Goal: Task Accomplishment & Management: Use online tool/utility

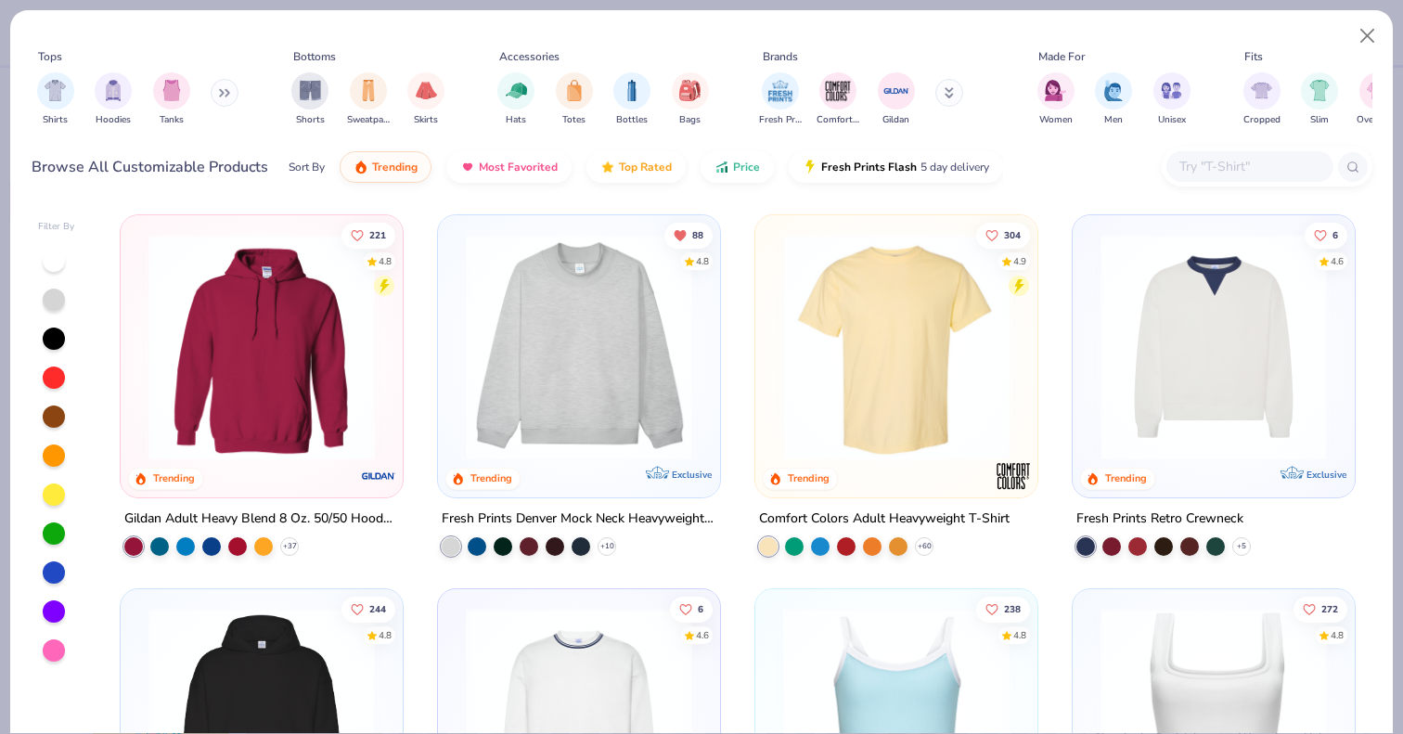
click at [1227, 165] on input "text" at bounding box center [1249, 166] width 143 height 21
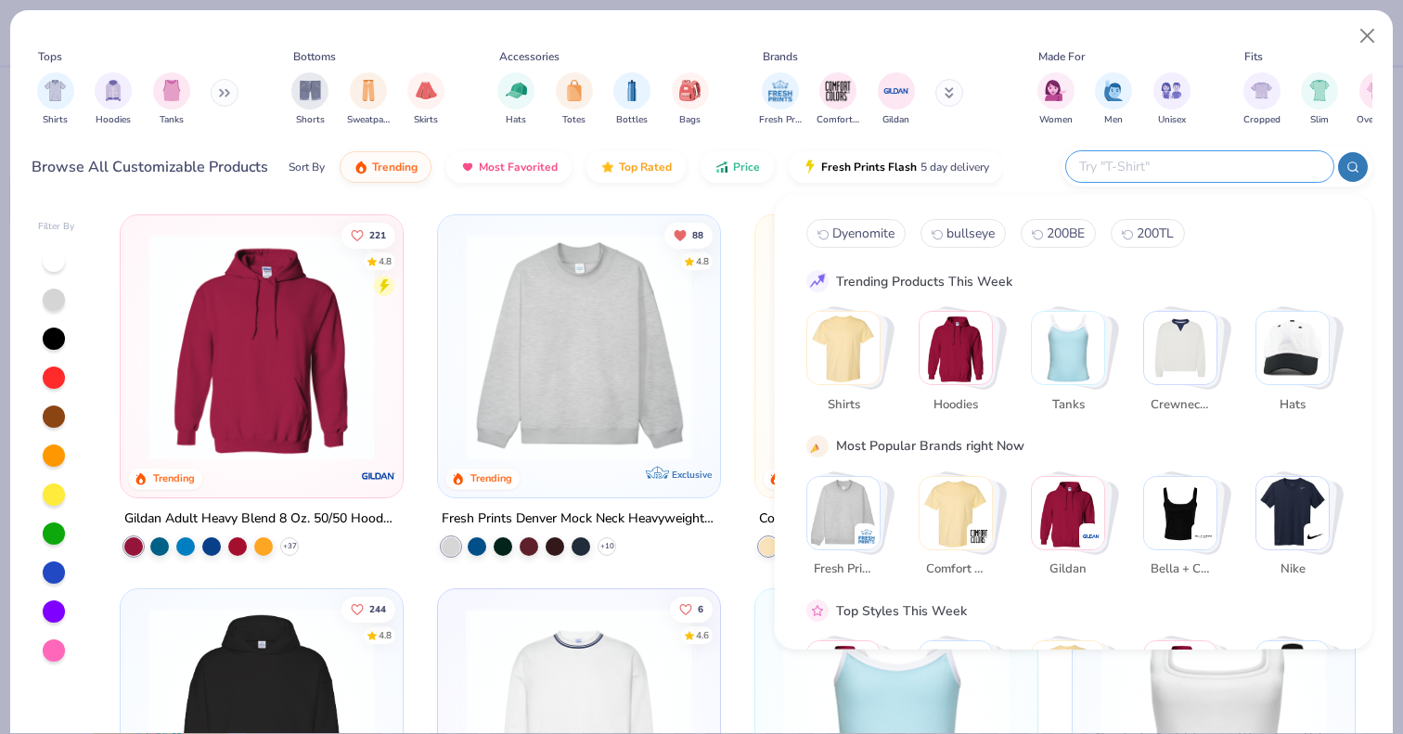
type input "7"
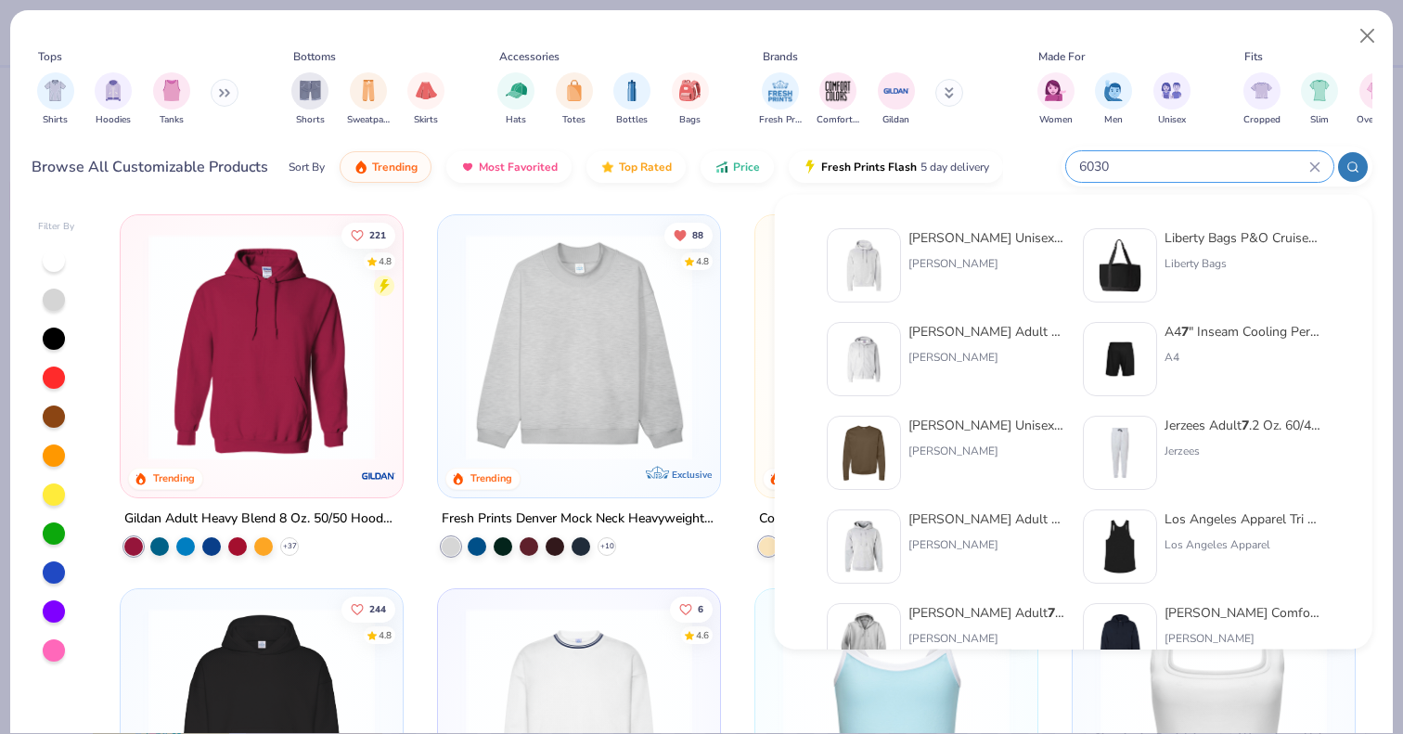
type input "6030"
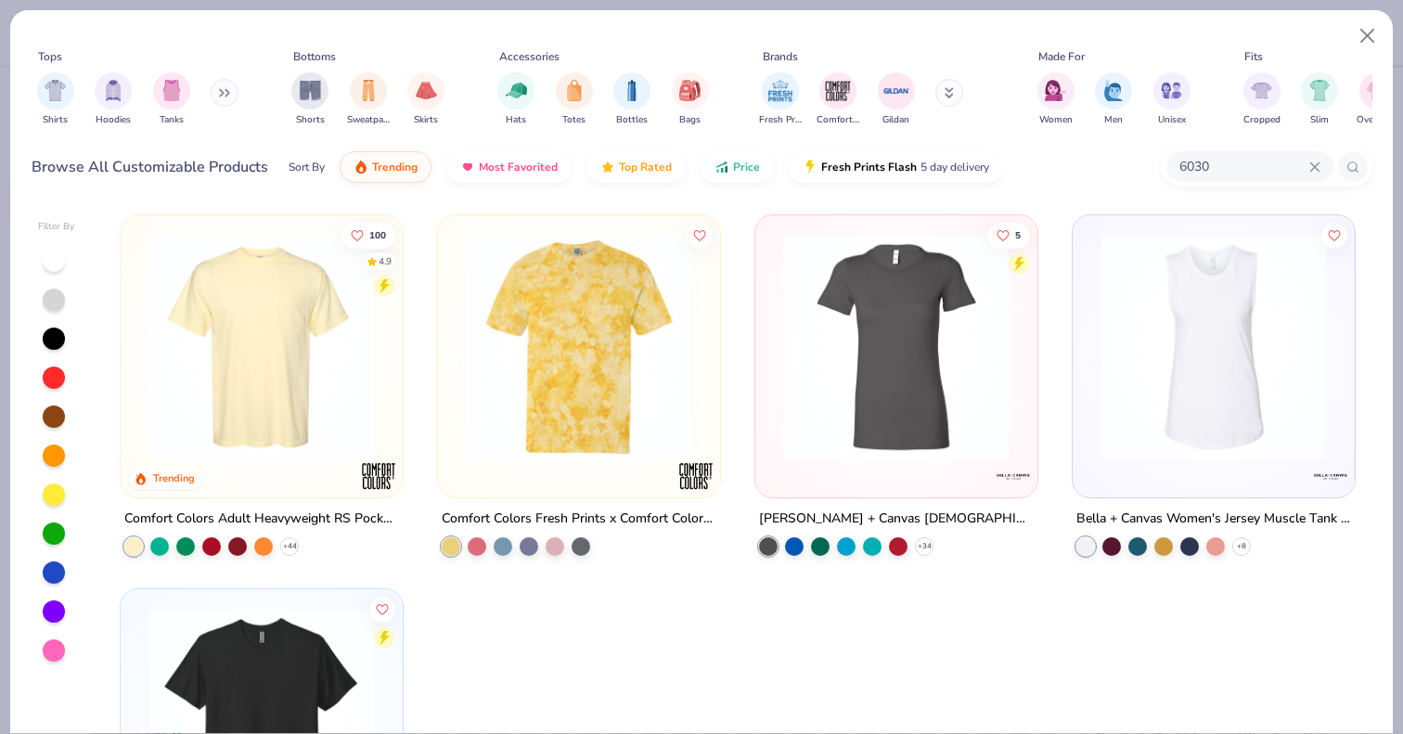
click at [329, 341] on img at bounding box center [261, 347] width 245 height 226
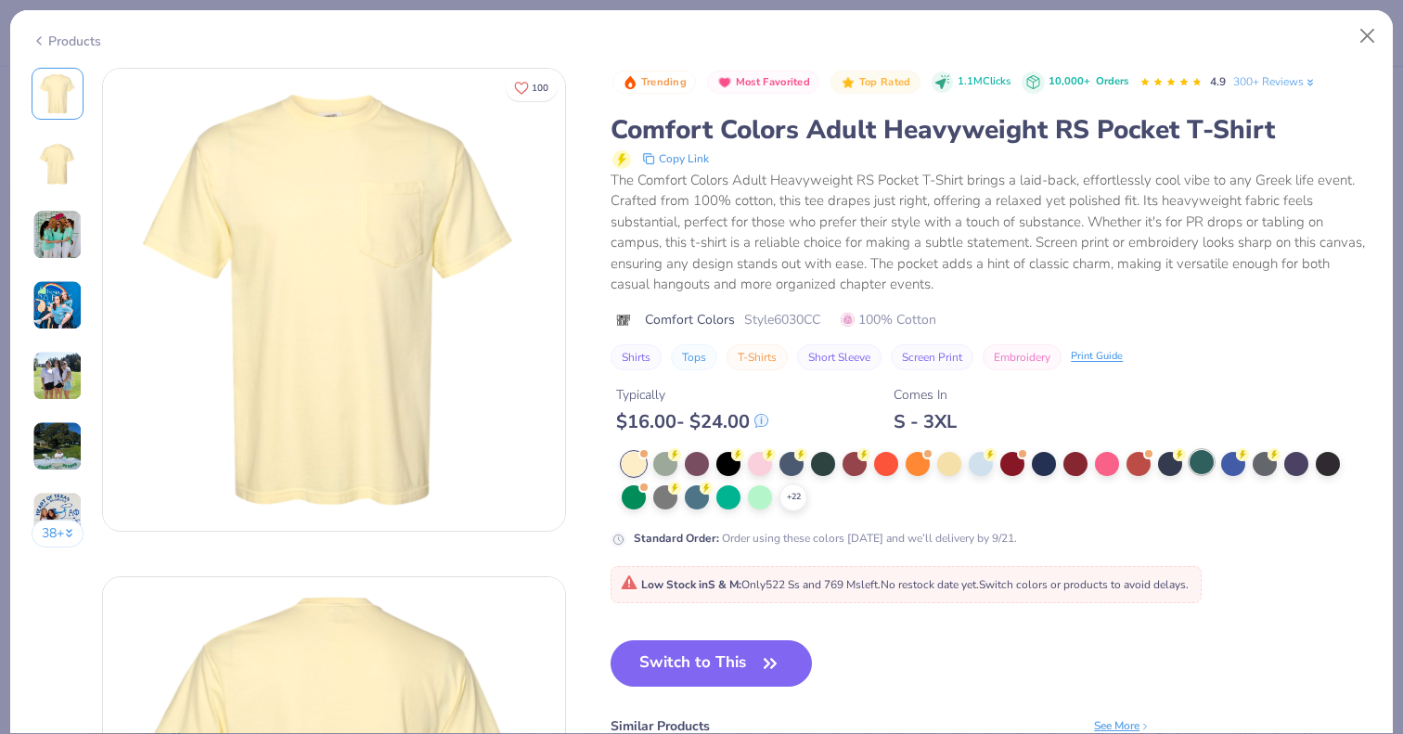
click at [1201, 462] on div at bounding box center [1202, 462] width 24 height 24
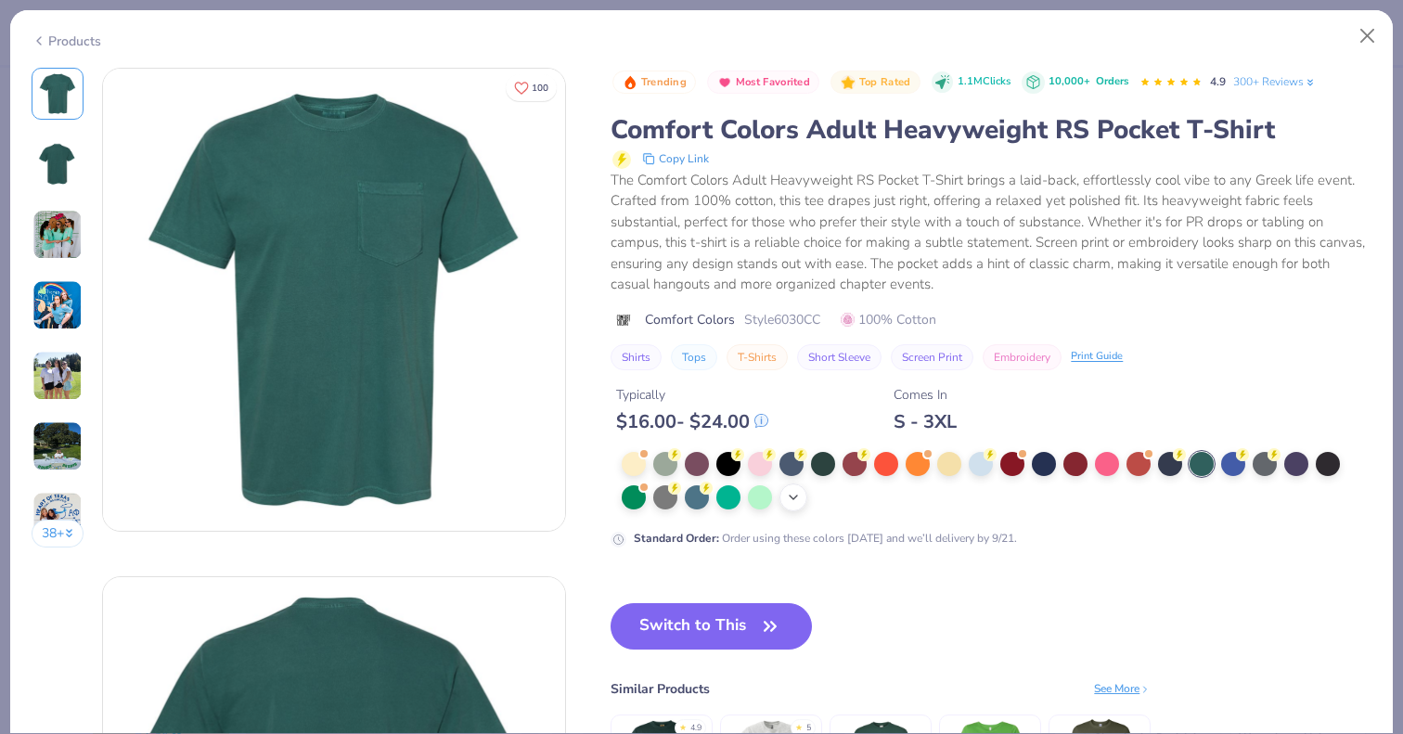
click at [801, 498] on icon at bounding box center [793, 497] width 15 height 15
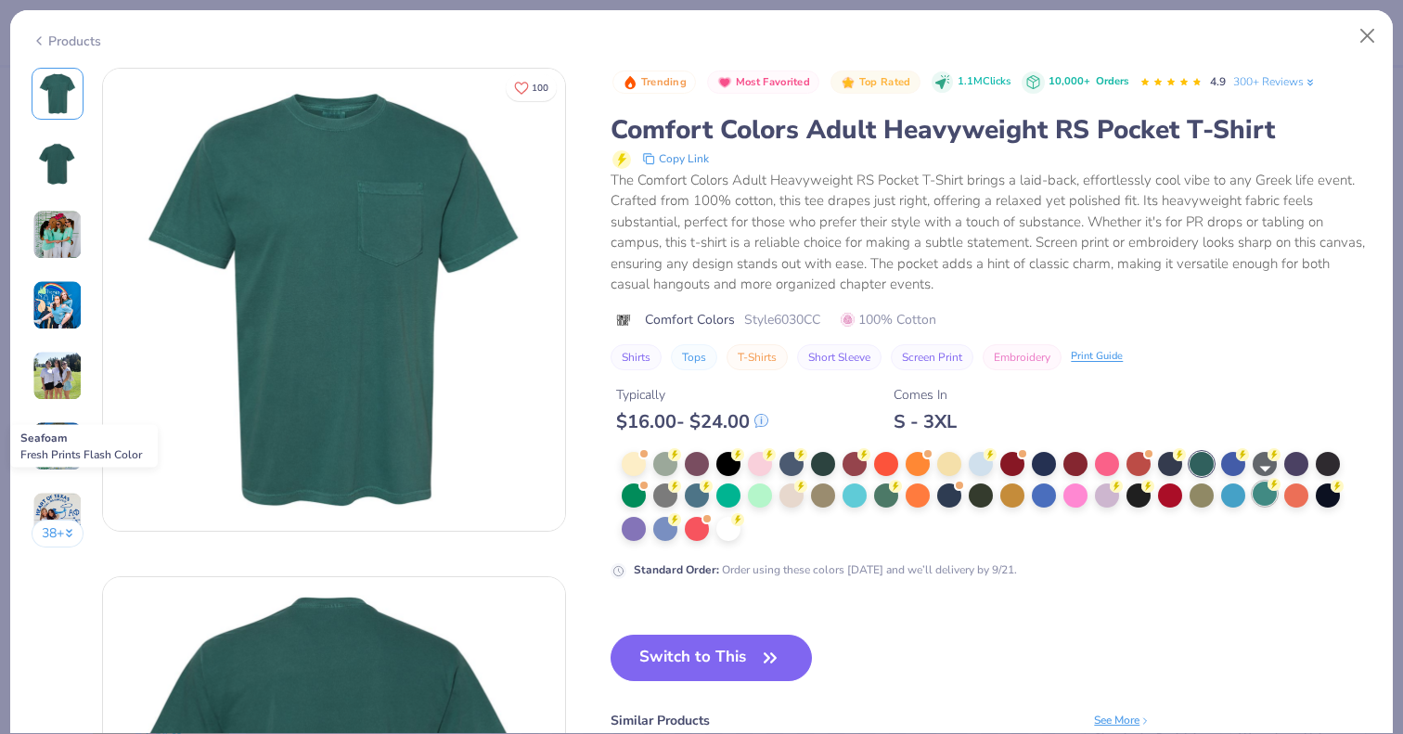
click at [1262, 497] on div at bounding box center [1265, 494] width 24 height 24
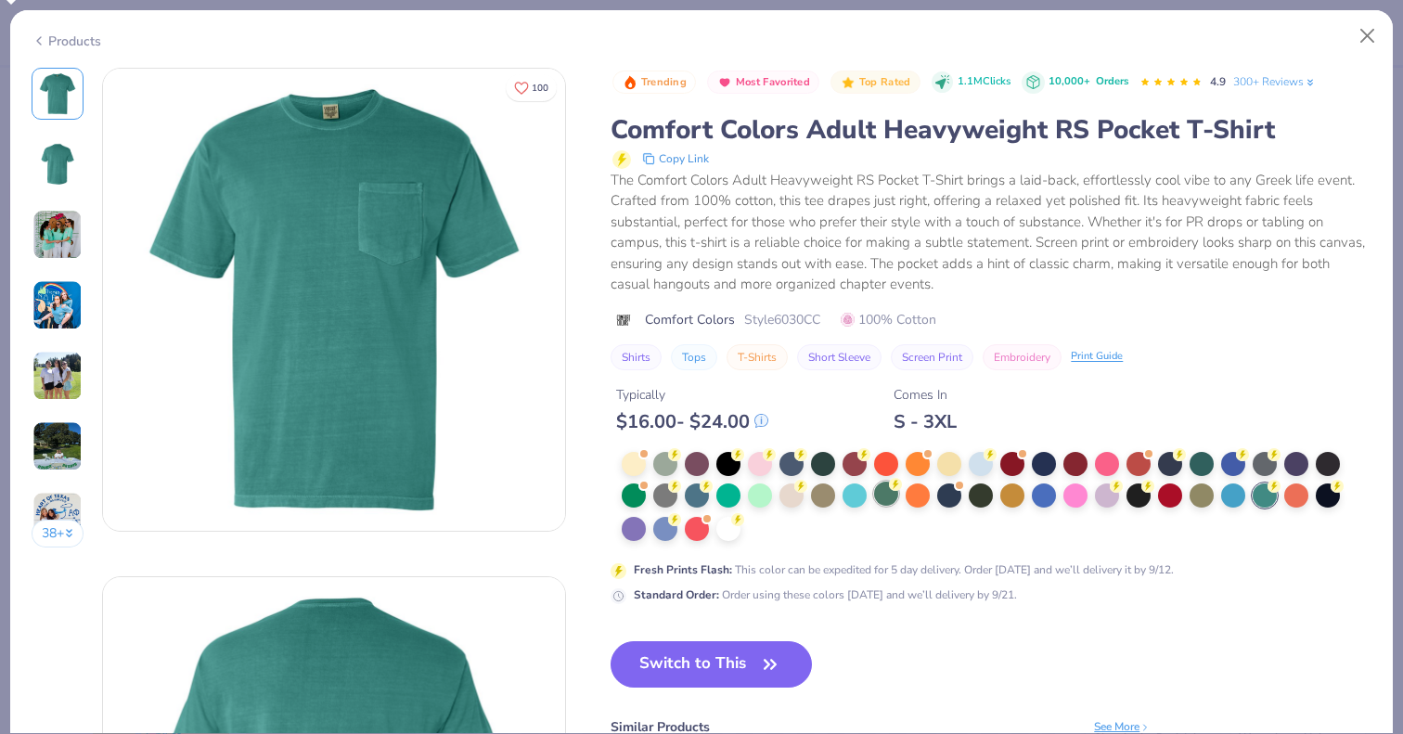
click at [886, 494] on div at bounding box center [886, 494] width 24 height 24
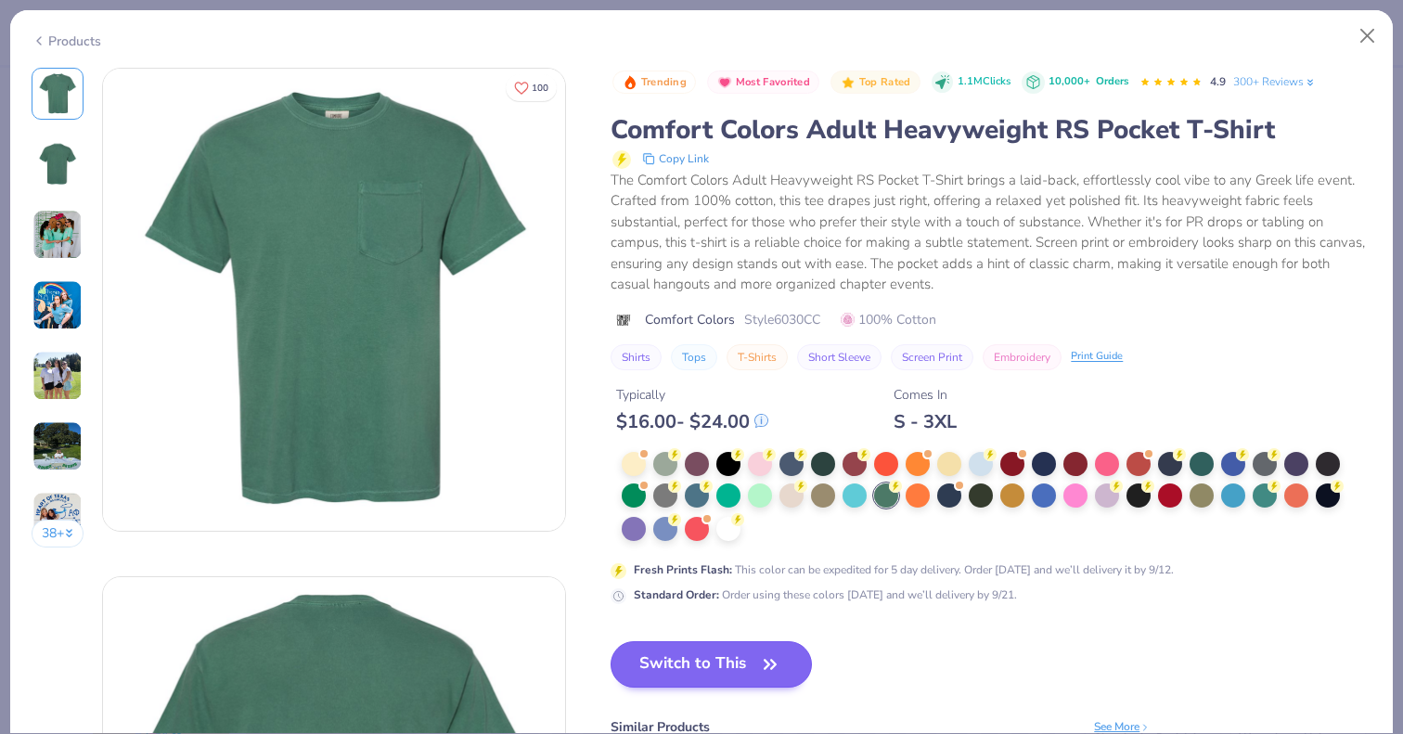
click at [673, 674] on button "Switch to This" at bounding box center [711, 664] width 201 height 46
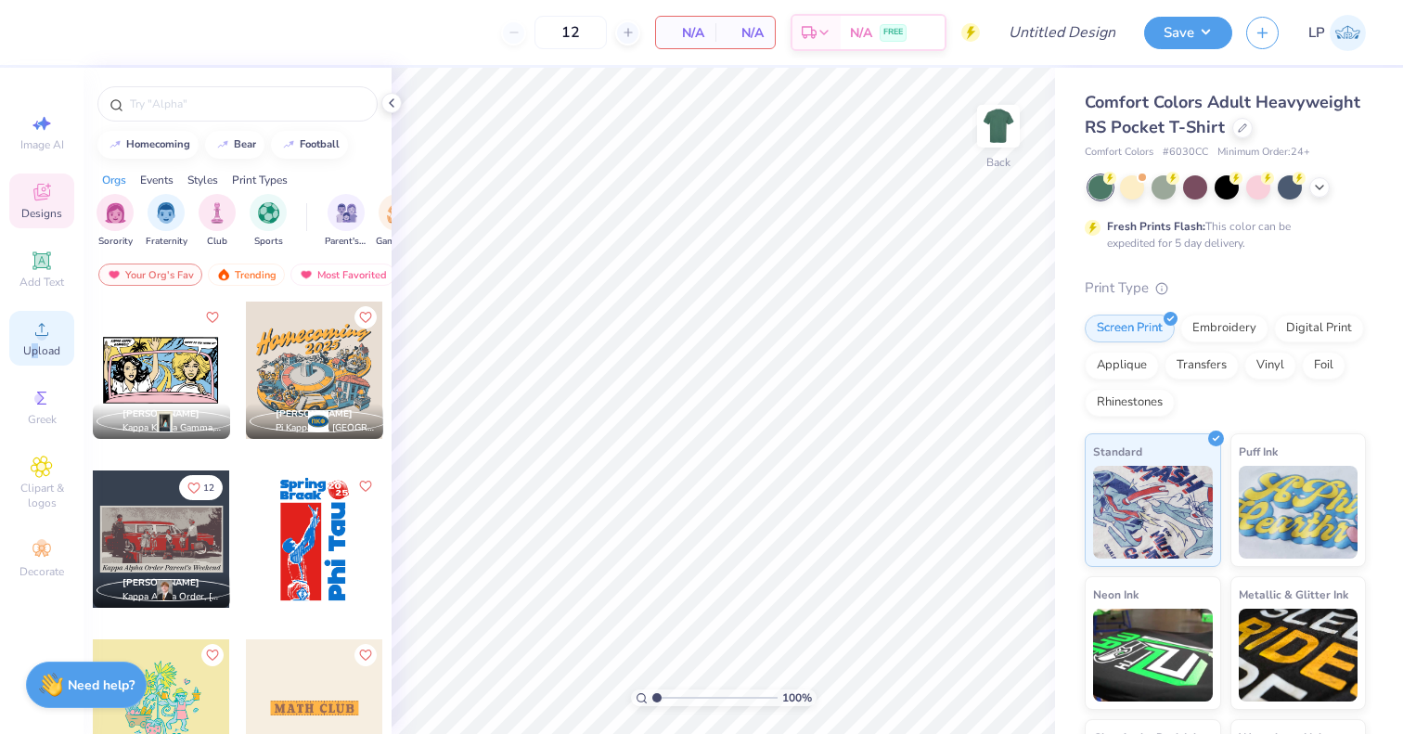
click at [35, 346] on span "Upload" at bounding box center [41, 350] width 37 height 15
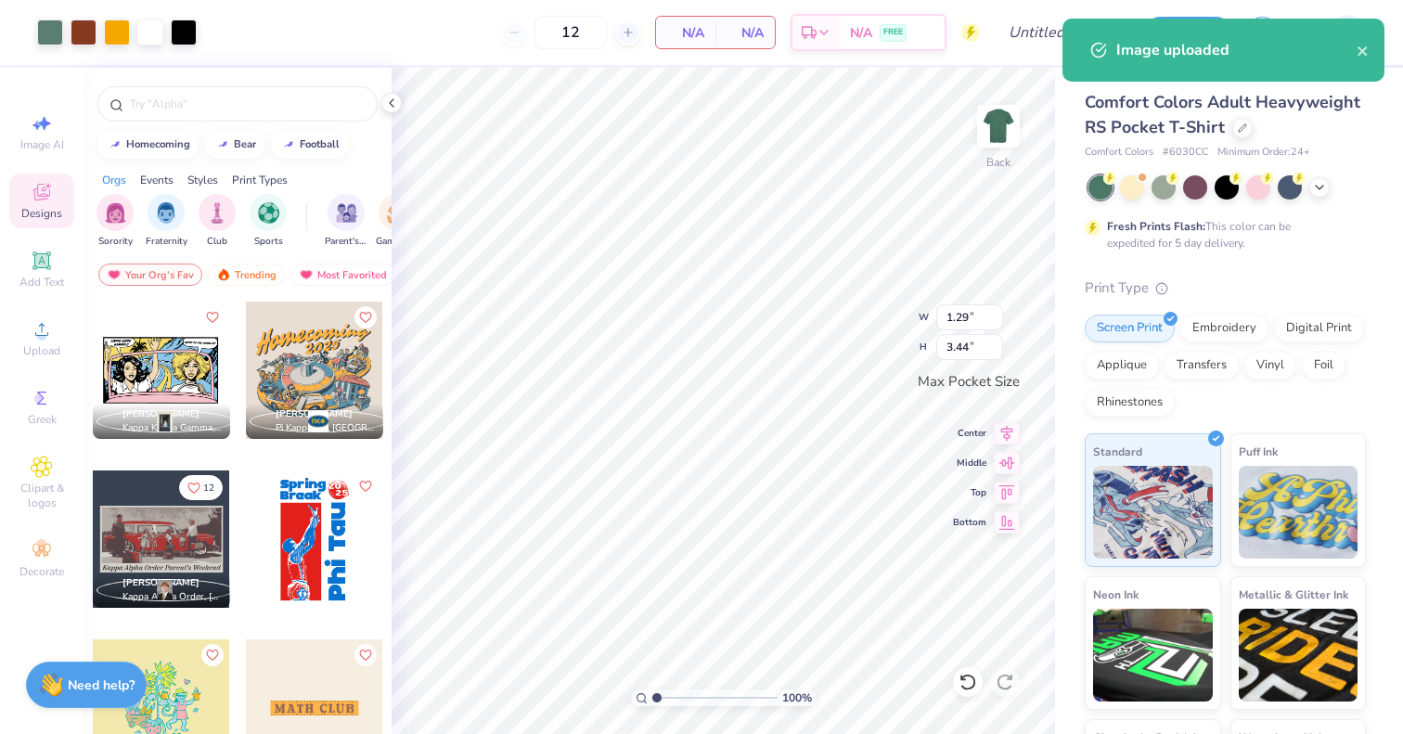
click at [950, 250] on div at bounding box center [701, 367] width 1403 height 734
click at [982, 148] on div at bounding box center [701, 367] width 1403 height 734
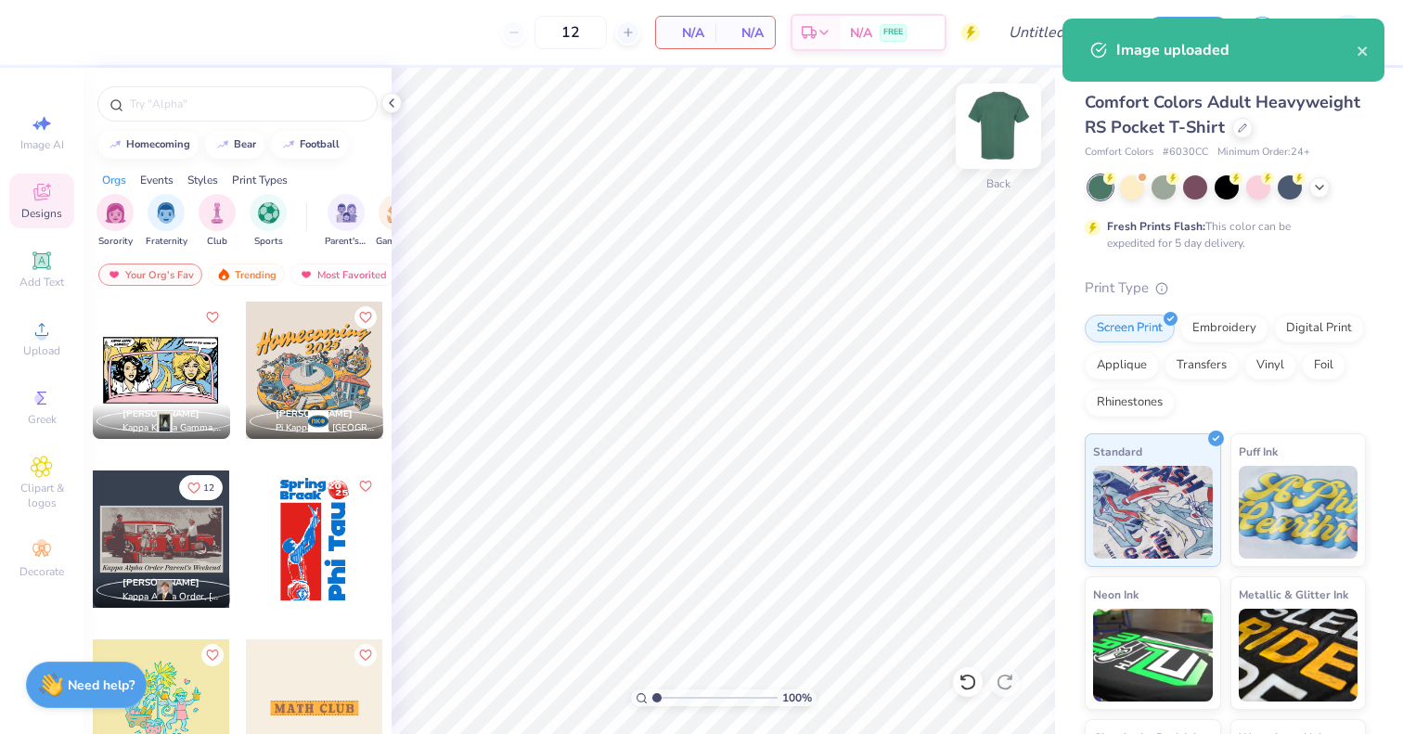
click at [988, 129] on img at bounding box center [999, 126] width 74 height 74
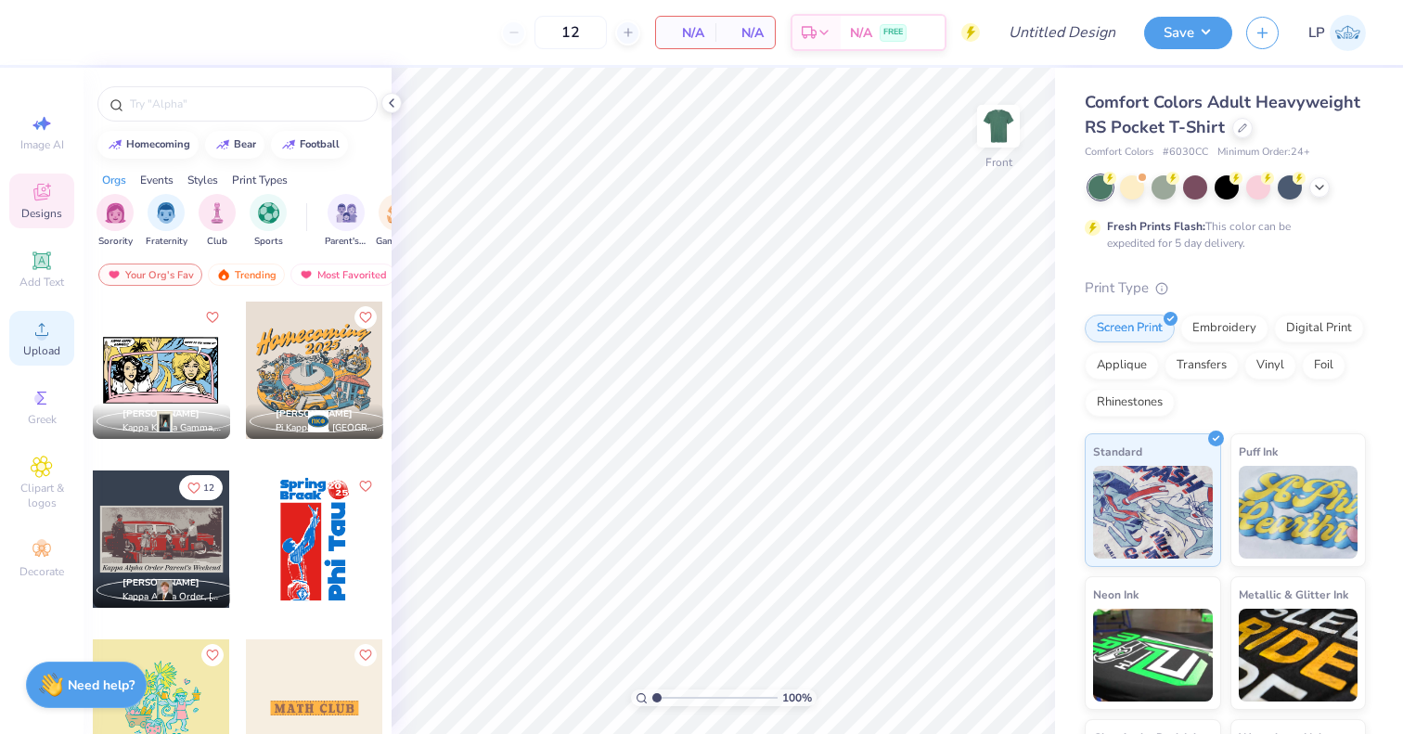
click at [48, 326] on icon at bounding box center [42, 329] width 22 height 22
click at [30, 332] on div "Upload" at bounding box center [41, 338] width 65 height 55
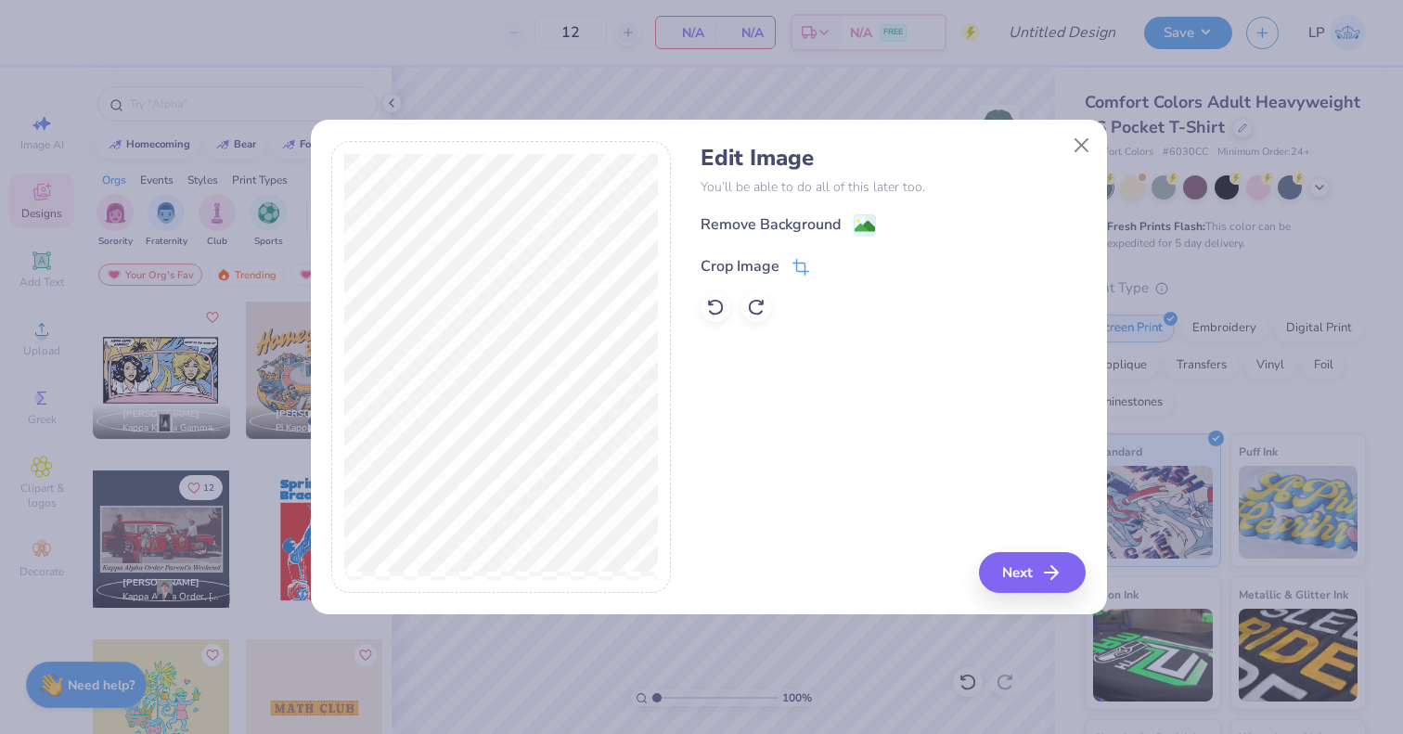
click at [799, 260] on icon at bounding box center [801, 267] width 17 height 17
click at [691, 590] on div "Edit Image You’ll be able to do all of this later too. Remove Background Crop I…" at bounding box center [708, 367] width 755 height 453
click at [832, 265] on polyline at bounding box center [831, 265] width 7 height 6
click at [865, 226] on image at bounding box center [865, 228] width 20 height 20
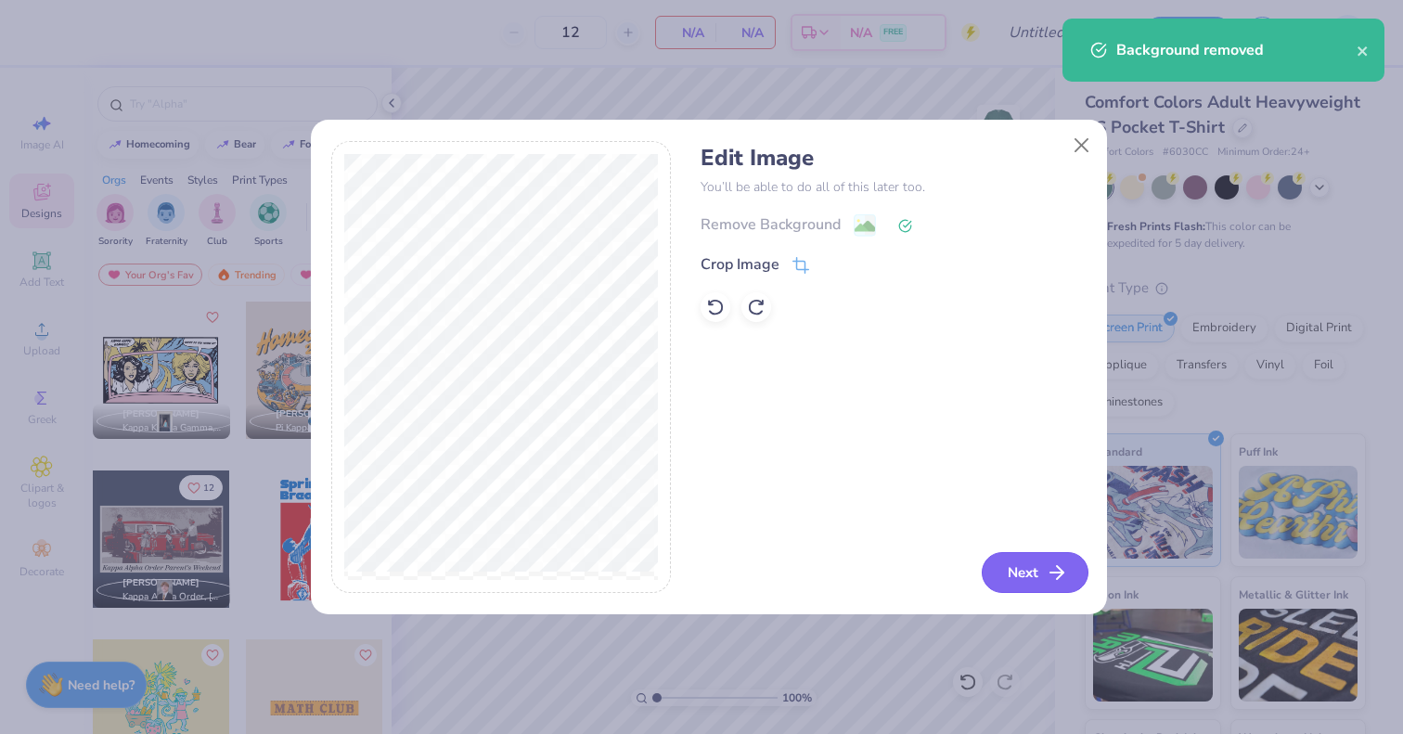
click at [1041, 571] on button "Next" at bounding box center [1035, 572] width 107 height 41
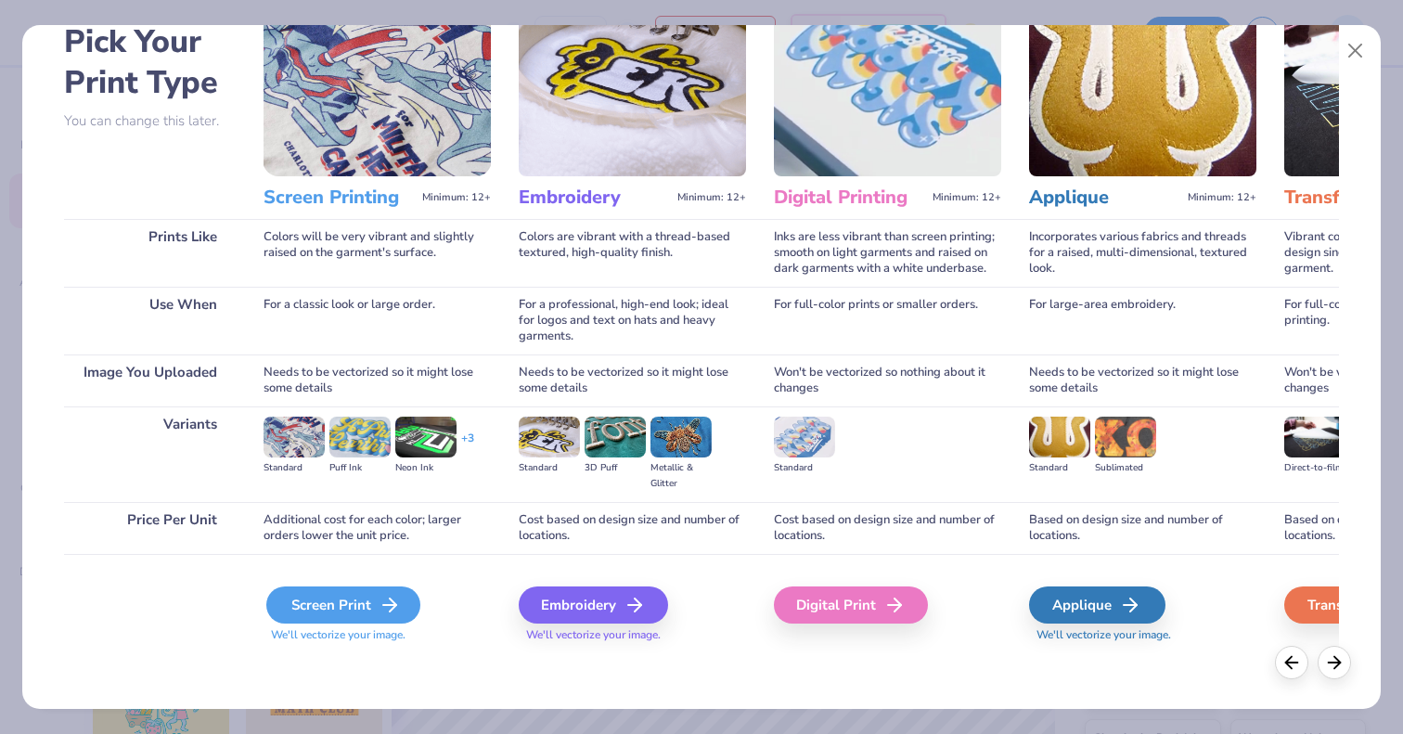
scroll to position [98, 0]
click at [347, 600] on div "Screen Print" at bounding box center [343, 605] width 154 height 37
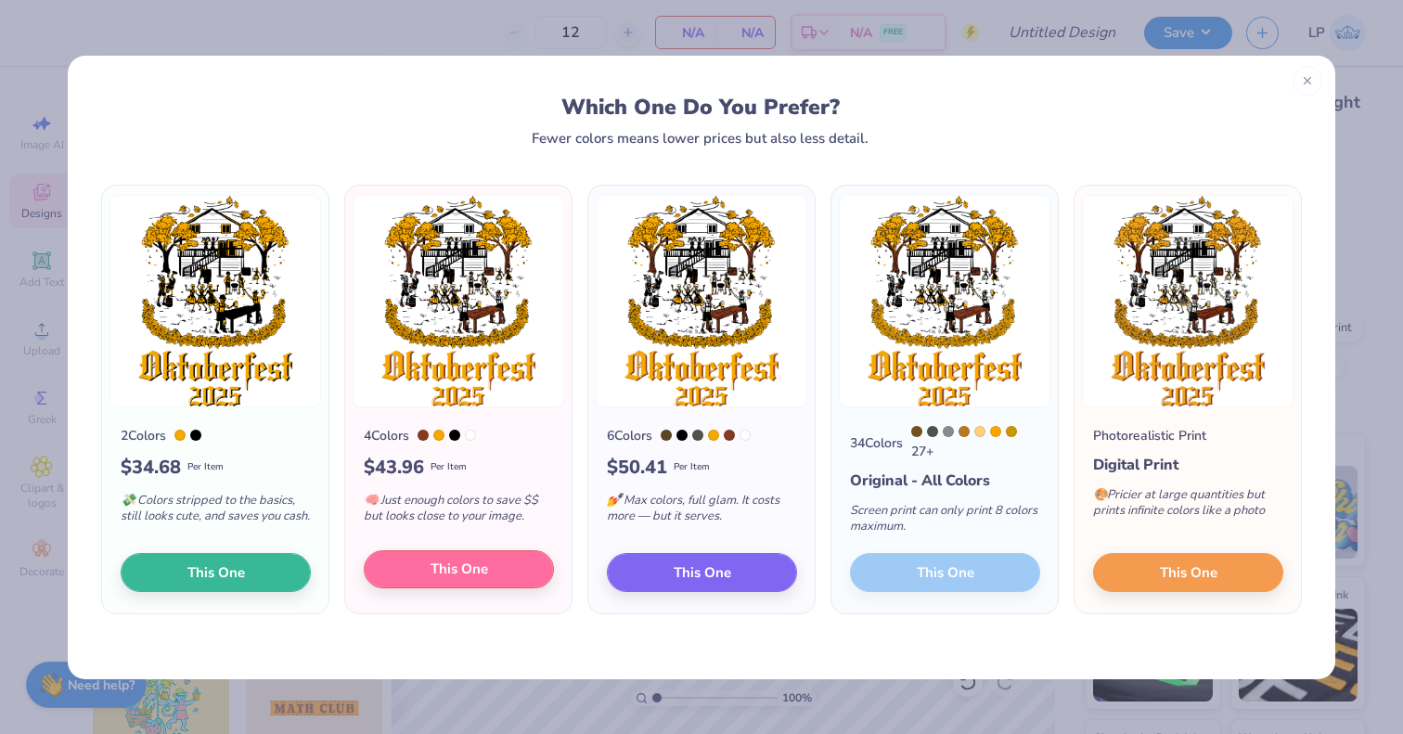
click at [510, 569] on button "This One" at bounding box center [459, 569] width 190 height 39
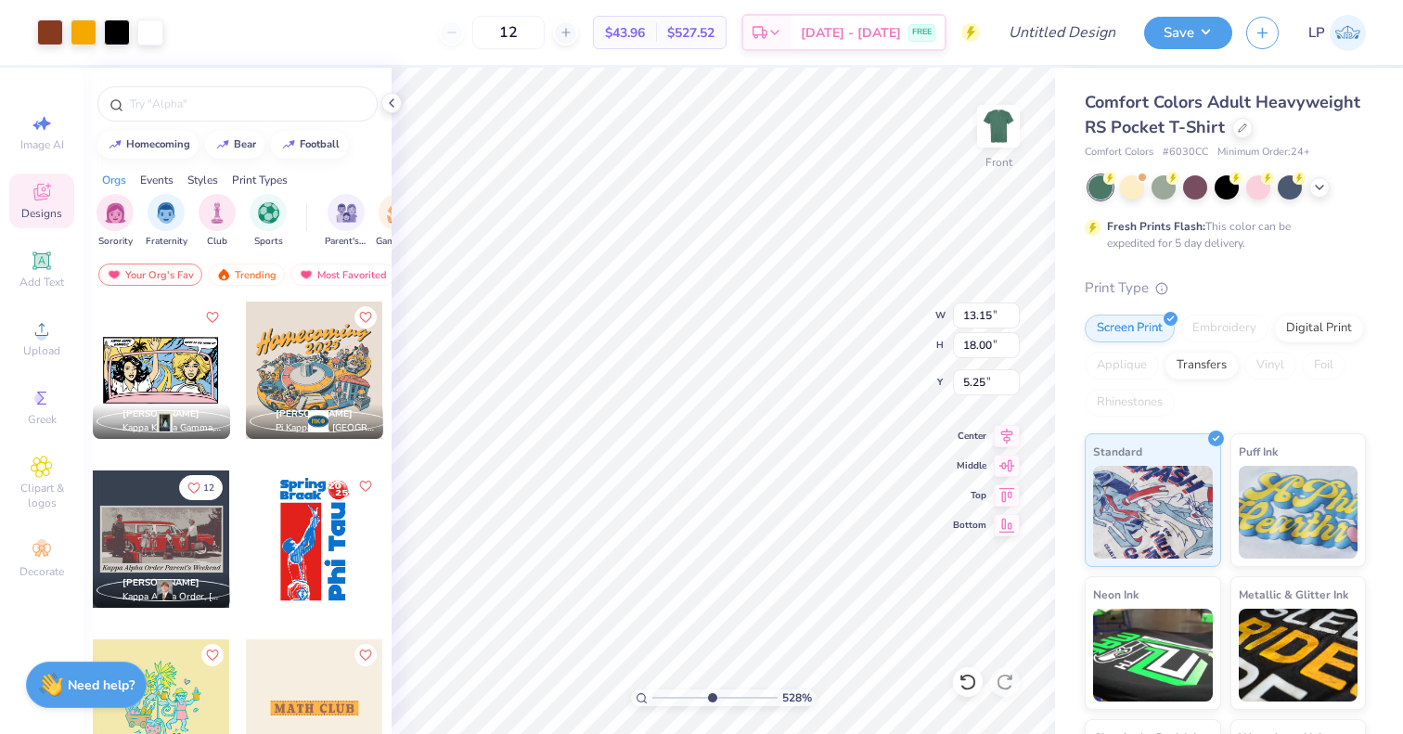
click at [711, 704] on input "range" at bounding box center [715, 698] width 125 height 17
click at [667, 698] on input "range" at bounding box center [715, 698] width 125 height 17
click at [656, 698] on input "range" at bounding box center [715, 698] width 125 height 17
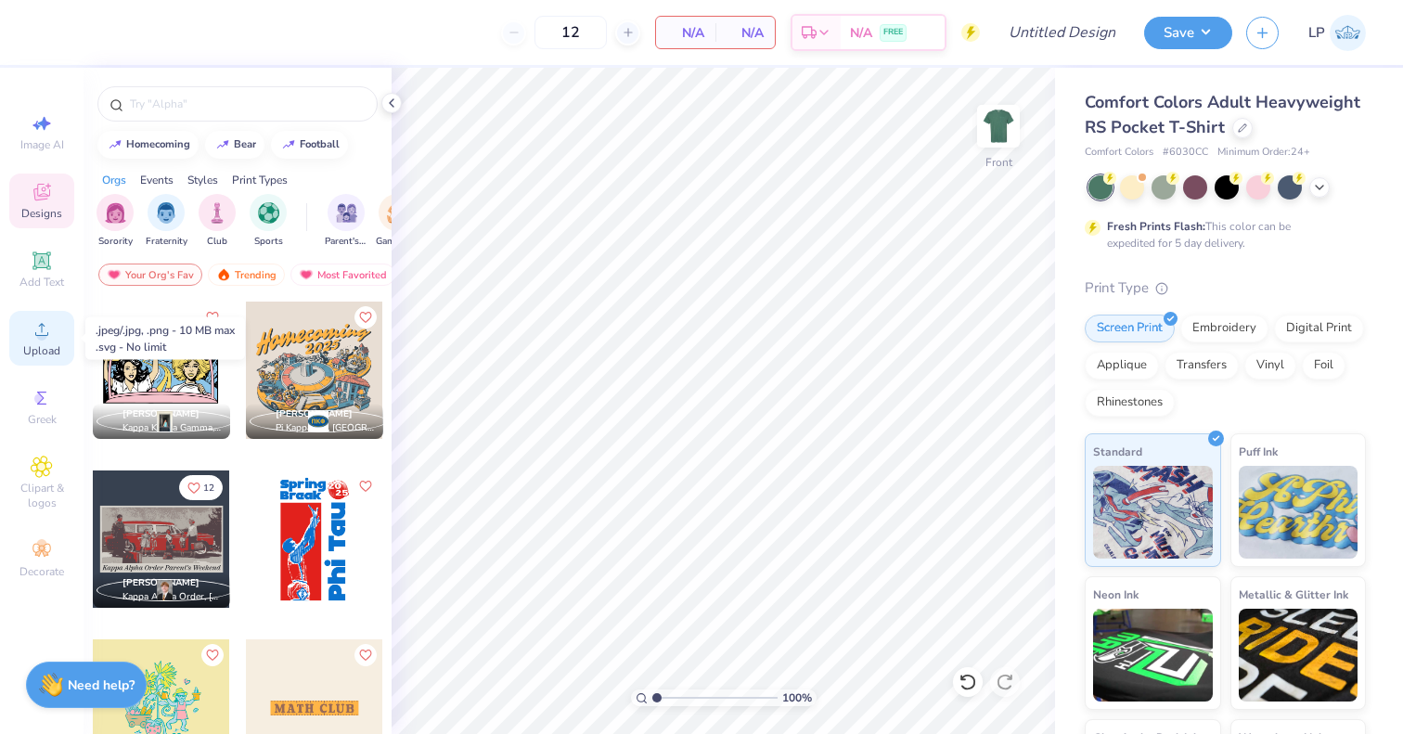
click at [47, 355] on span "Upload" at bounding box center [41, 350] width 37 height 15
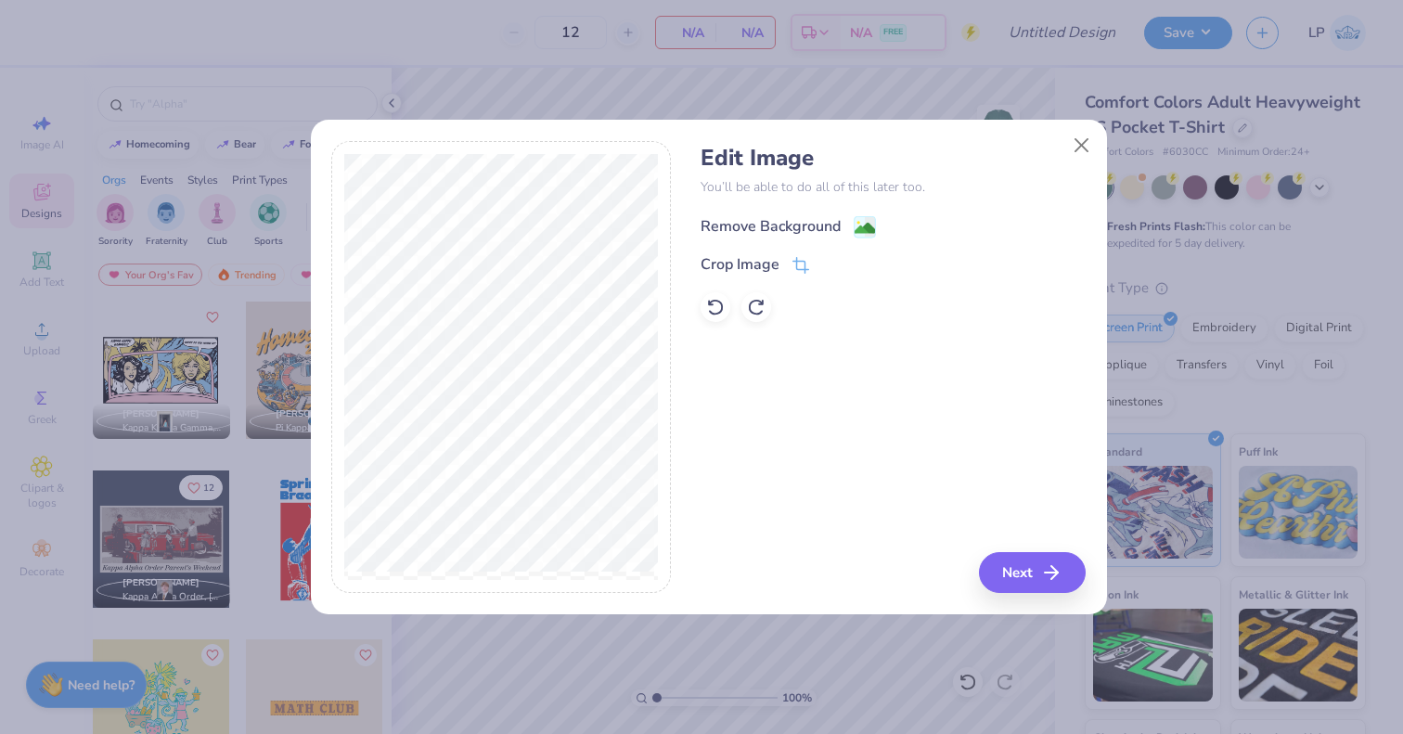
click at [848, 219] on div "Remove Background" at bounding box center [788, 226] width 175 height 23
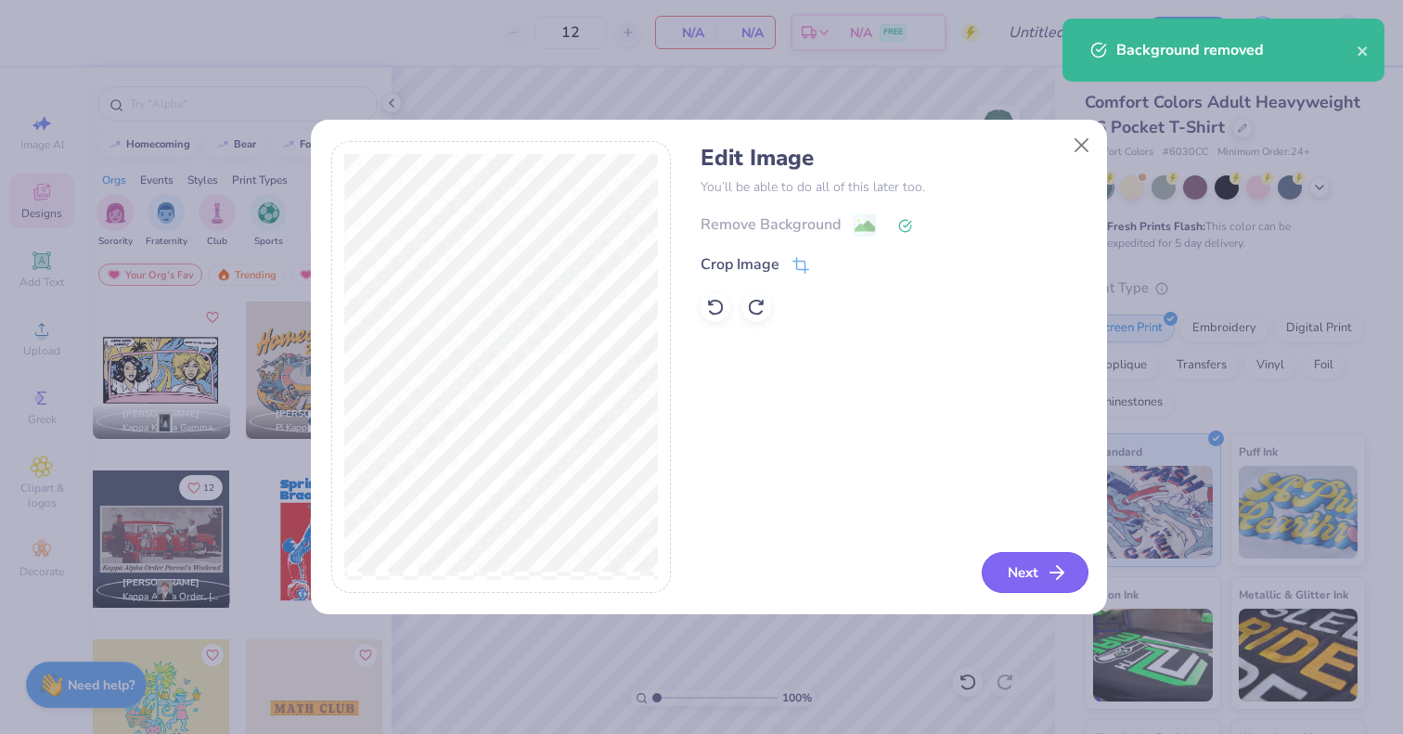
click at [1029, 576] on button "Next" at bounding box center [1035, 572] width 107 height 41
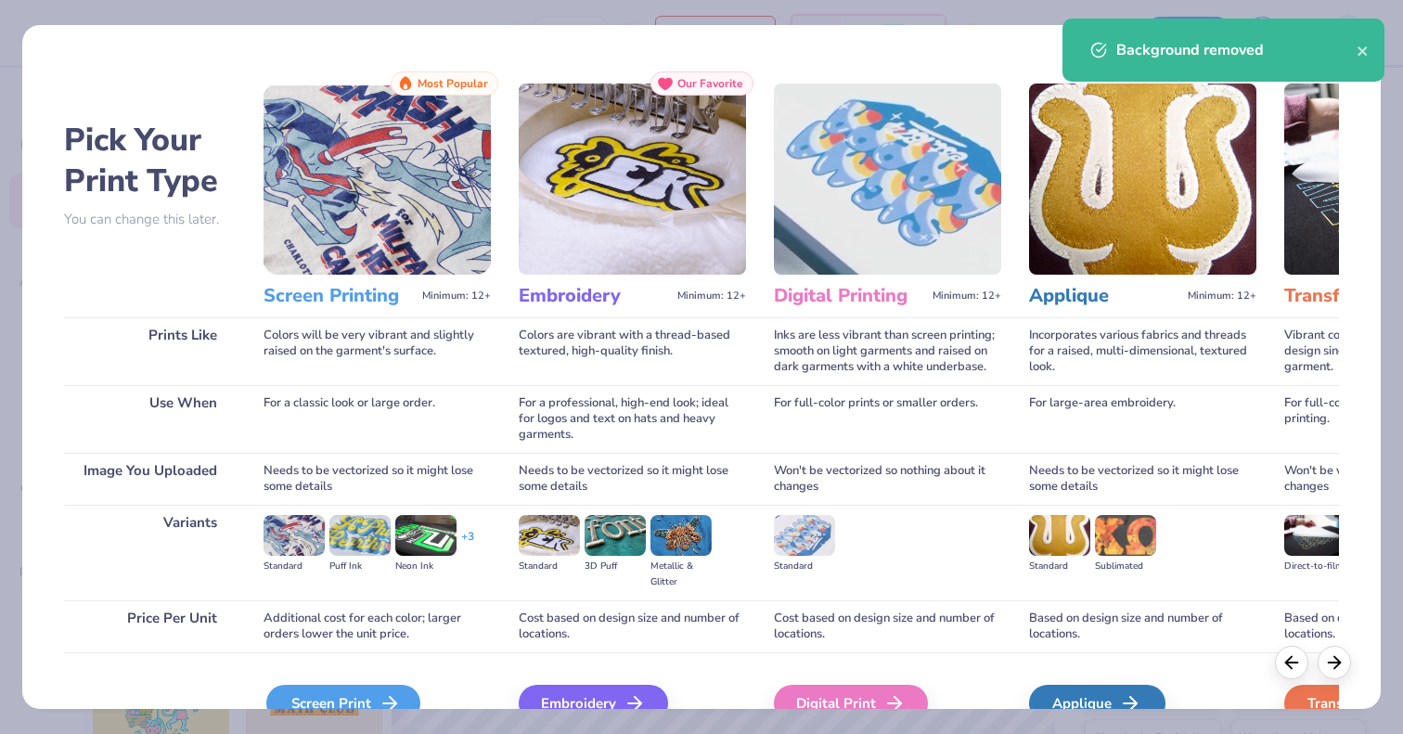
click at [325, 691] on div "Screen Print" at bounding box center [343, 703] width 154 height 37
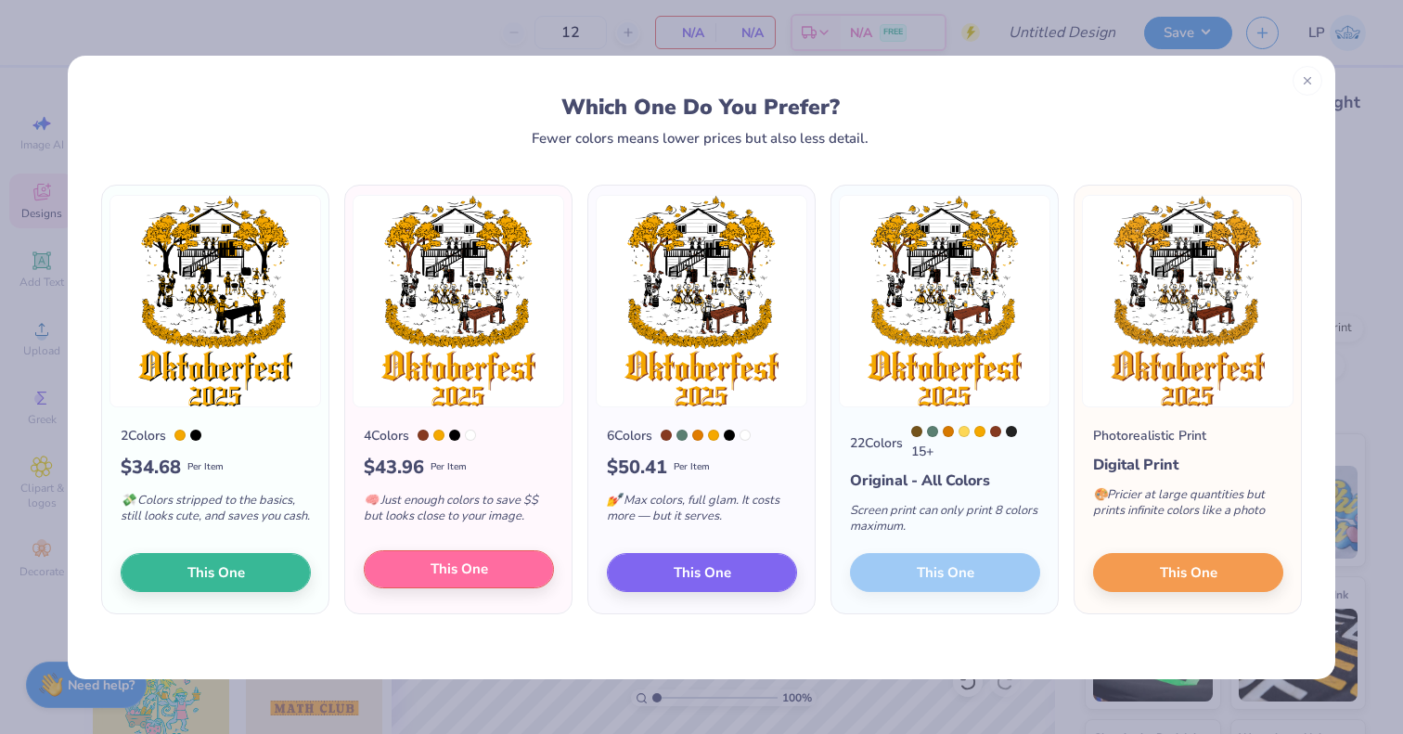
click at [442, 575] on span "This One" at bounding box center [460, 569] width 58 height 21
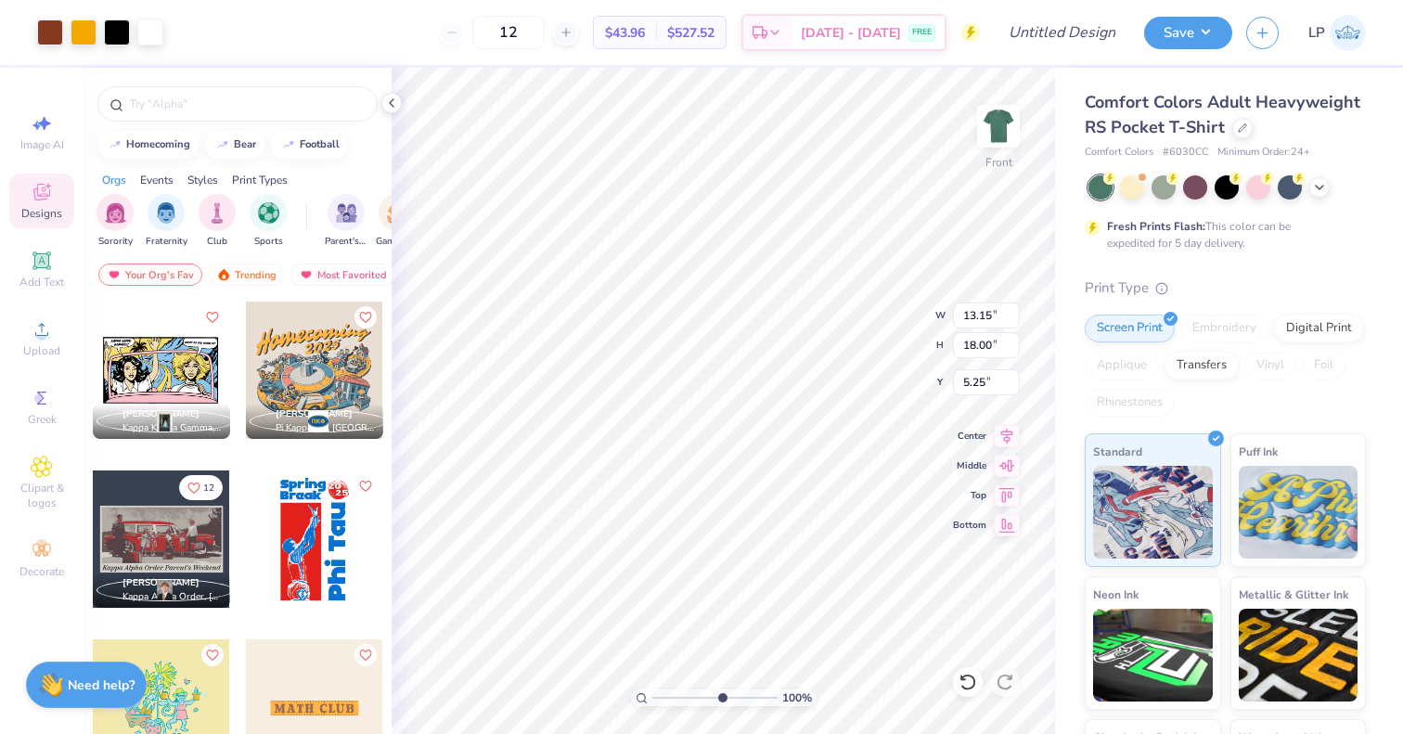
click at [721, 703] on input "range" at bounding box center [715, 698] width 125 height 17
type input "1.63"
click at [665, 695] on input "range" at bounding box center [715, 698] width 125 height 17
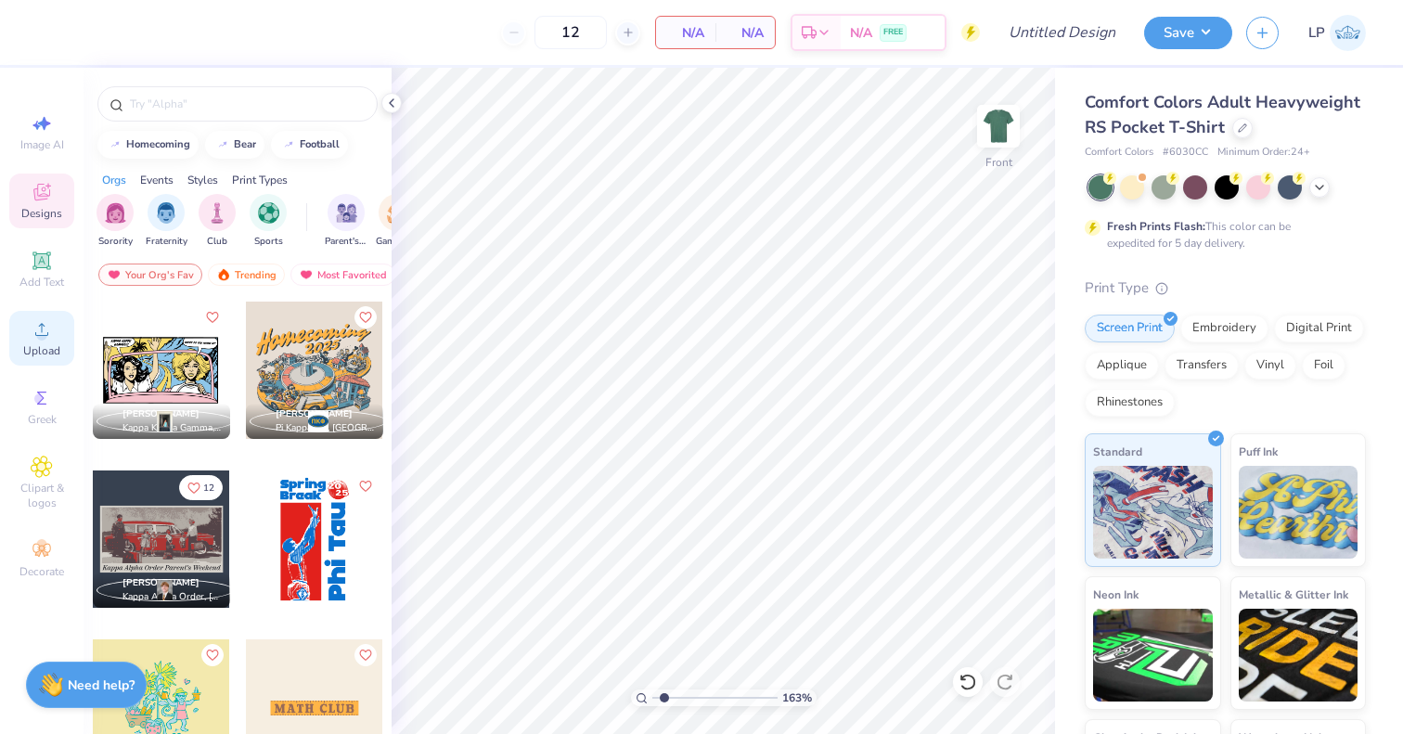
click at [32, 342] on div "Upload" at bounding box center [41, 338] width 65 height 55
click at [42, 344] on span "Upload" at bounding box center [41, 350] width 37 height 15
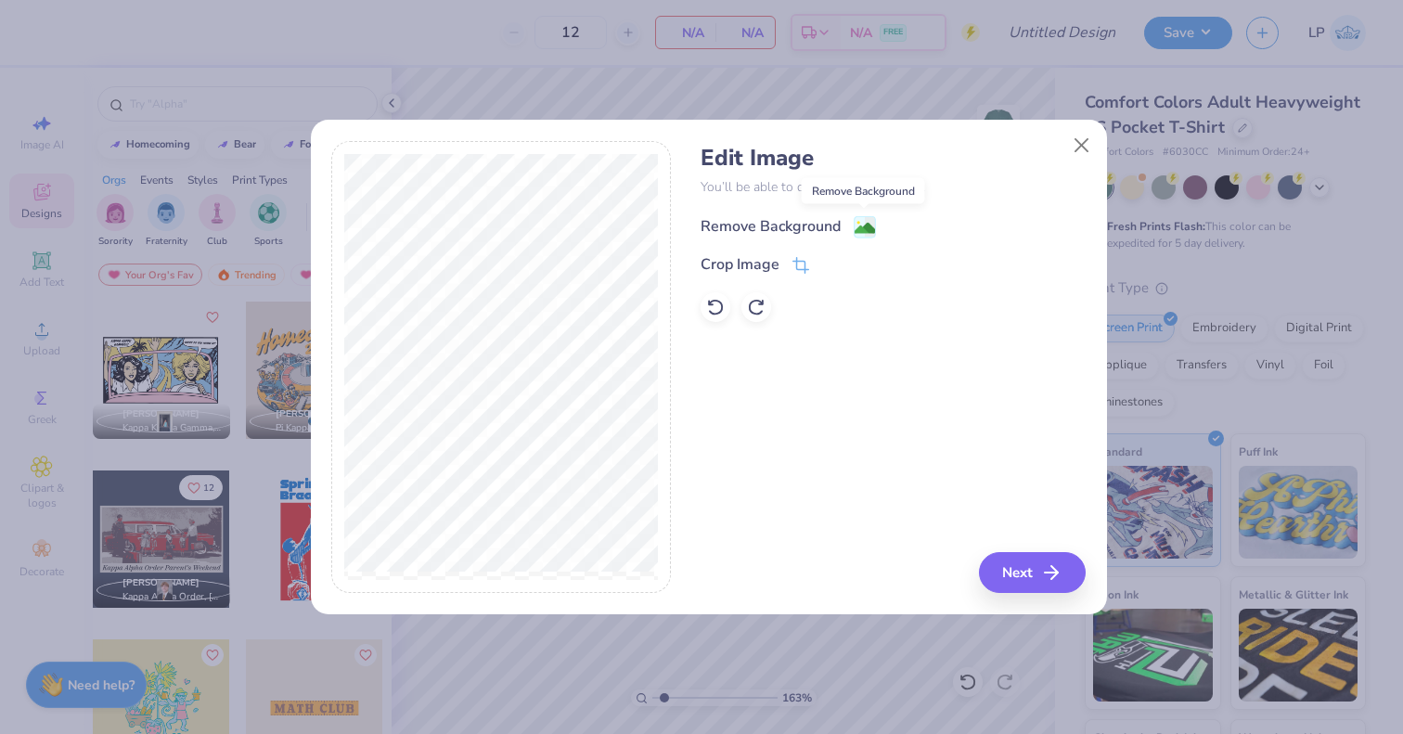
click at [870, 226] on image at bounding box center [865, 228] width 20 height 20
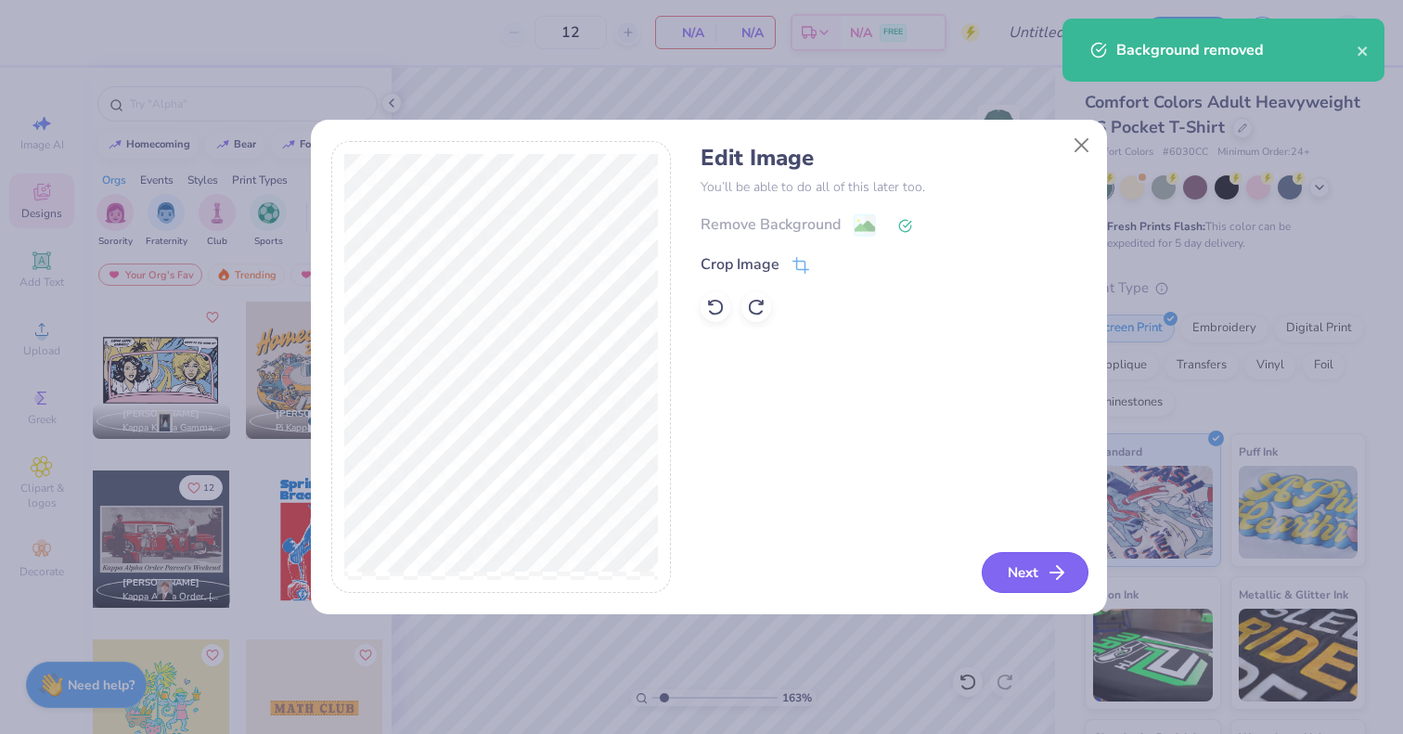
click at [1025, 568] on button "Next" at bounding box center [1035, 572] width 107 height 41
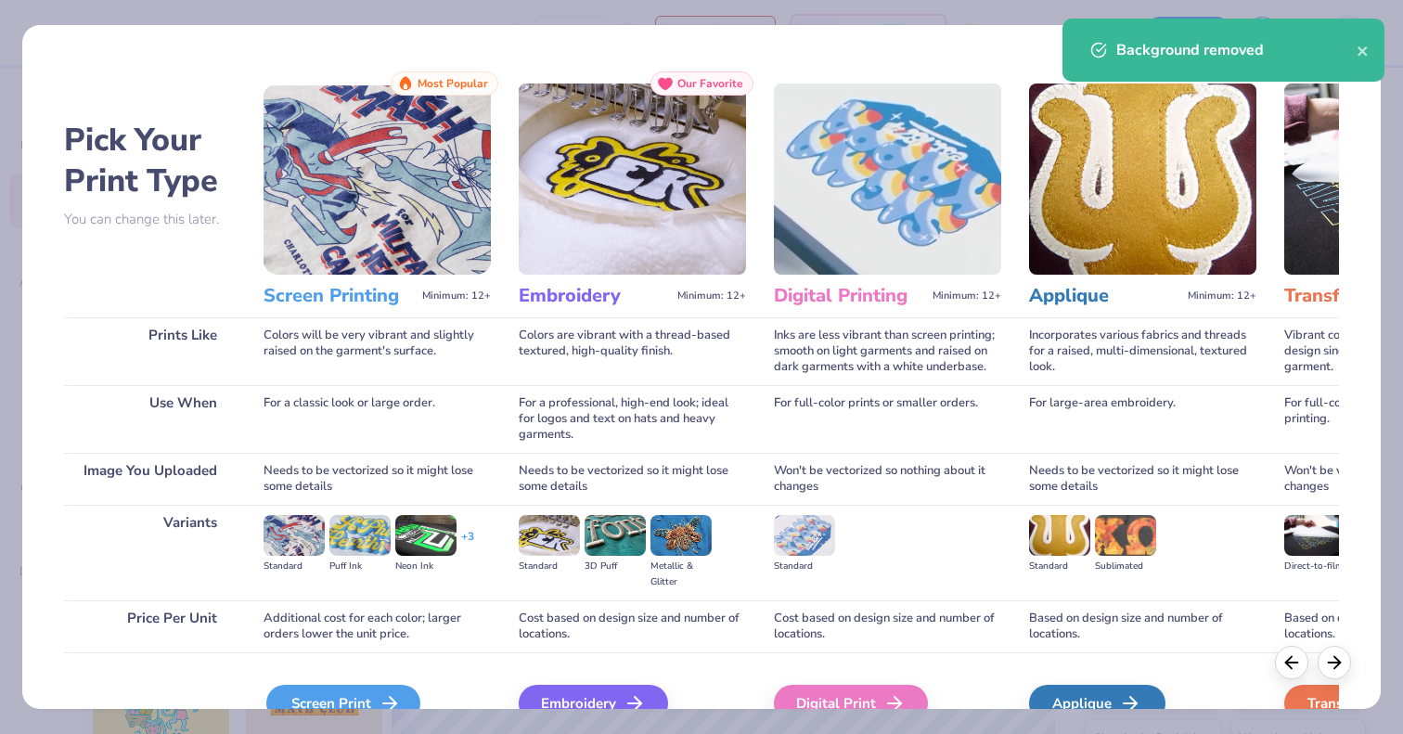
click at [357, 703] on div "Screen Print" at bounding box center [343, 703] width 154 height 37
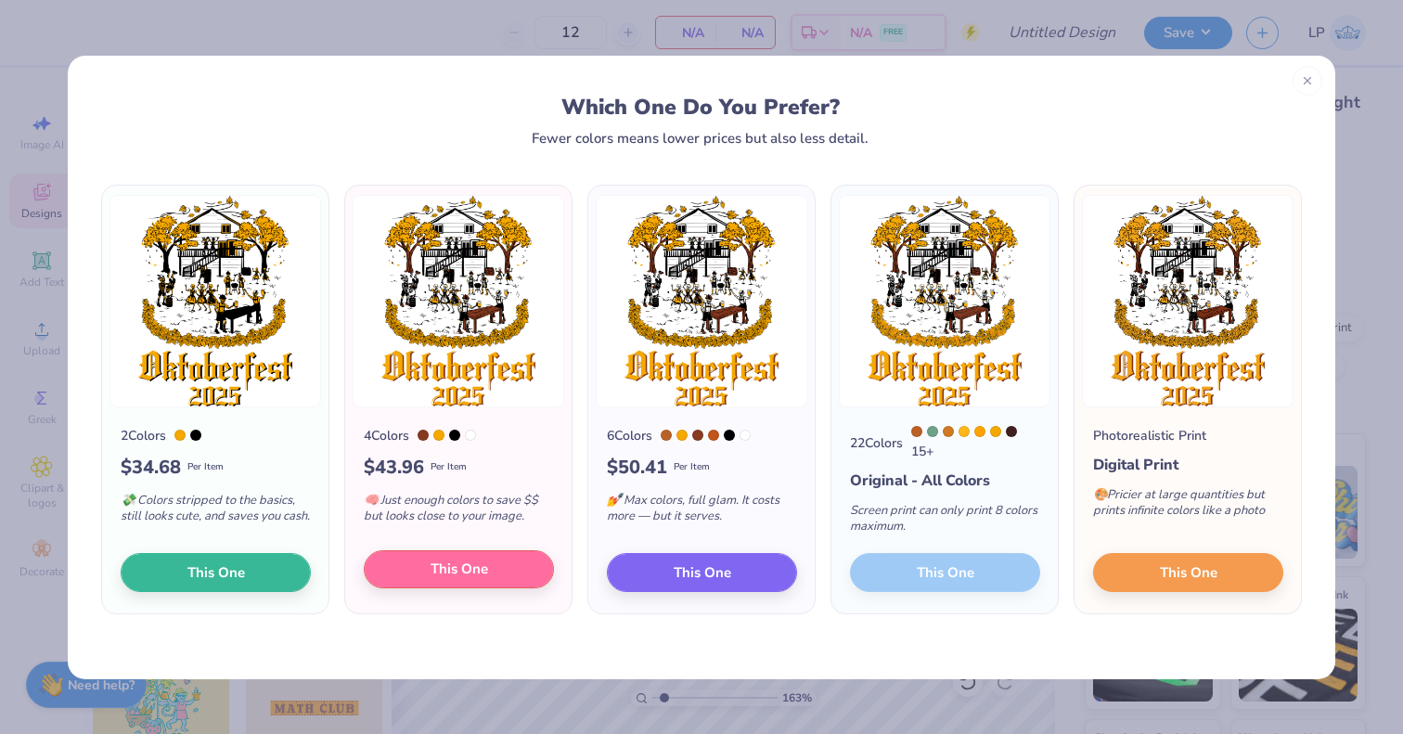
click at [450, 577] on span "This One" at bounding box center [460, 569] width 58 height 21
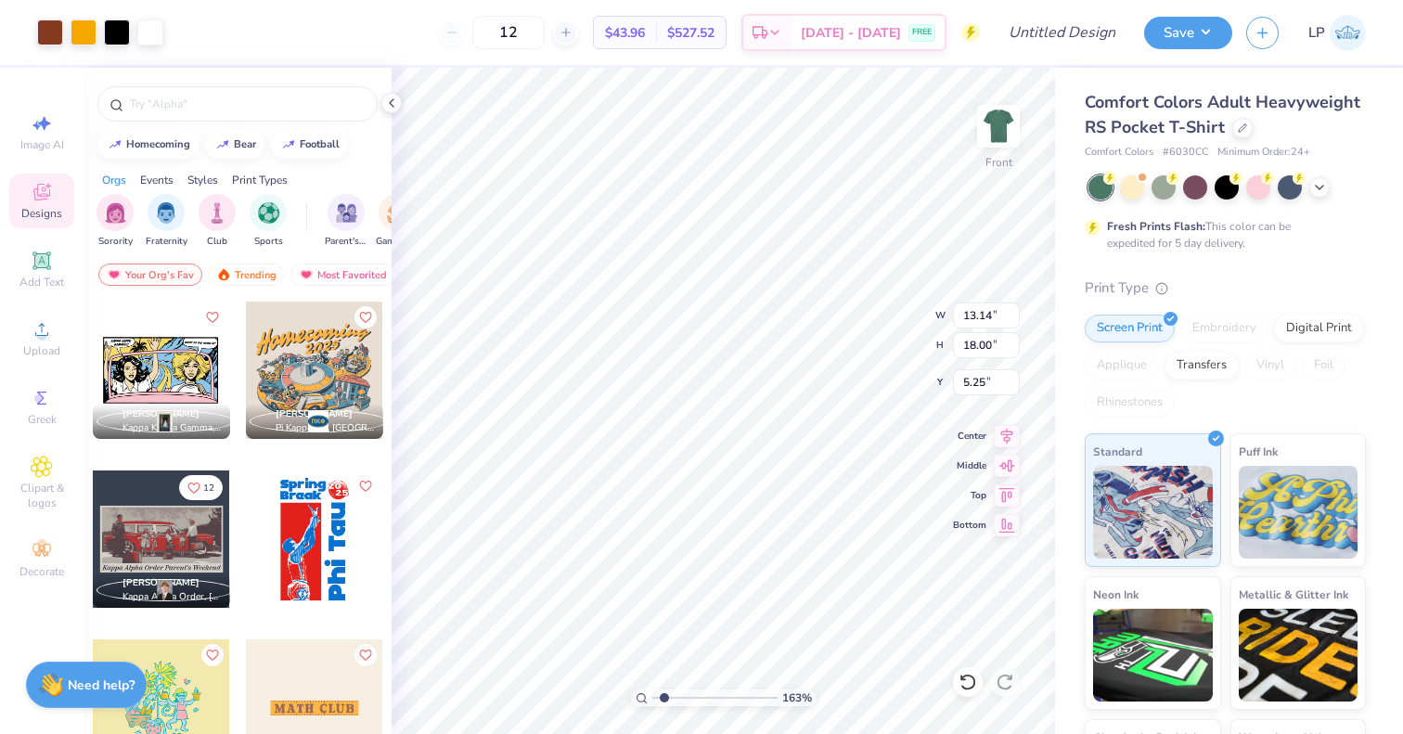
type input "4.22"
click at [701, 698] on input "range" at bounding box center [715, 698] width 125 height 17
click at [736, 698] on input "range" at bounding box center [715, 698] width 125 height 17
type input "2.23"
click at [672, 700] on input "range" at bounding box center [715, 698] width 125 height 17
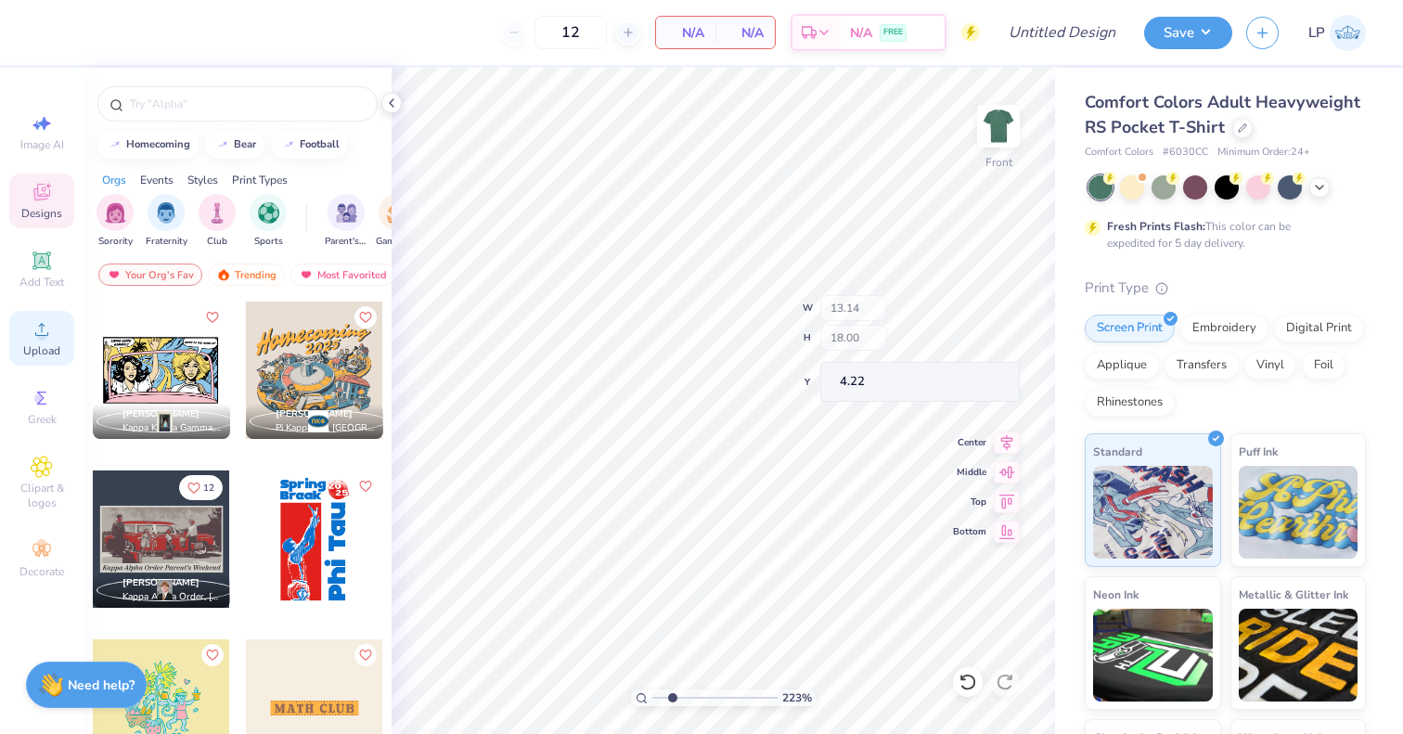
click at [38, 343] on span "Upload" at bounding box center [41, 350] width 37 height 15
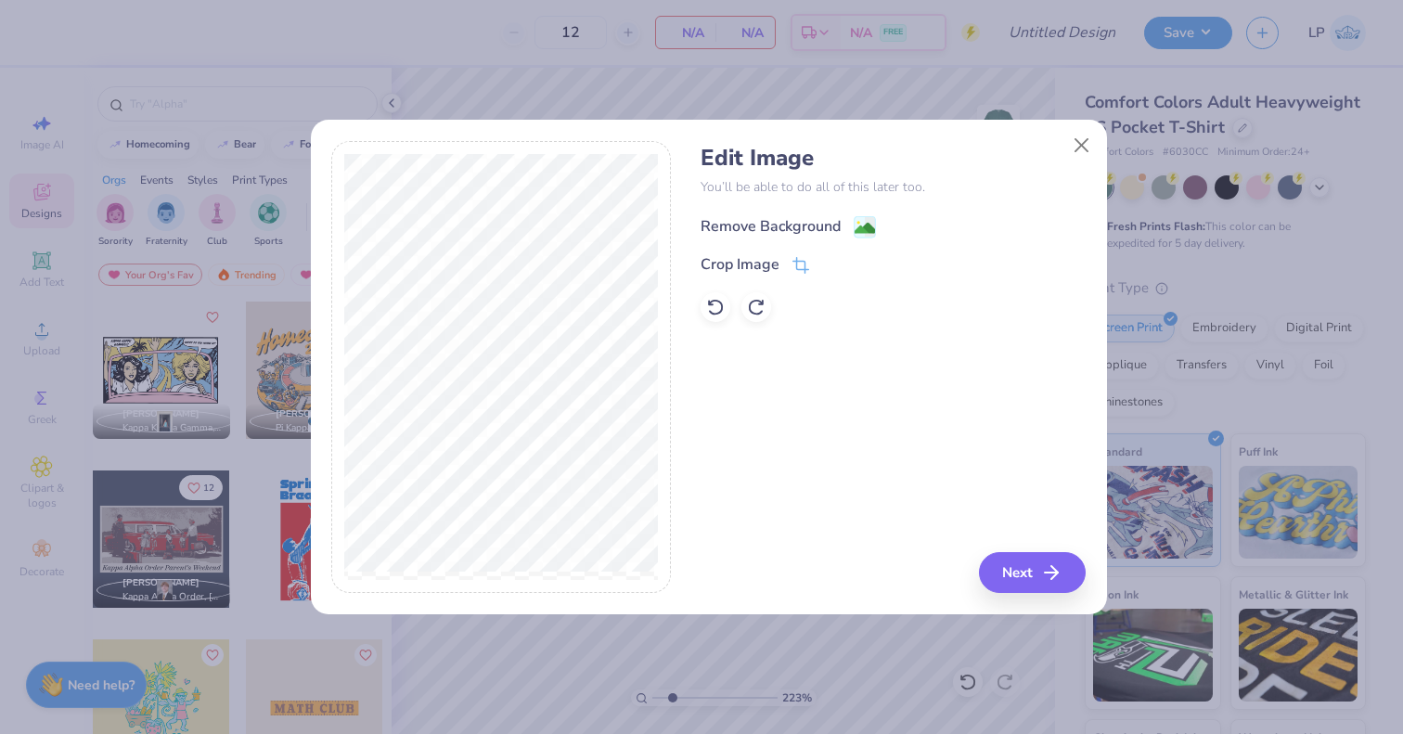
click at [871, 215] on span at bounding box center [865, 226] width 22 height 23
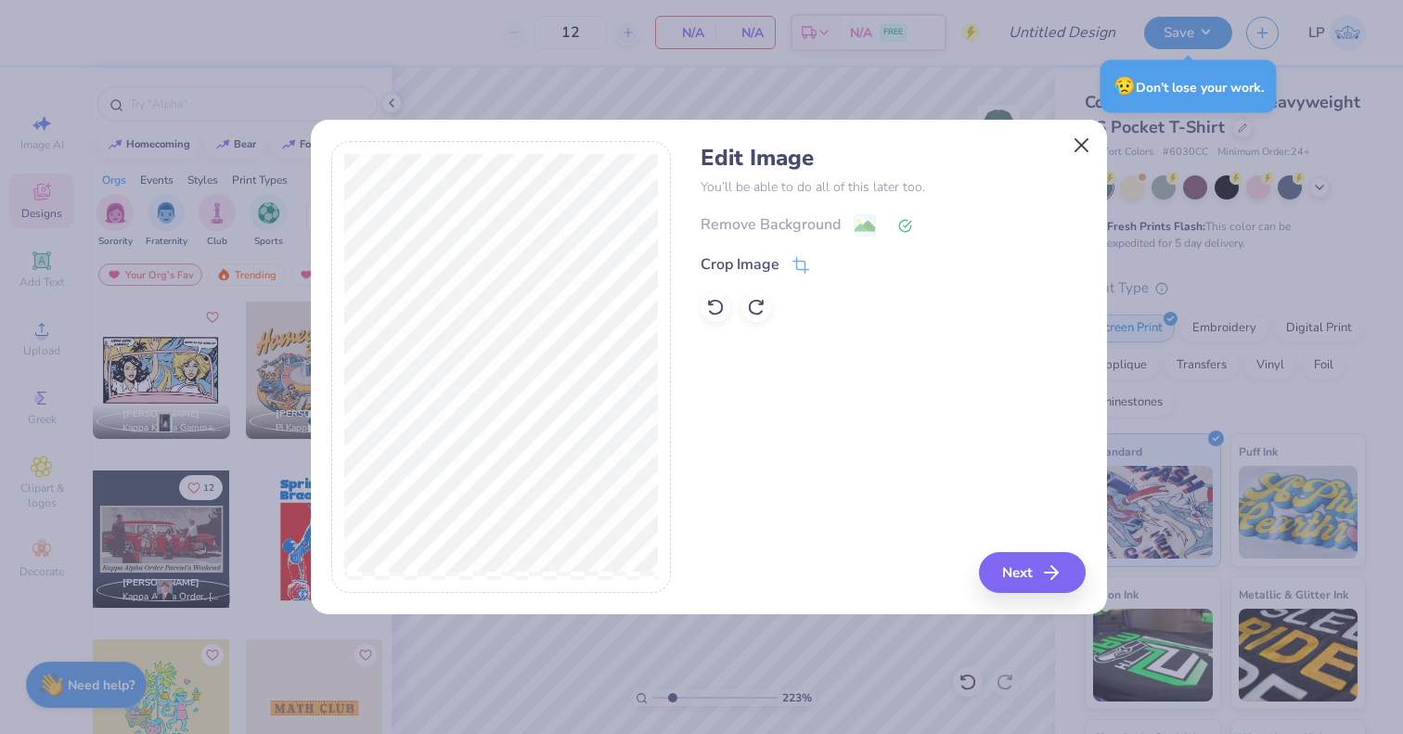
click at [1080, 149] on button "Close" at bounding box center [1081, 145] width 35 height 35
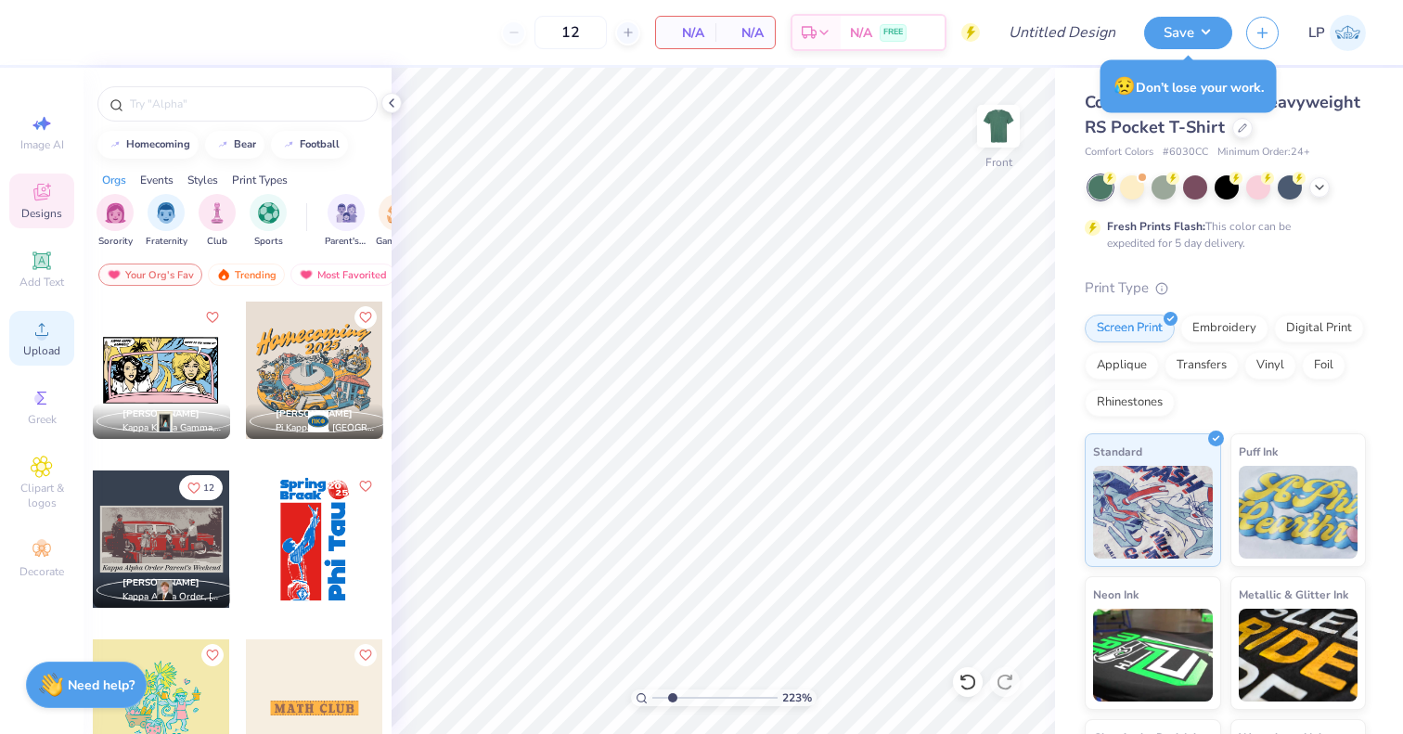
click at [40, 349] on span "Upload" at bounding box center [41, 350] width 37 height 15
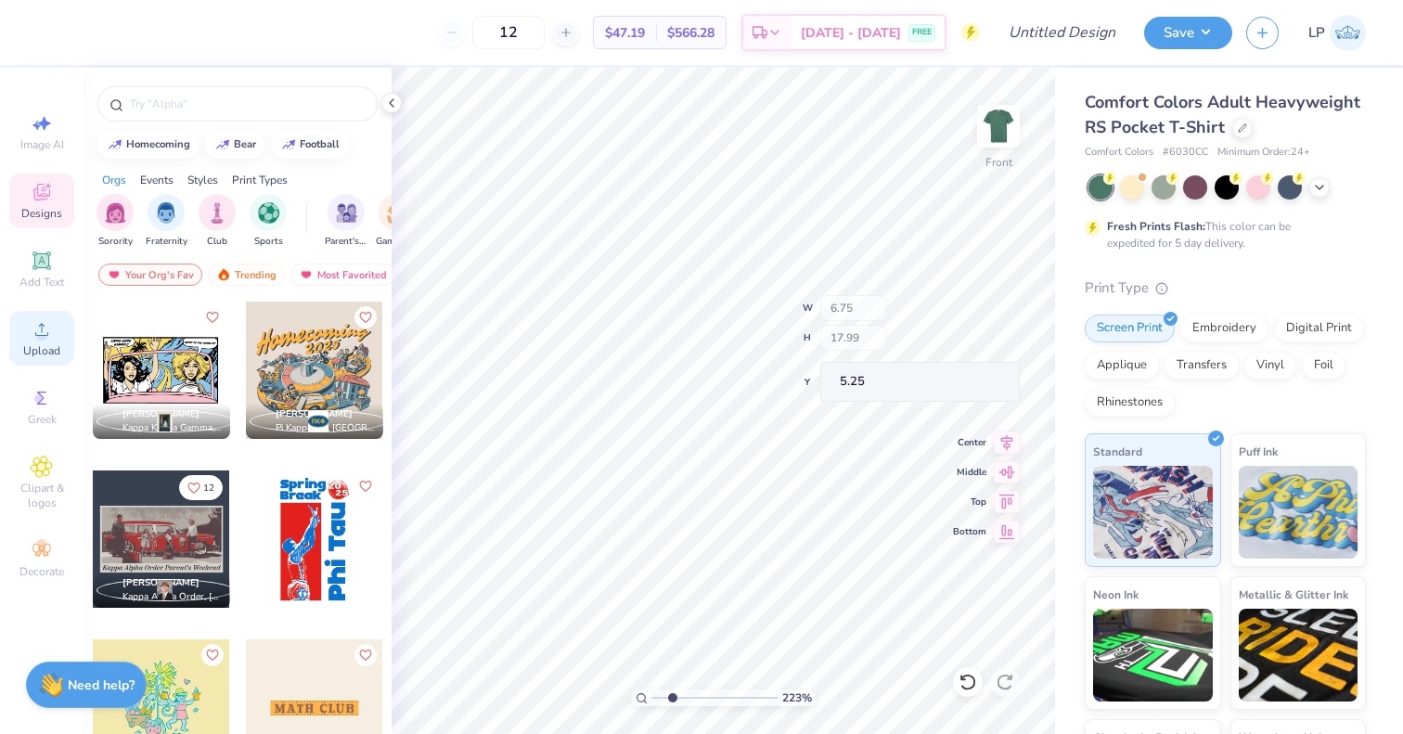
click at [45, 343] on span "Upload" at bounding box center [41, 350] width 37 height 15
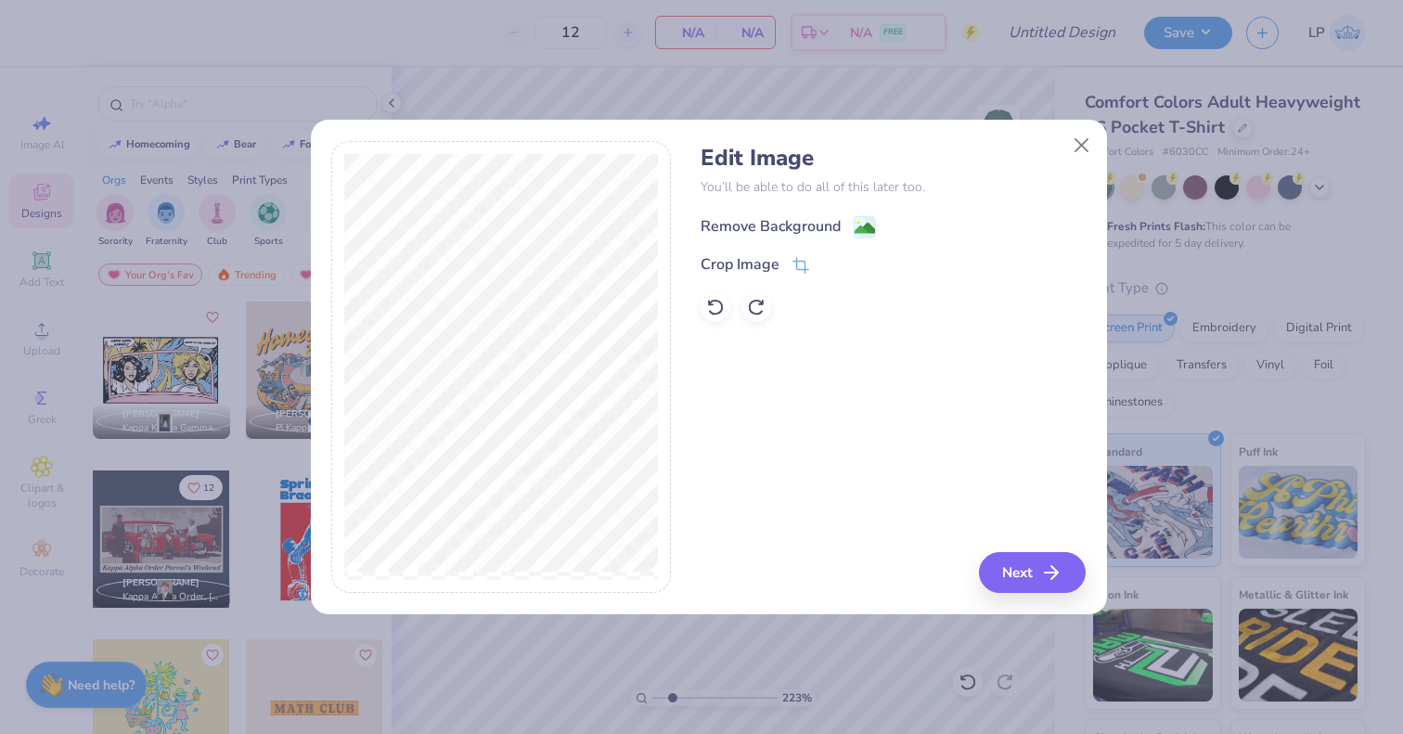
click at [871, 218] on image at bounding box center [865, 228] width 20 height 20
click at [1033, 578] on button "Next" at bounding box center [1035, 572] width 107 height 41
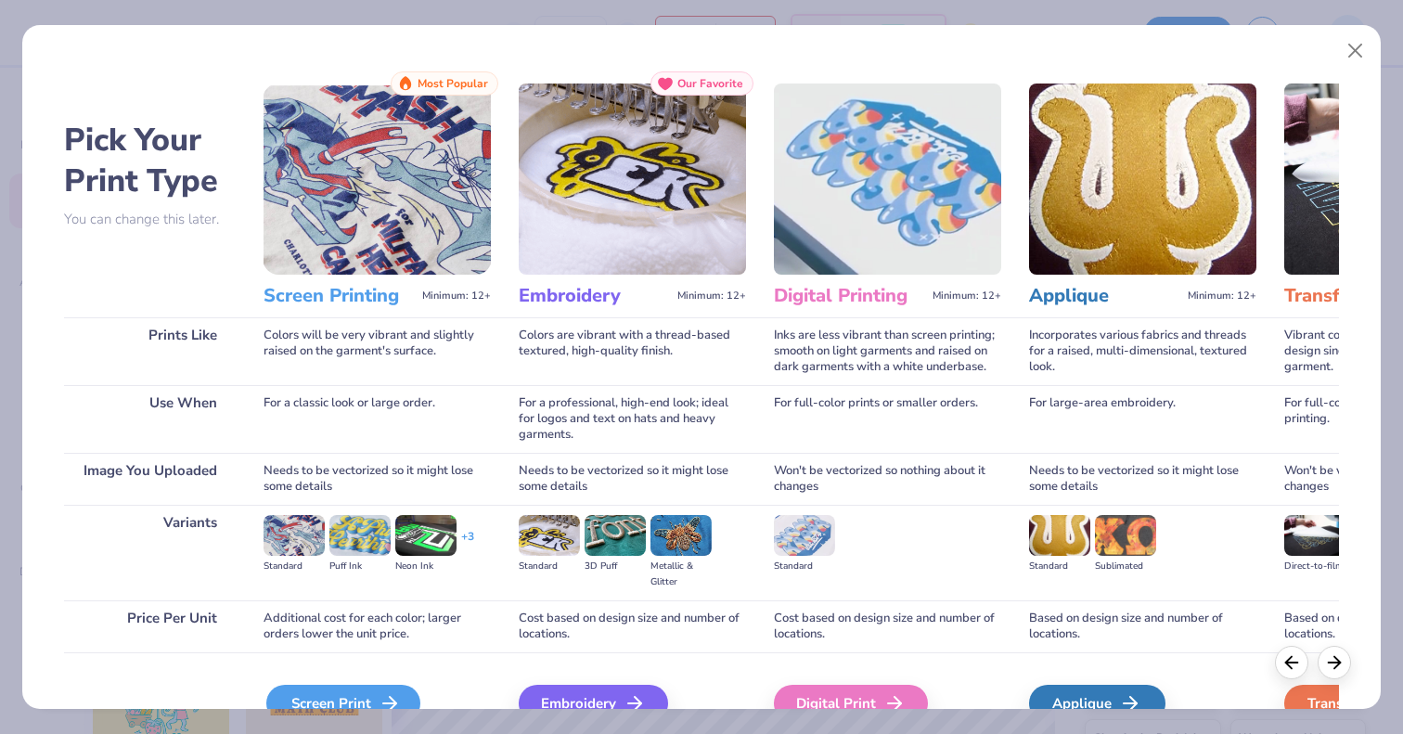
click at [364, 699] on div "Screen Print" at bounding box center [343, 703] width 154 height 37
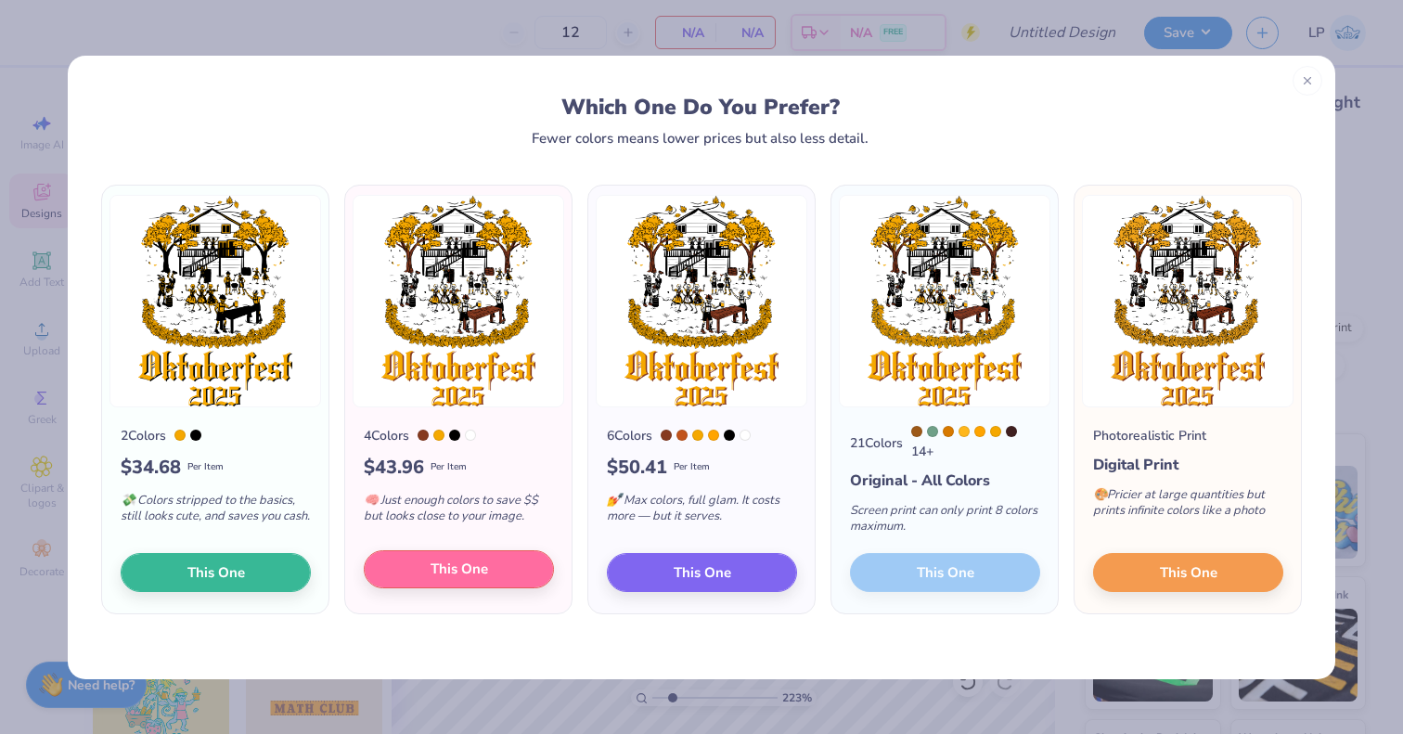
click at [511, 565] on button "This One" at bounding box center [459, 569] width 190 height 39
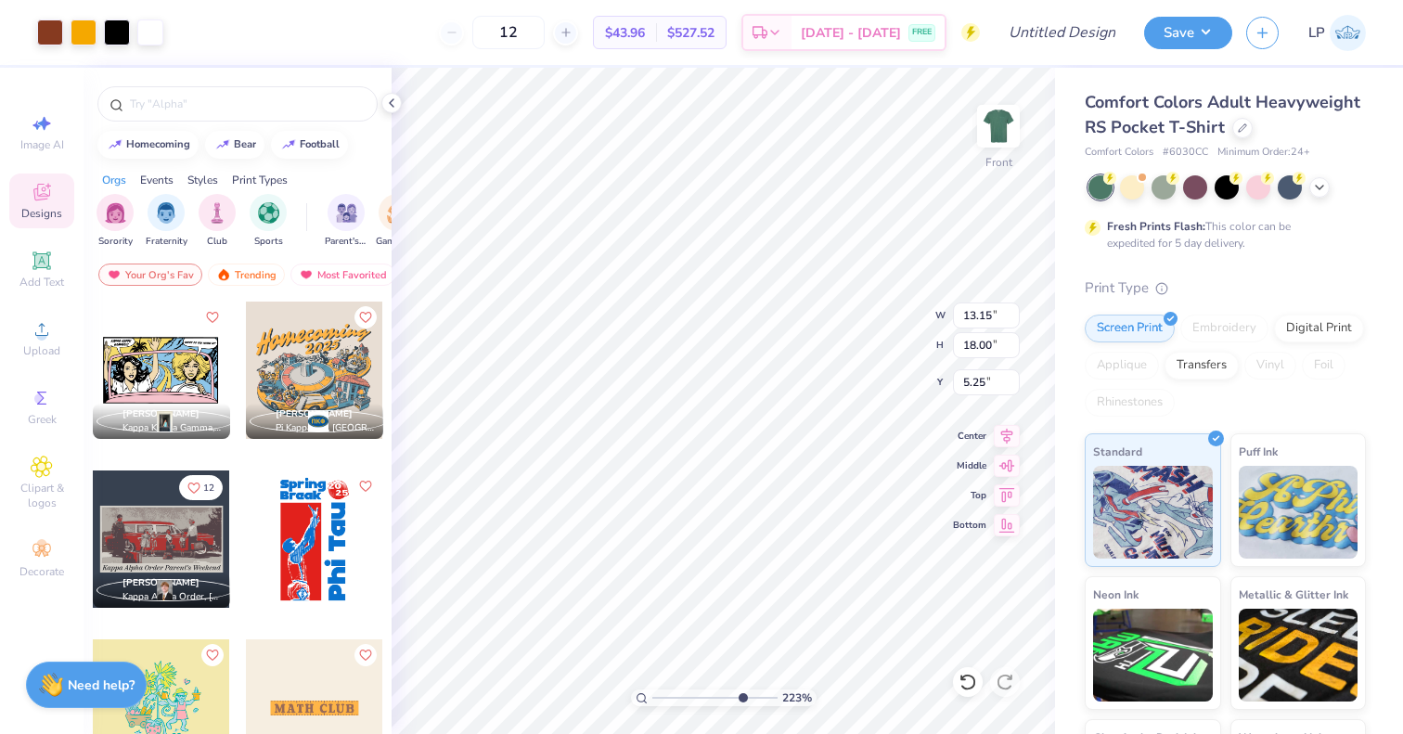
click at [741, 698] on input "range" at bounding box center [715, 698] width 125 height 17
type input "1.34"
click at [661, 697] on input "range" at bounding box center [715, 698] width 125 height 17
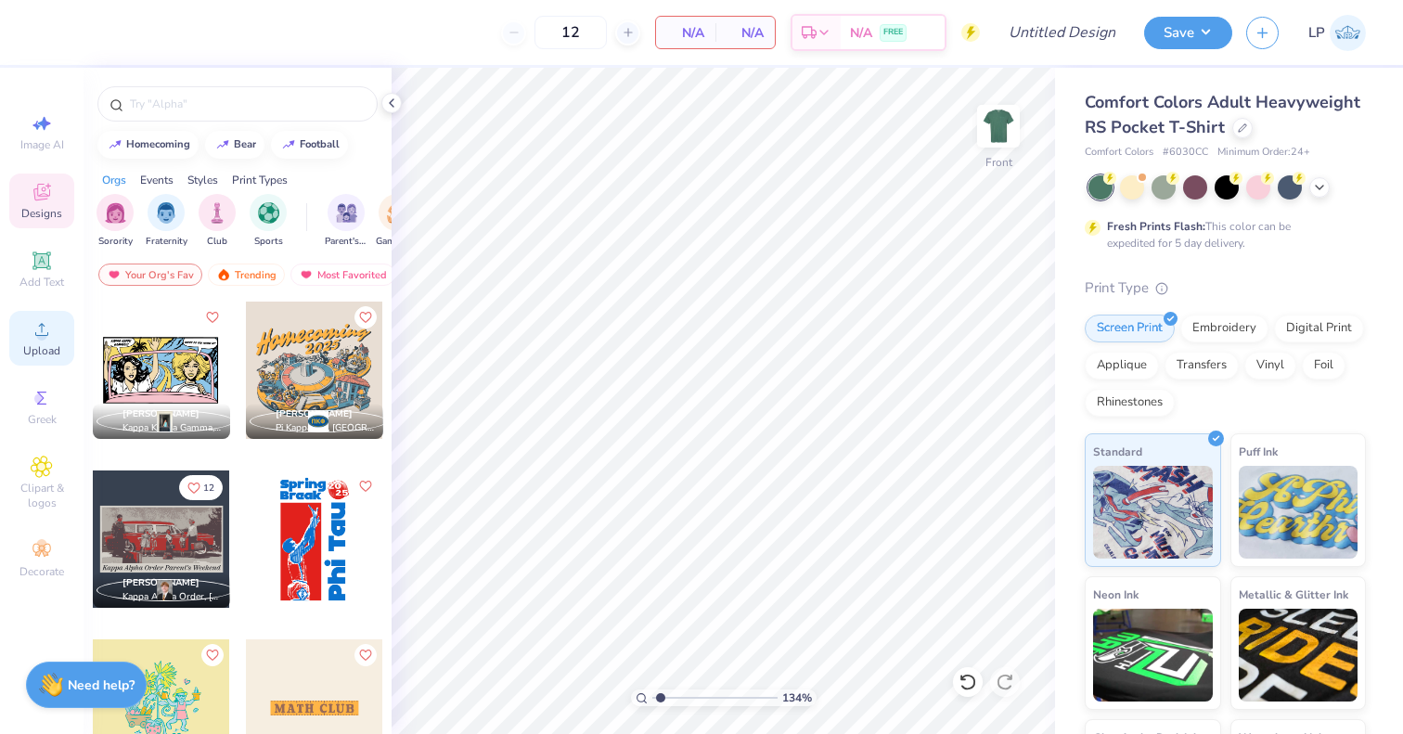
click at [45, 318] on icon at bounding box center [42, 329] width 22 height 22
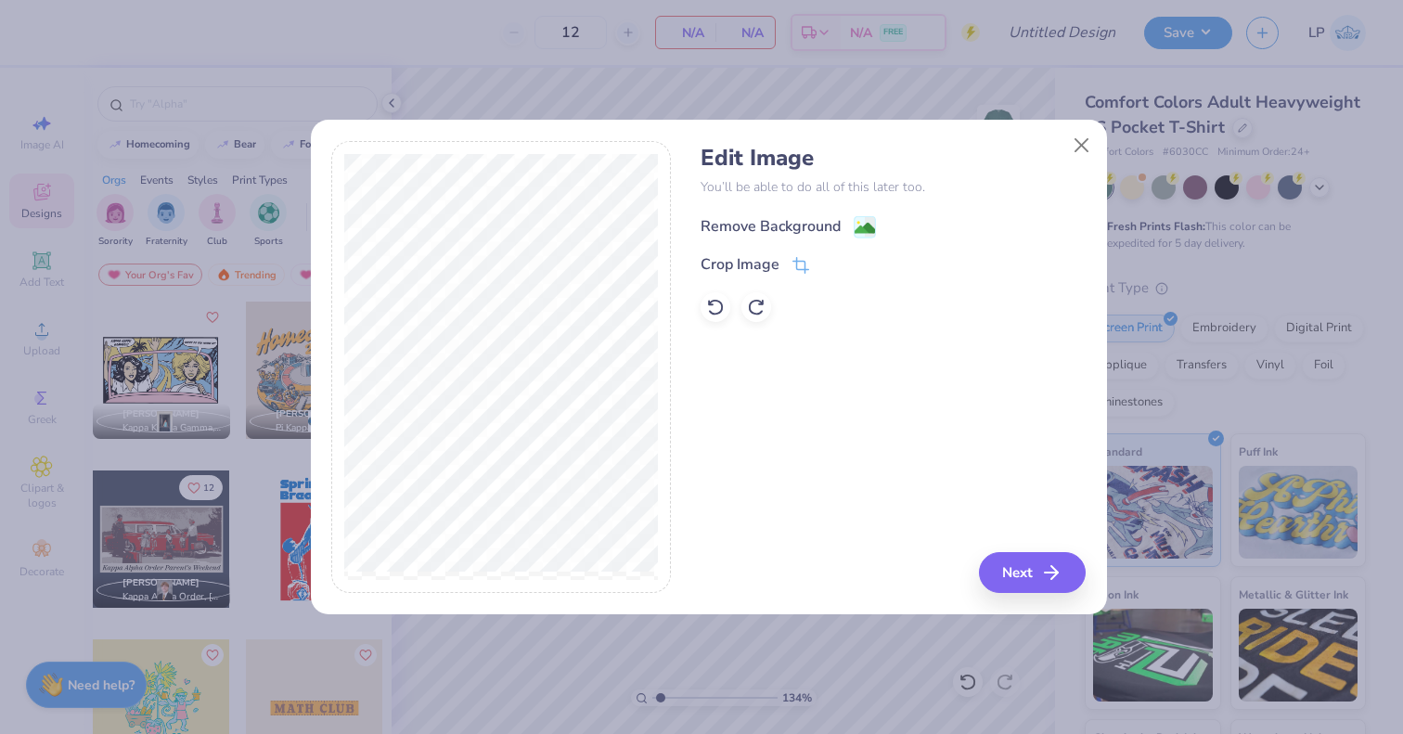
click at [863, 226] on image at bounding box center [865, 228] width 20 height 20
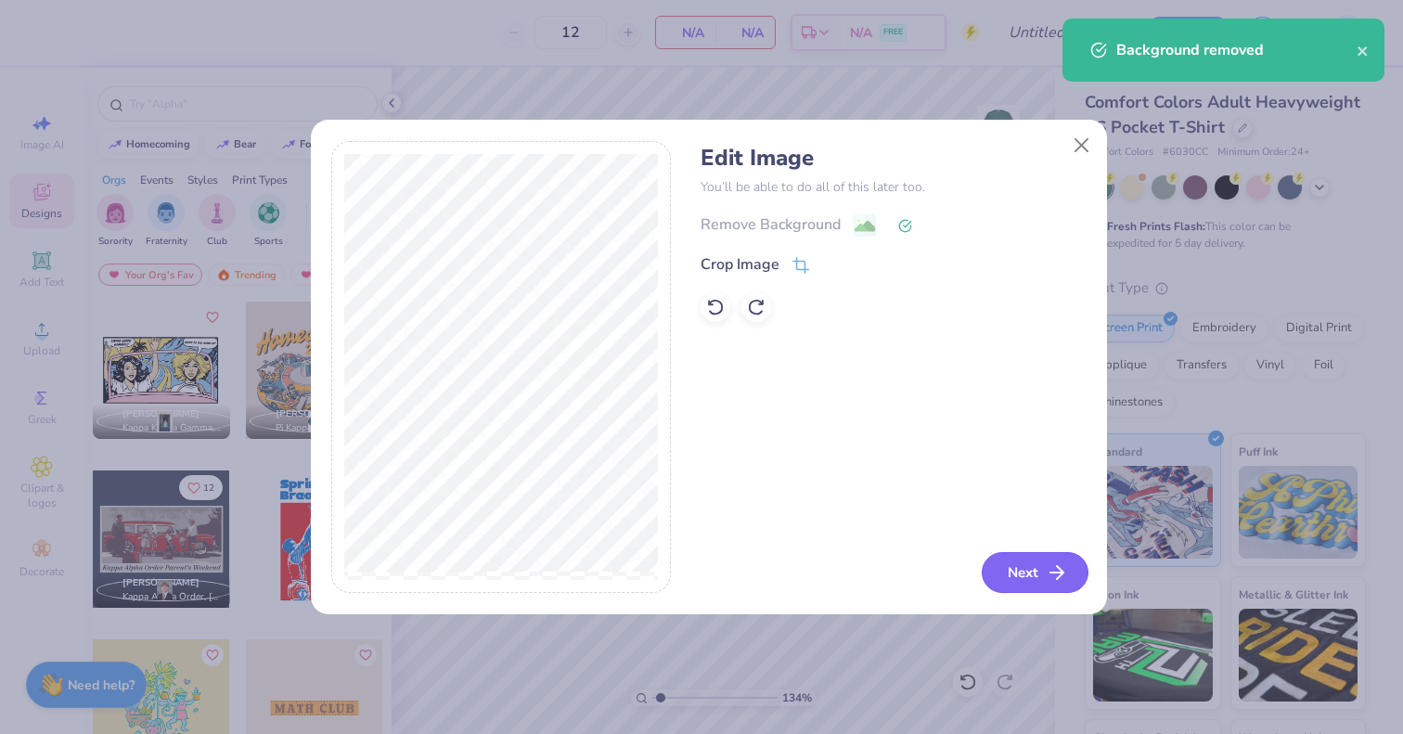
click at [1004, 575] on button "Next" at bounding box center [1035, 572] width 107 height 41
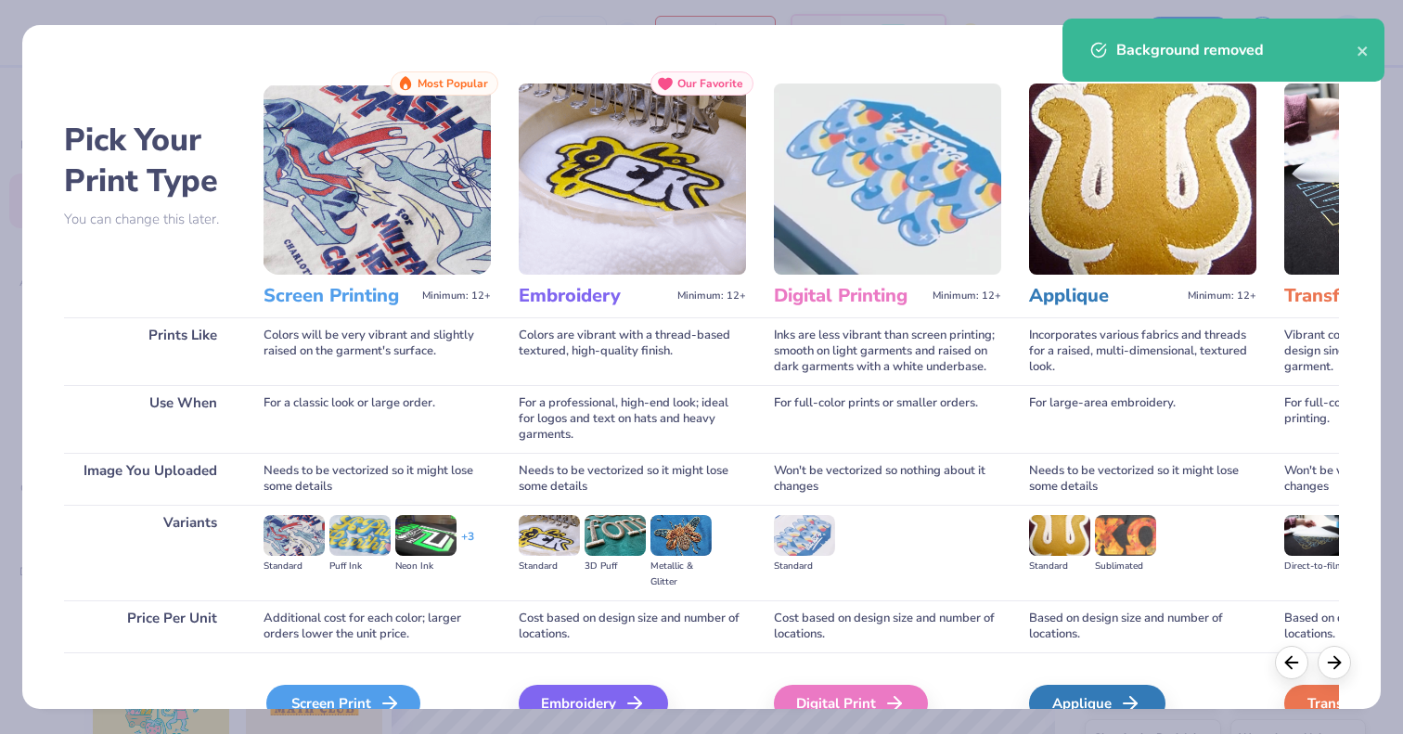
click at [373, 702] on div "Screen Print" at bounding box center [343, 703] width 154 height 37
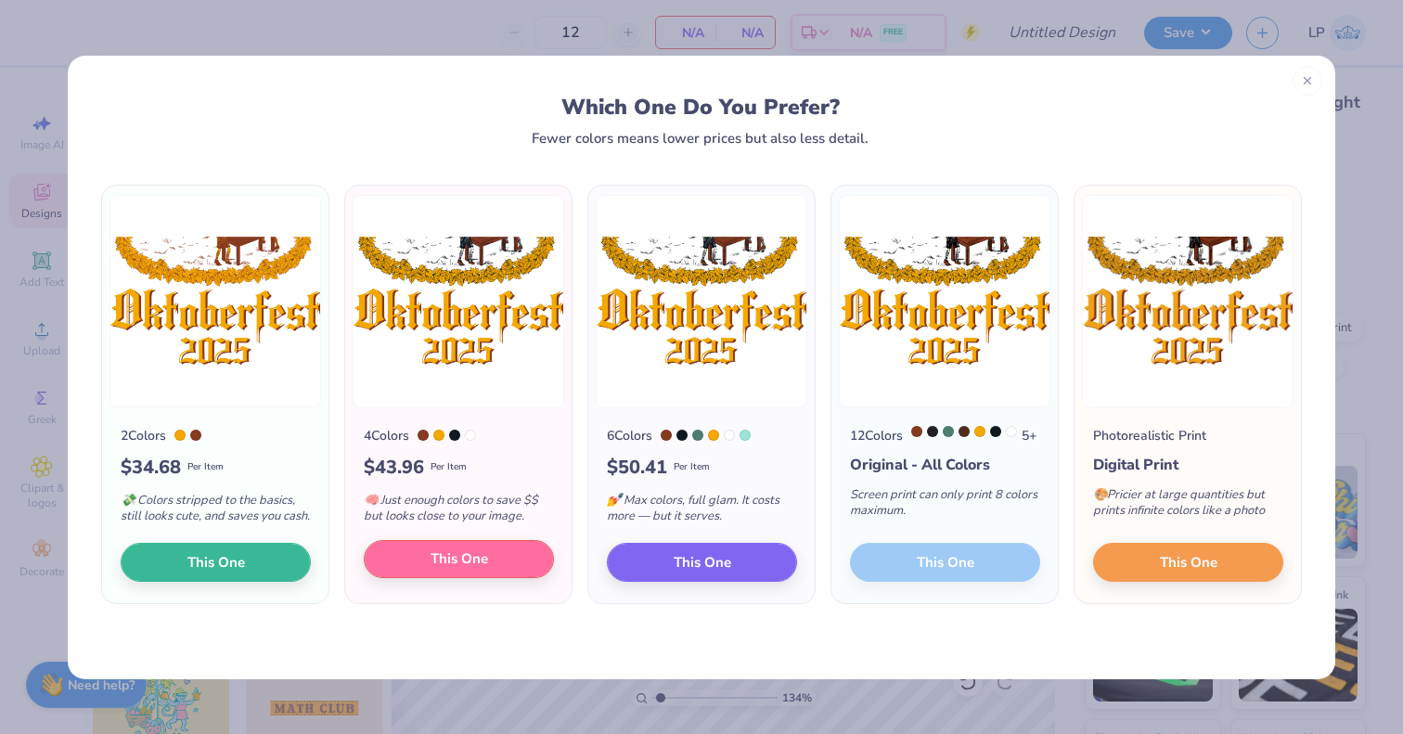
click at [526, 565] on button "This One" at bounding box center [459, 559] width 190 height 39
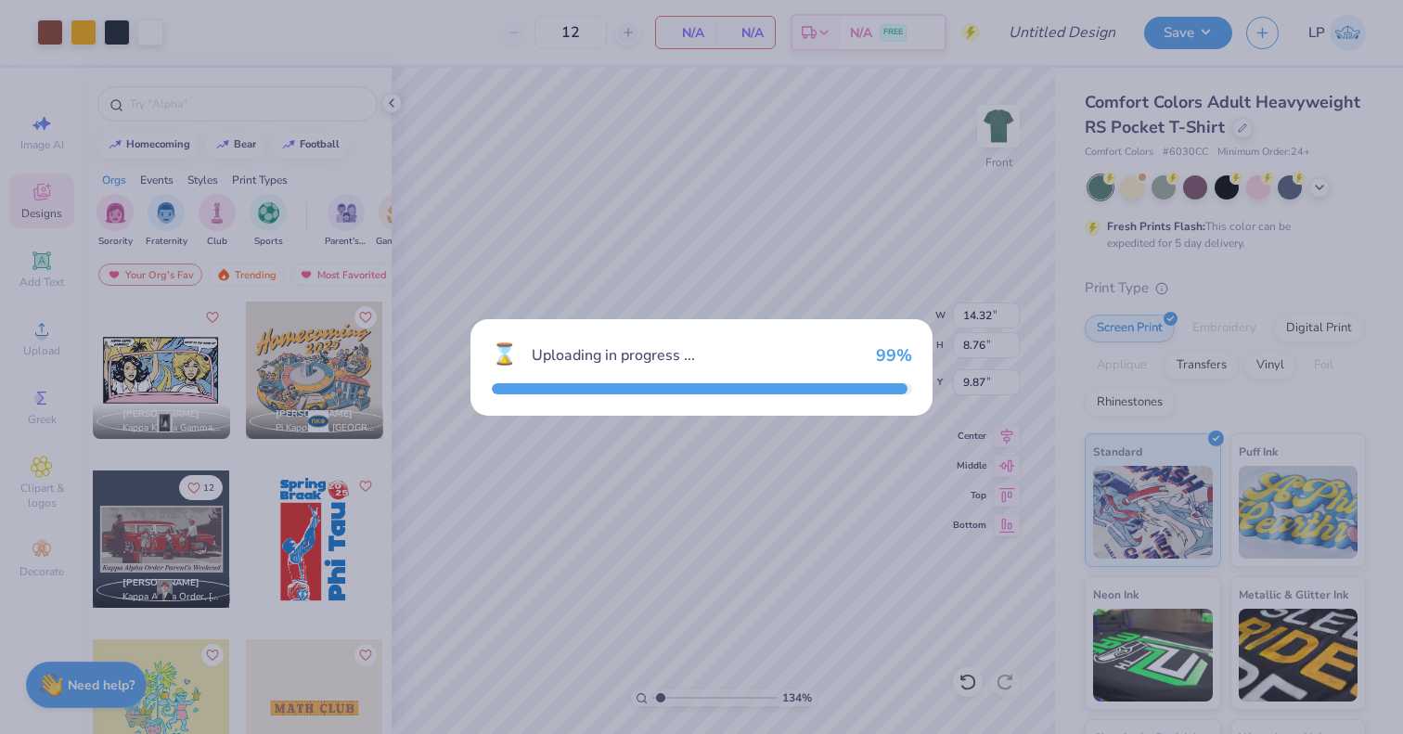
click at [1287, 73] on div "⌛ Uploading in progress ... 99 %" at bounding box center [701, 367] width 1403 height 734
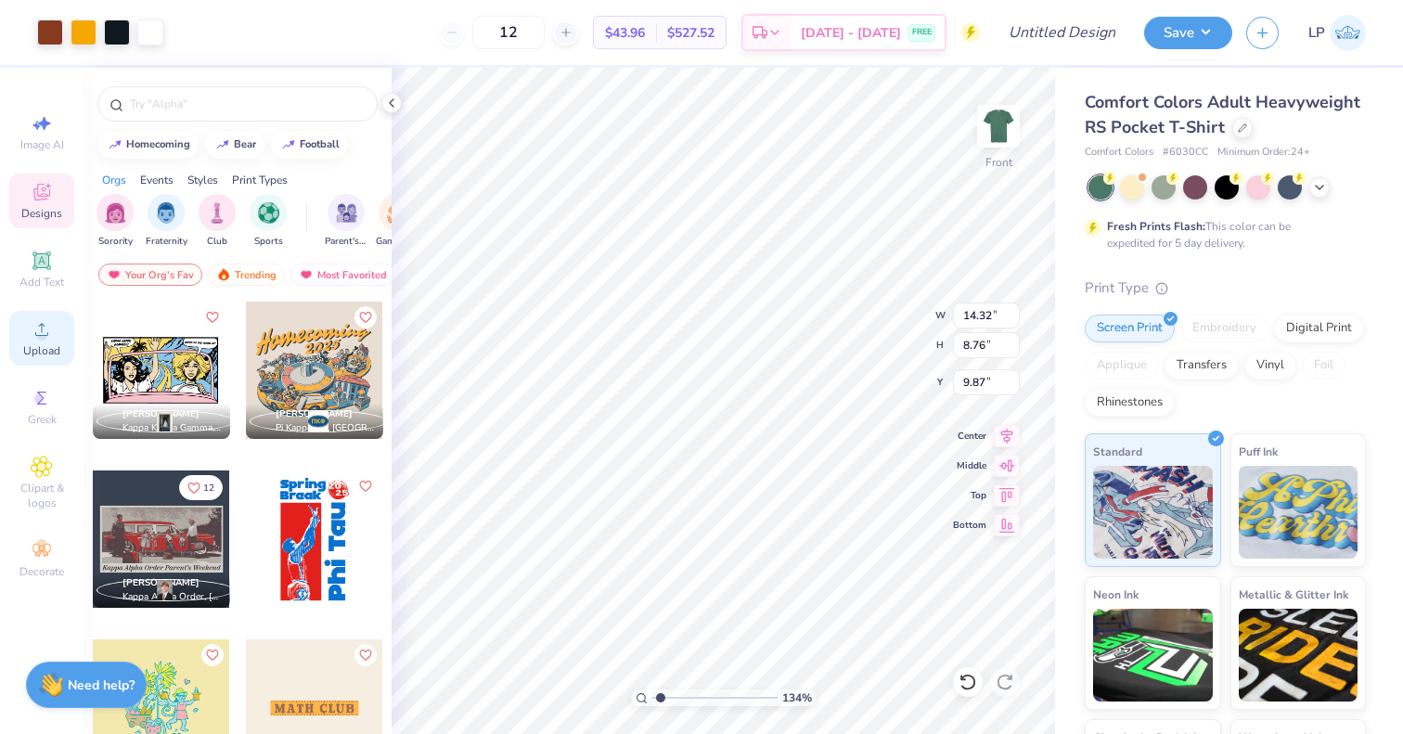
click at [33, 329] on icon at bounding box center [42, 329] width 22 height 22
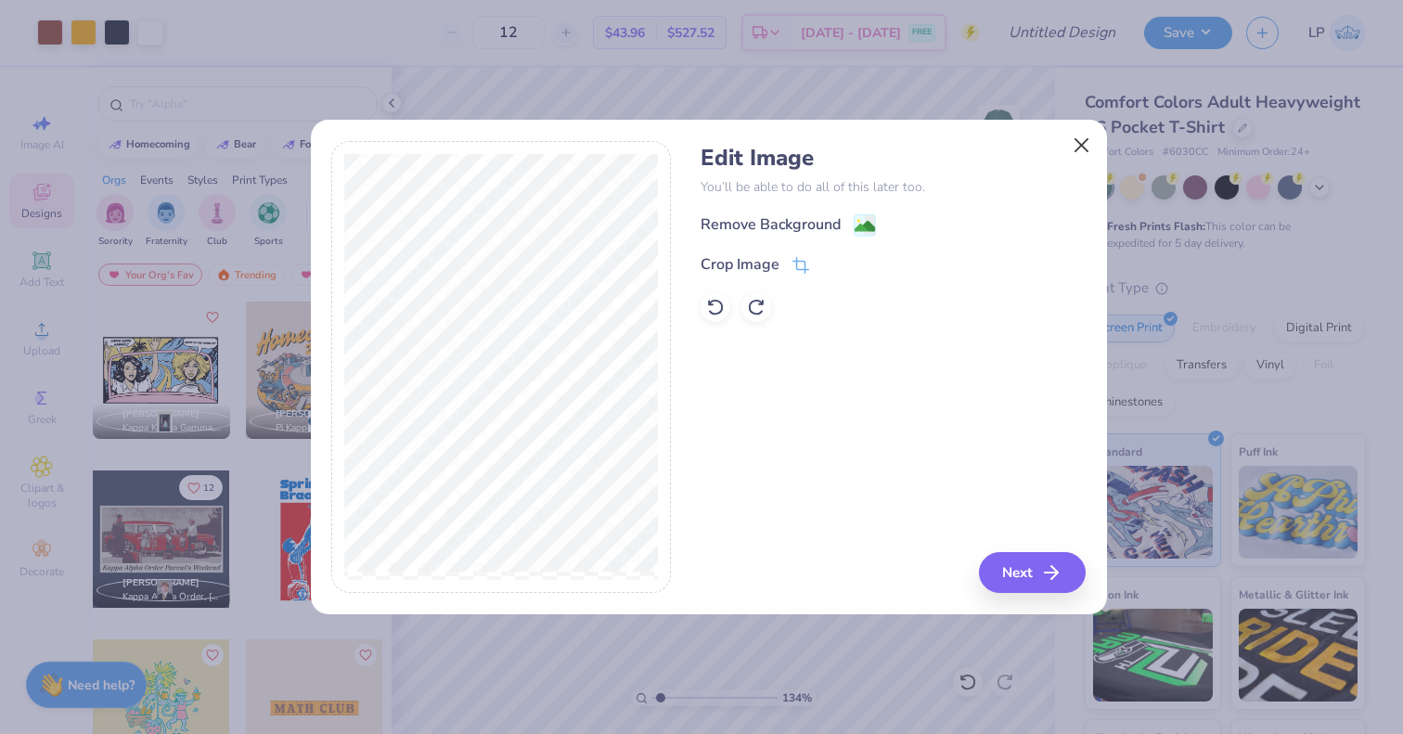
click at [1082, 146] on button "Close" at bounding box center [1081, 145] width 35 height 35
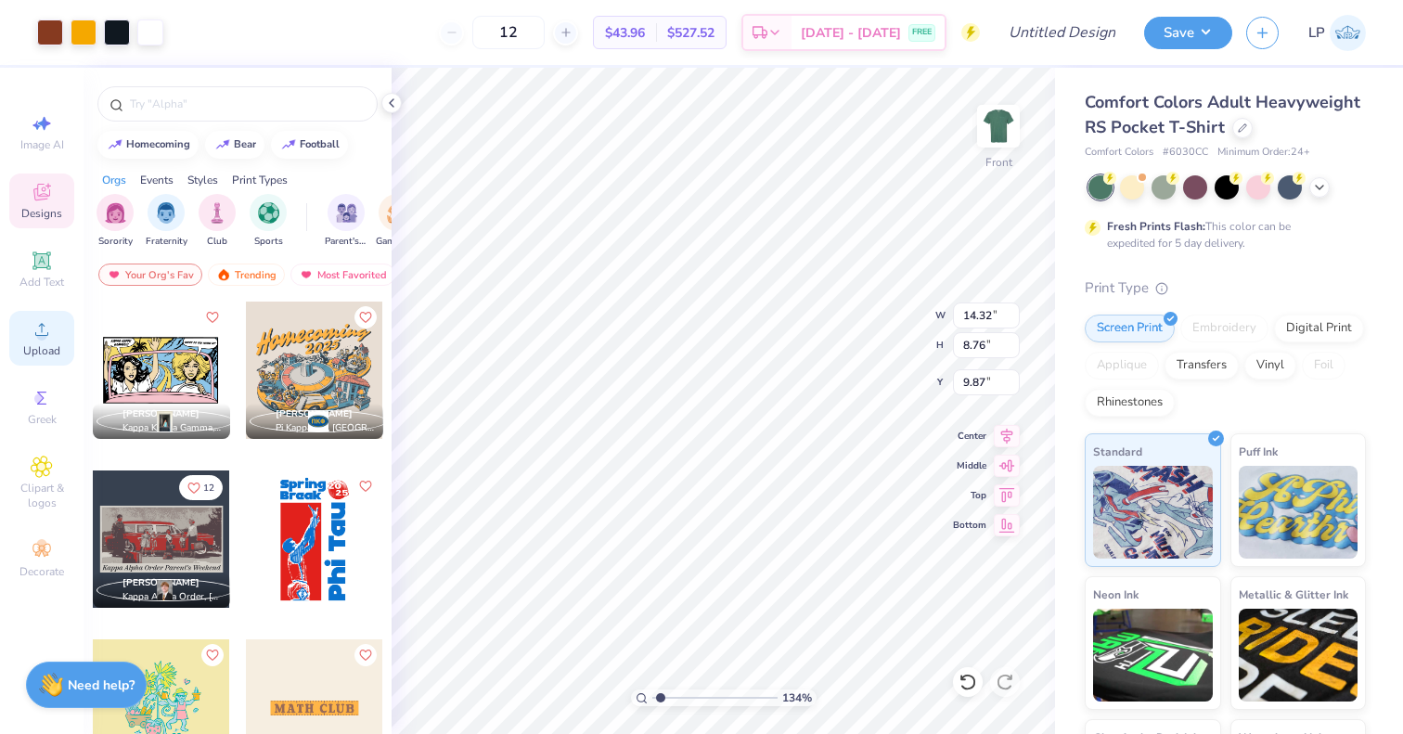
click at [38, 329] on icon at bounding box center [42, 329] width 22 height 22
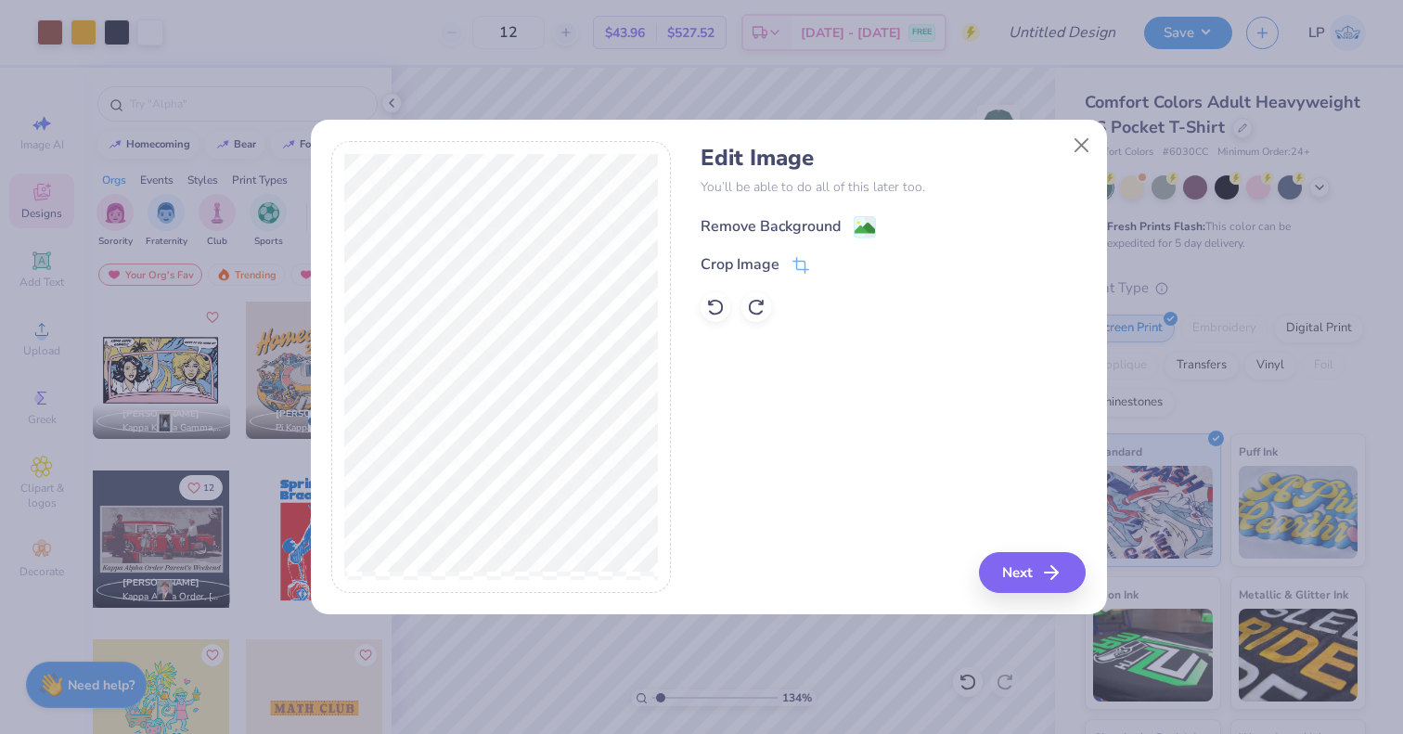
click at [866, 216] on g at bounding box center [865, 227] width 22 height 22
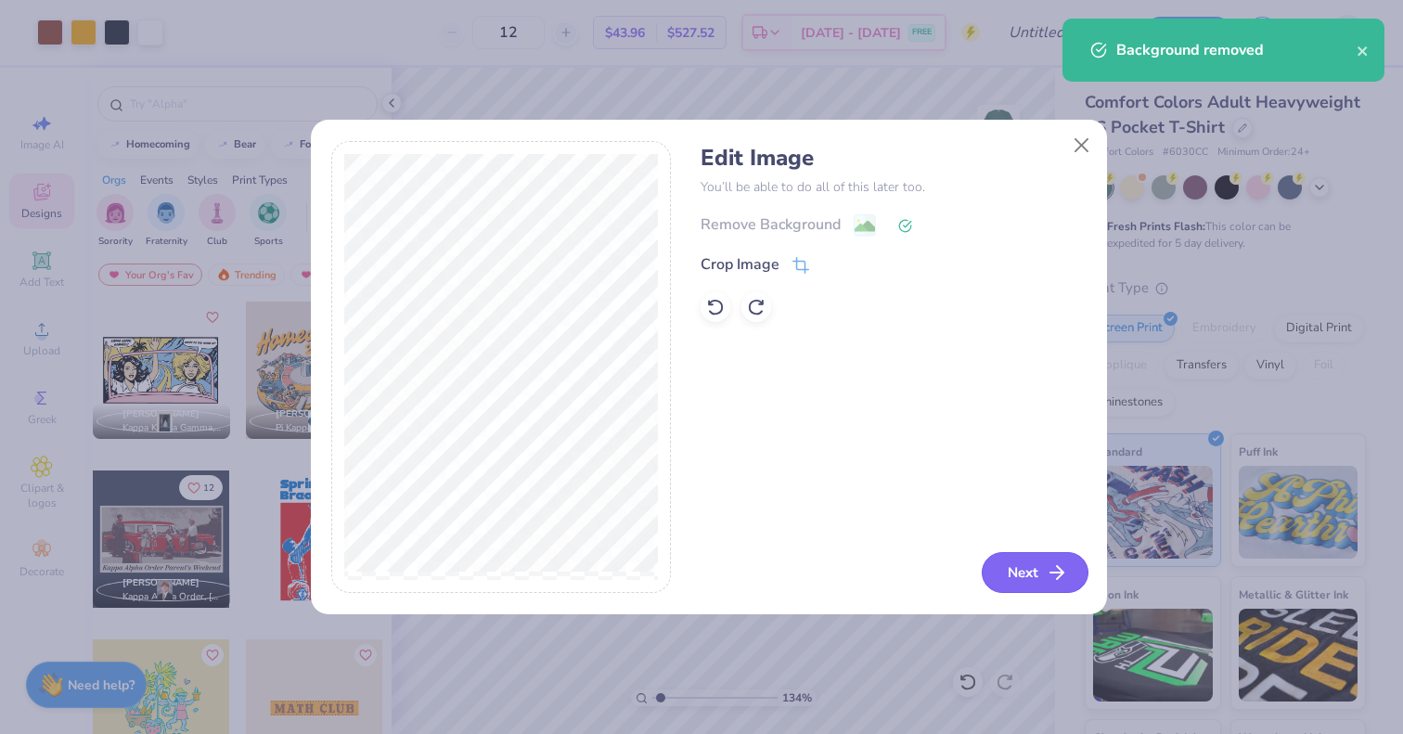
click at [1022, 575] on button "Next" at bounding box center [1035, 572] width 107 height 41
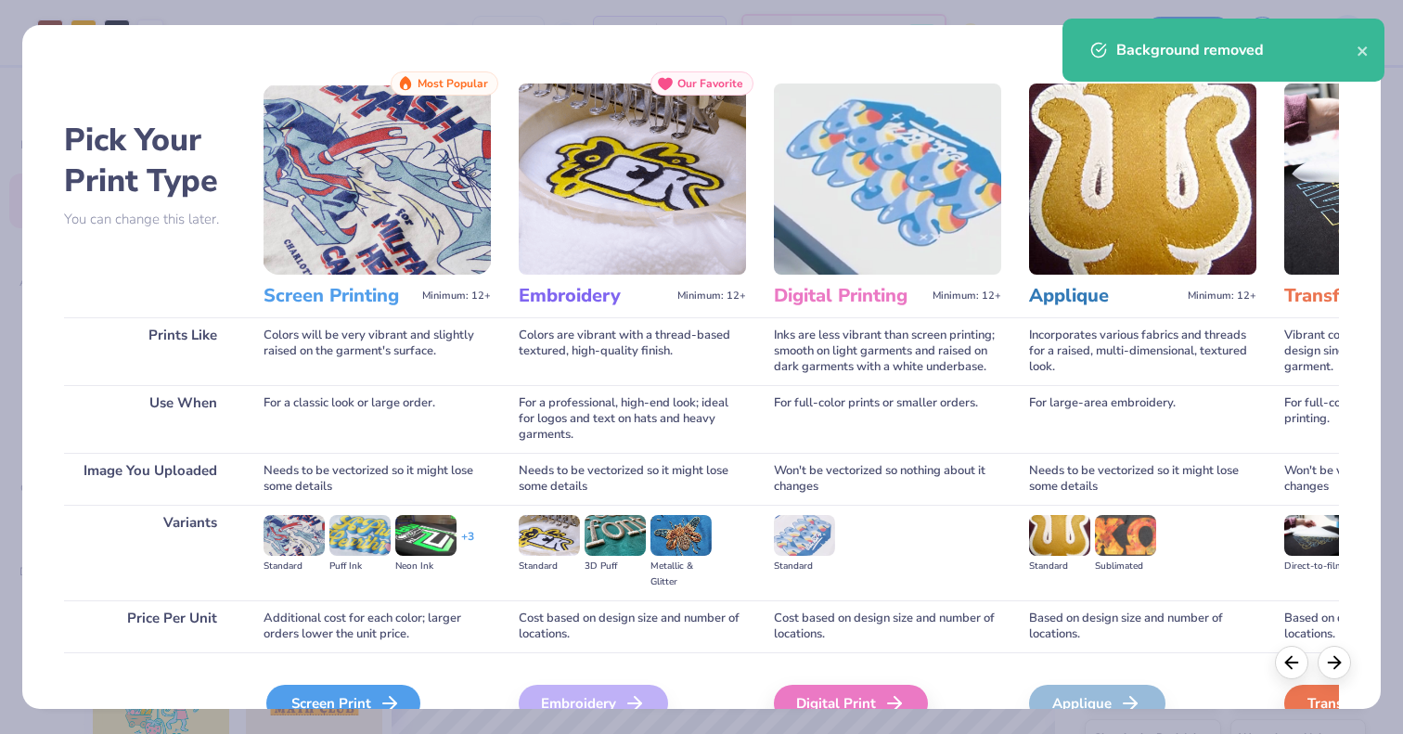
click at [360, 692] on div "Screen Print" at bounding box center [343, 703] width 154 height 37
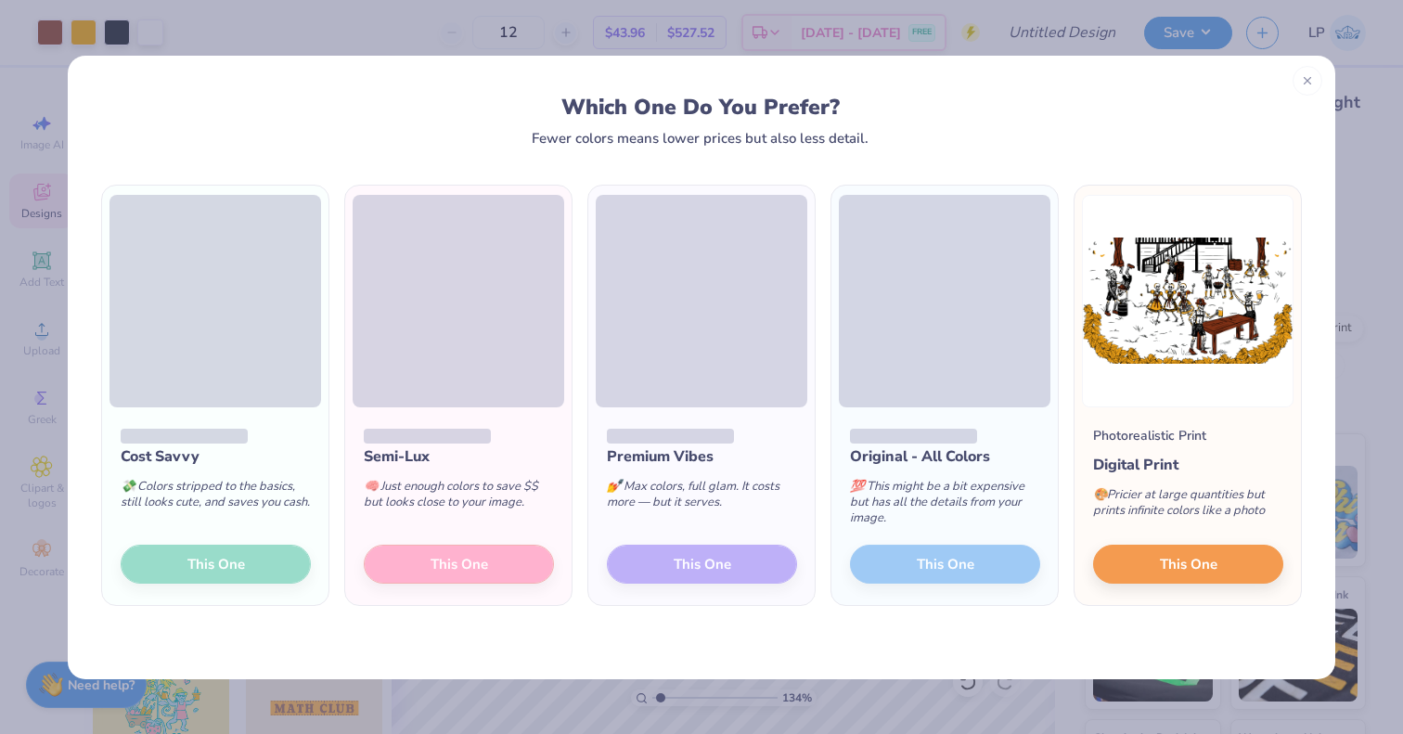
click at [256, 418] on div "Cost Savvy 💸 Colors stripped to the basics, still looks cute, and saves you cas…" at bounding box center [215, 506] width 226 height 199
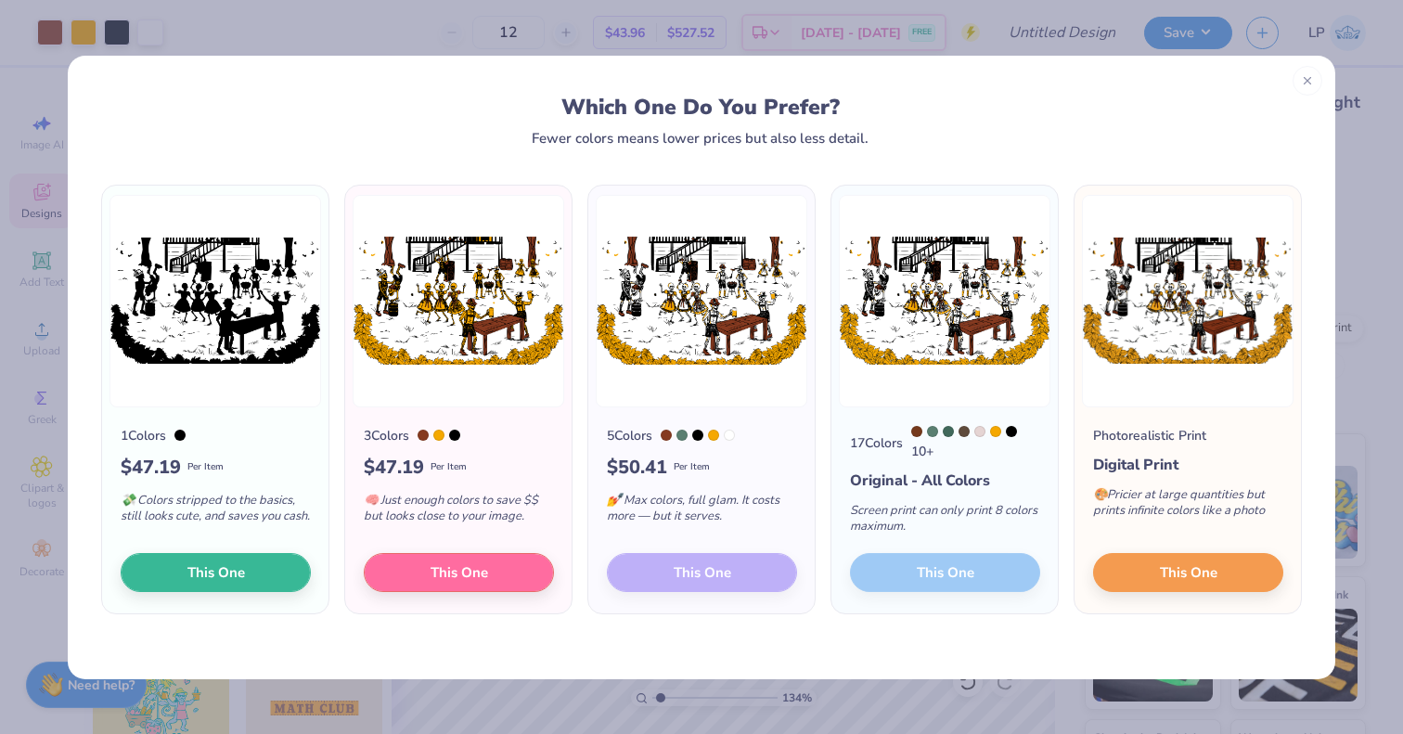
click at [700, 460] on span "Per Item" at bounding box center [692, 467] width 36 height 14
click at [743, 564] on div "5 Colors $ 50.41 Per Item 💅 Max colors, full glam. It costs more — but it serve…" at bounding box center [701, 510] width 226 height 207
click at [724, 591] on div "5 Colors $ 50.41 Per Item 💅 Max colors, full glam. It costs more — but it serve…" at bounding box center [701, 510] width 226 height 207
click at [1219, 567] on button "This One" at bounding box center [1188, 569] width 190 height 39
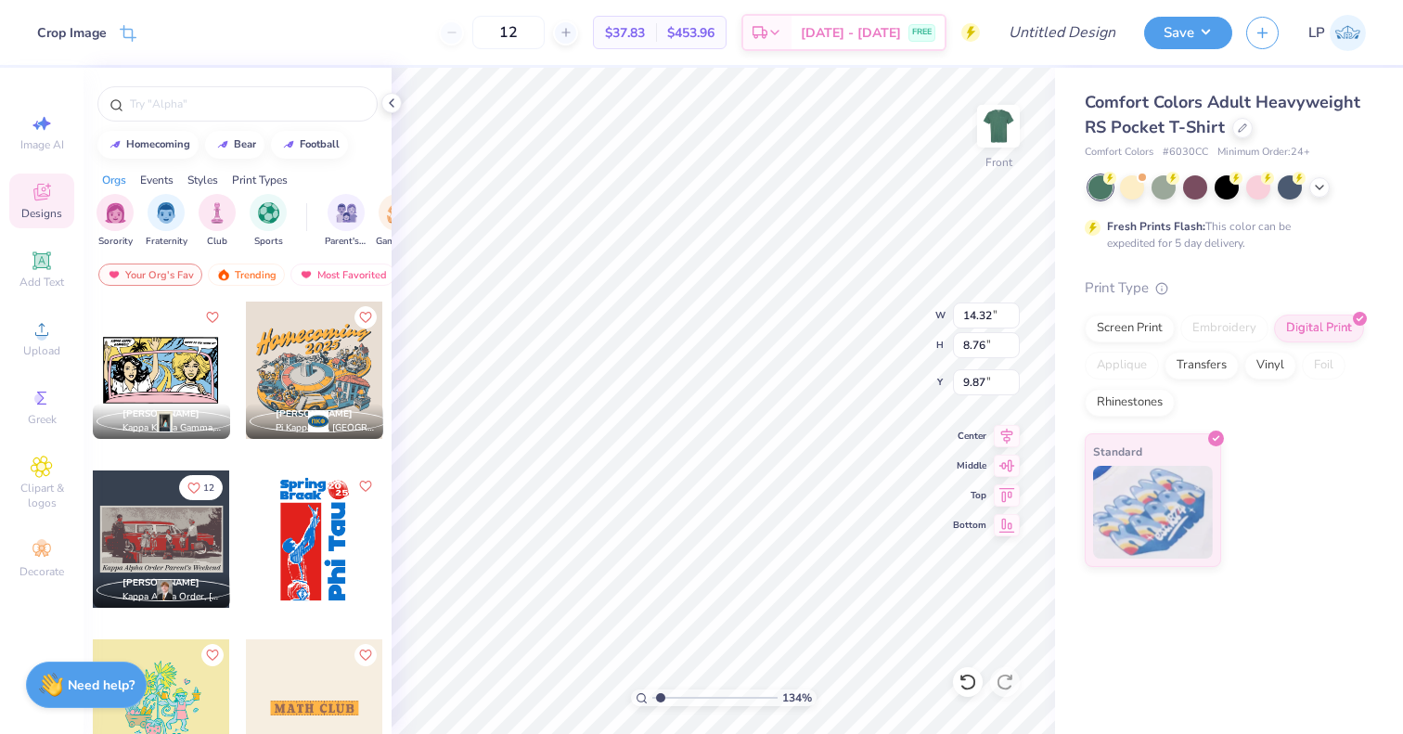
type input "8.68"
type input "9.91"
type input "13.96"
type input "8.68"
type input "2.79"
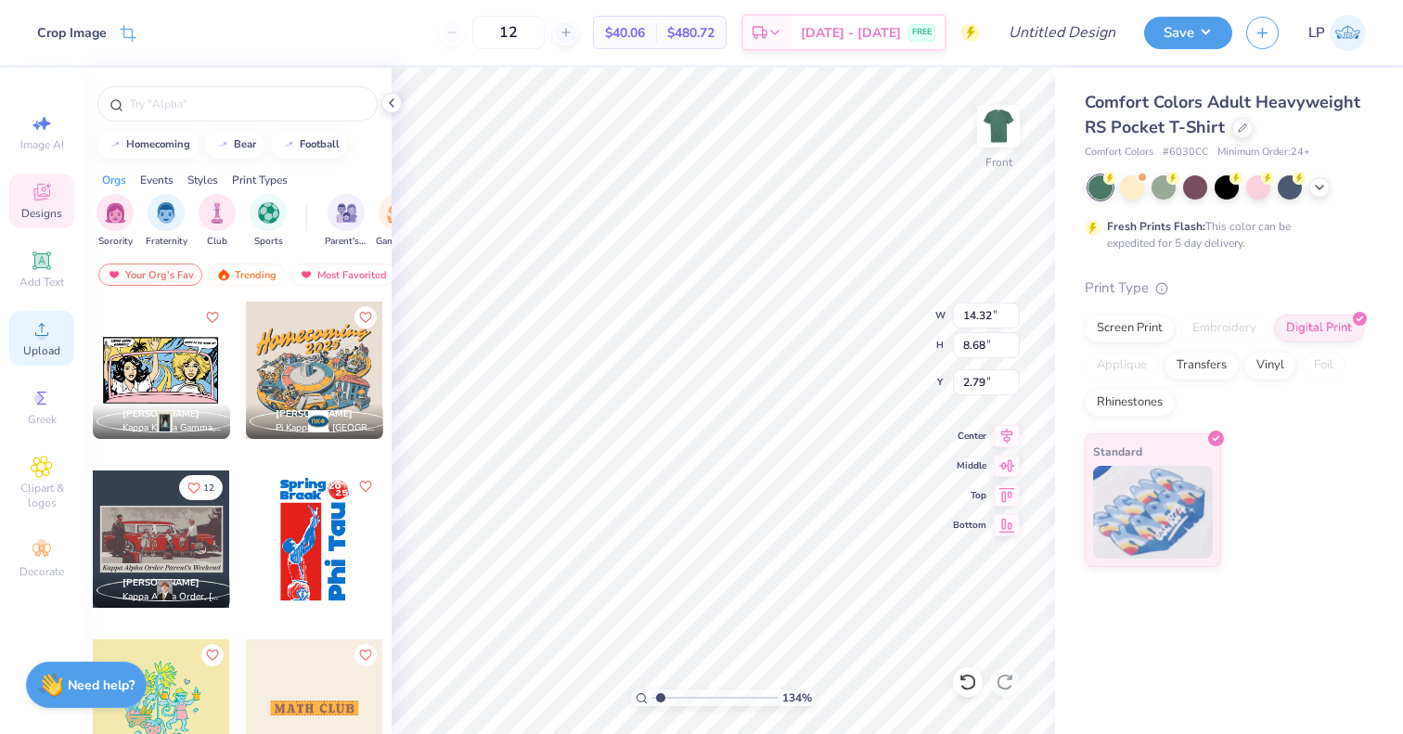
click at [40, 339] on circle at bounding box center [41, 335] width 10 height 10
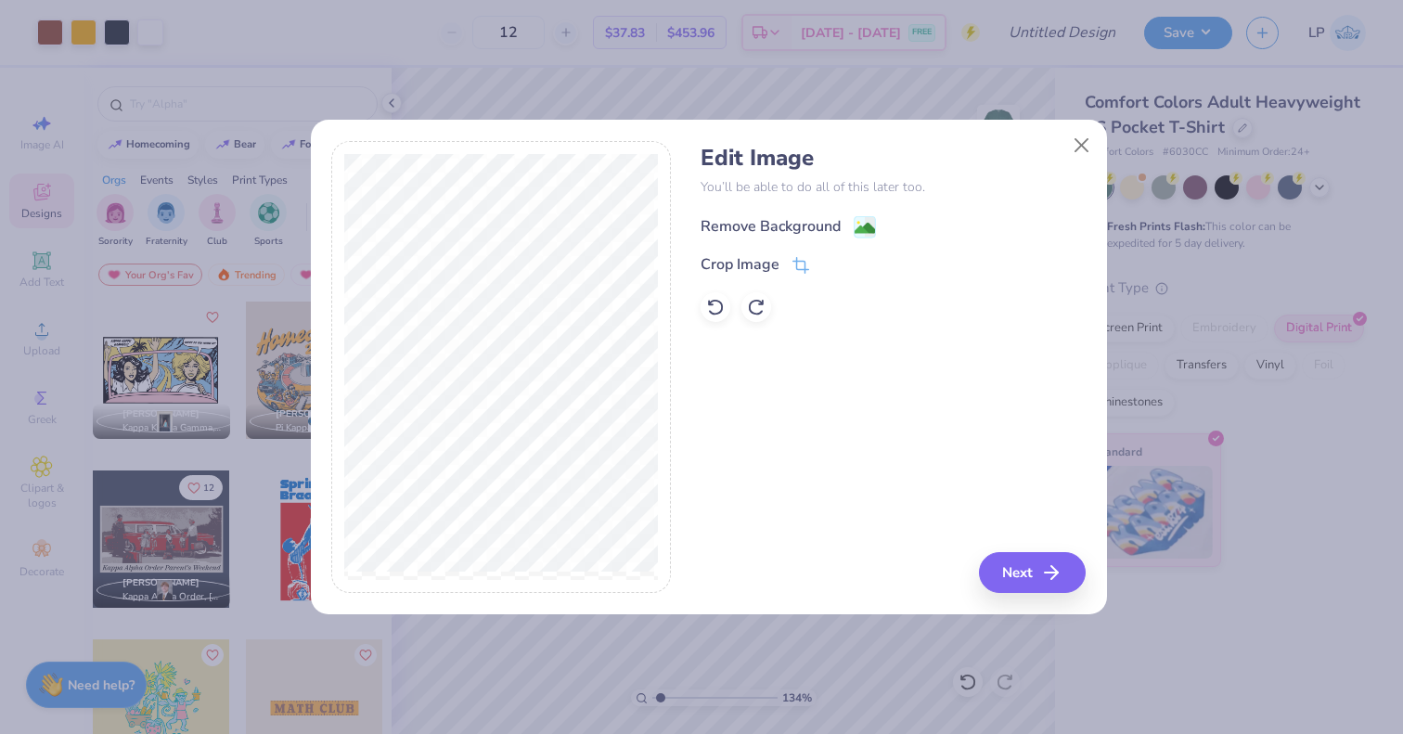
click at [854, 236] on icon at bounding box center [865, 227] width 22 height 22
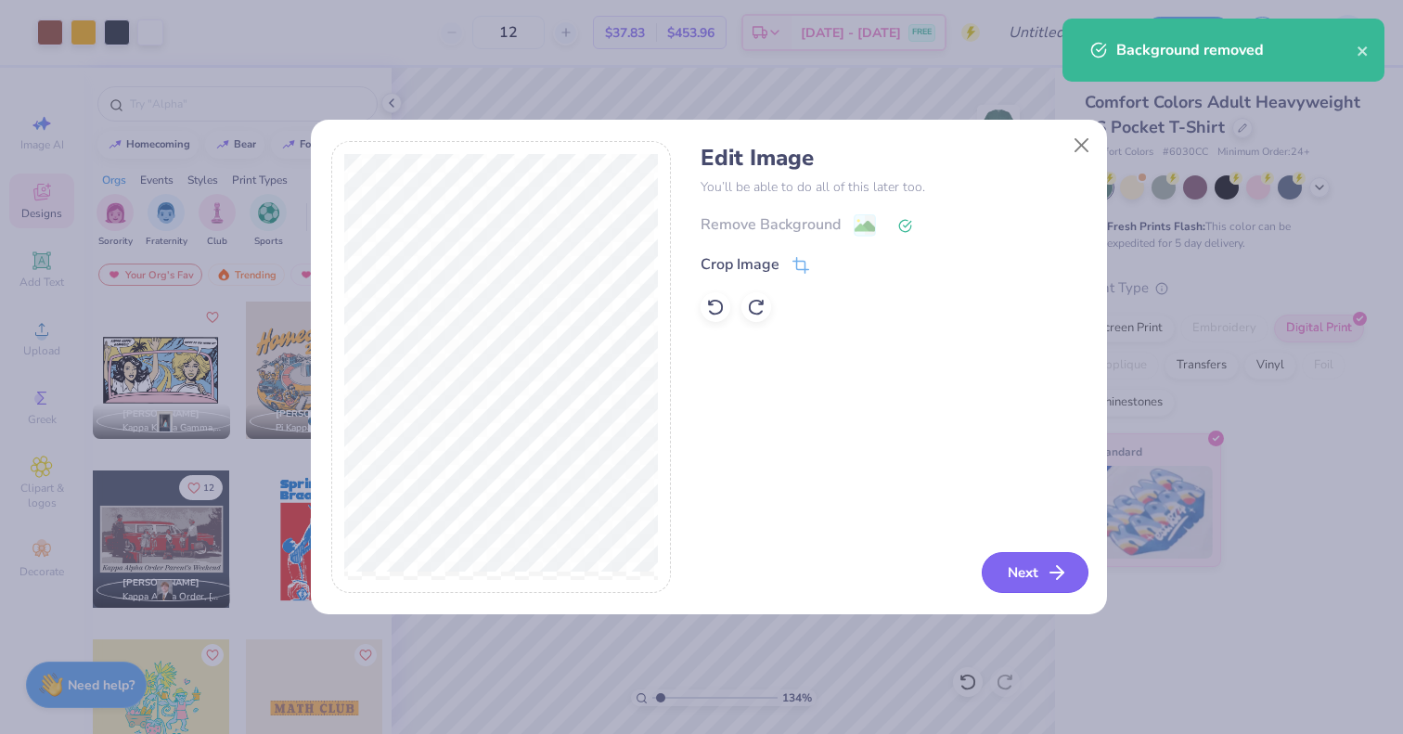
click at [1040, 579] on button "Next" at bounding box center [1035, 572] width 107 height 41
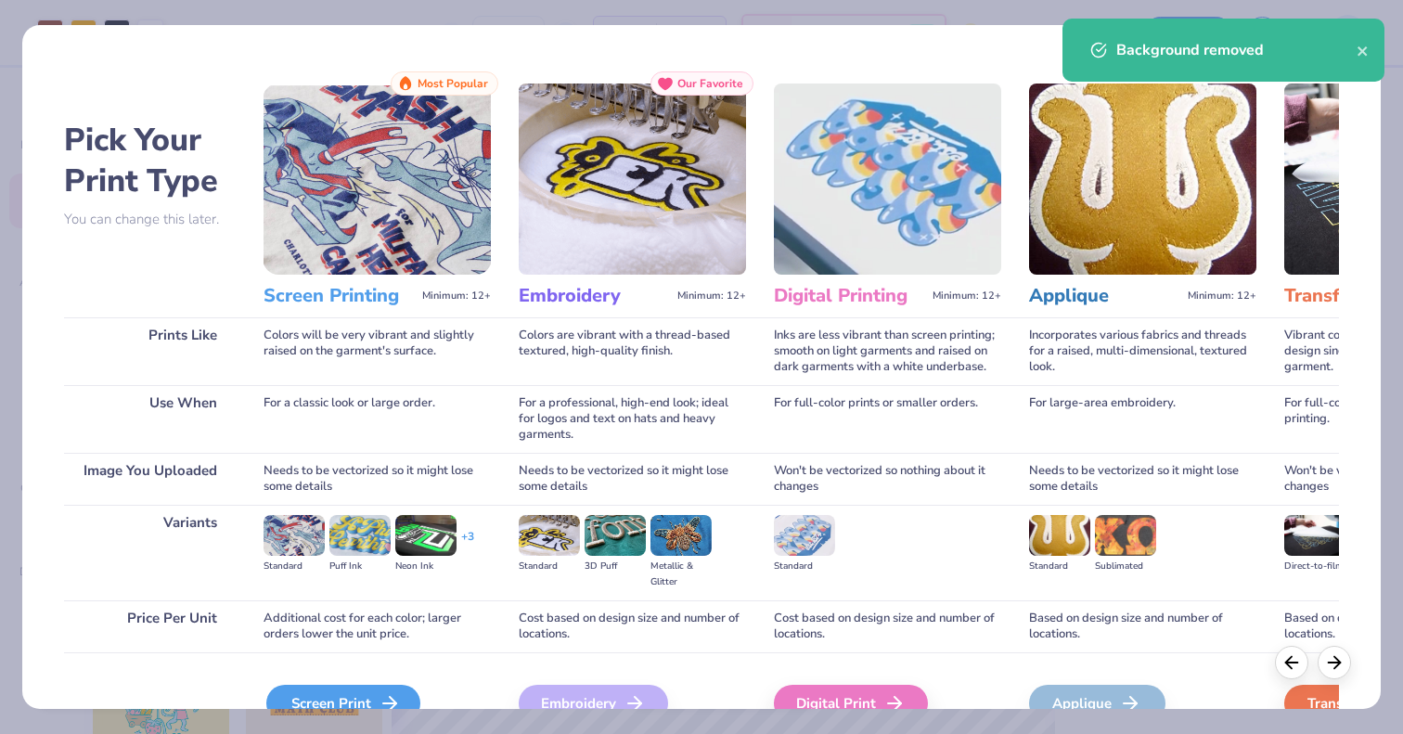
click at [356, 698] on div "Screen Print" at bounding box center [343, 703] width 154 height 37
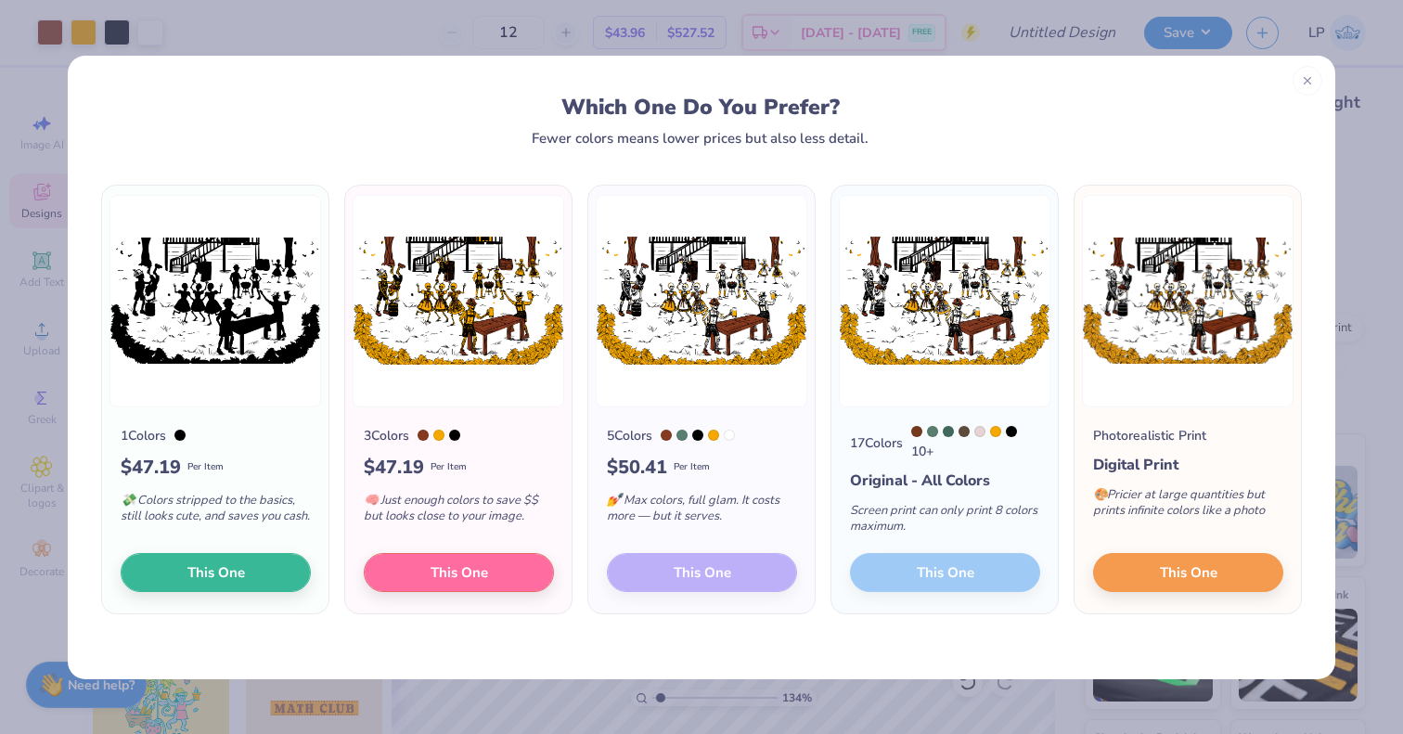
click at [748, 579] on div "5 Colors $ 50.41 Per Item 💅 Max colors, full glam. It costs more — but it serve…" at bounding box center [701, 510] width 226 height 207
click at [731, 575] on div "5 Colors $ 50.41 Per Item 💅 Max colors, full glam. It costs more — but it serve…" at bounding box center [701, 510] width 226 height 207
click at [748, 575] on div "5 Colors $ 50.41 Per Item 💅 Max colors, full glam. It costs more — but it serve…" at bounding box center [701, 510] width 226 height 207
click at [1312, 79] on icon at bounding box center [1307, 77] width 13 height 13
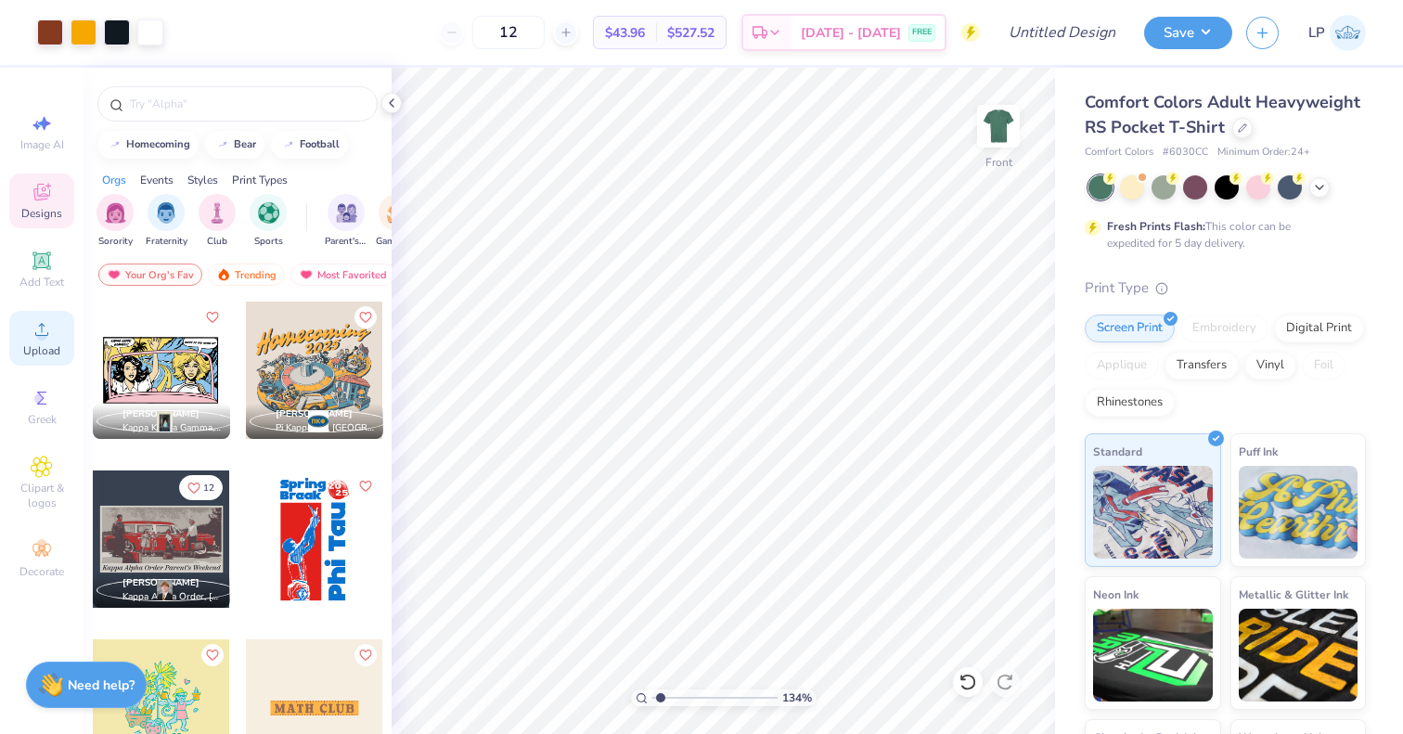
click at [47, 349] on span "Upload" at bounding box center [41, 350] width 37 height 15
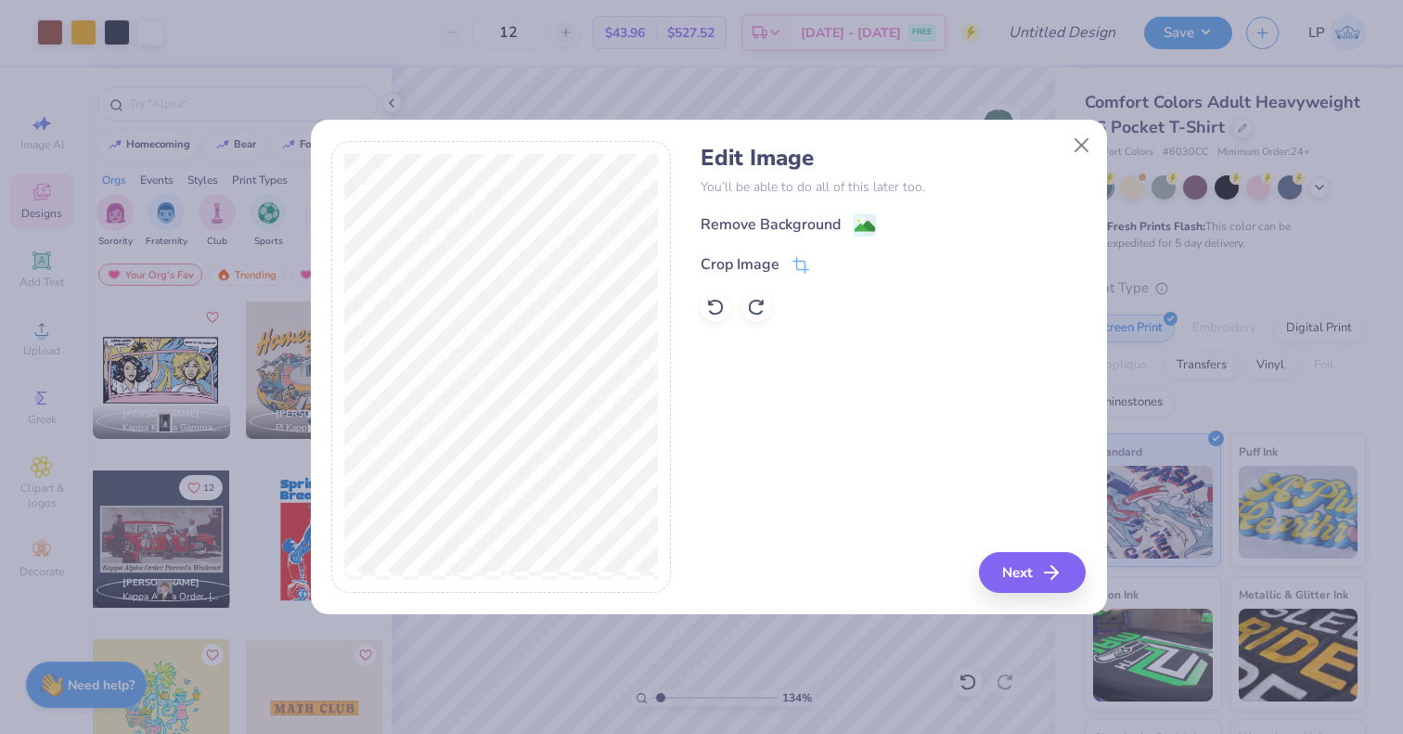
click at [870, 217] on icon at bounding box center [870, 224] width 11 height 19
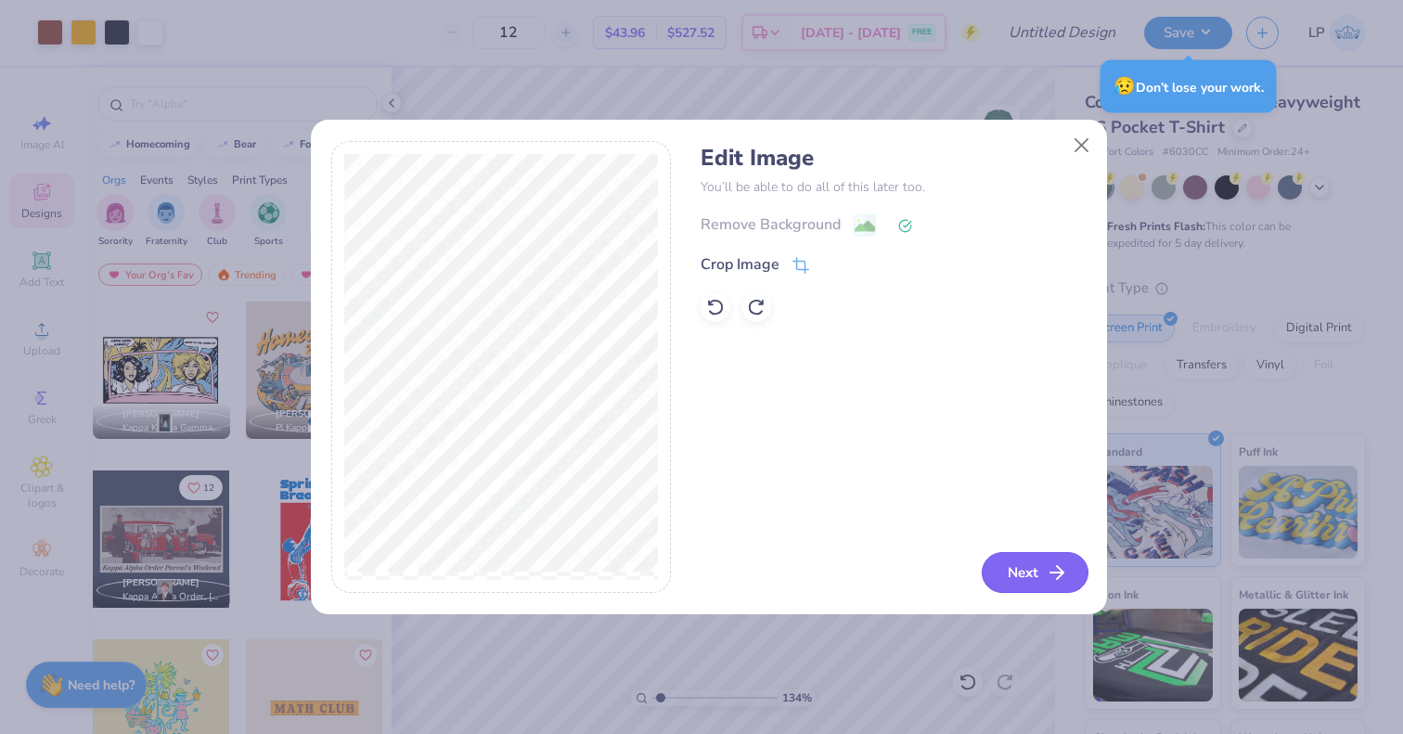
click at [1027, 566] on button "Next" at bounding box center [1035, 572] width 107 height 41
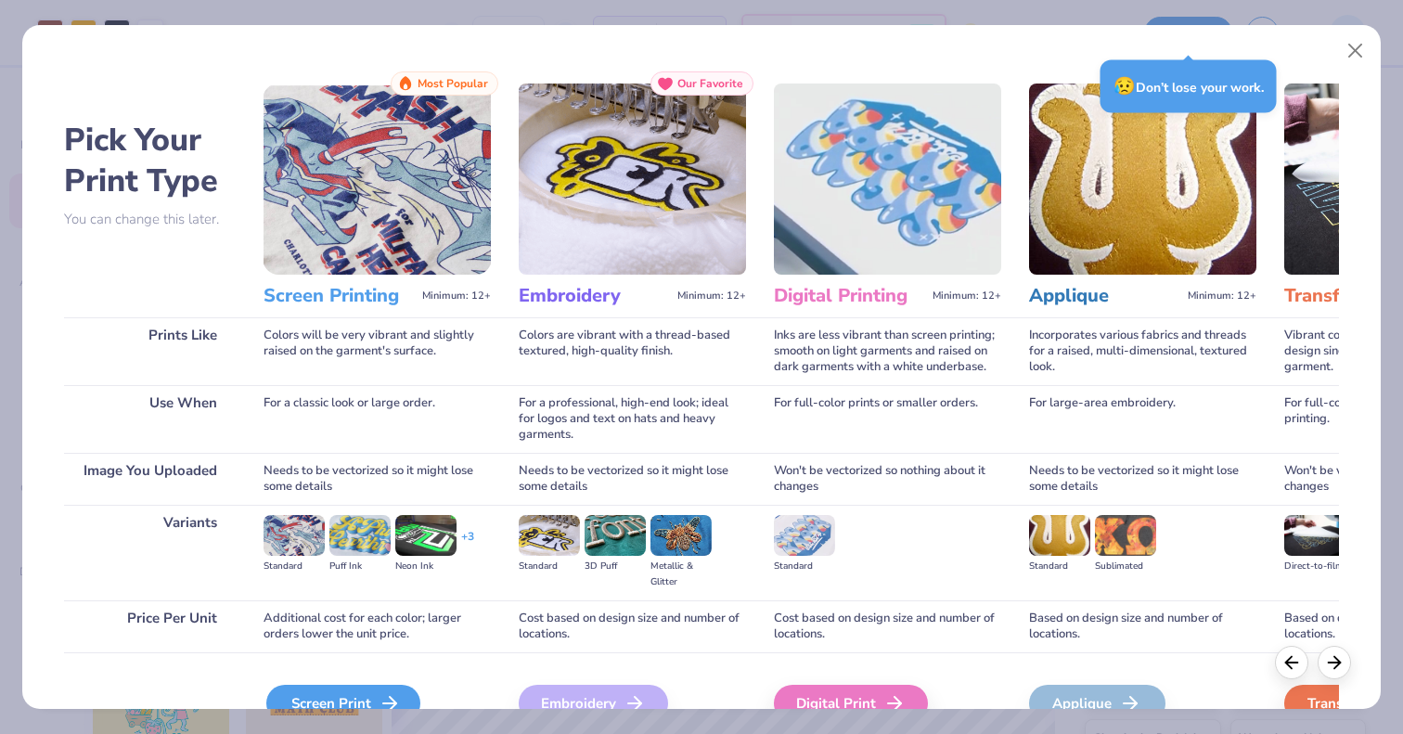
click at [366, 704] on div "Screen Print" at bounding box center [343, 703] width 154 height 37
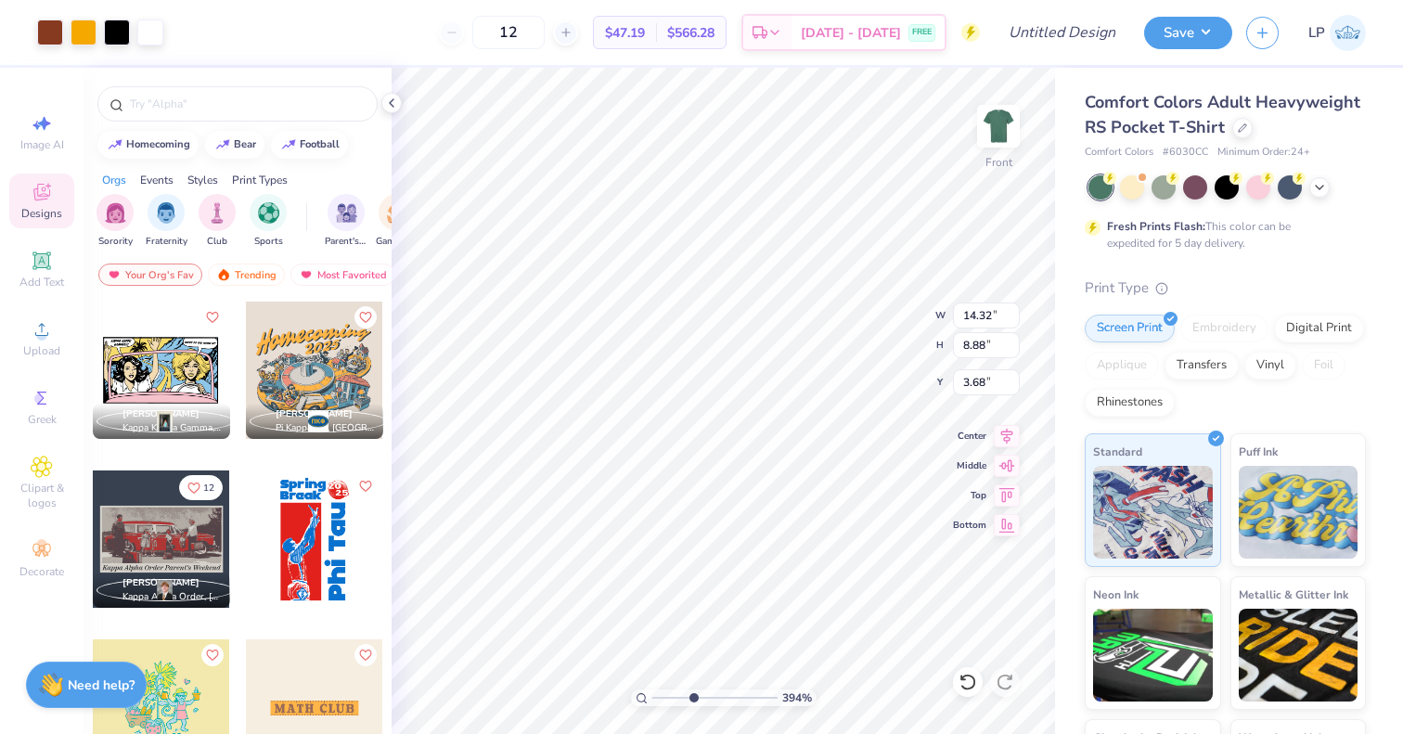
click at [693, 696] on input "range" at bounding box center [715, 698] width 125 height 17
click at [717, 697] on input "range" at bounding box center [715, 698] width 125 height 17
type input "2.3"
click at [673, 698] on input "range" at bounding box center [715, 698] width 125 height 17
click at [45, 344] on span "Upload" at bounding box center [41, 350] width 37 height 15
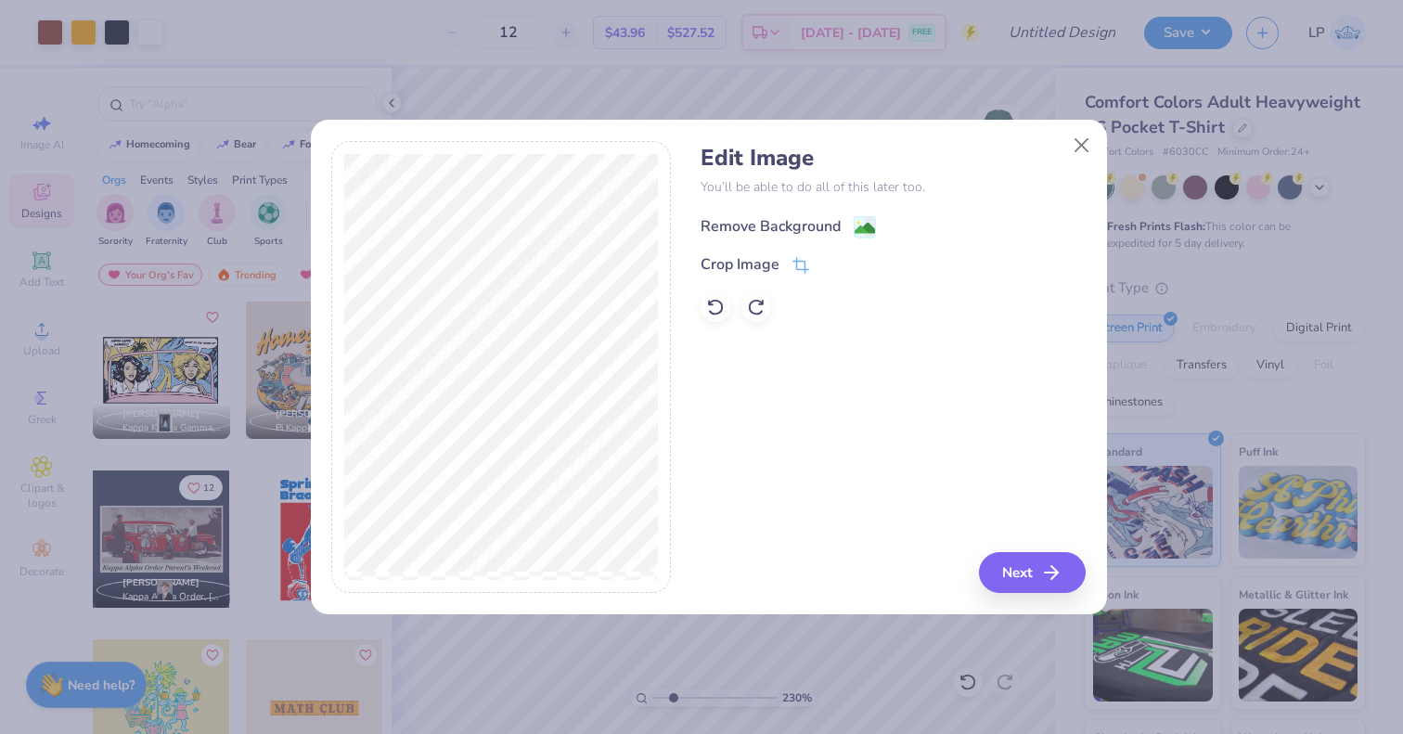
click at [848, 233] on div "Remove Background" at bounding box center [788, 226] width 175 height 23
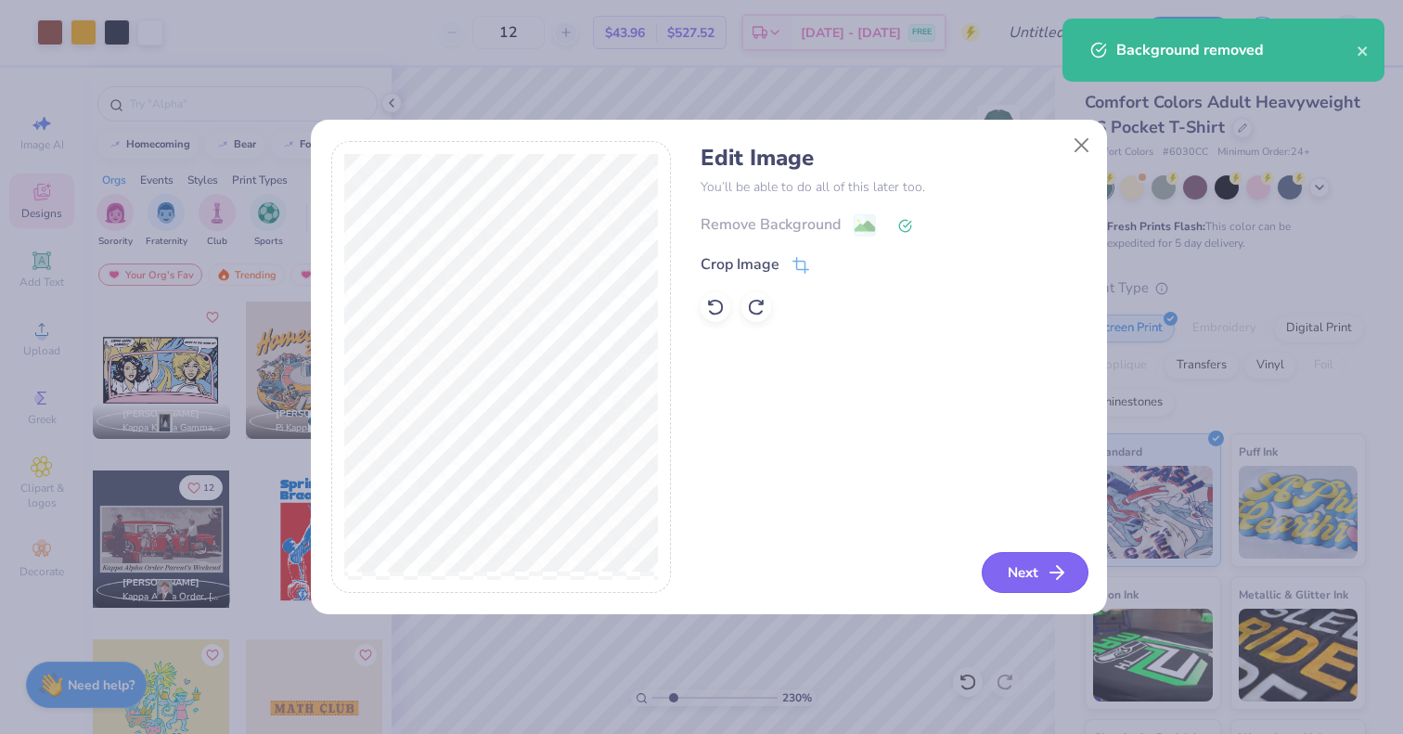
click at [1014, 564] on button "Next" at bounding box center [1035, 572] width 107 height 41
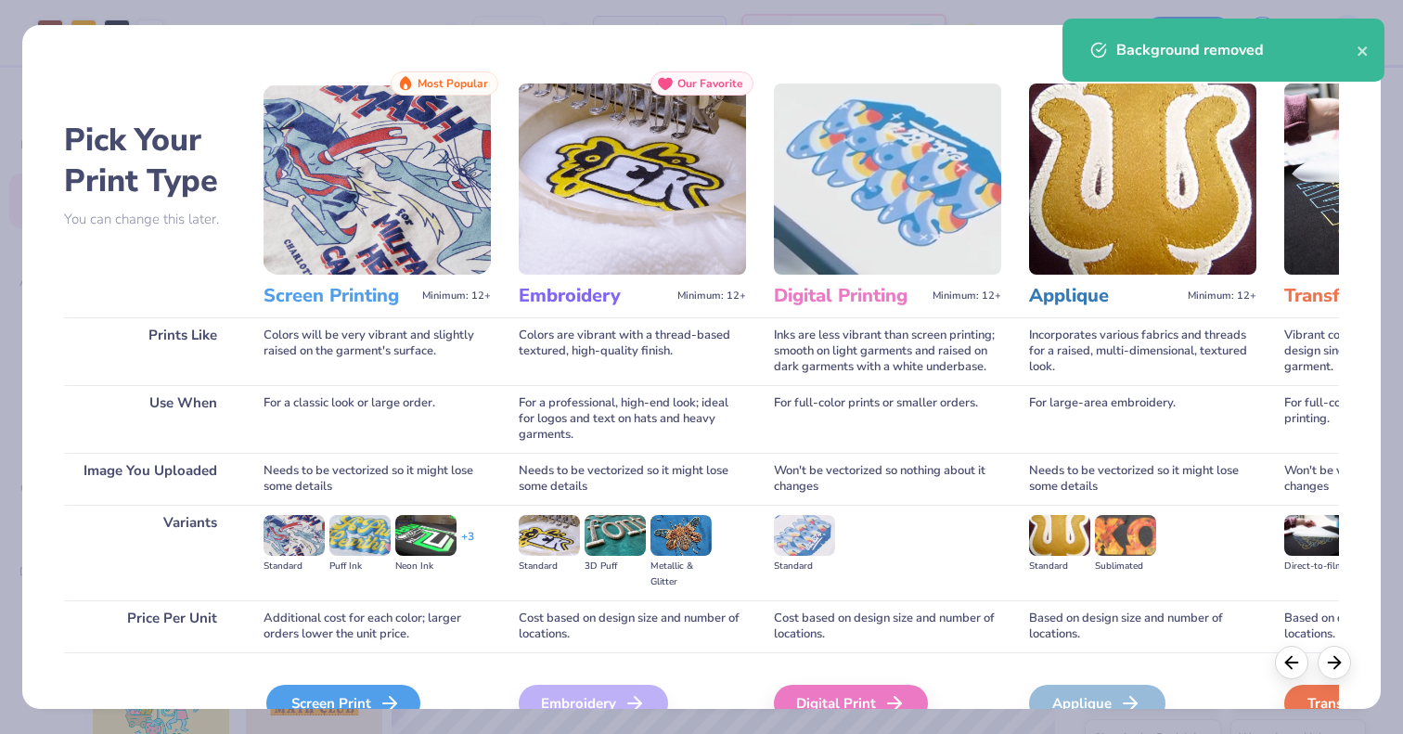
click at [364, 703] on div "Screen Print" at bounding box center [343, 703] width 154 height 37
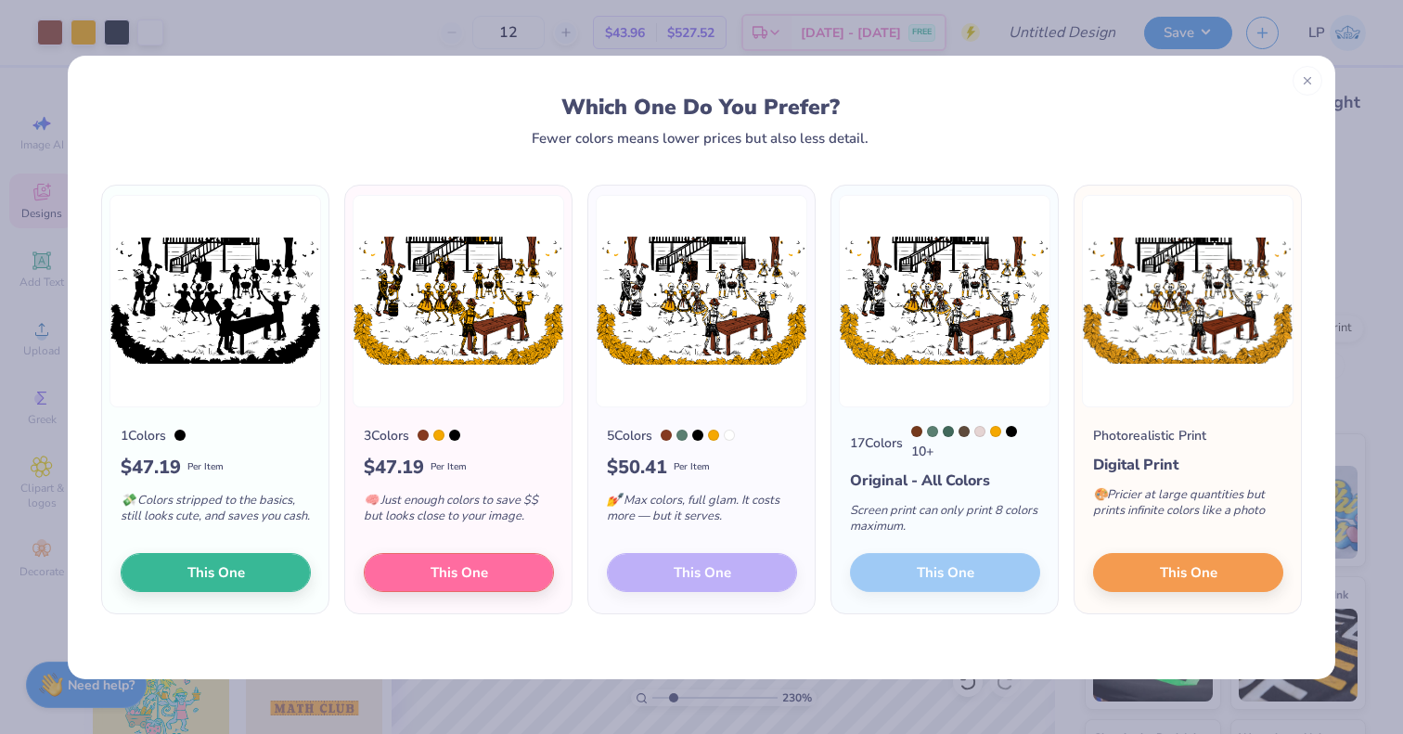
click at [719, 574] on div "5 Colors $ 50.41 Per Item 💅 Max colors, full glam. It costs more — but it serve…" at bounding box center [701, 510] width 226 height 207
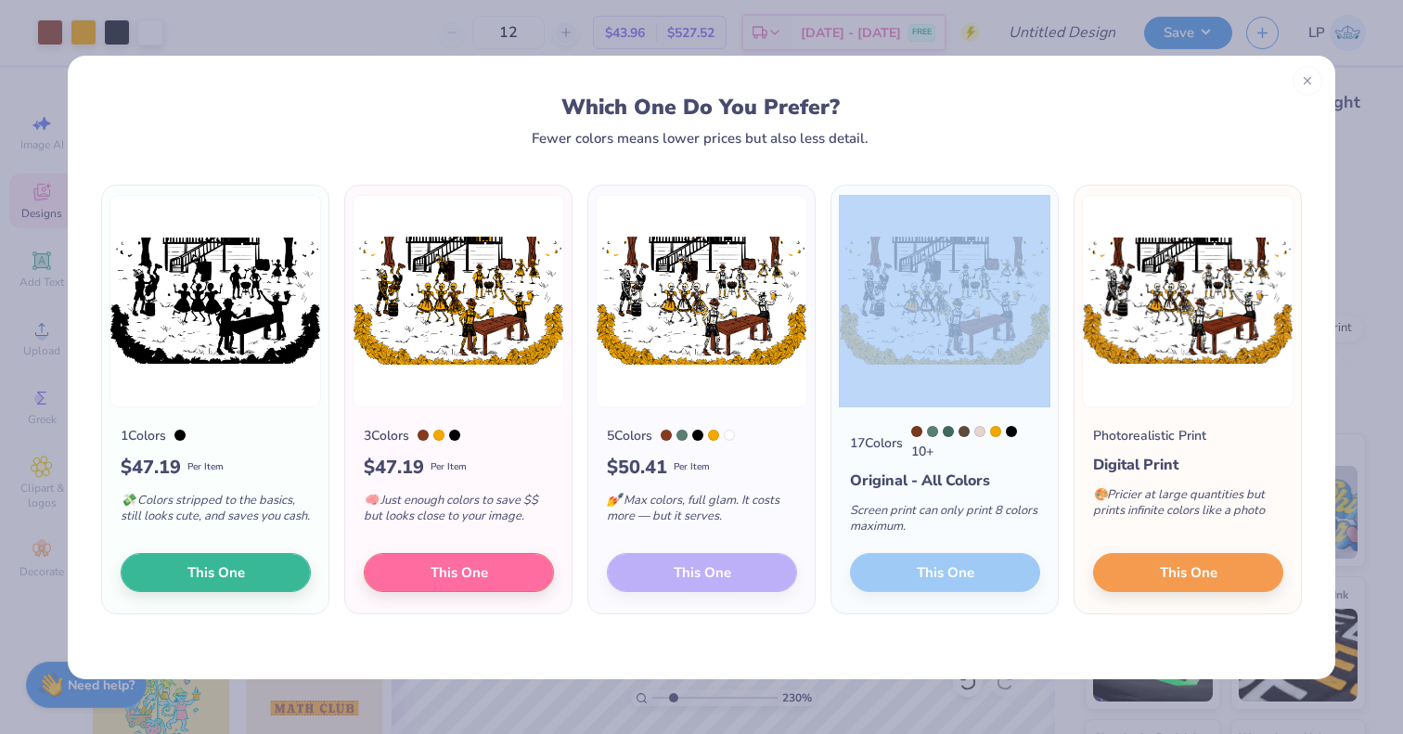
click at [719, 574] on div "5 Colors $ 50.41 Per Item 💅 Max colors, full glam. It costs more — but it serve…" at bounding box center [701, 510] width 226 height 207
click at [1190, 578] on span "This One" at bounding box center [1189, 569] width 58 height 21
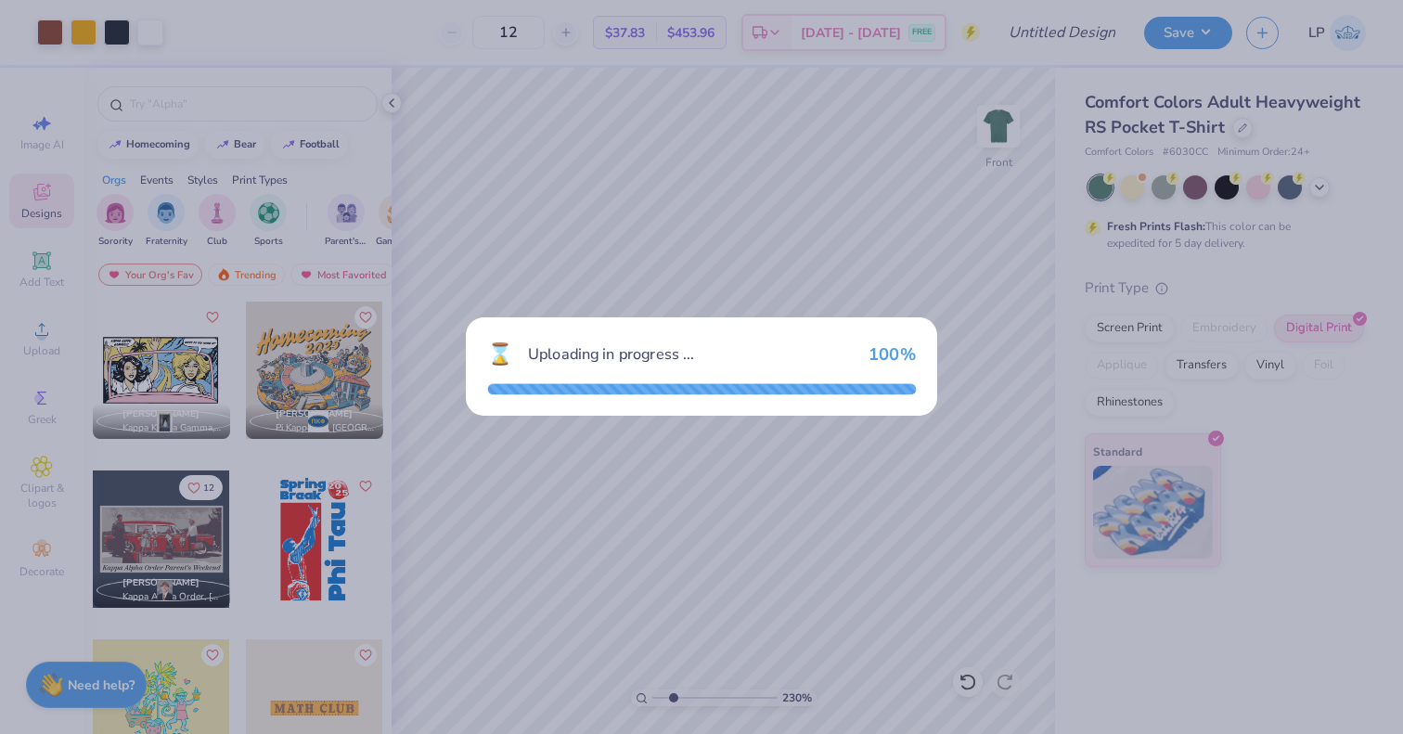
click at [1225, 581] on div "⌛ Uploading in progress ... 100 %" at bounding box center [701, 367] width 1403 height 734
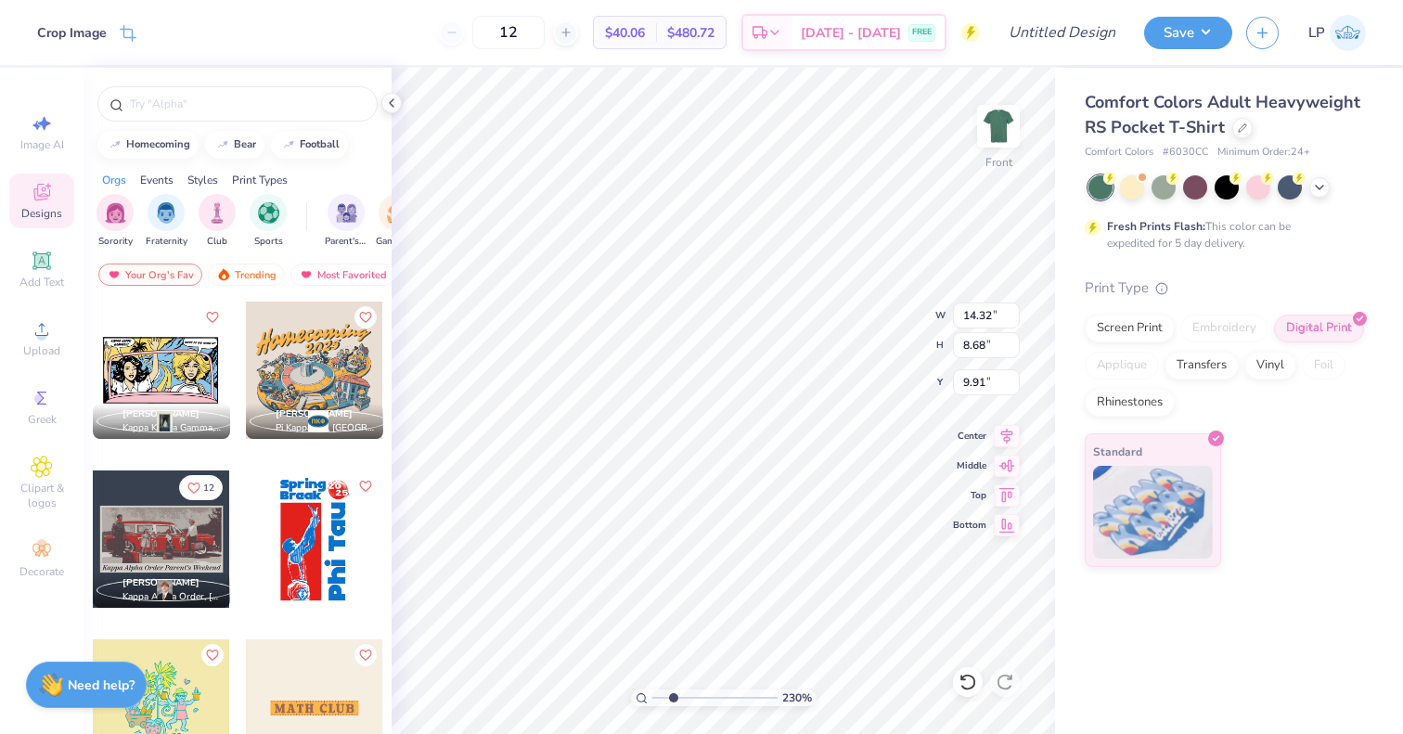
type input "8.76"
type input "16.00"
click at [700, 693] on input "range" at bounding box center [715, 698] width 125 height 17
click at [700, 695] on input "range" at bounding box center [715, 698] width 125 height 17
click at [704, 702] on input "range" at bounding box center [715, 698] width 125 height 17
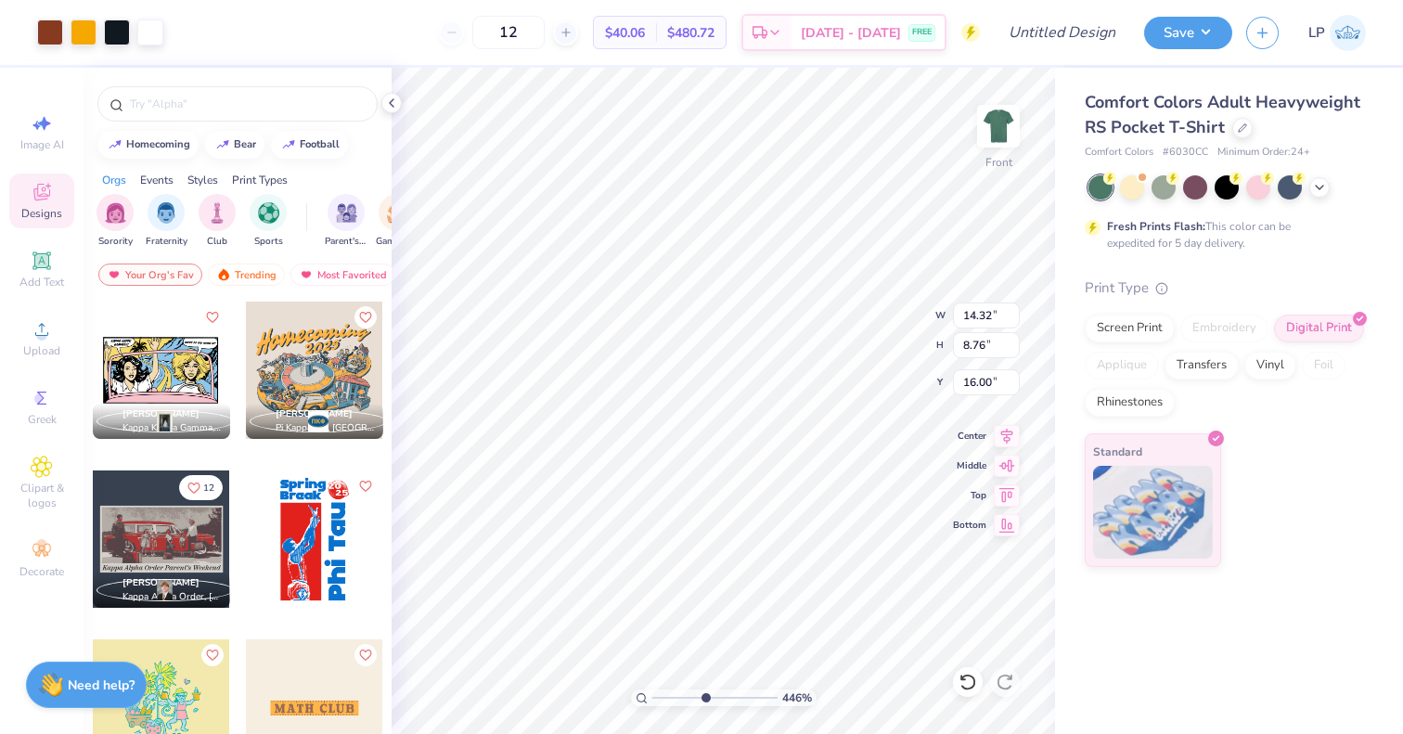
click at [706, 699] on input "range" at bounding box center [715, 698] width 125 height 17
click at [683, 701] on input "range" at bounding box center [715, 698] width 125 height 17
click at [675, 703] on input "range" at bounding box center [715, 698] width 125 height 17
type input "1.71"
click at [665, 697] on input "range" at bounding box center [715, 698] width 125 height 17
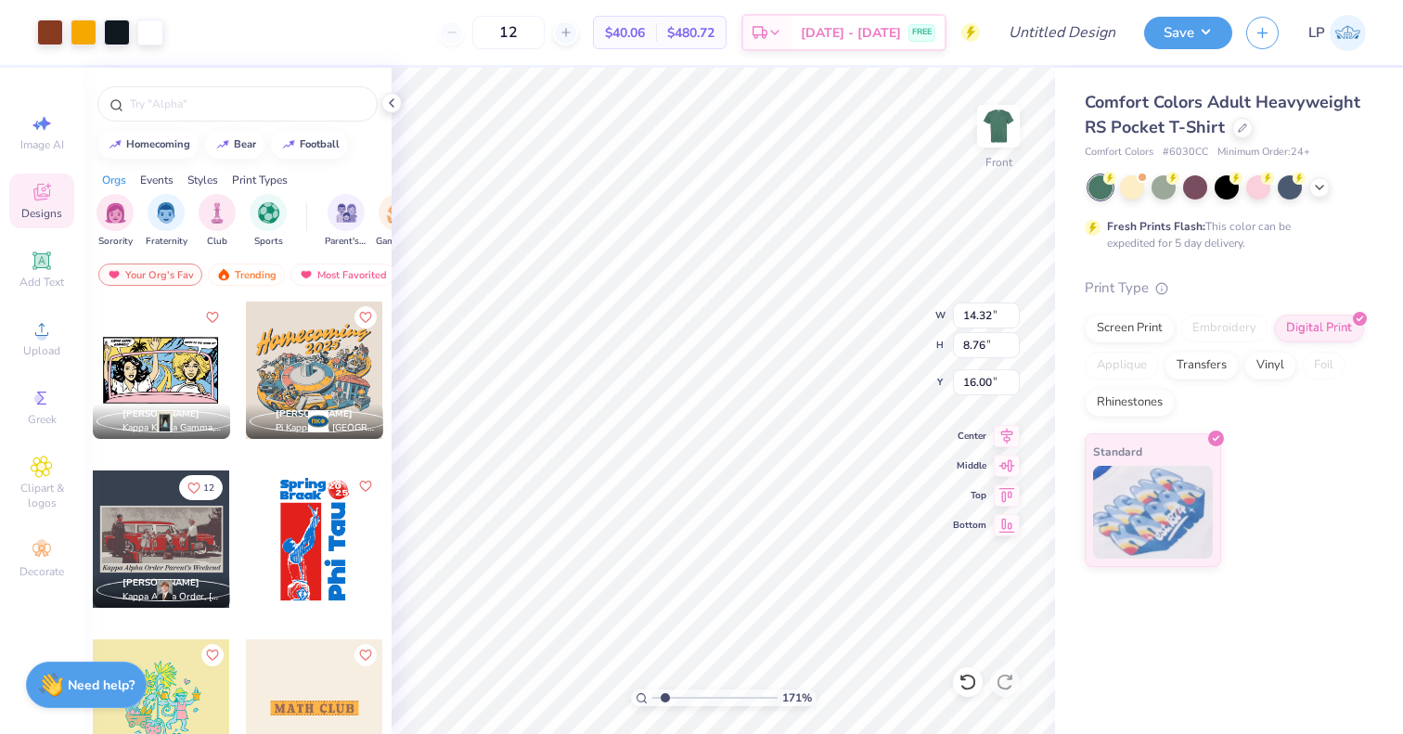
type input "14.14"
type input "8.65"
type input "1.04"
click at [657, 697] on input "range" at bounding box center [715, 698] width 125 height 17
type input "14.32"
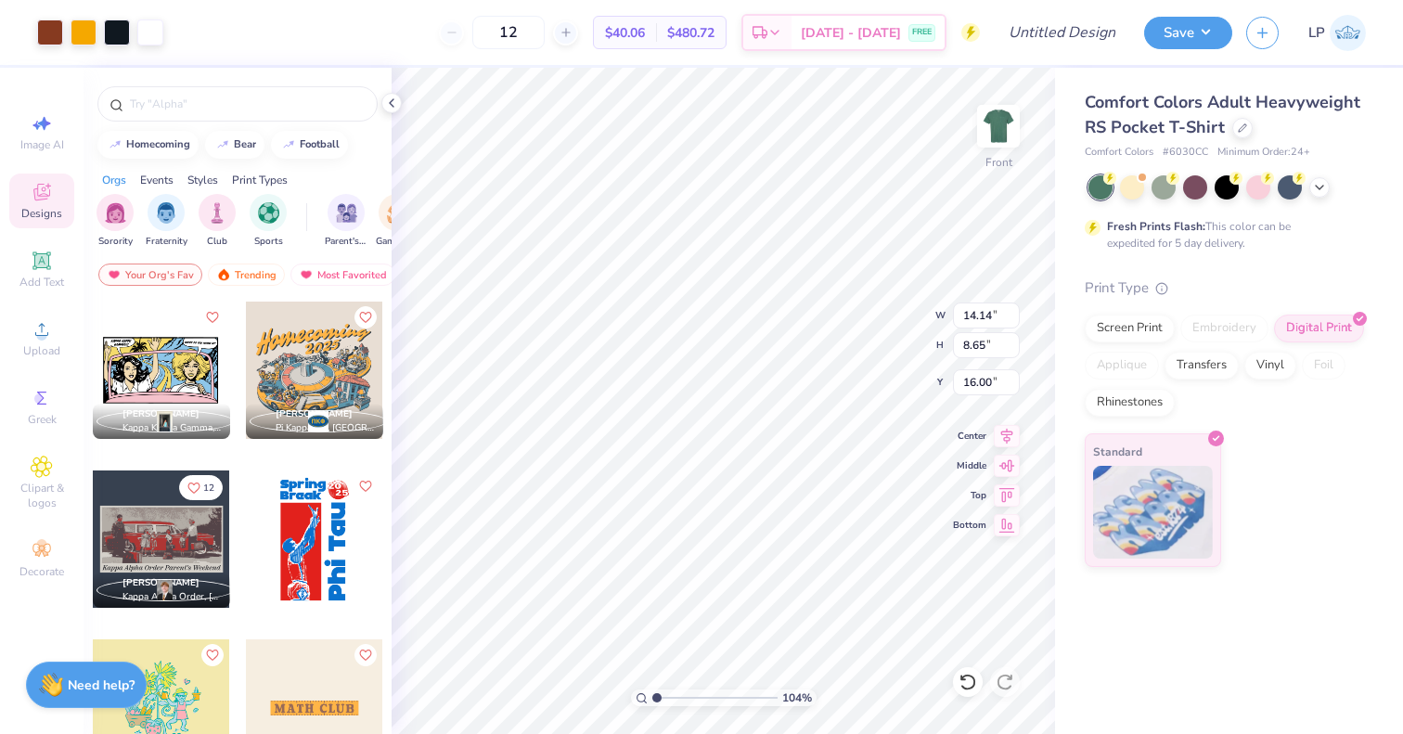
type input "8.68"
type input "9.91"
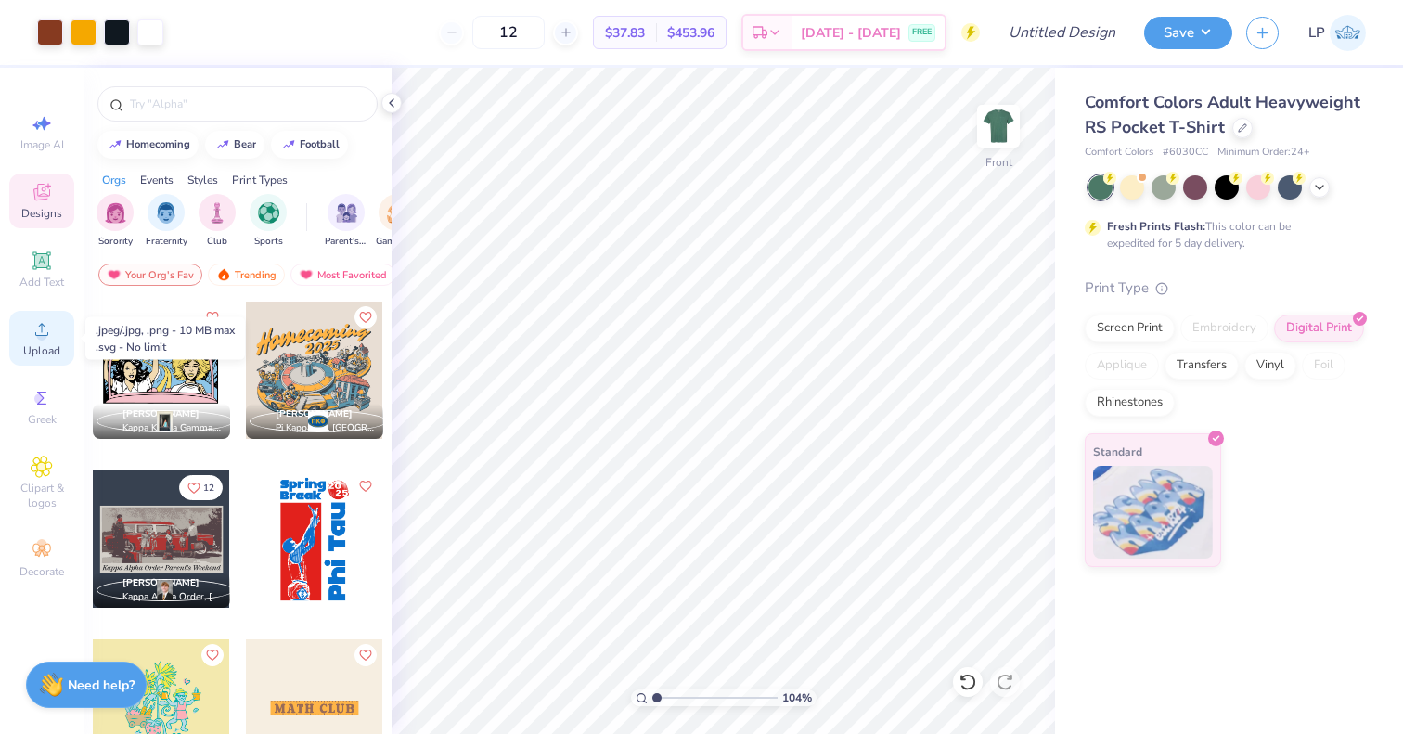
click at [36, 339] on icon at bounding box center [42, 329] width 22 height 22
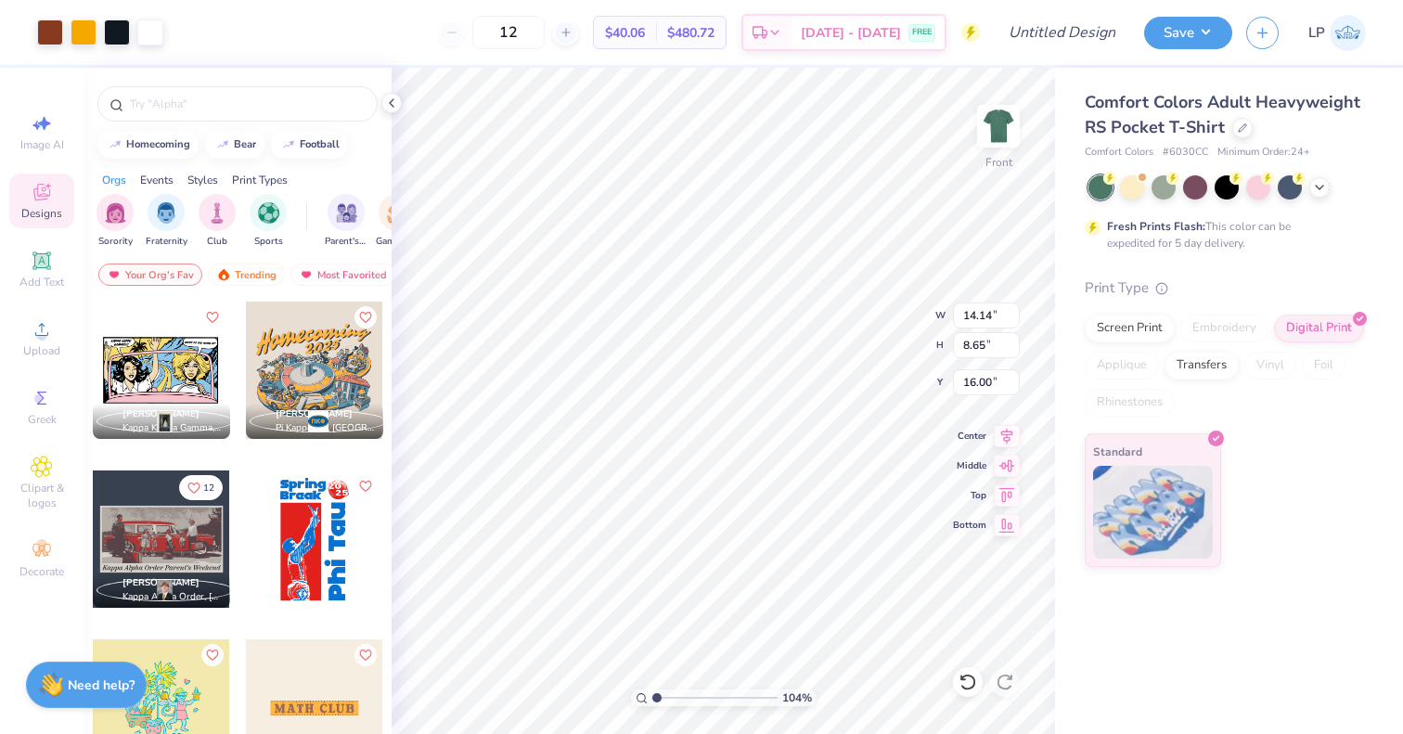
type input "14.14"
type input "8.65"
click at [973, 682] on icon at bounding box center [968, 682] width 19 height 19
click at [973, 676] on icon at bounding box center [968, 682] width 19 height 19
type input "16.00"
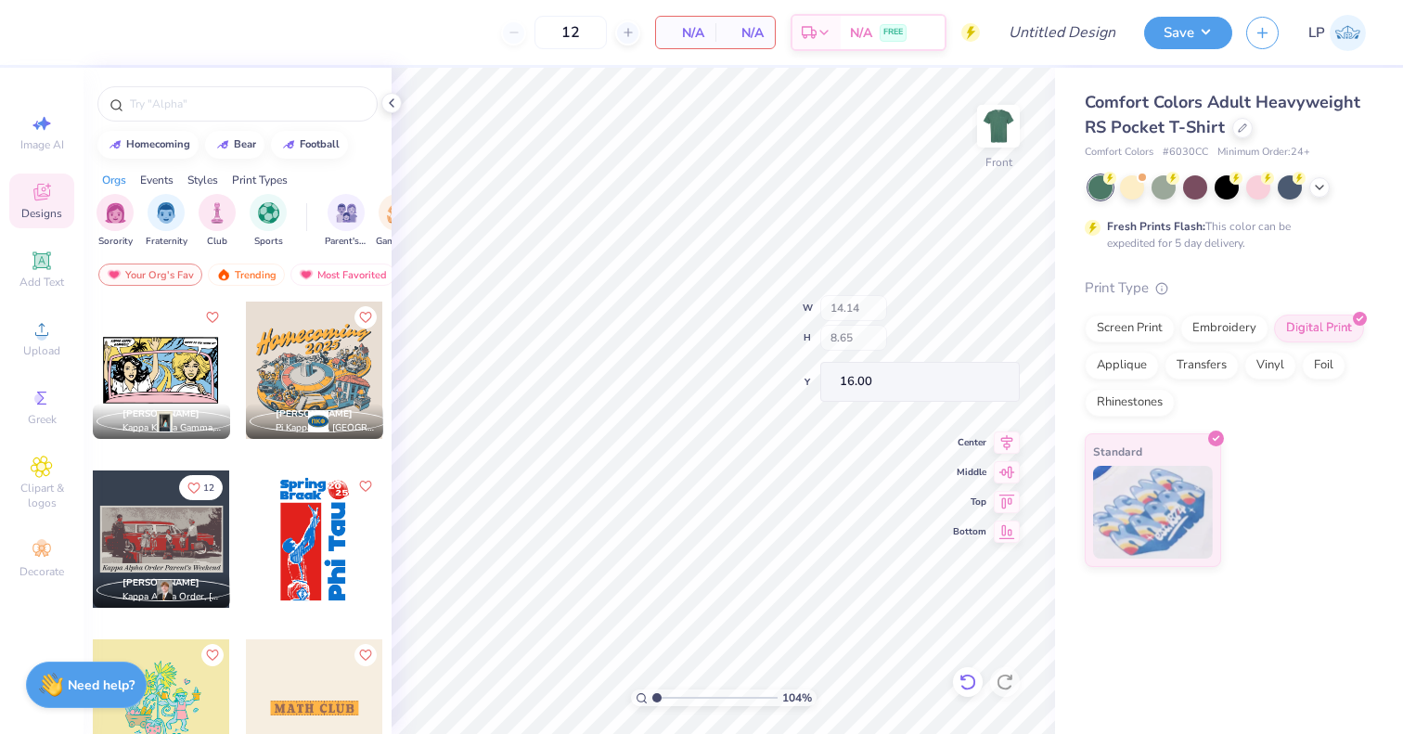
type input "13.15"
type input "18.00"
type input "5.25"
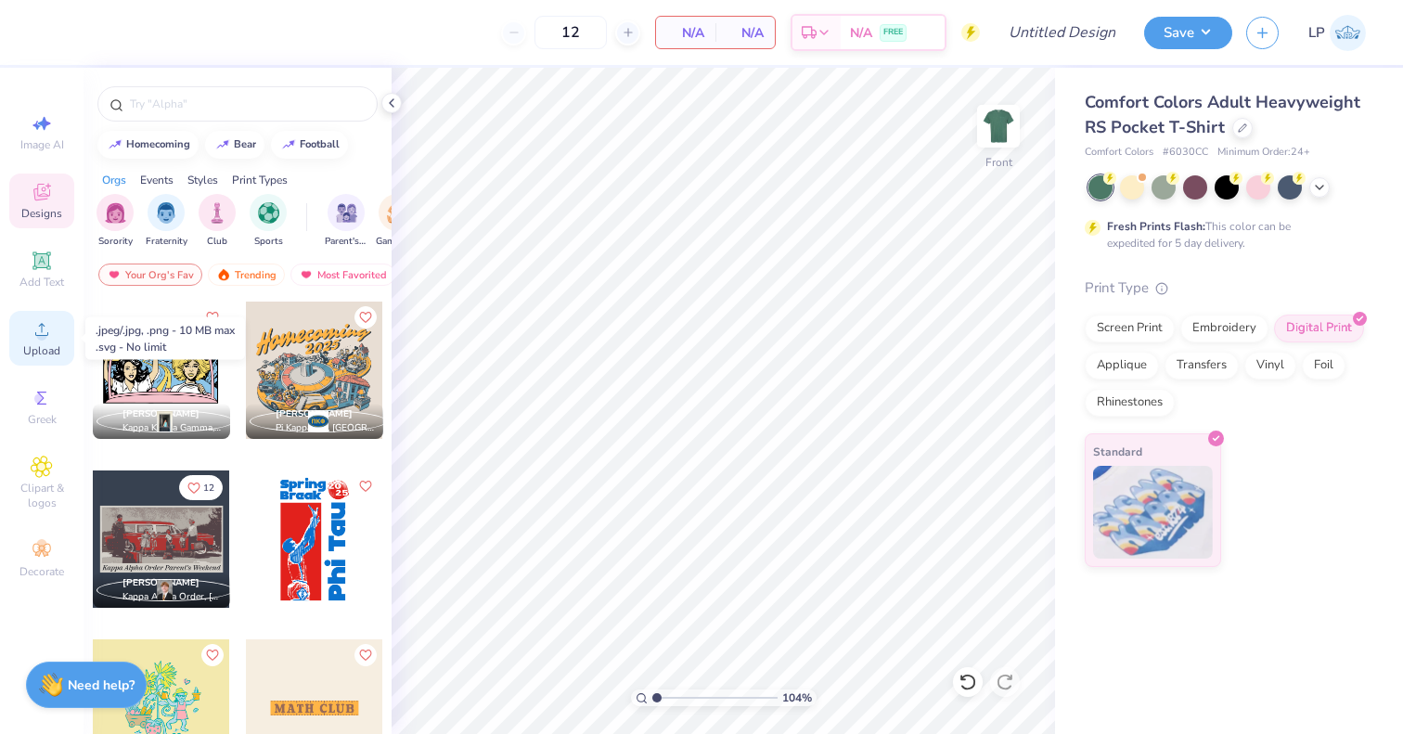
click at [59, 330] on div "Upload" at bounding box center [41, 338] width 65 height 55
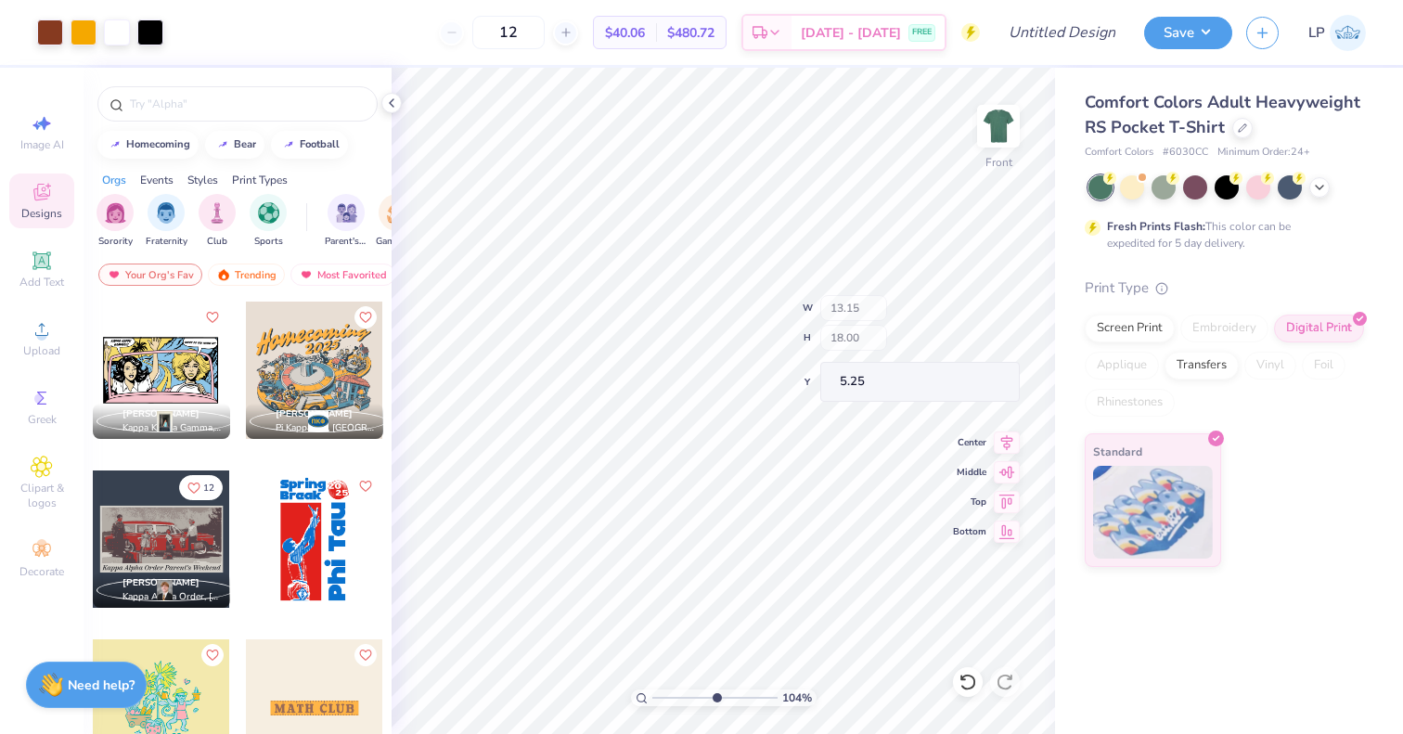
click at [716, 694] on input "range" at bounding box center [715, 698] width 125 height 17
click at [717, 701] on input "range" at bounding box center [715, 698] width 125 height 17
click at [676, 692] on input "range" at bounding box center [715, 698] width 125 height 17
click at [662, 697] on input "range" at bounding box center [715, 698] width 125 height 17
click at [732, 698] on input "range" at bounding box center [715, 698] width 125 height 17
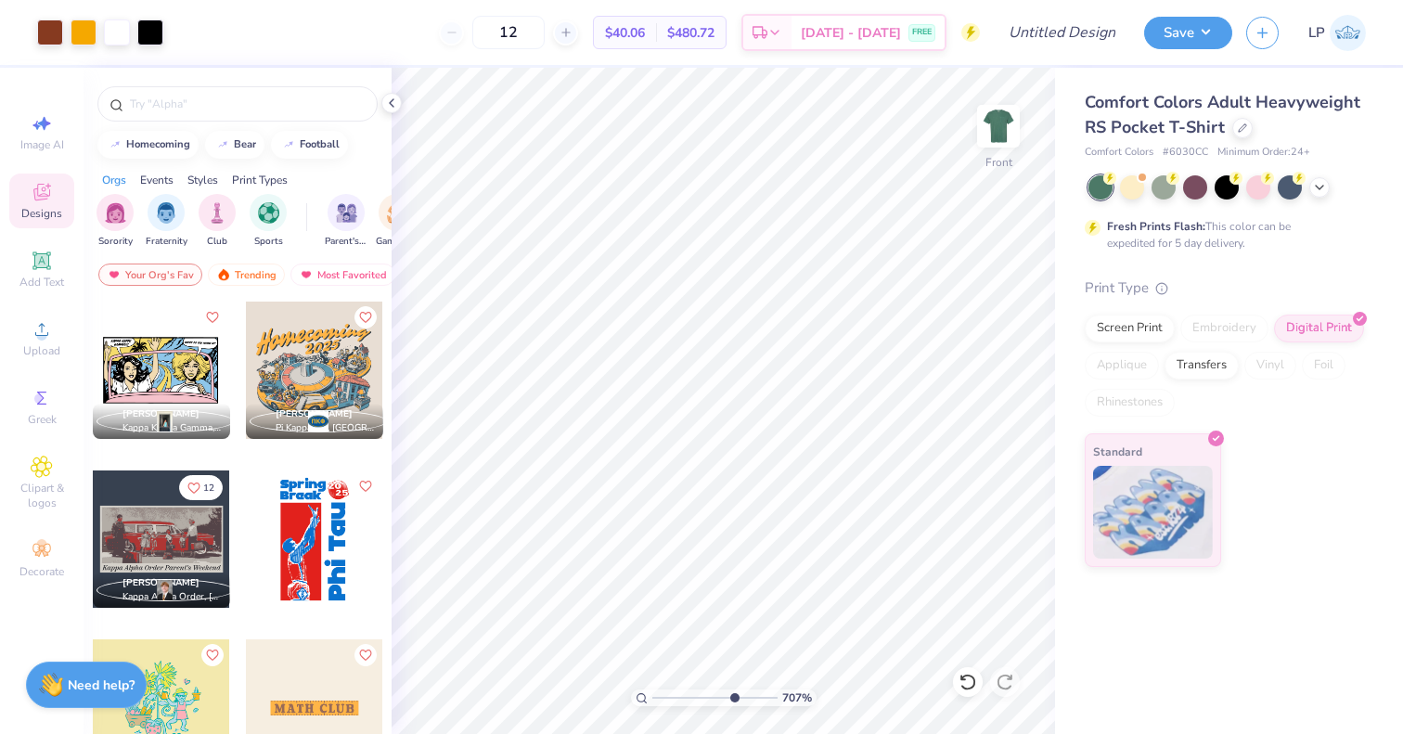
type input "1.34"
click at [661, 699] on input "range" at bounding box center [715, 698] width 125 height 17
click at [1000, 148] on img at bounding box center [999, 126] width 74 height 74
click at [36, 333] on icon at bounding box center [41, 329] width 13 height 13
click at [988, 136] on img at bounding box center [999, 126] width 74 height 74
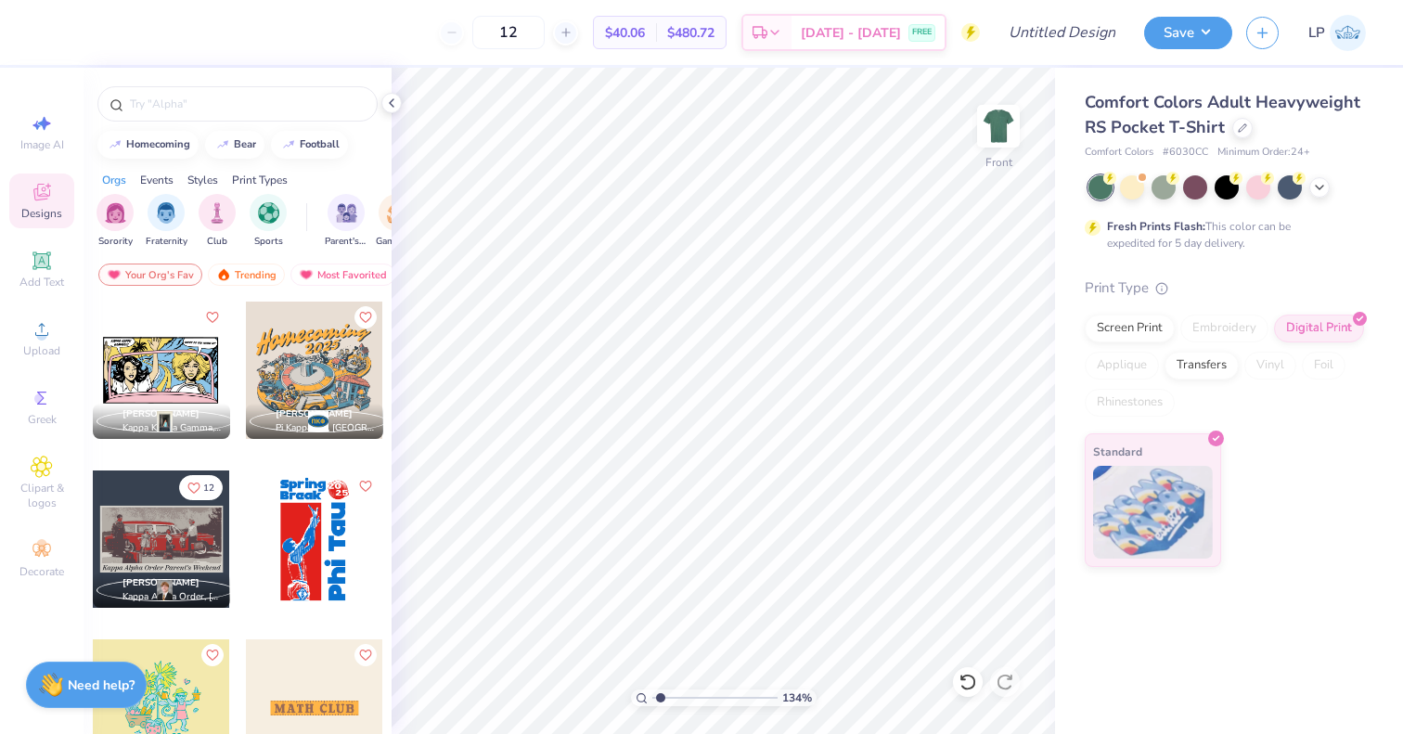
click at [1000, 118] on img at bounding box center [998, 126] width 37 height 37
click at [1145, 327] on div "Screen Print" at bounding box center [1130, 326] width 90 height 28
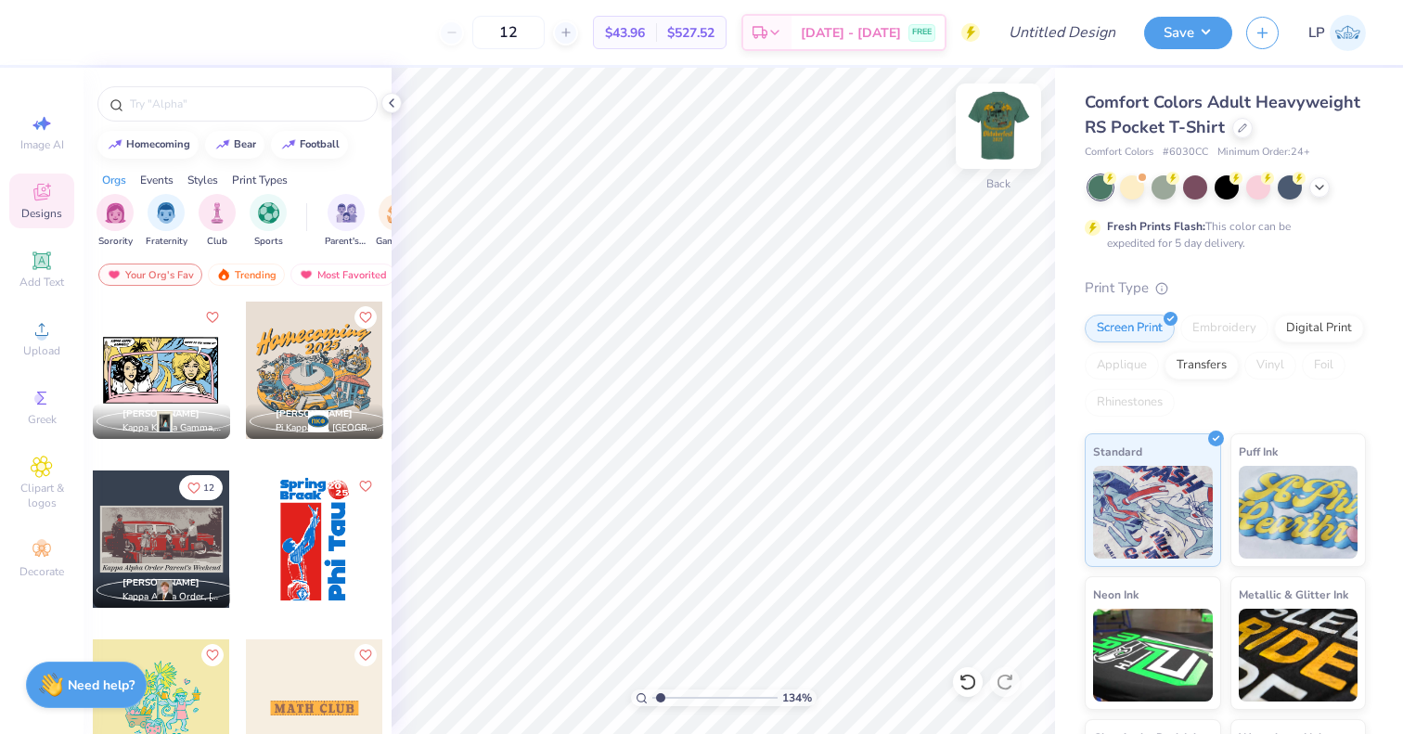
click at [1029, 141] on img at bounding box center [999, 126] width 74 height 74
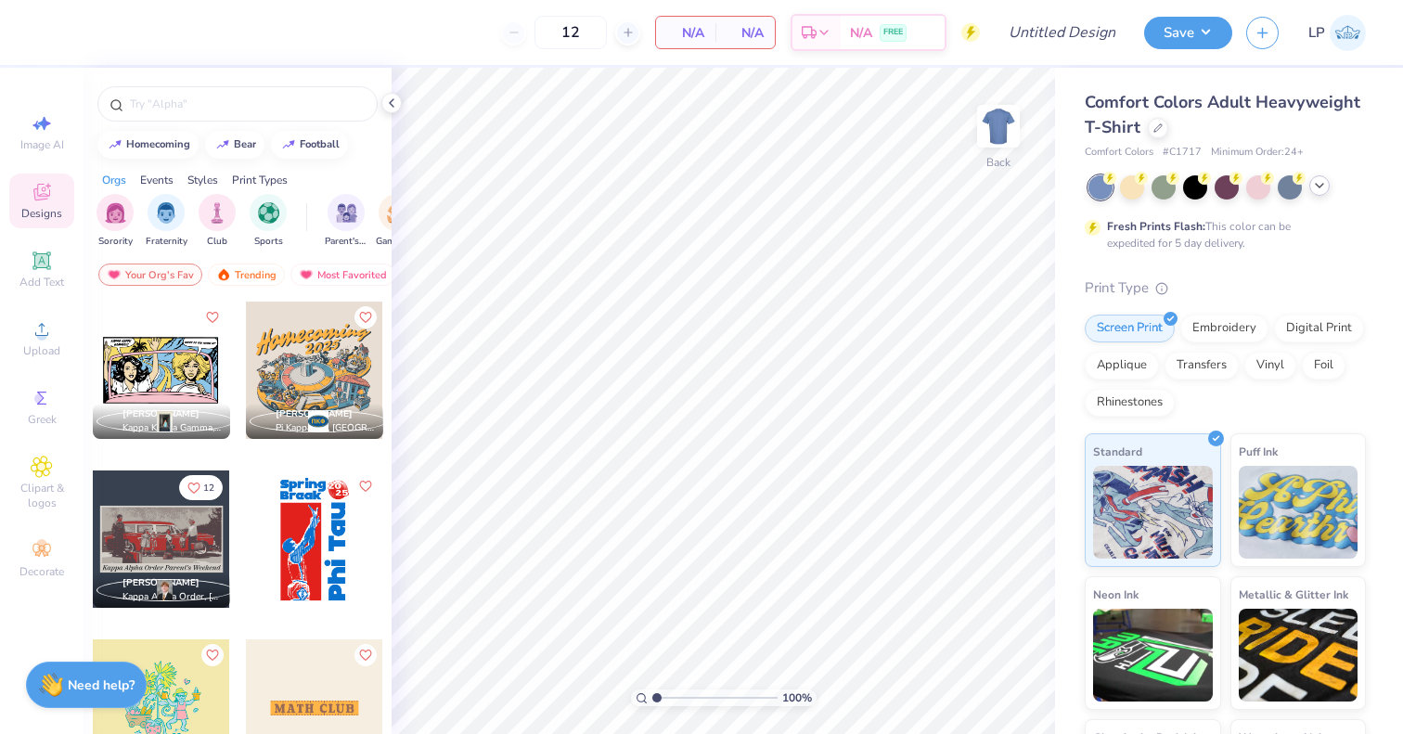
click at [1319, 185] on icon at bounding box center [1319, 185] width 15 height 15
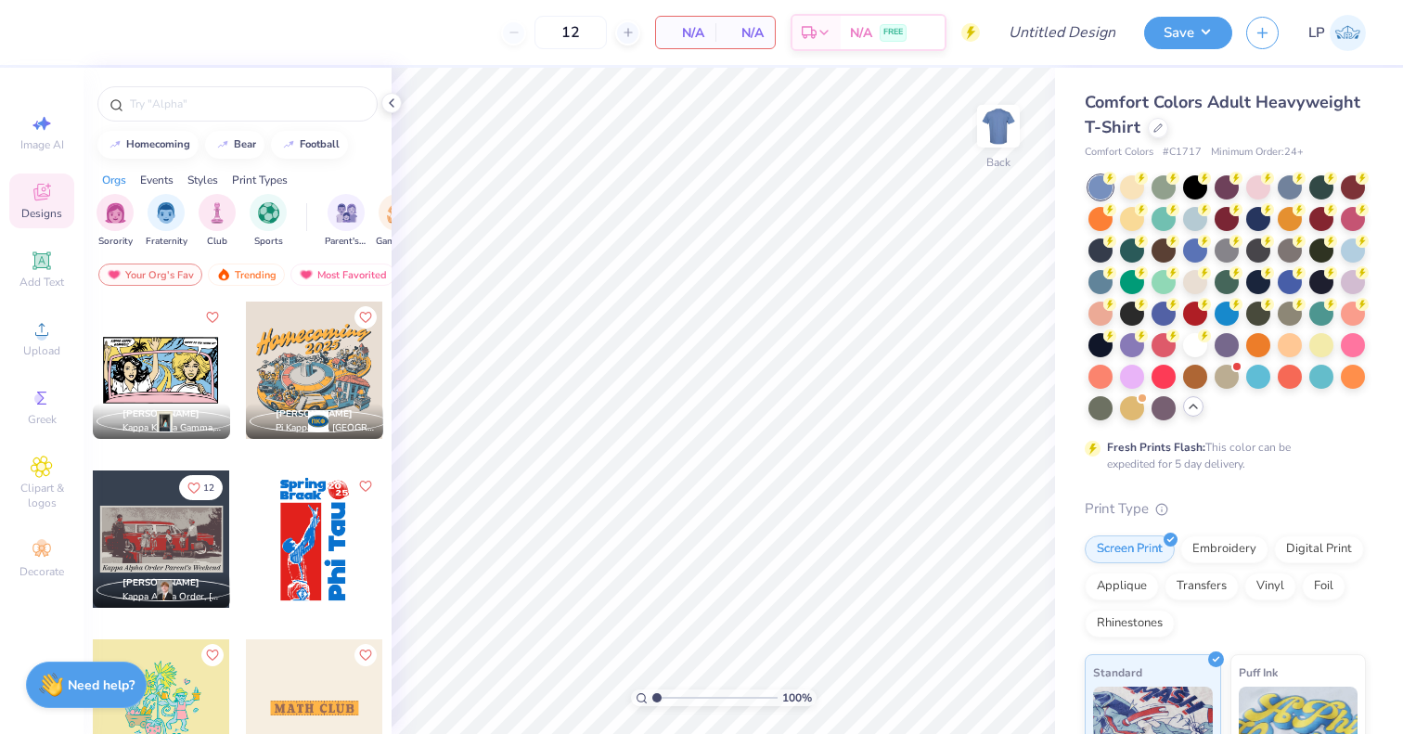
click at [1275, 115] on div "Comfort Colors Adult Heavyweight T-Shirt" at bounding box center [1225, 115] width 281 height 50
click at [1169, 123] on div at bounding box center [1158, 126] width 20 height 20
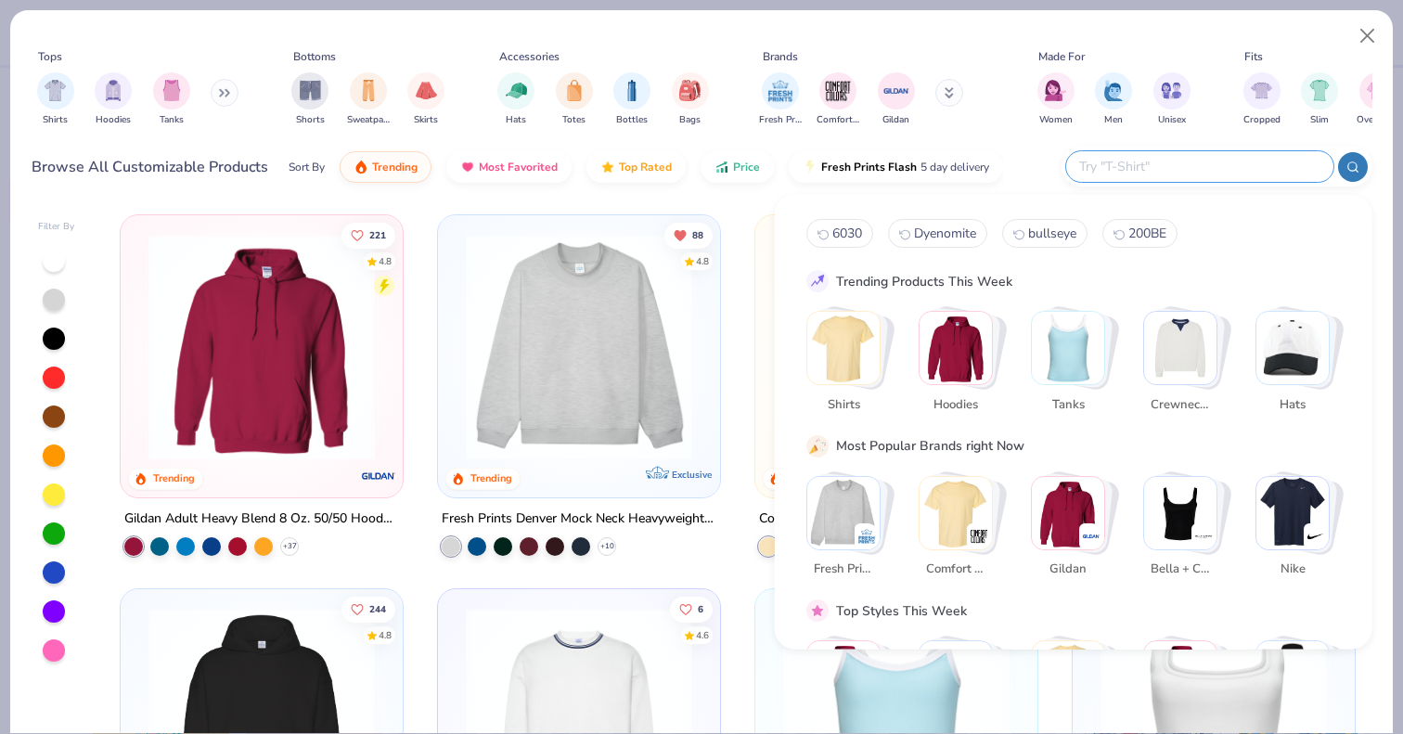
click at [1225, 174] on input "text" at bounding box center [1199, 166] width 243 height 21
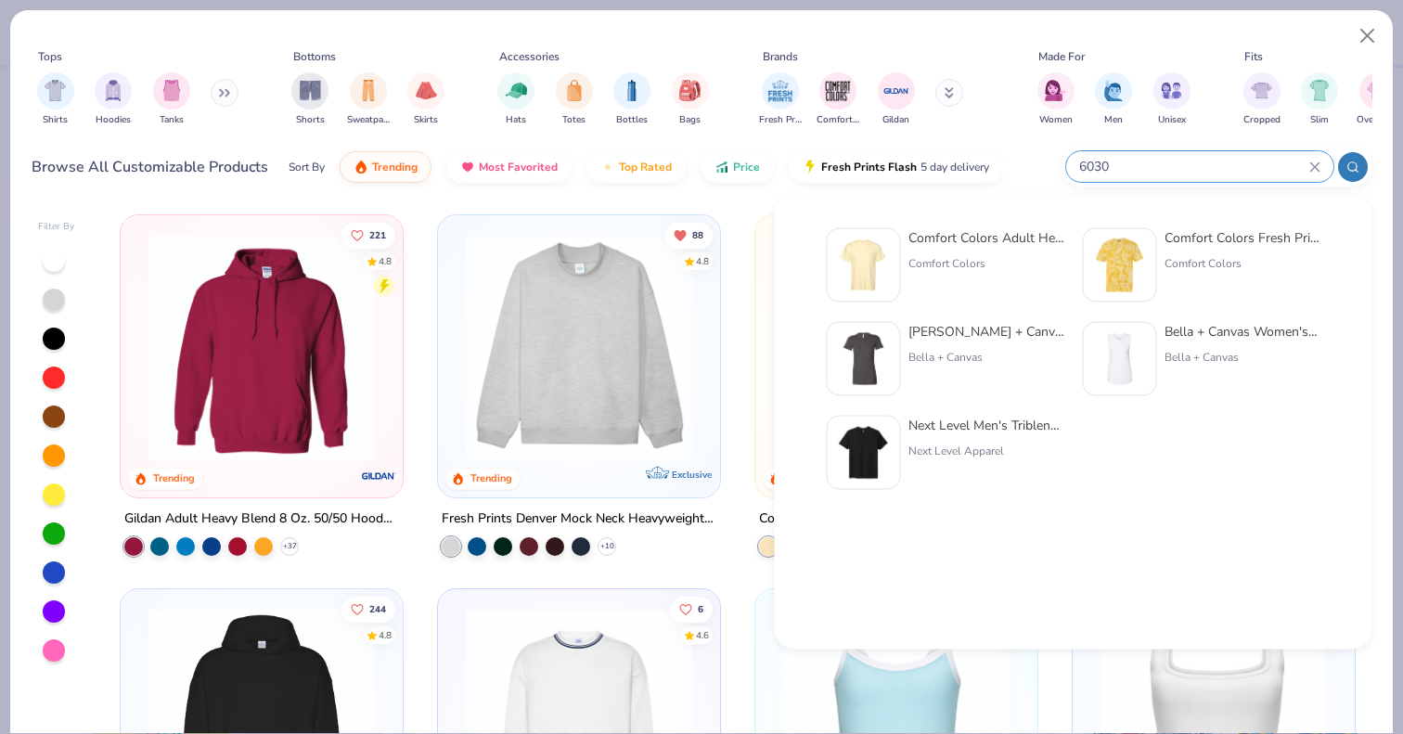
type input "6030"
click at [972, 256] on div "Comfort Colors" at bounding box center [987, 263] width 156 height 17
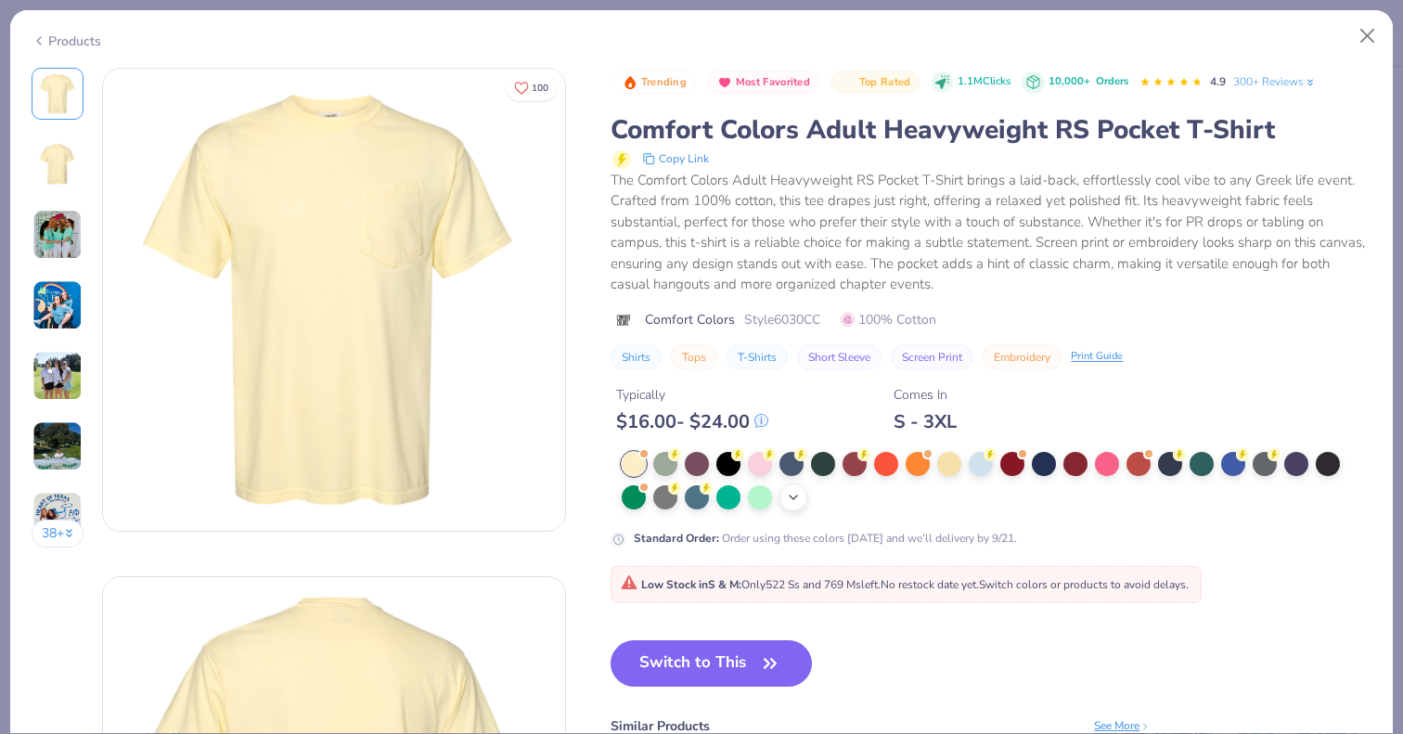
click at [789, 493] on icon at bounding box center [793, 497] width 15 height 15
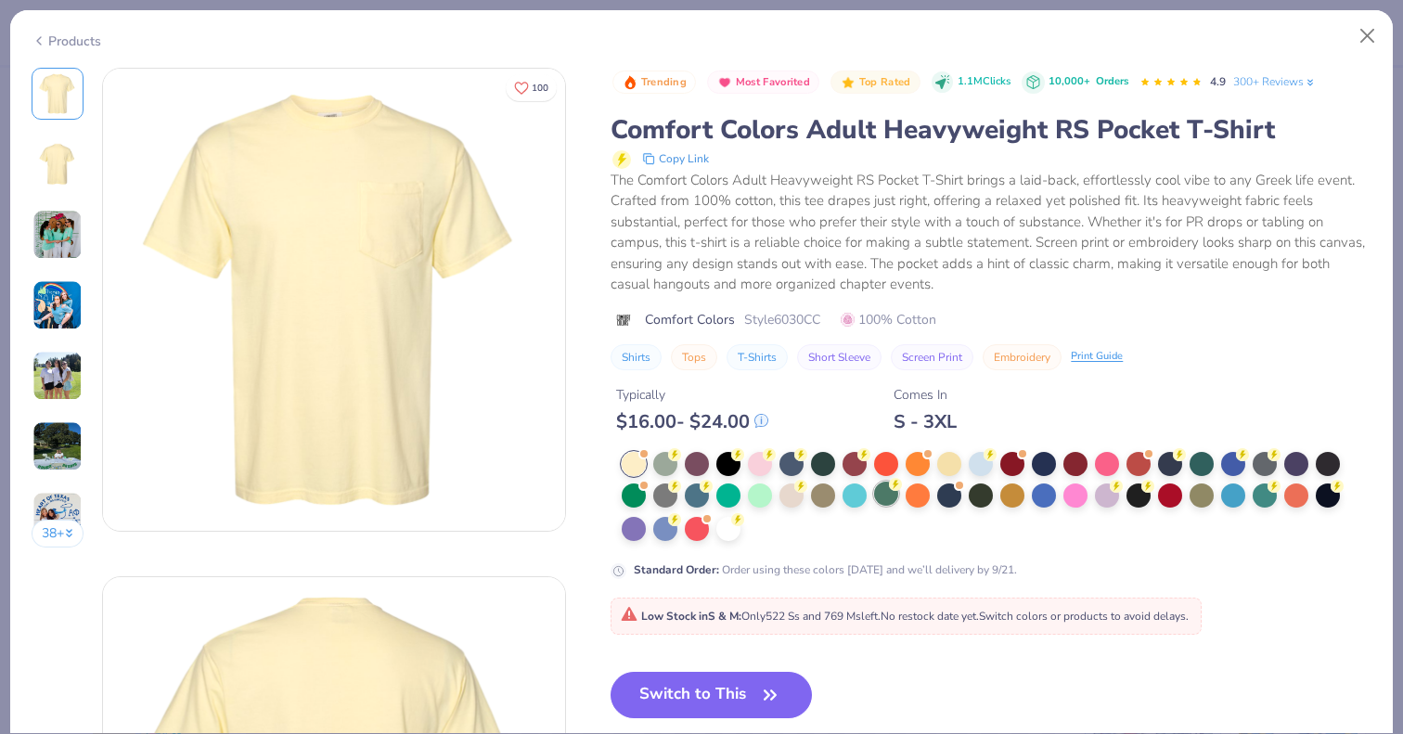
click at [890, 496] on div at bounding box center [886, 494] width 24 height 24
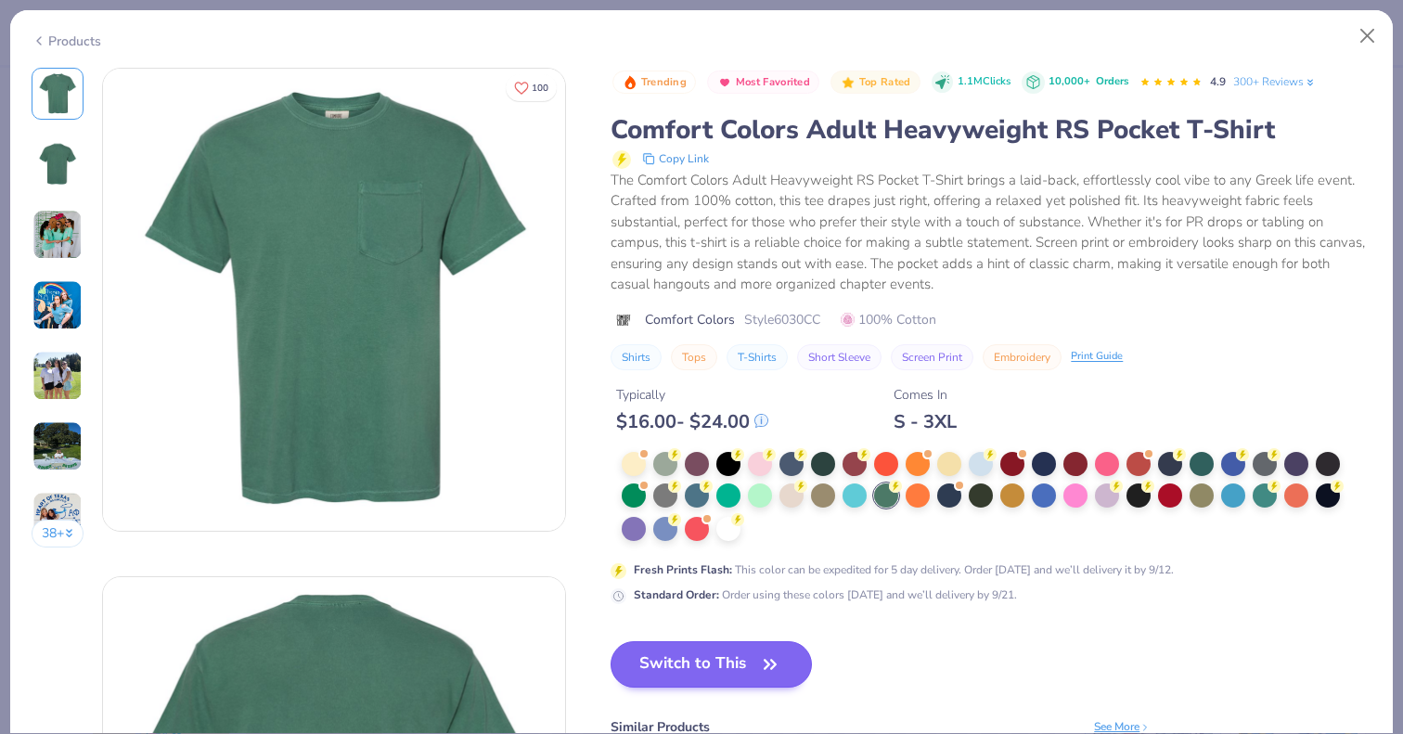
click at [722, 665] on button "Switch to This" at bounding box center [711, 664] width 201 height 46
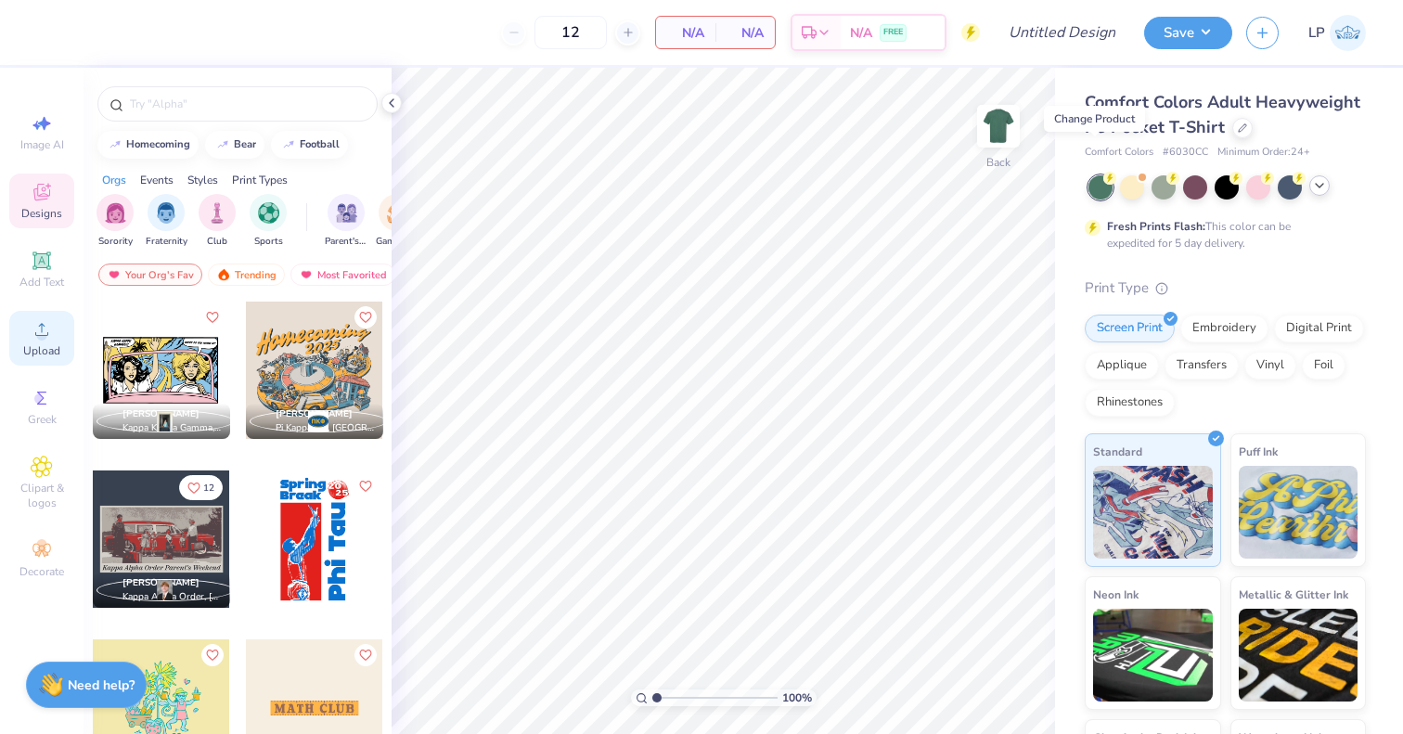
click at [39, 338] on circle at bounding box center [41, 335] width 10 height 10
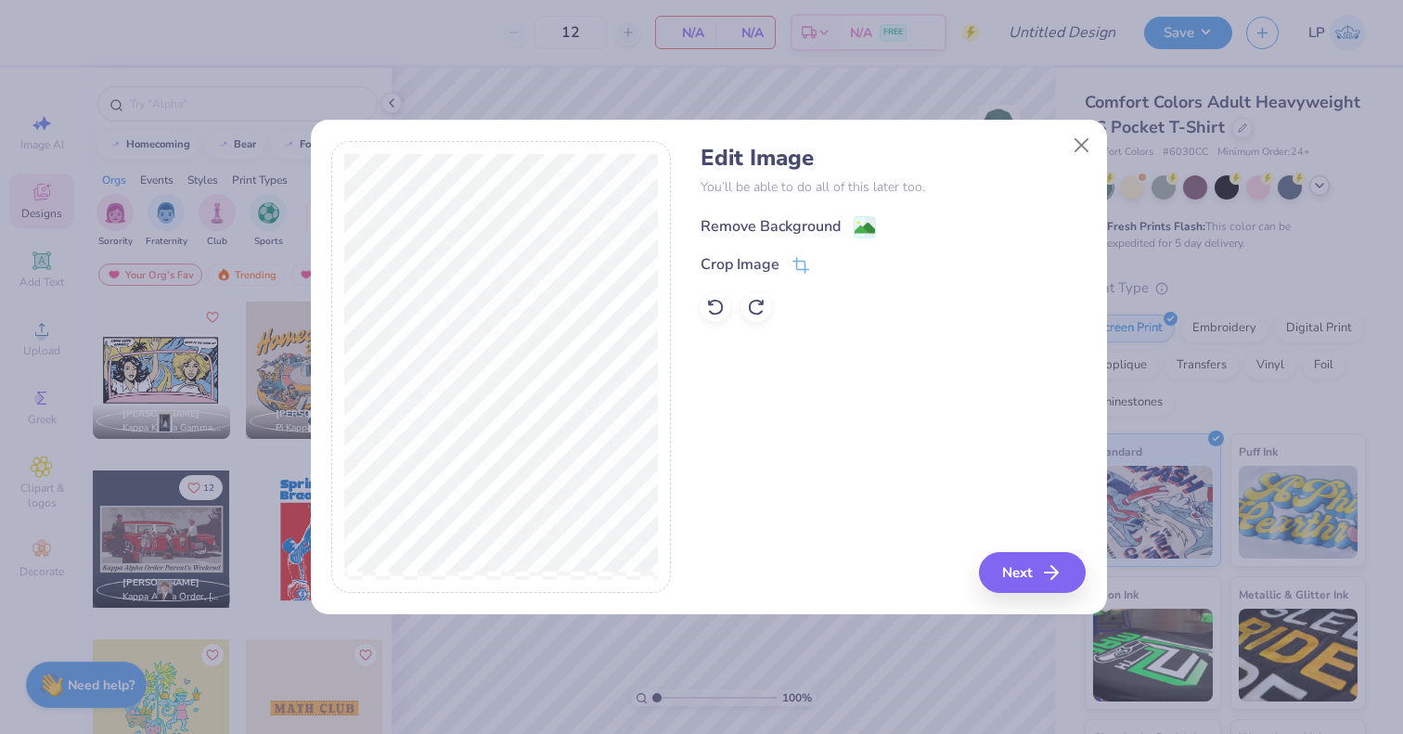
click at [868, 220] on image at bounding box center [865, 228] width 20 height 20
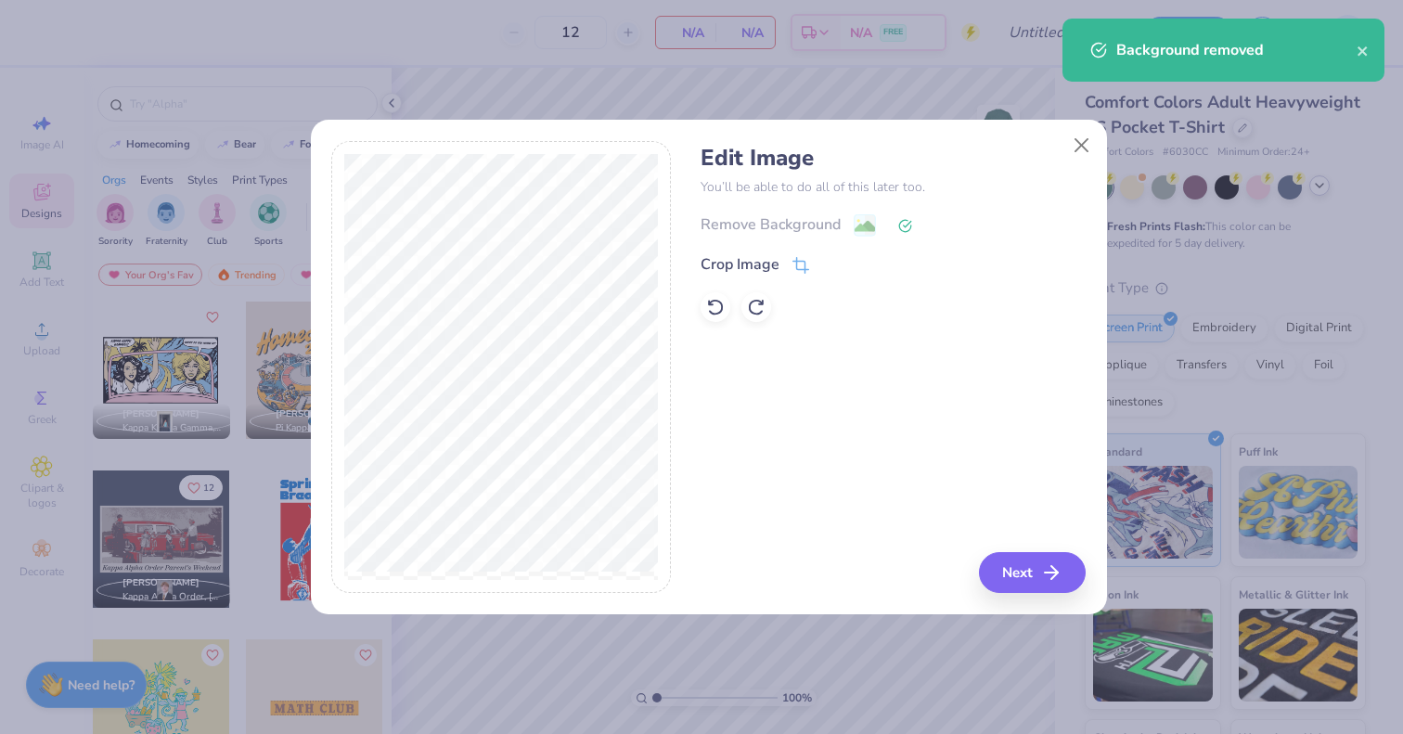
click at [1043, 572] on button "Next" at bounding box center [1032, 572] width 107 height 41
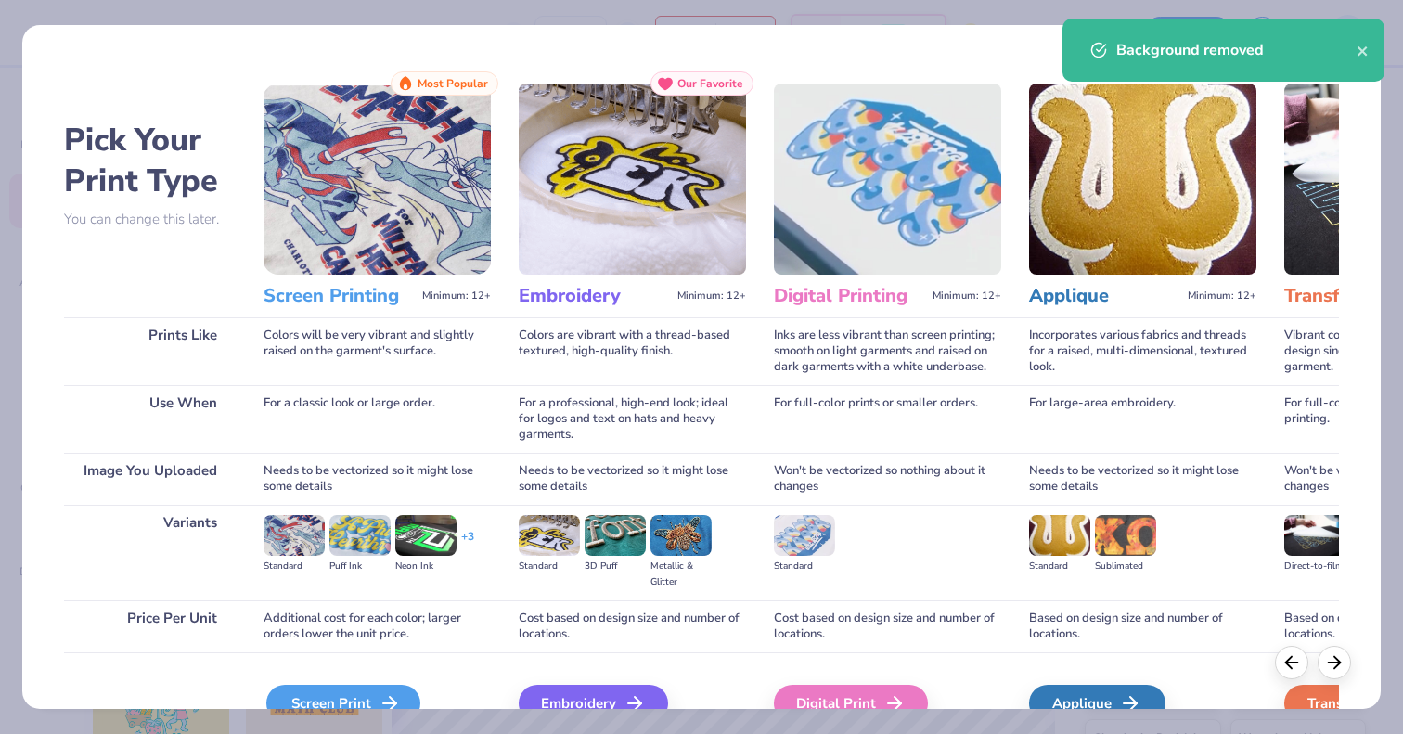
click at [362, 687] on div "Screen Print" at bounding box center [343, 703] width 154 height 37
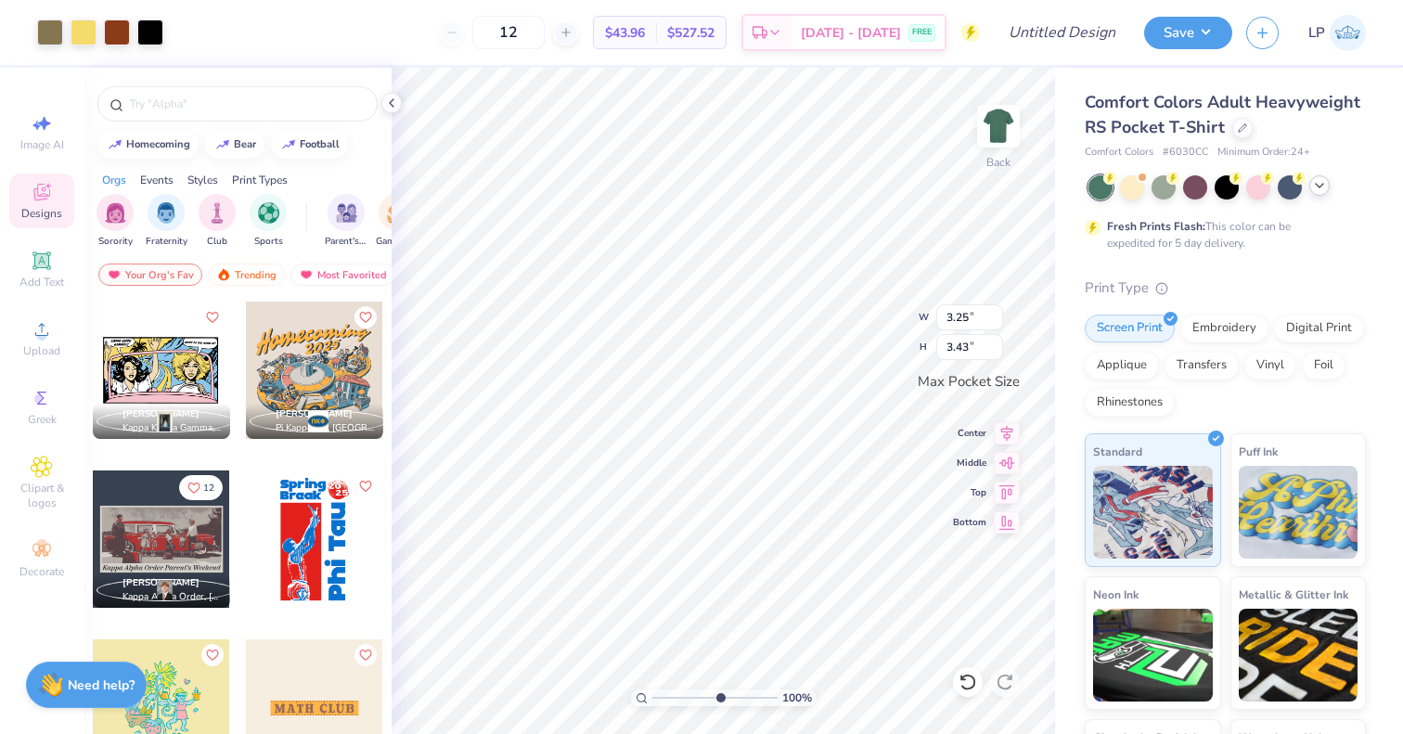
click at [719, 702] on input "range" at bounding box center [715, 698] width 125 height 17
click at [995, 117] on img at bounding box center [999, 126] width 74 height 74
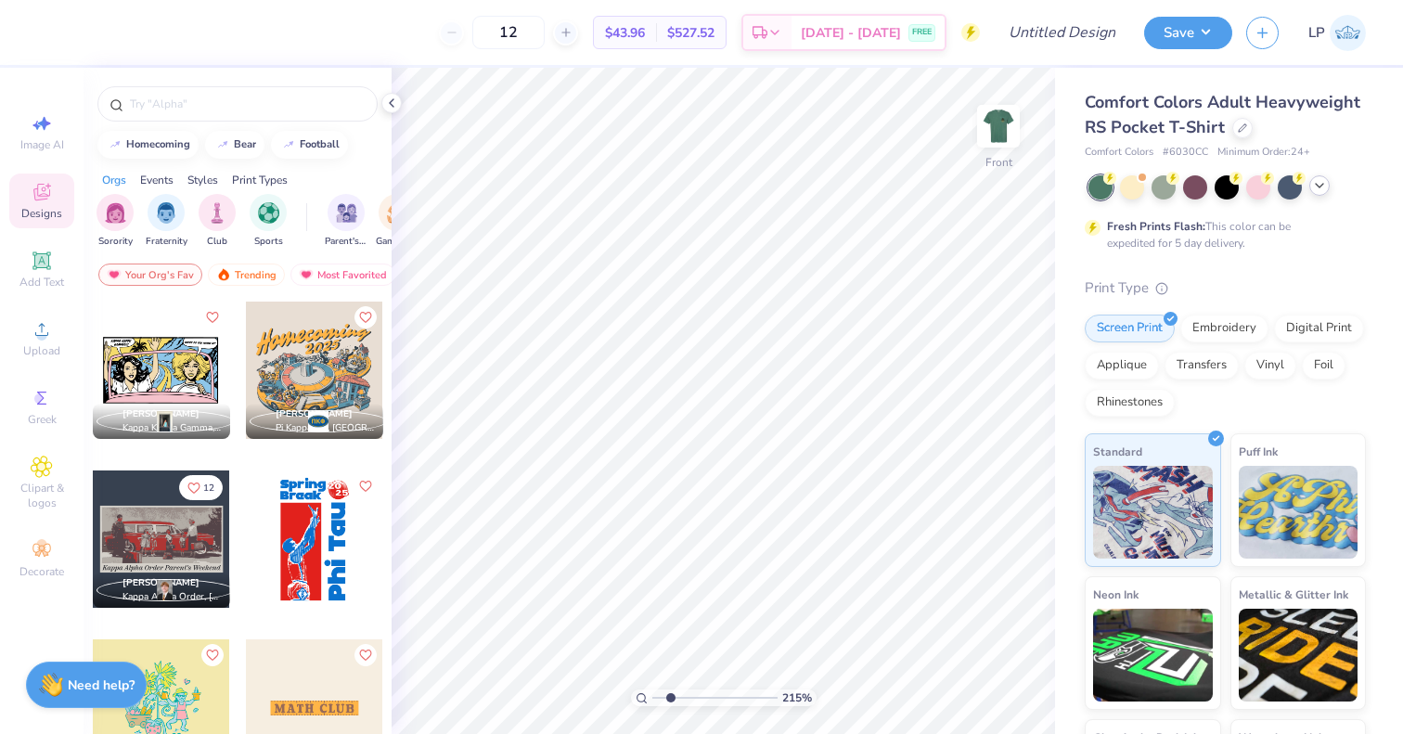
click at [671, 702] on input "range" at bounding box center [715, 698] width 125 height 17
type input "1"
click at [653, 702] on input "range" at bounding box center [715, 698] width 125 height 17
click at [41, 350] on span "Upload" at bounding box center [41, 350] width 37 height 15
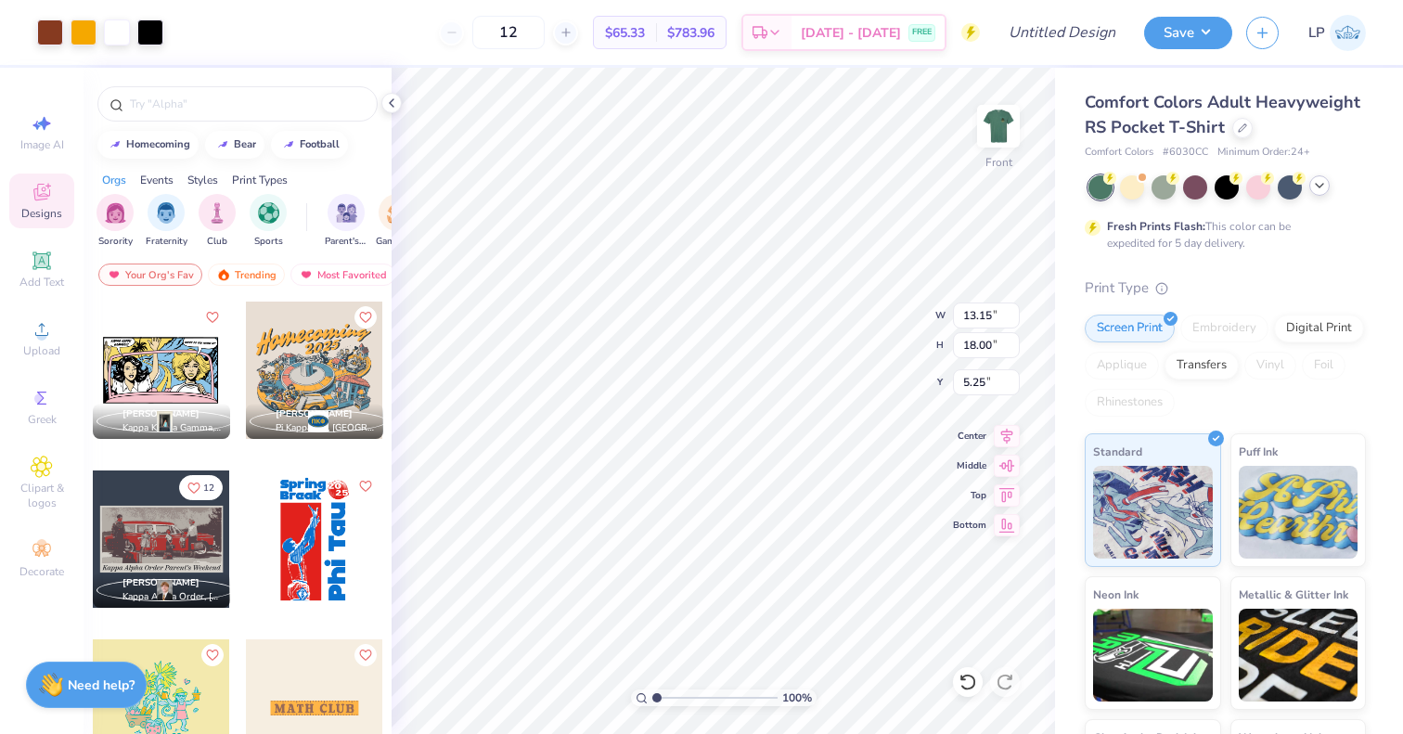
type input "3.00"
type input "12.05"
type input "16.49"
click at [689, 697] on input "range" at bounding box center [715, 698] width 125 height 17
click at [753, 694] on input "range" at bounding box center [715, 698] width 125 height 17
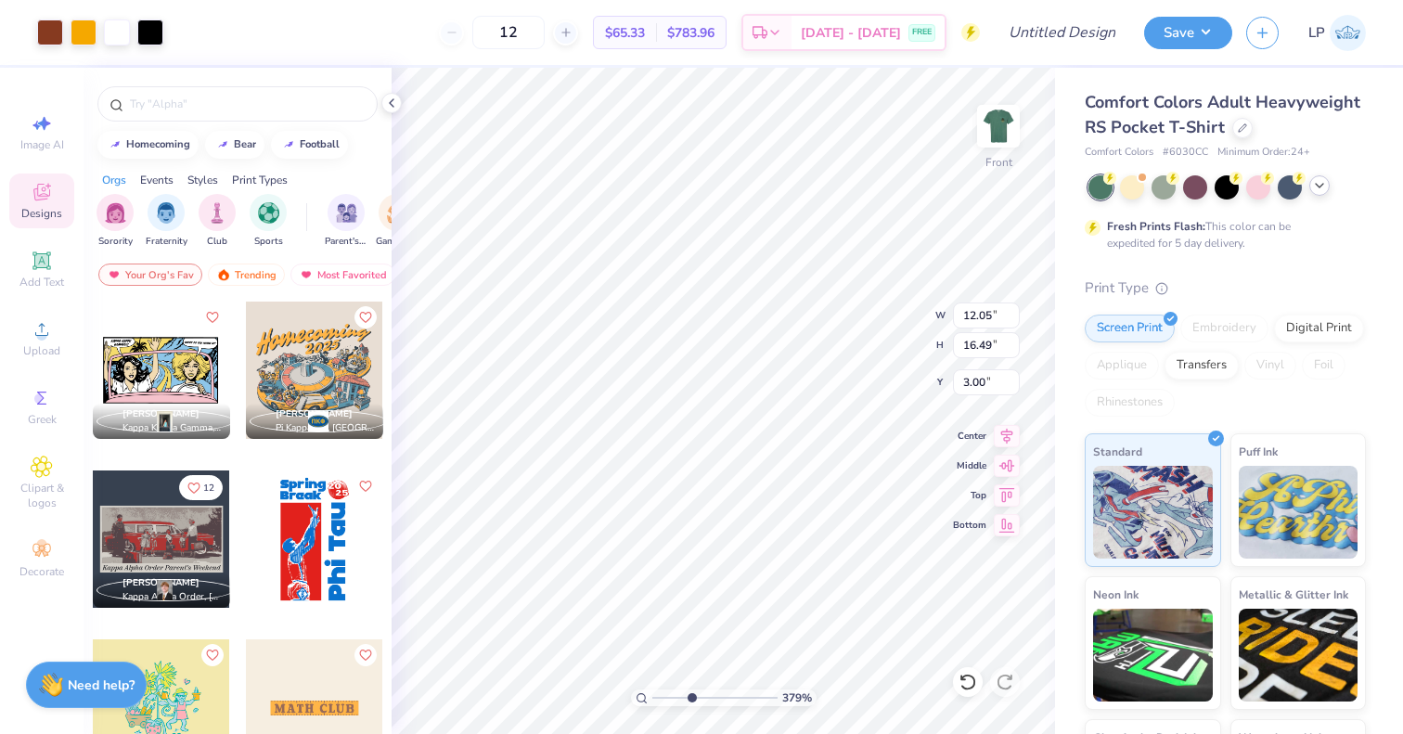
click at [691, 695] on input "range" at bounding box center [715, 698] width 125 height 17
click at [685, 690] on input "range" at bounding box center [715, 698] width 125 height 17
drag, startPoint x: 665, startPoint y: 696, endPoint x: 651, endPoint y: 699, distance: 15.1
type input "1"
click at [651, 699] on div "100 %" at bounding box center [724, 698] width 186 height 17
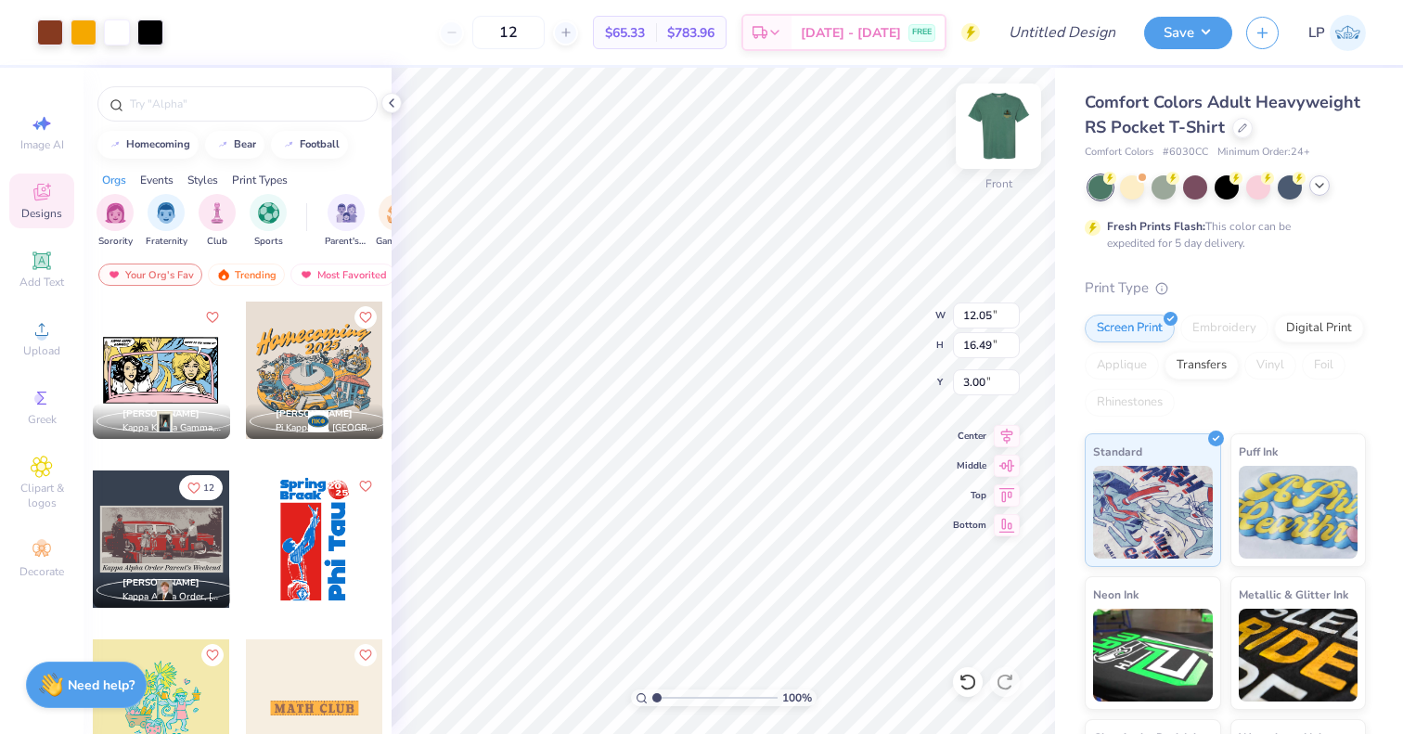
click at [1006, 127] on img at bounding box center [999, 126] width 74 height 74
click at [77, 36] on div at bounding box center [84, 31] width 26 height 26
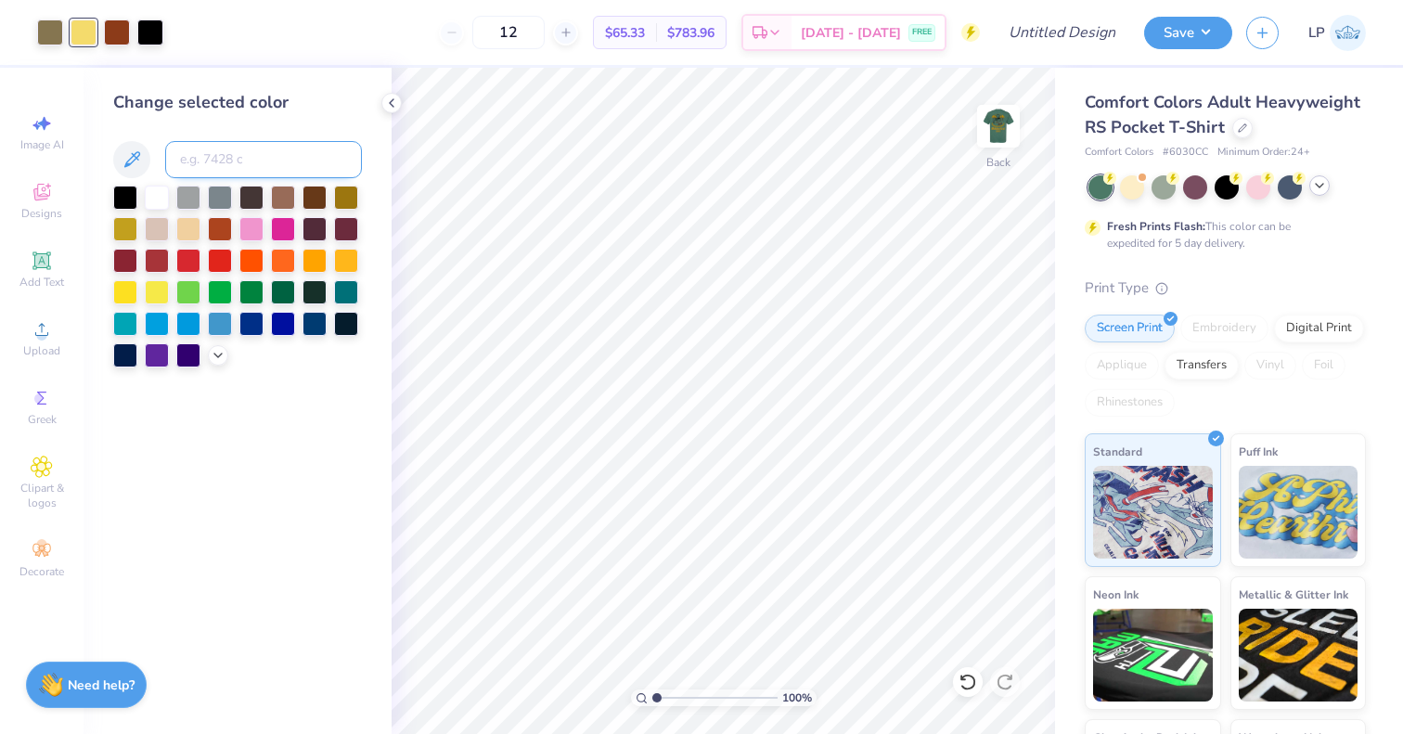
click at [221, 158] on input at bounding box center [263, 159] width 197 height 37
type input "130"
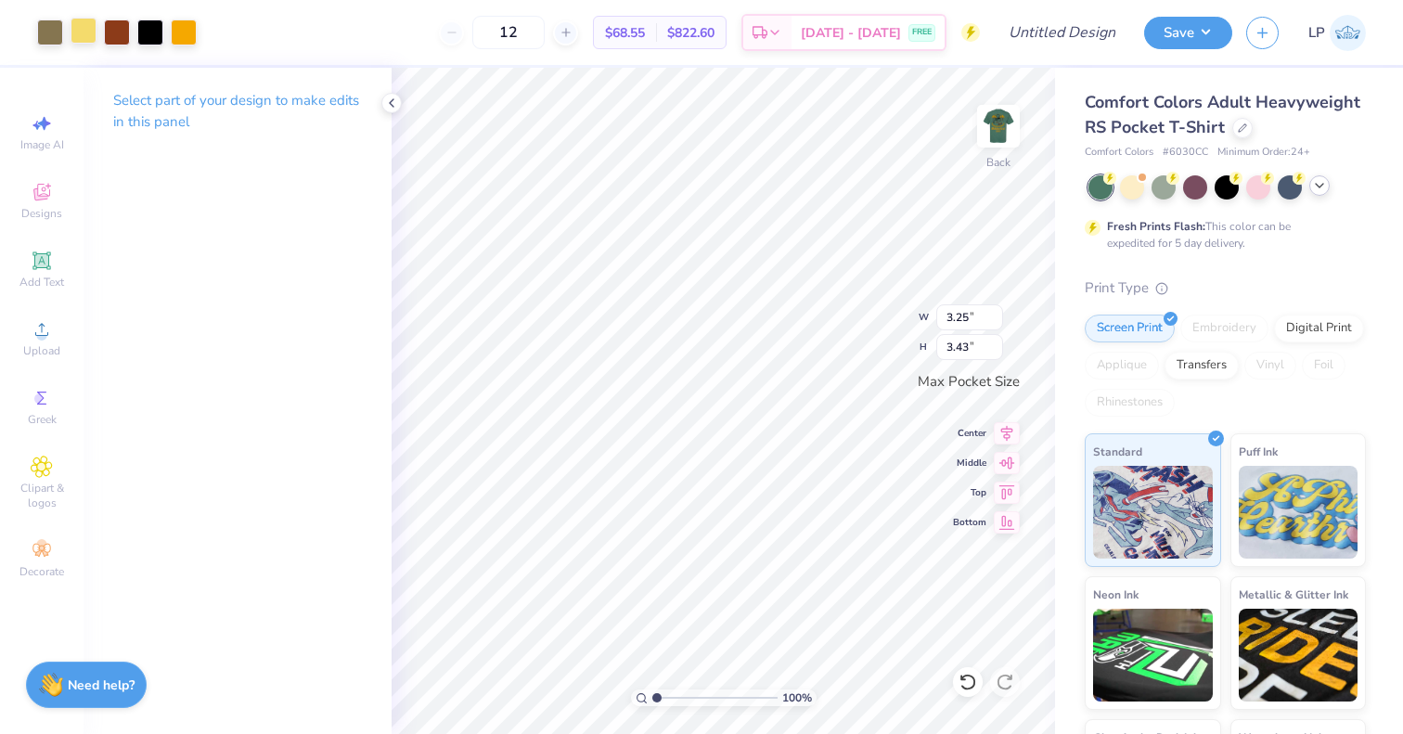
click at [90, 31] on div at bounding box center [84, 31] width 26 height 26
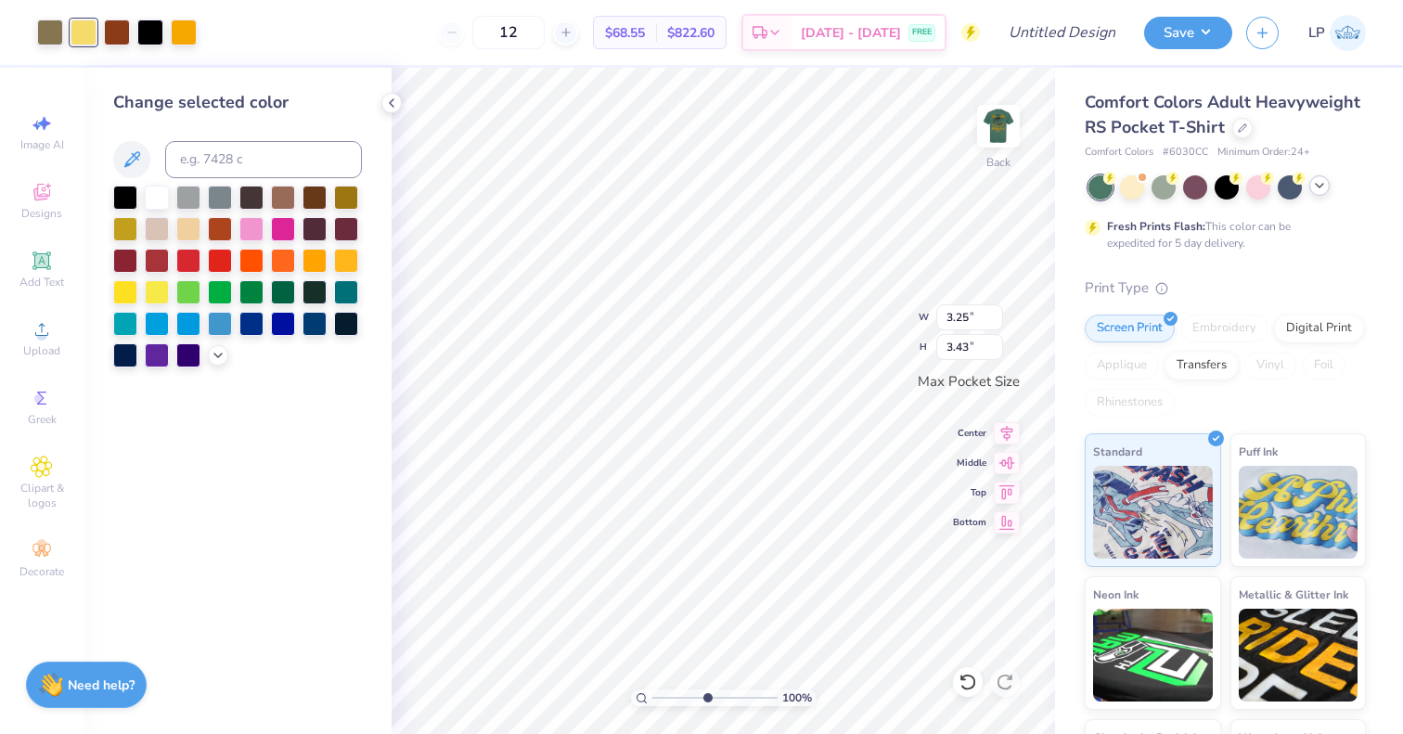
type input "4.99"
click at [706, 700] on input "range" at bounding box center [715, 698] width 125 height 17
click at [267, 167] on input at bounding box center [263, 159] width 197 height 37
type input "130"
click at [85, 38] on div at bounding box center [84, 31] width 26 height 26
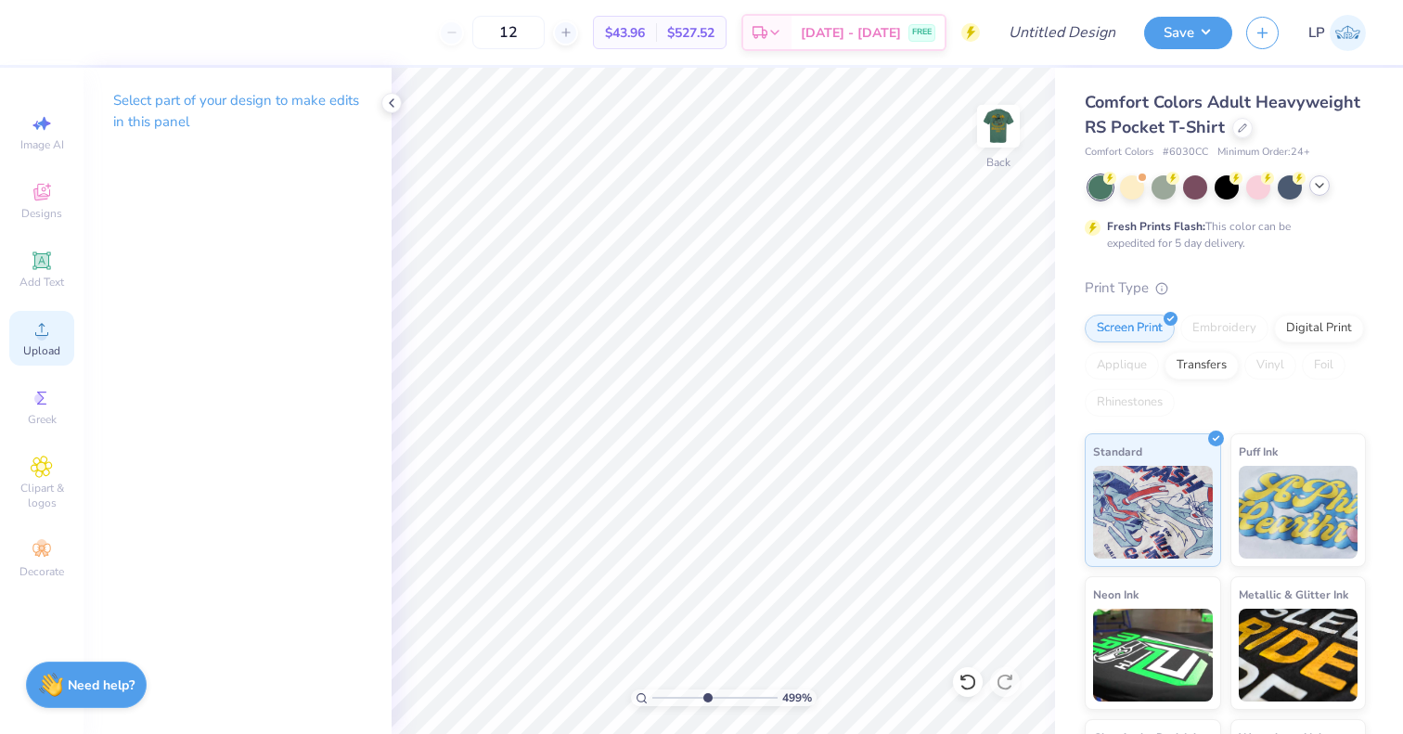
click at [45, 317] on div "Upload" at bounding box center [41, 338] width 65 height 55
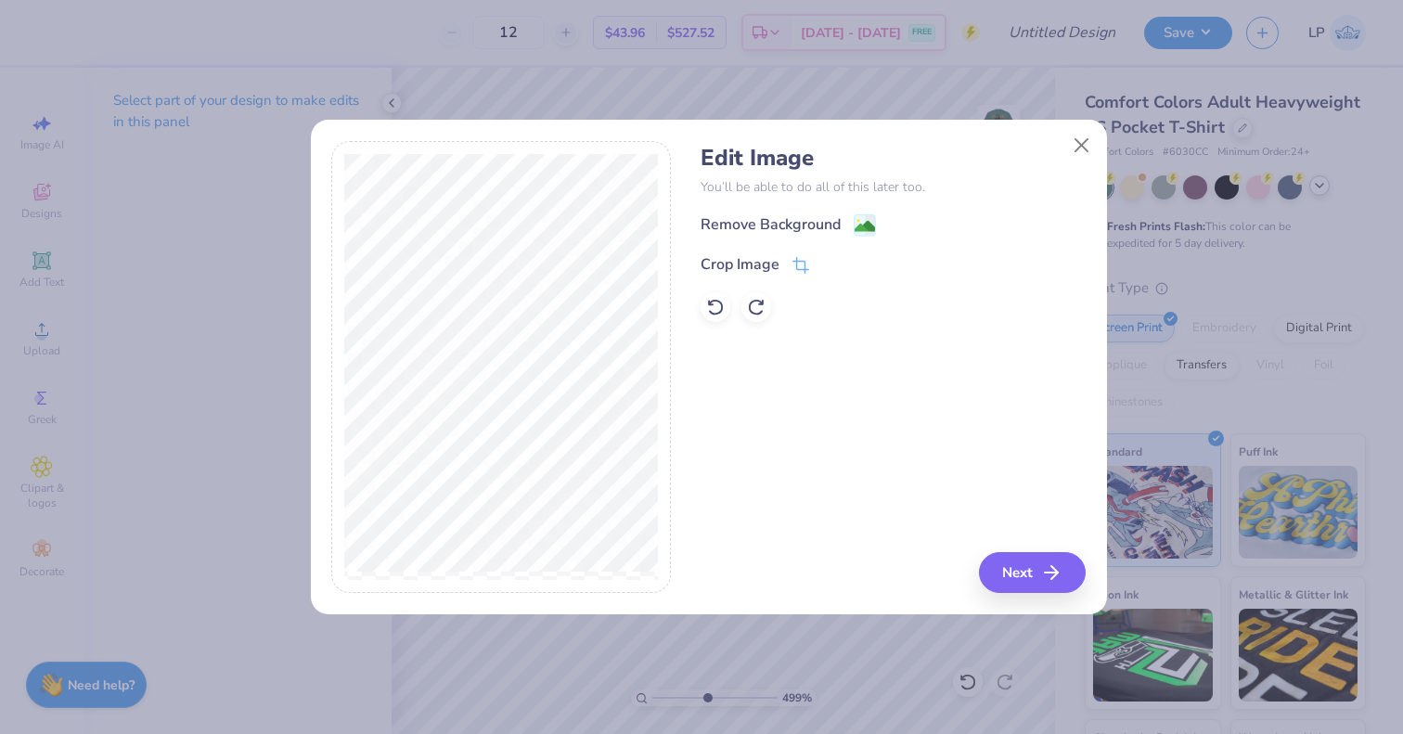
click at [859, 240] on div "Remove Background Crop Image" at bounding box center [893, 267] width 385 height 109
click at [860, 227] on image at bounding box center [865, 228] width 20 height 20
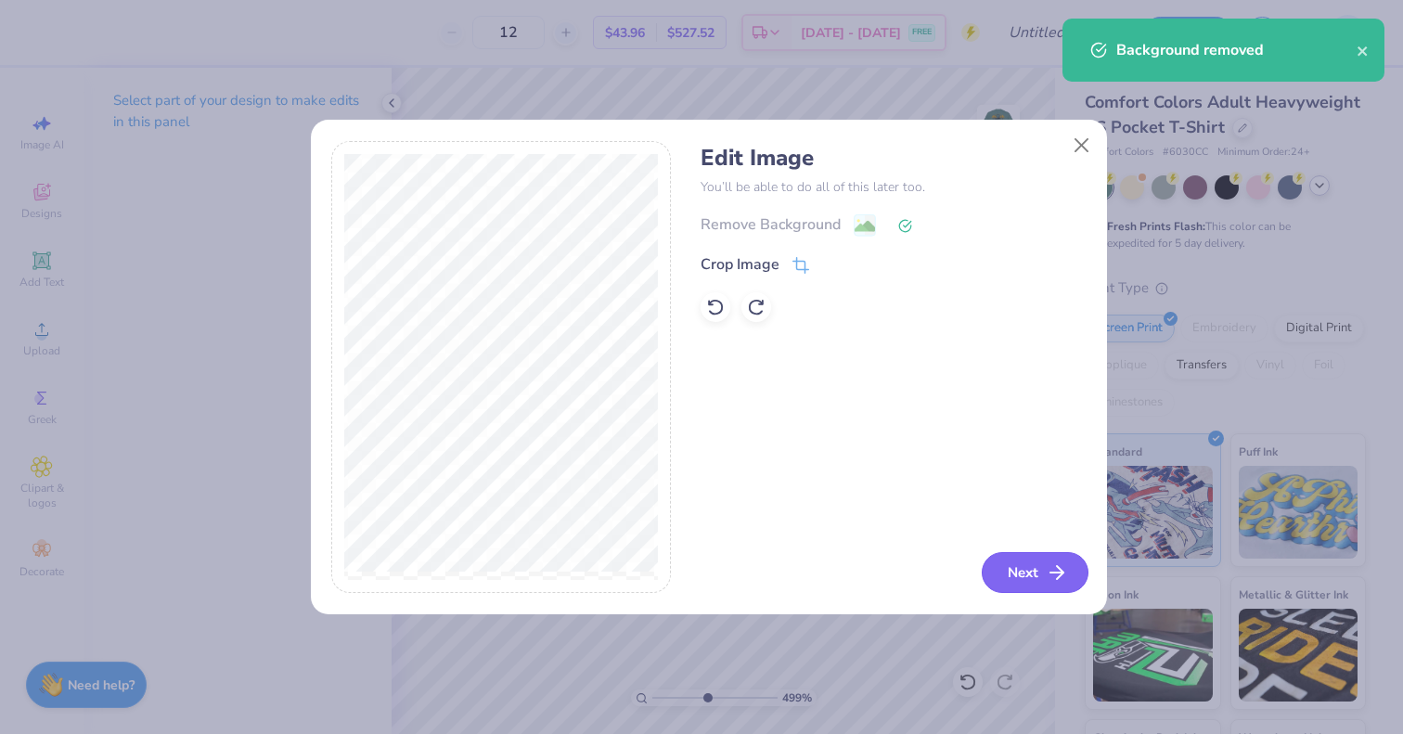
click at [1051, 584] on icon "button" at bounding box center [1057, 573] width 22 height 22
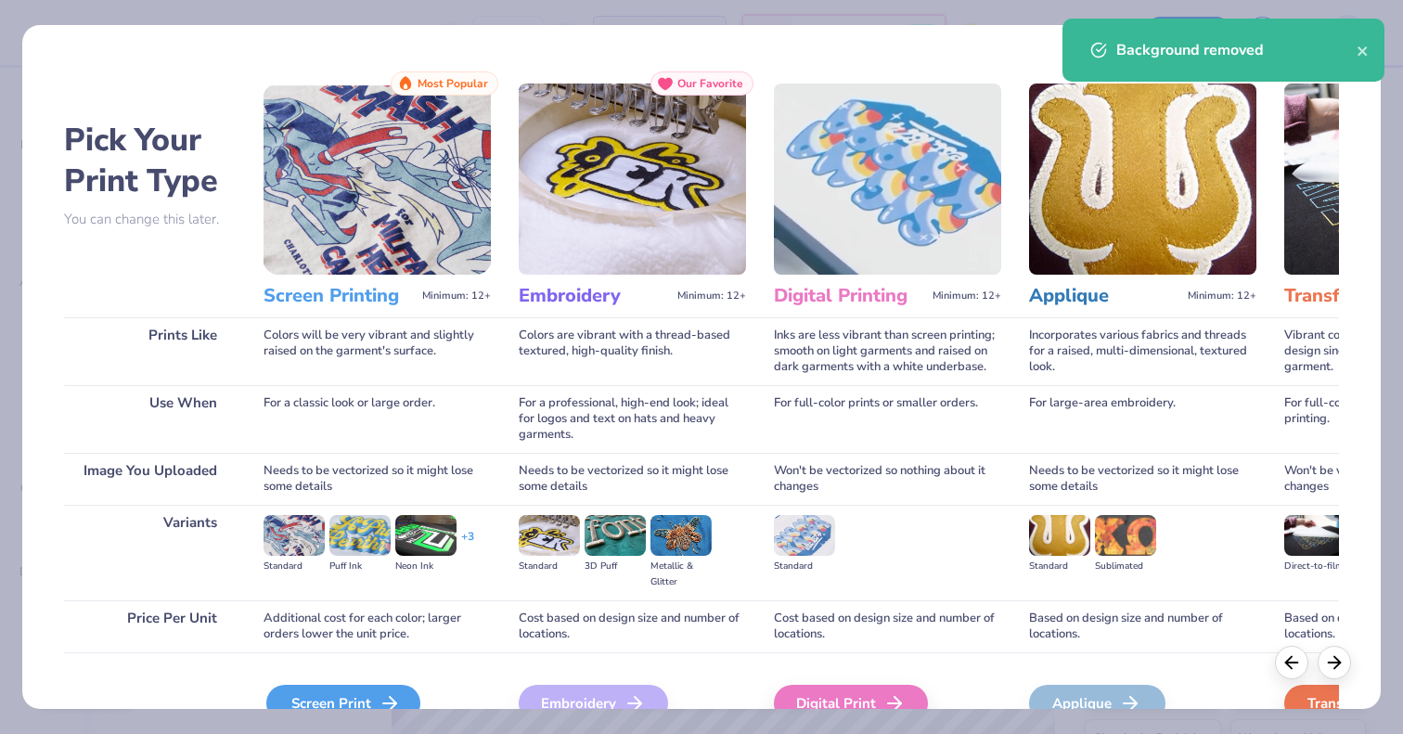
click at [381, 699] on icon at bounding box center [390, 703] width 22 height 22
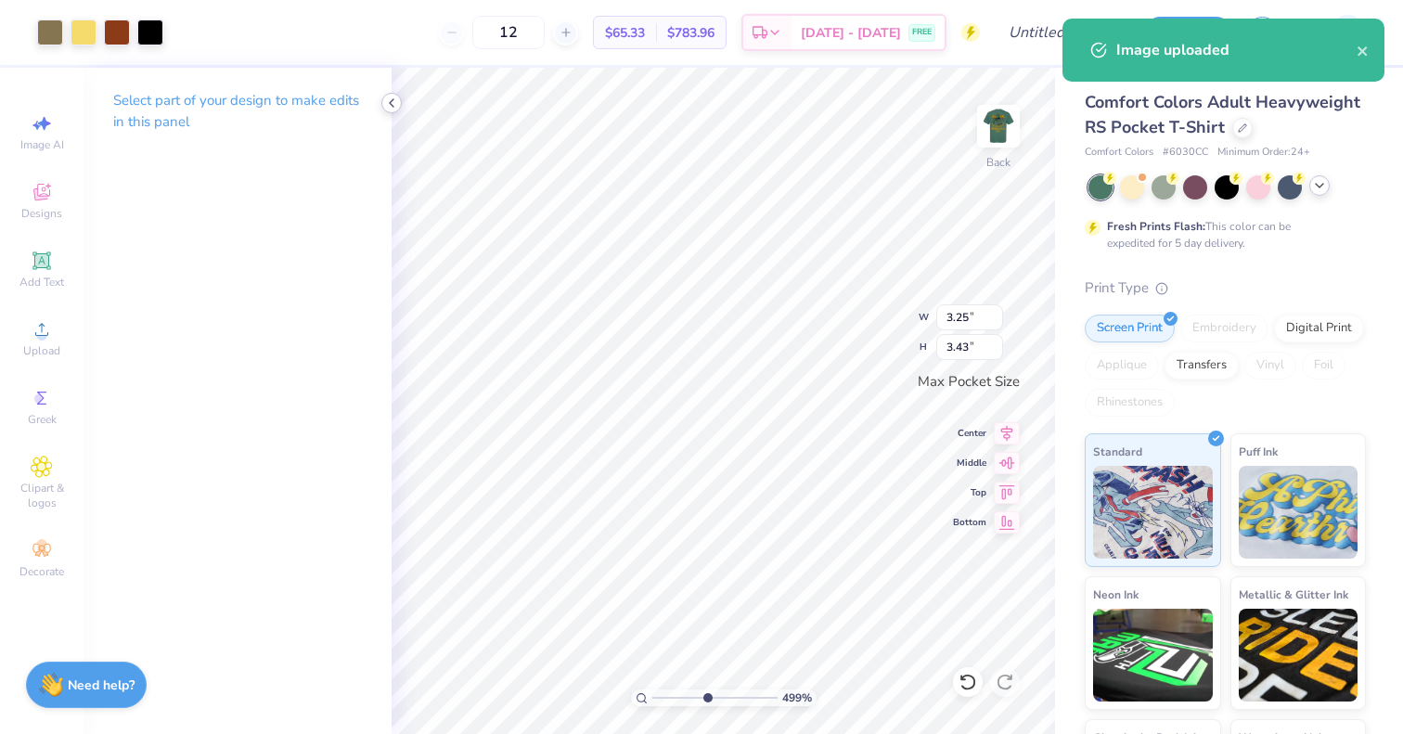
click at [392, 103] on icon at bounding box center [391, 103] width 15 height 15
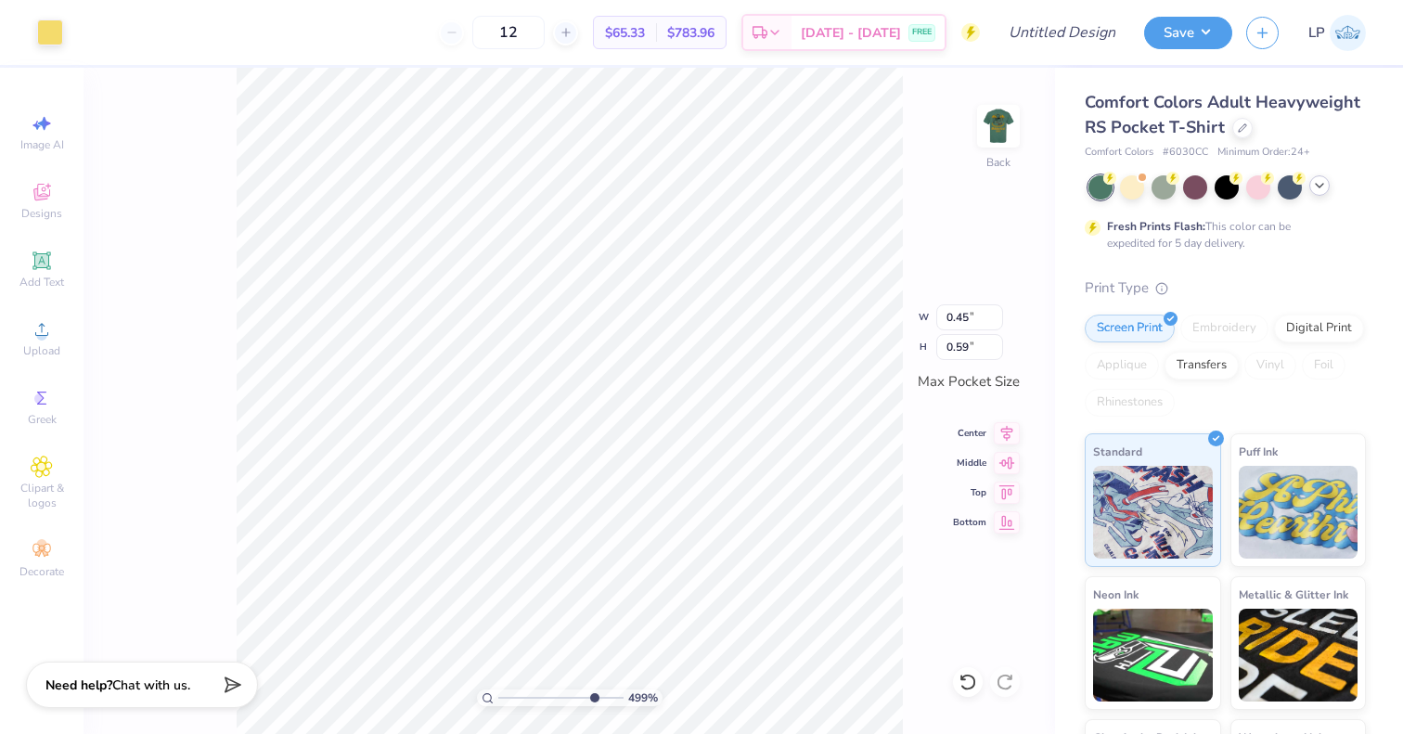
type input "8.19"
click at [592, 702] on input "range" at bounding box center [560, 698] width 125 height 17
type input "0.75"
type input "0.60"
type input "9.6"
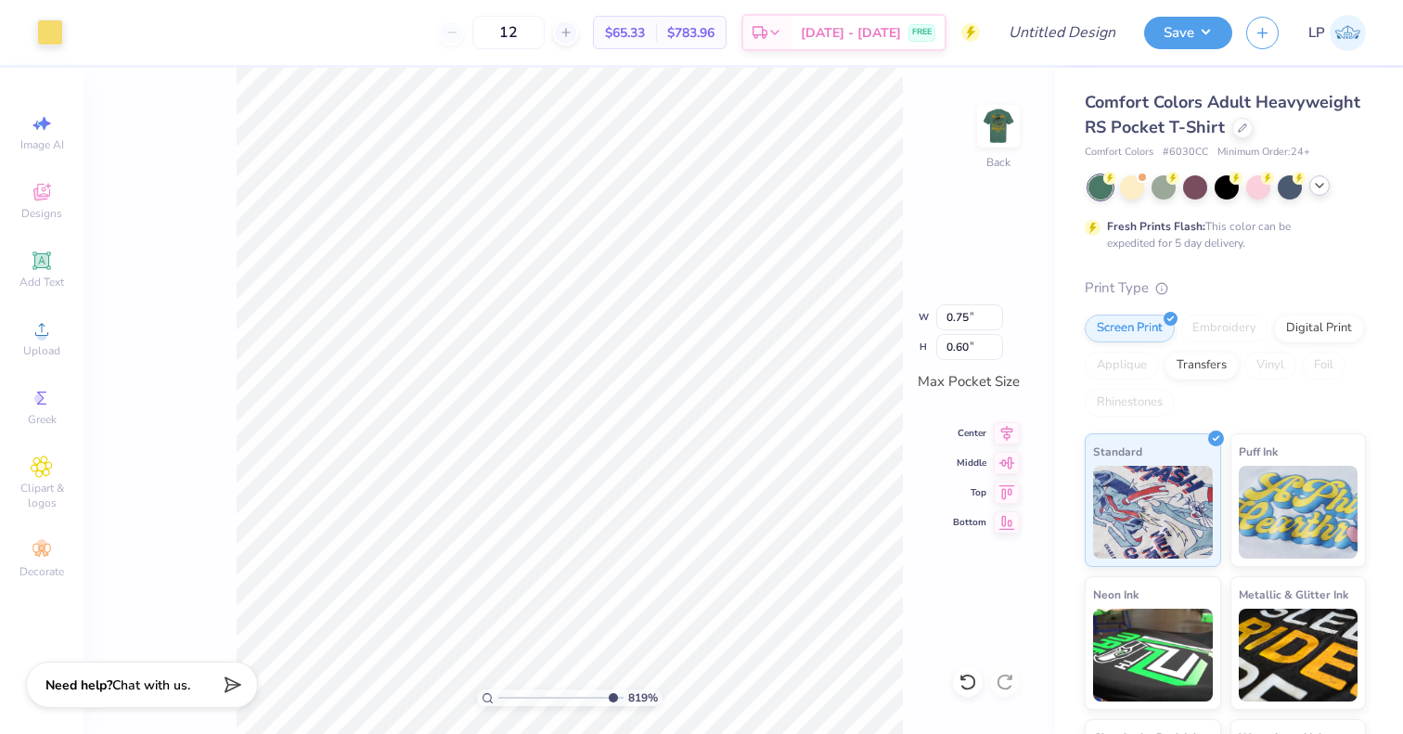
click at [610, 699] on input "range" at bounding box center [560, 698] width 125 height 17
click at [48, 39] on div at bounding box center [50, 31] width 26 height 26
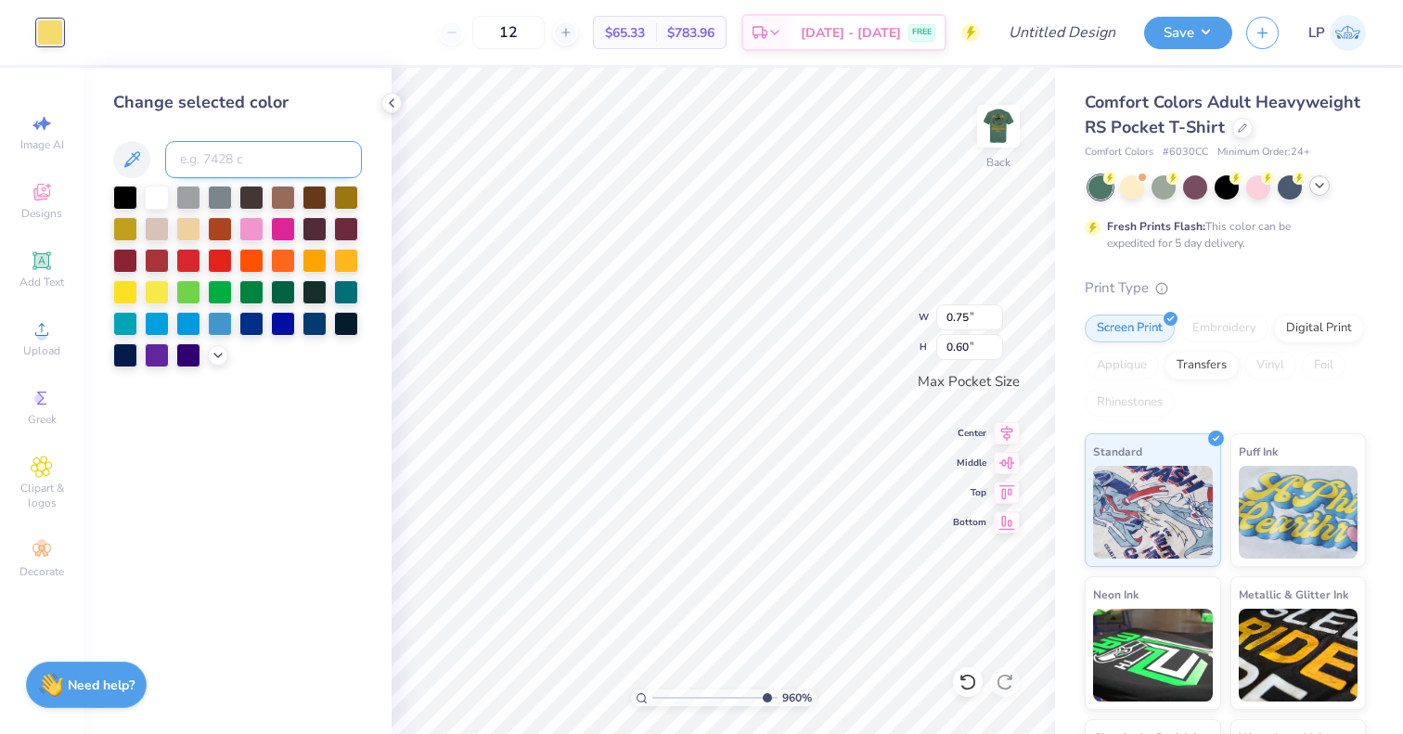
click at [239, 166] on input at bounding box center [263, 159] width 197 height 37
type input "130"
type input "3.03"
type input "2.68"
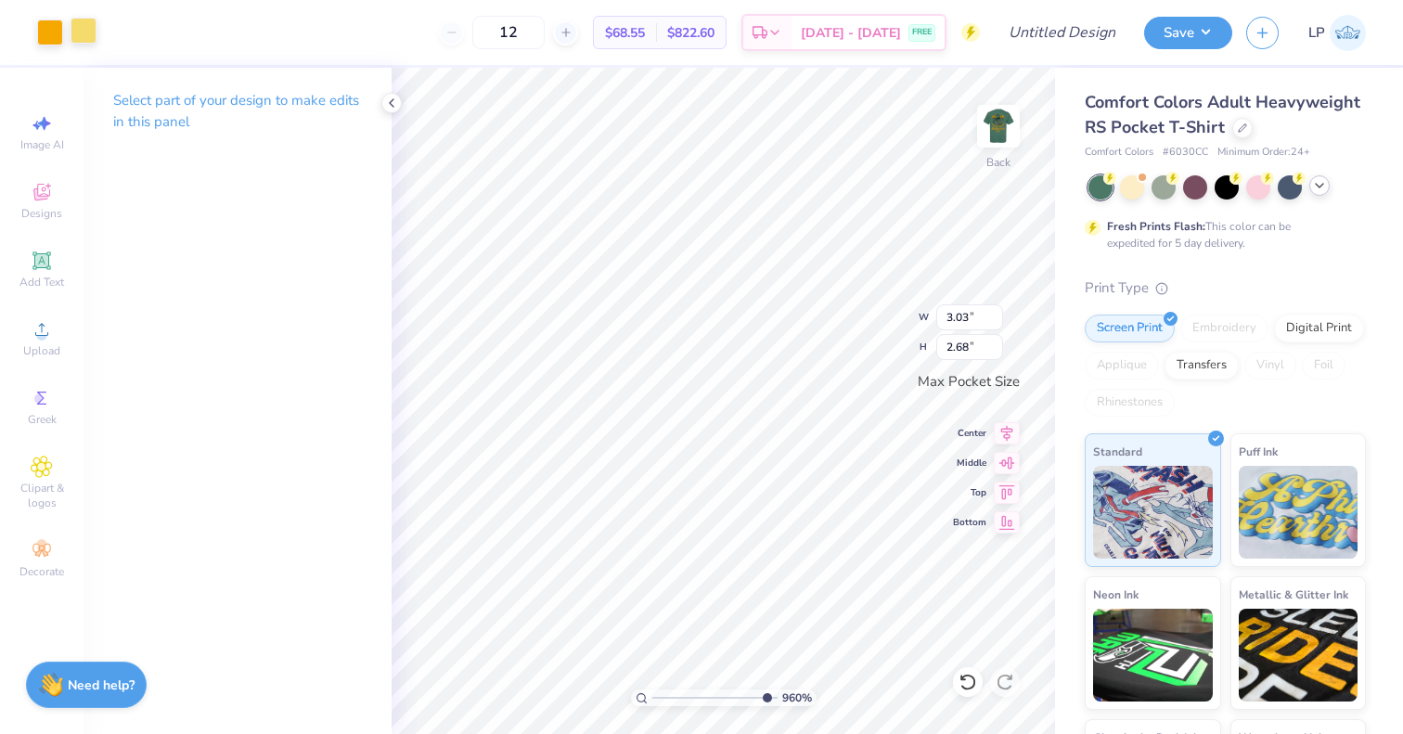
click at [83, 44] on div at bounding box center [84, 31] width 26 height 26
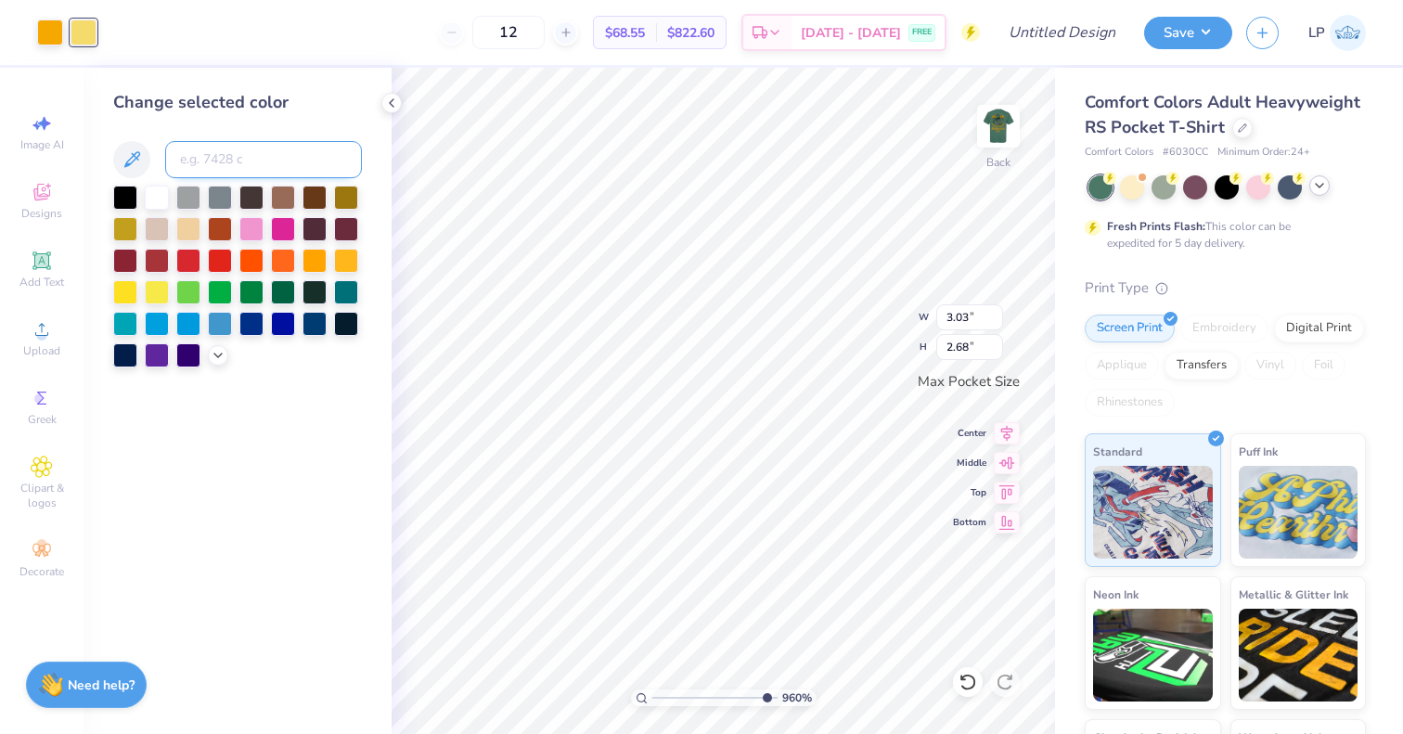
click at [207, 152] on input at bounding box center [263, 159] width 197 height 37
type input "130"
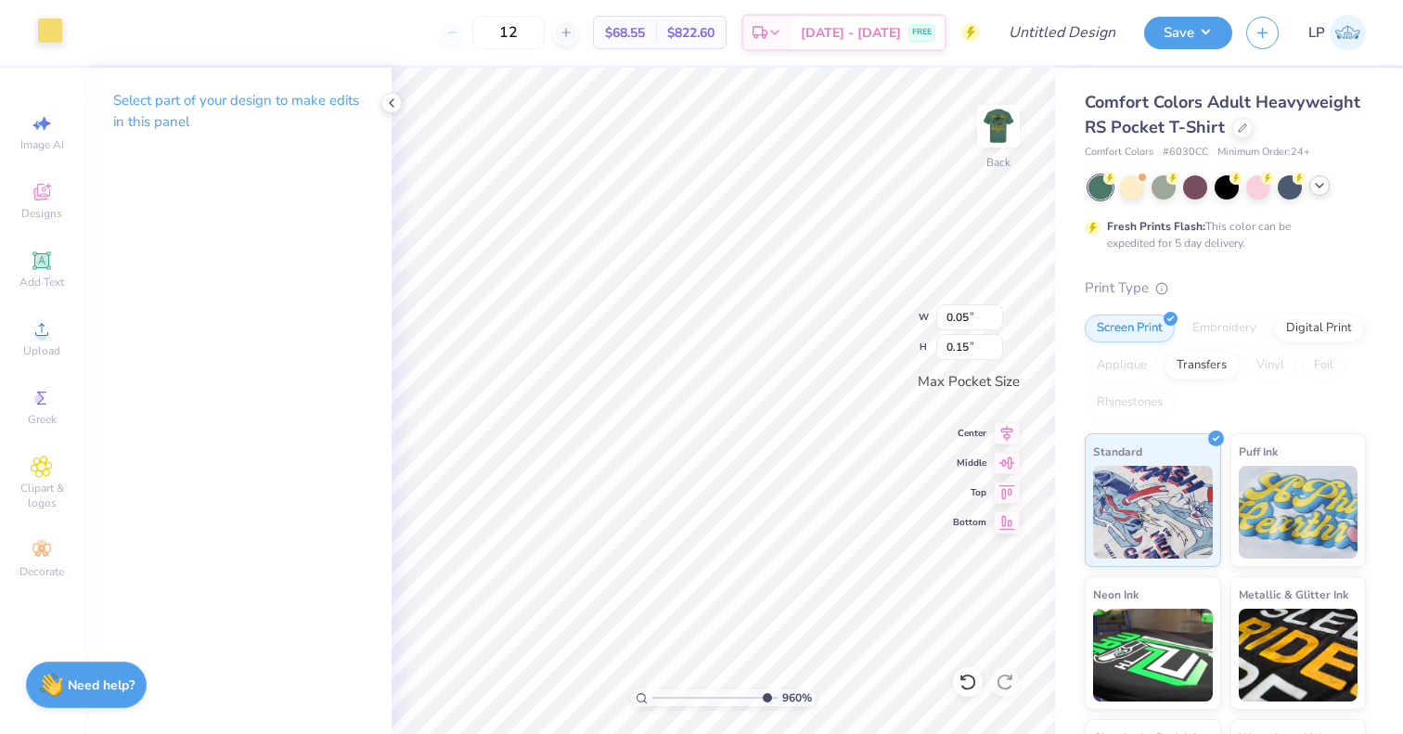
click at [47, 43] on div at bounding box center [50, 31] width 26 height 26
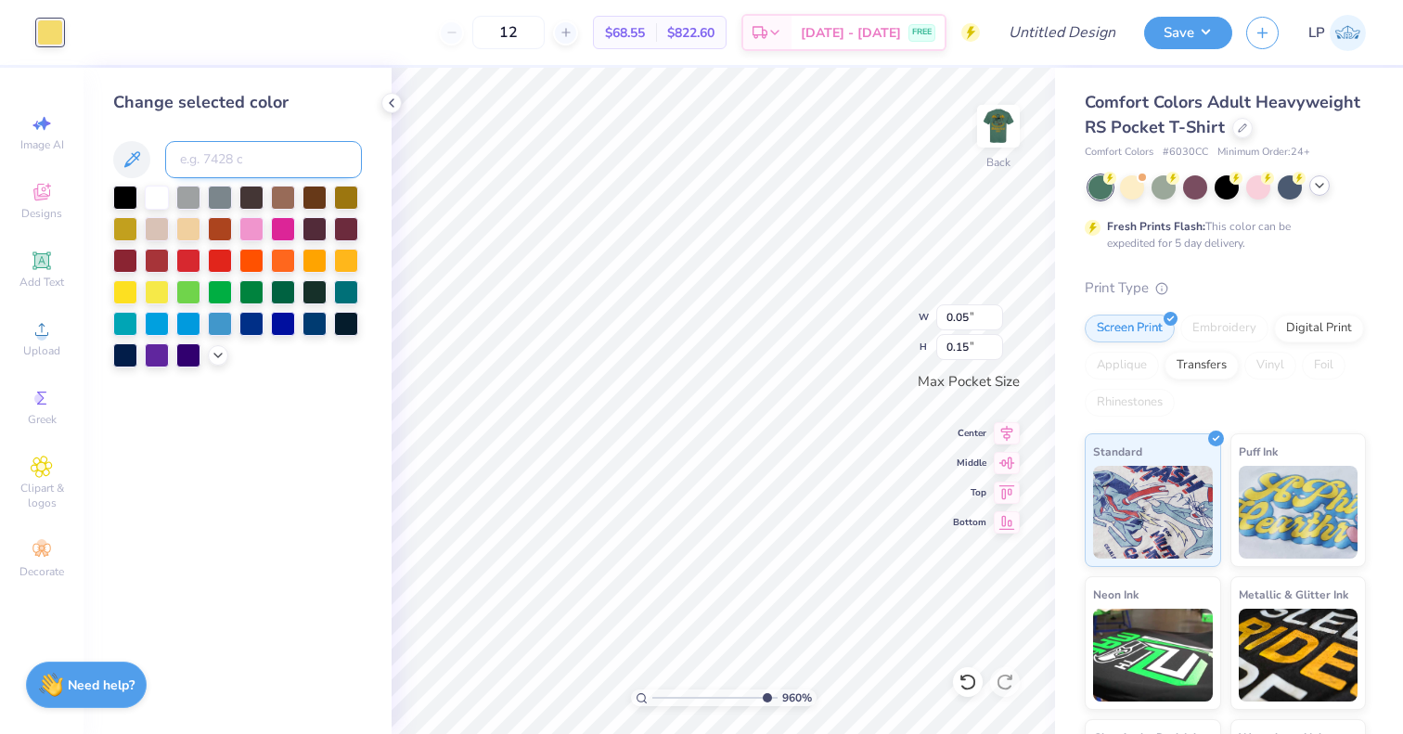
click at [229, 165] on input at bounding box center [263, 159] width 197 height 37
type input "130"
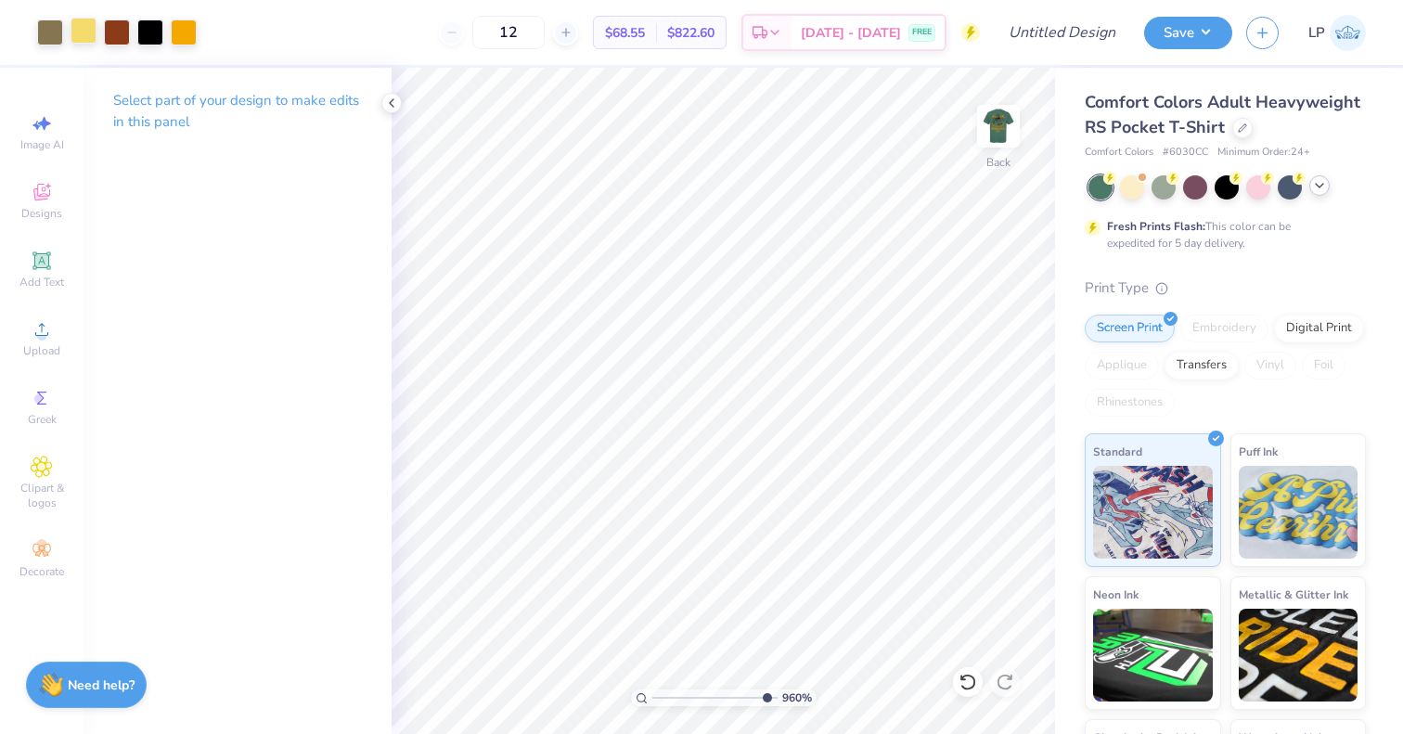
click at [73, 25] on div at bounding box center [84, 31] width 26 height 26
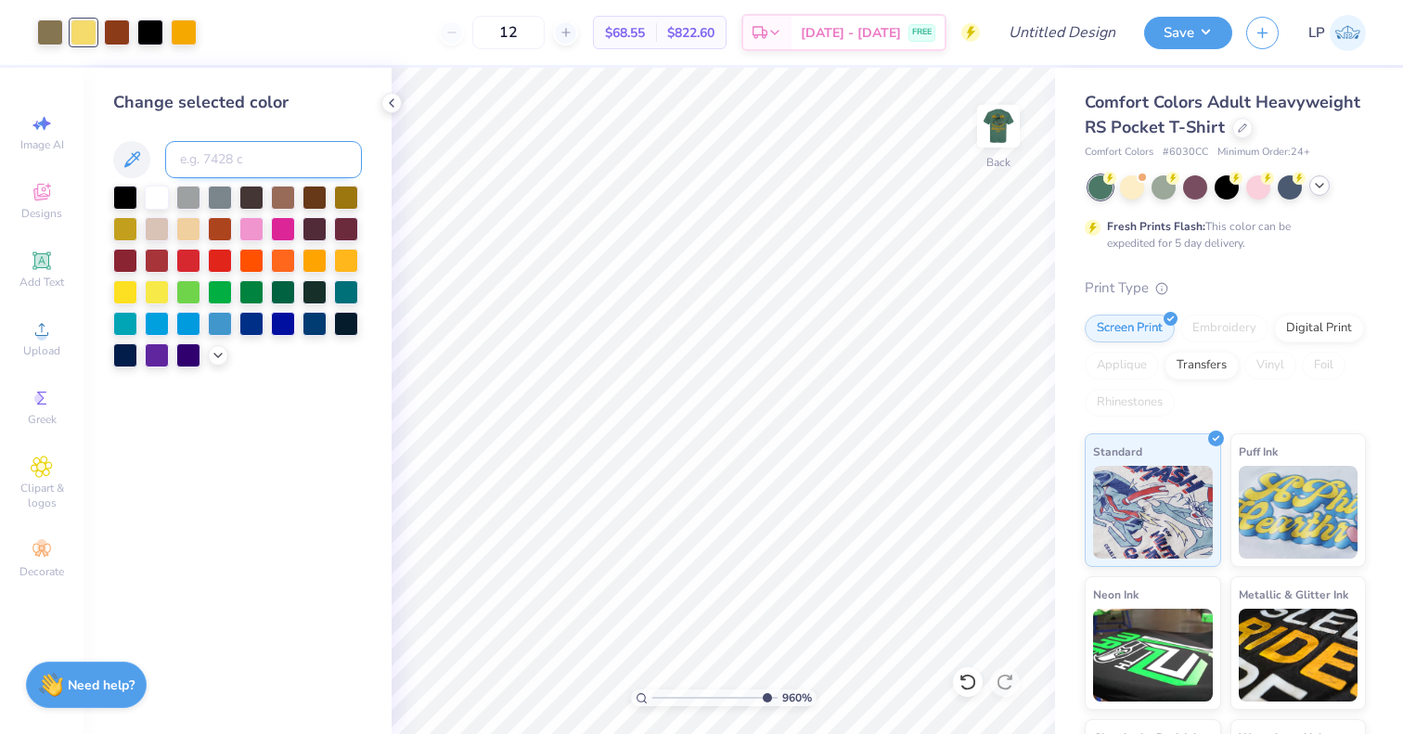
click at [227, 173] on input at bounding box center [263, 159] width 197 height 37
type input "130"
click at [77, 34] on div at bounding box center [84, 31] width 26 height 26
click at [231, 167] on input at bounding box center [263, 159] width 197 height 37
type input "130"
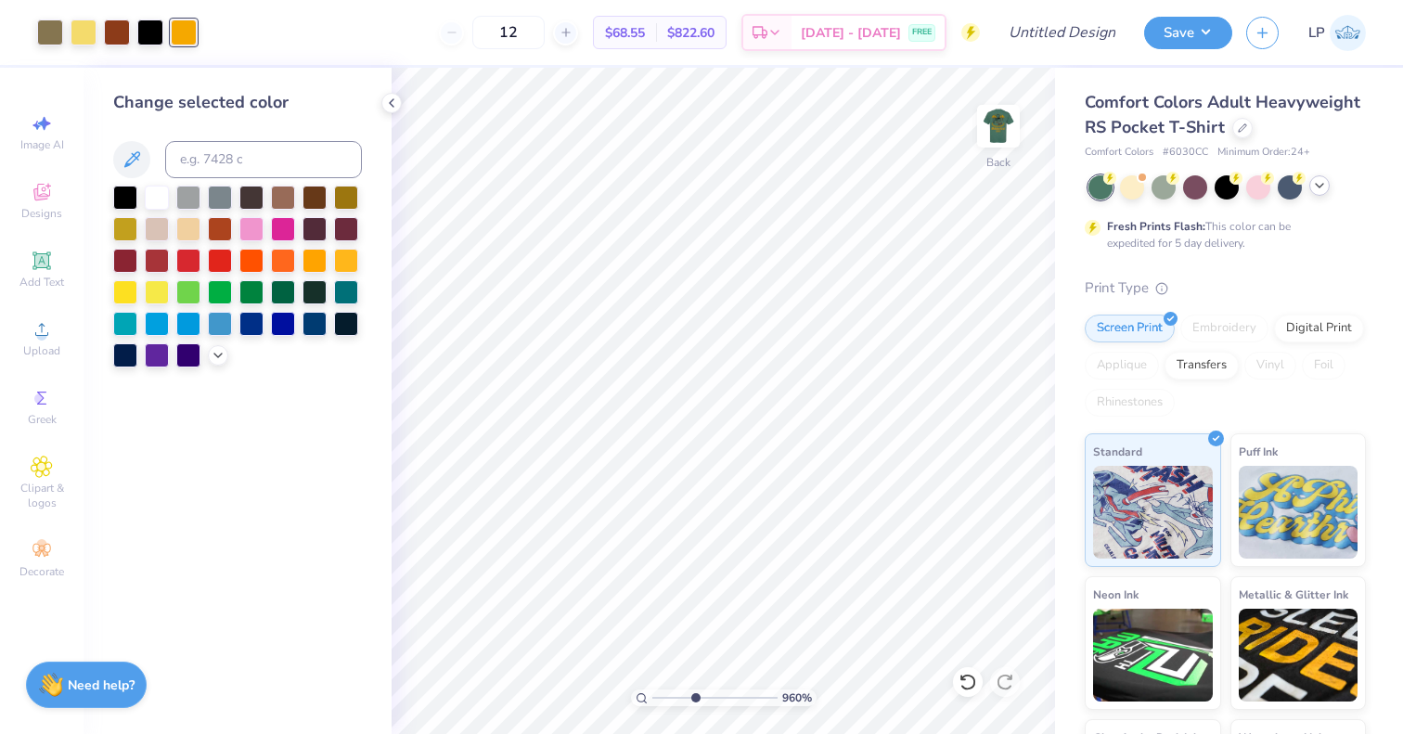
type input "4.09"
click at [695, 700] on input "range" at bounding box center [715, 698] width 125 height 17
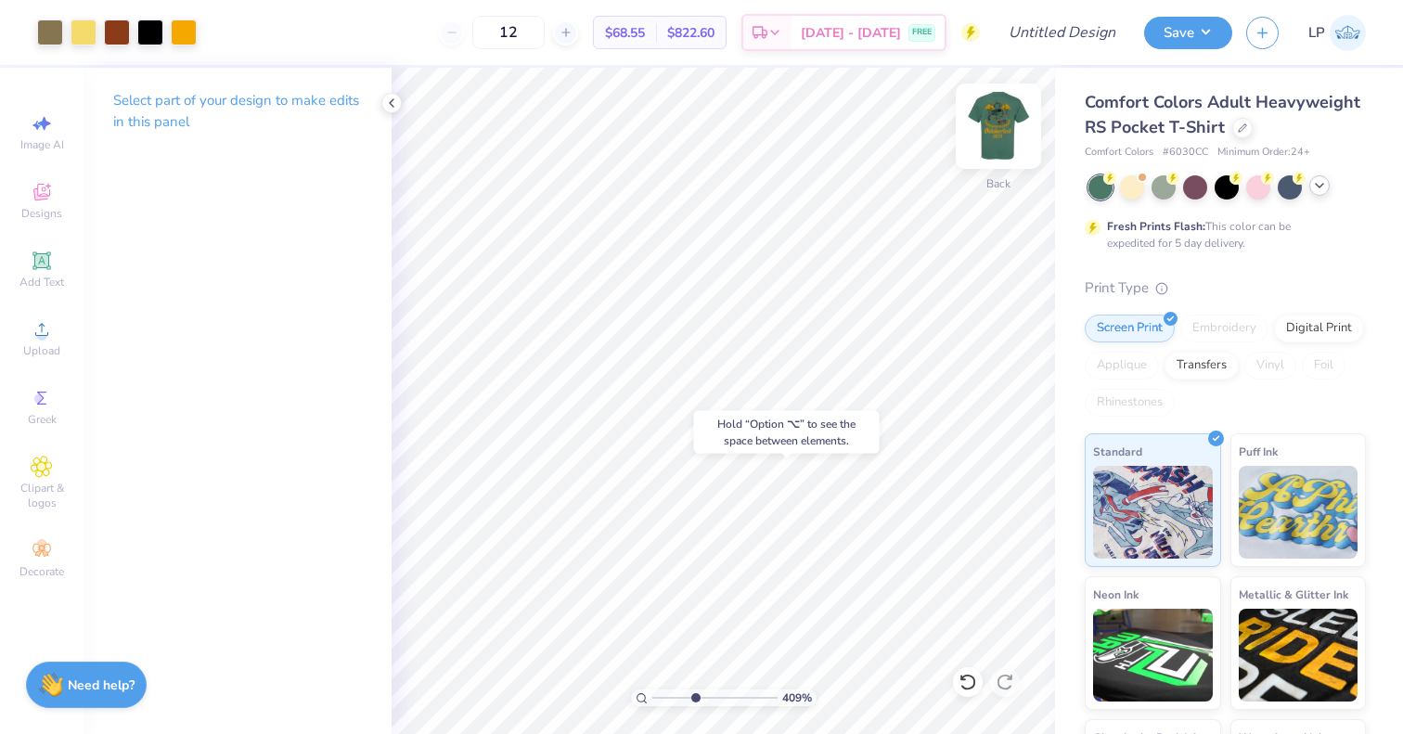
click at [1000, 113] on img at bounding box center [999, 126] width 74 height 74
click at [1002, 127] on img at bounding box center [999, 126] width 74 height 74
click at [114, 32] on div at bounding box center [117, 31] width 26 height 26
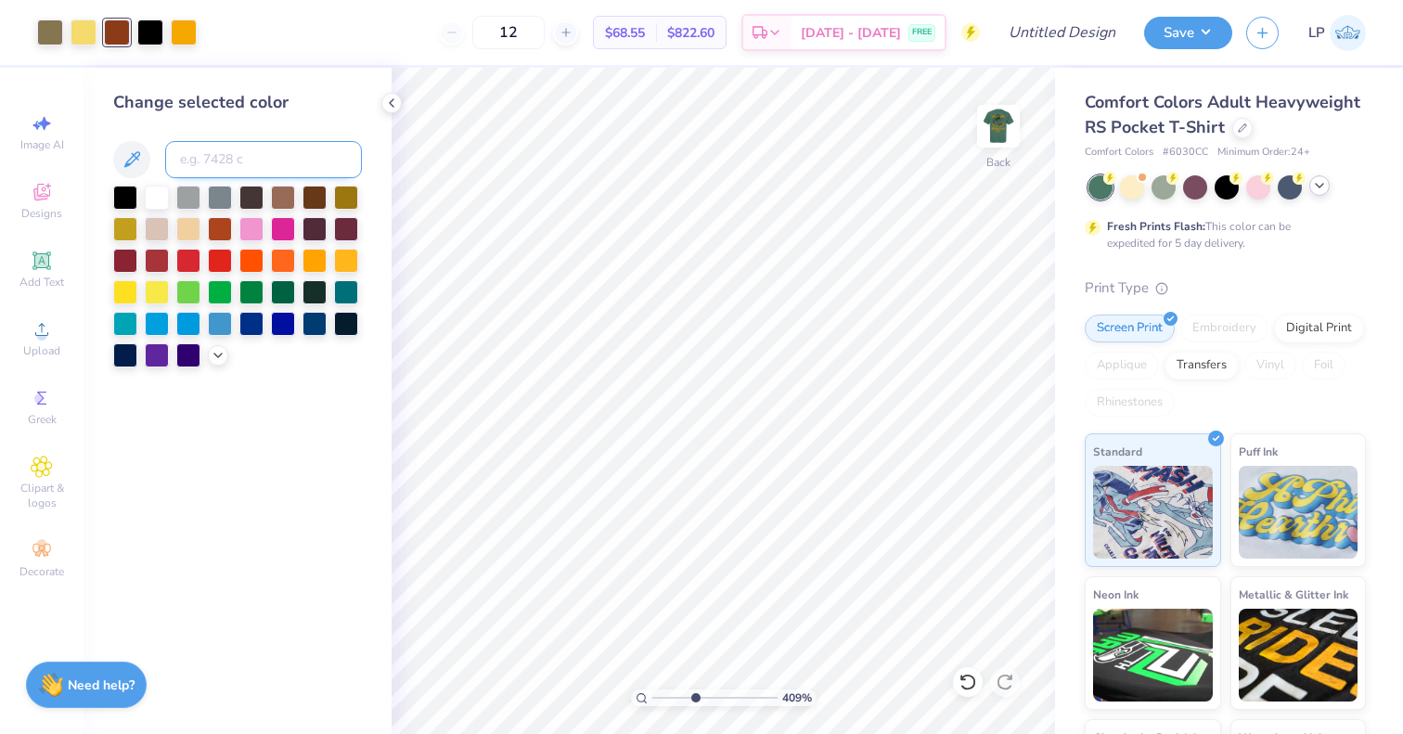
click at [240, 156] on input at bounding box center [263, 159] width 197 height 37
type input "1685"
click at [294, 102] on div "Change selected color" at bounding box center [237, 102] width 249 height 25
click at [42, 25] on div at bounding box center [50, 31] width 26 height 26
click at [1076, 32] on input "Design Title" at bounding box center [1085, 32] width 91 height 37
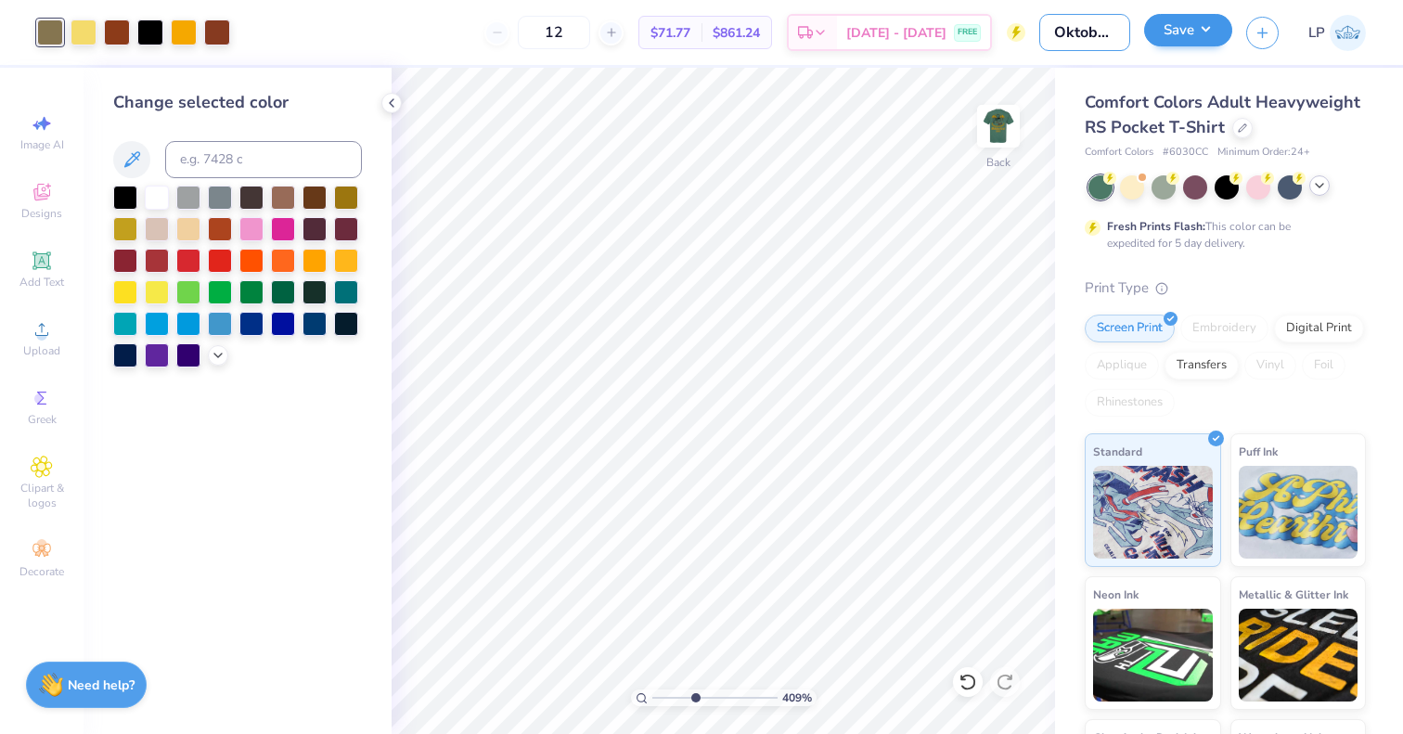
type input "Oktoberfest revision"
click at [1185, 33] on button "Save" at bounding box center [1188, 30] width 88 height 32
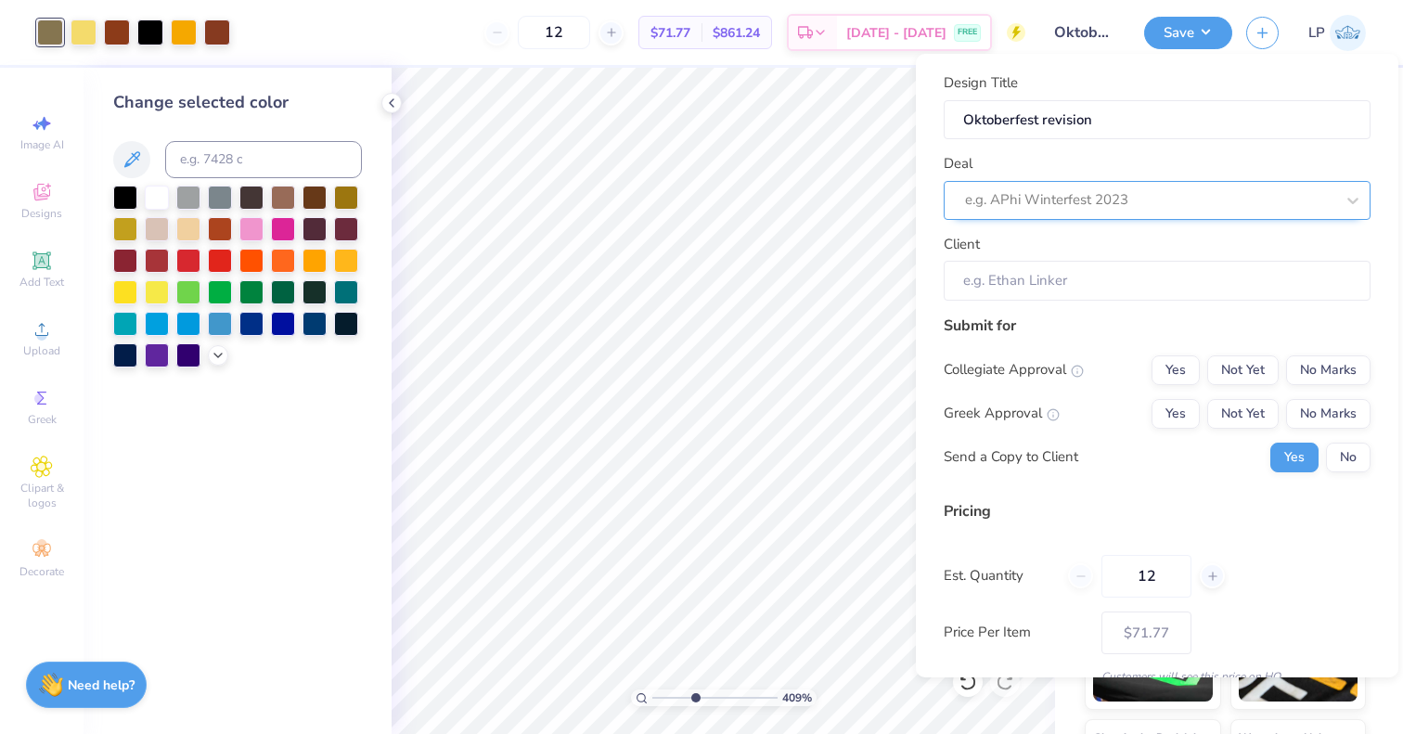
click at [1289, 189] on div "e.g. APhi Winterfest 2023" at bounding box center [1157, 200] width 427 height 39
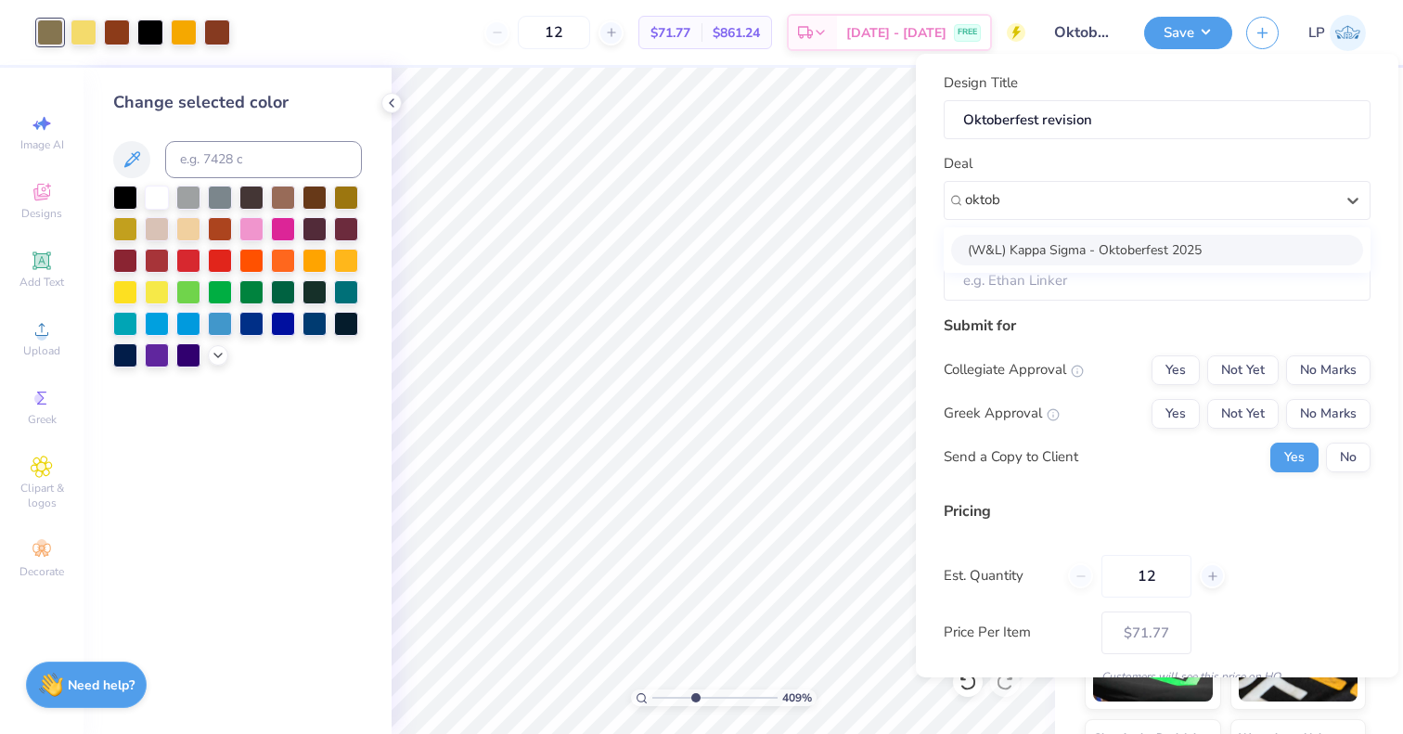
click at [1236, 253] on div "(W&L) Kappa Sigma - Oktoberfest 2025" at bounding box center [1157, 250] width 412 height 31
type input "oktob"
type input "Colin Randol"
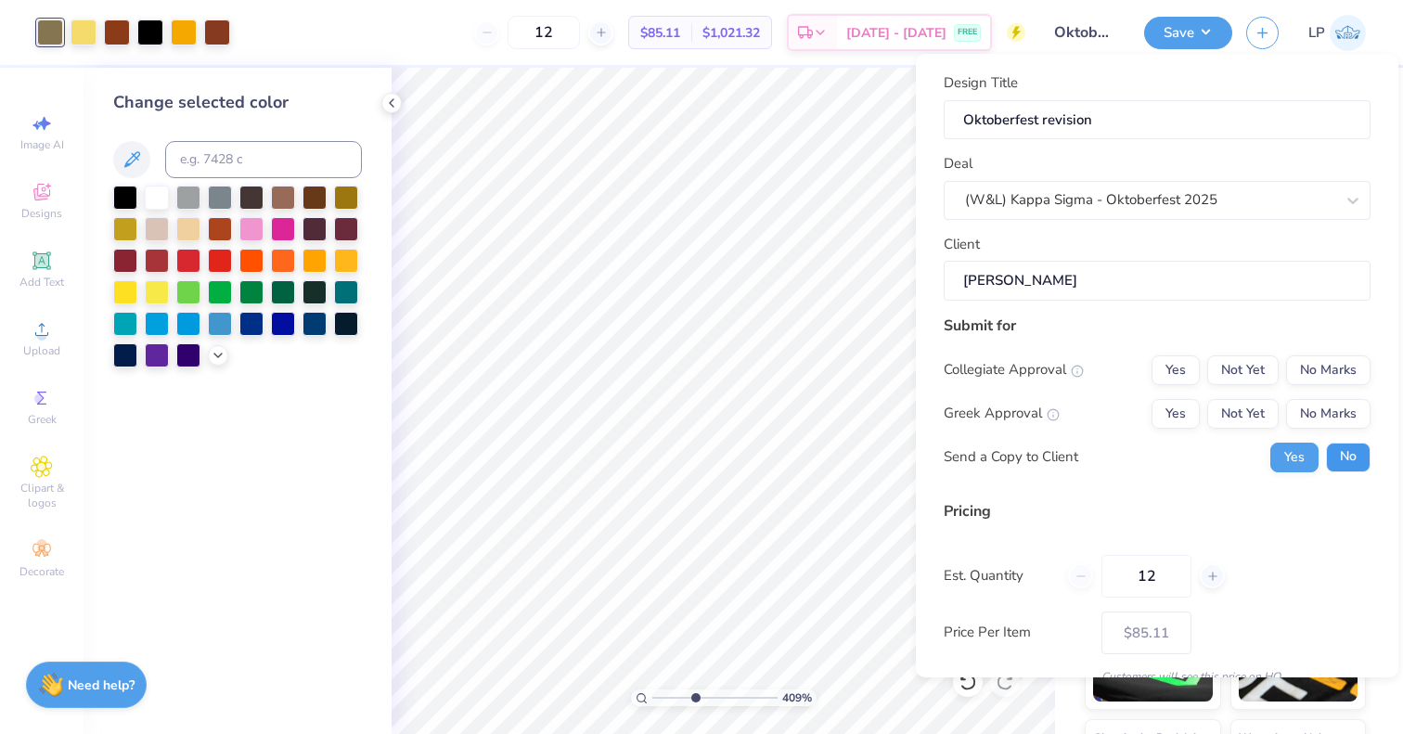
click at [1333, 458] on button "No" at bounding box center [1348, 458] width 45 height 30
click at [1333, 402] on button "No Marks" at bounding box center [1328, 414] width 84 height 30
click at [1333, 374] on button "No Marks" at bounding box center [1328, 370] width 84 height 30
type input "$71.77"
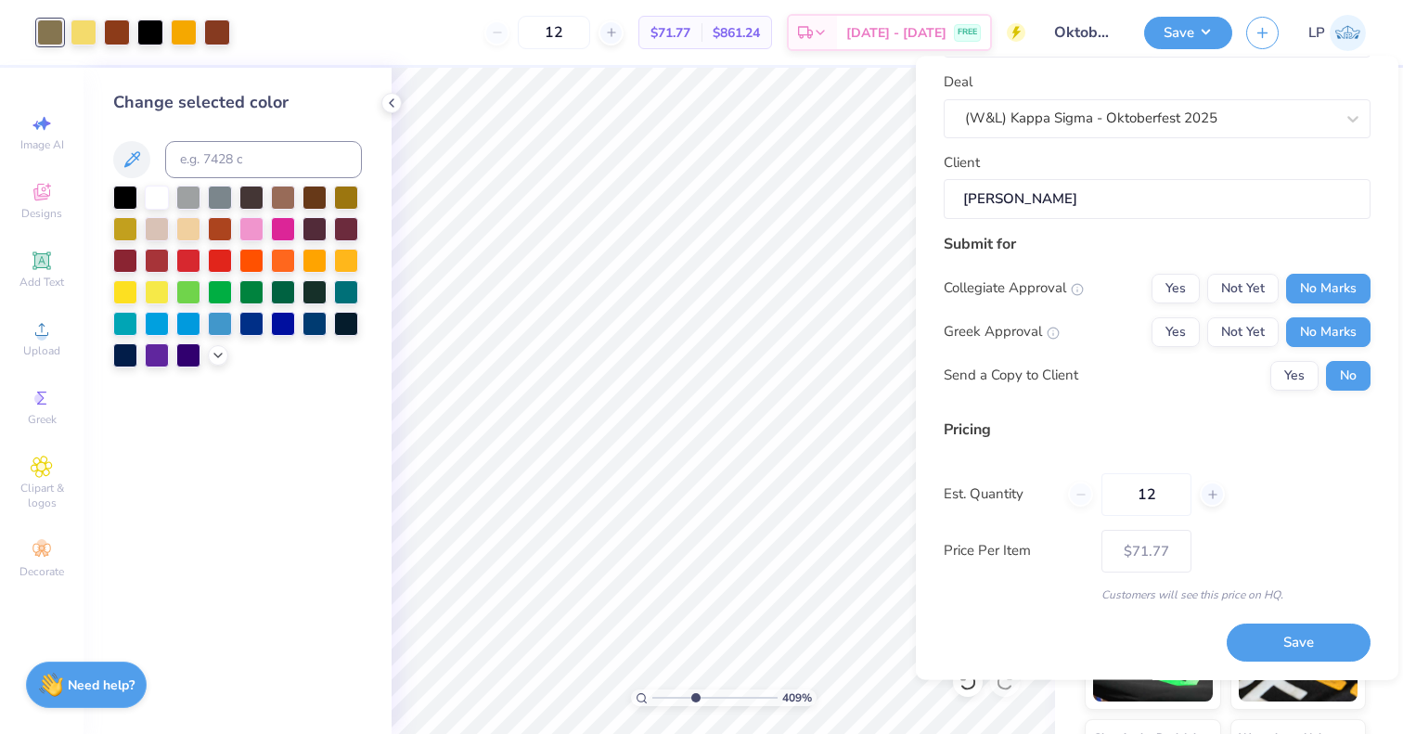
scroll to position [83, 0]
click at [1154, 496] on input "12" at bounding box center [1147, 495] width 90 height 43
type input "125"
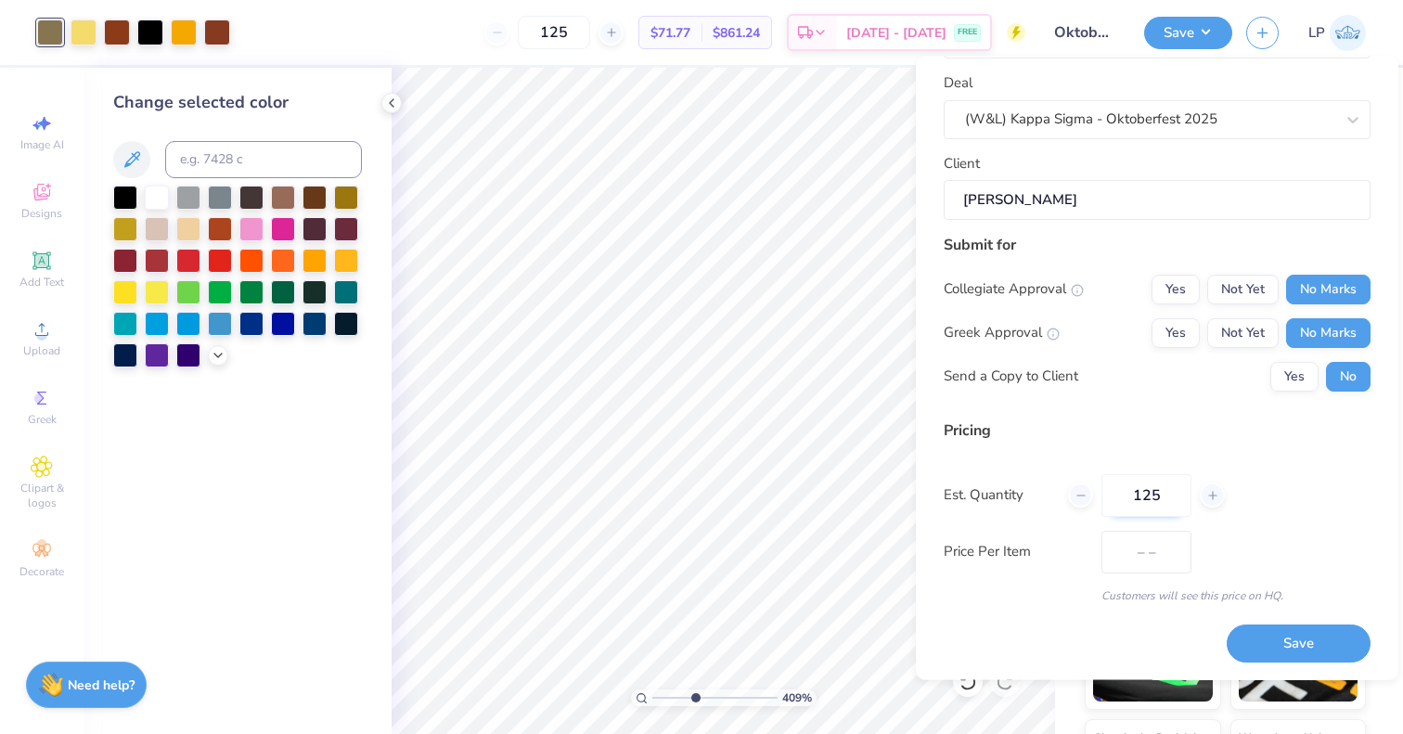
type input "$25.71"
type input "125"
click at [1225, 571] on div "Price Per Item $25.71" at bounding box center [1157, 552] width 427 height 43
click at [1242, 643] on button "Save" at bounding box center [1299, 645] width 144 height 38
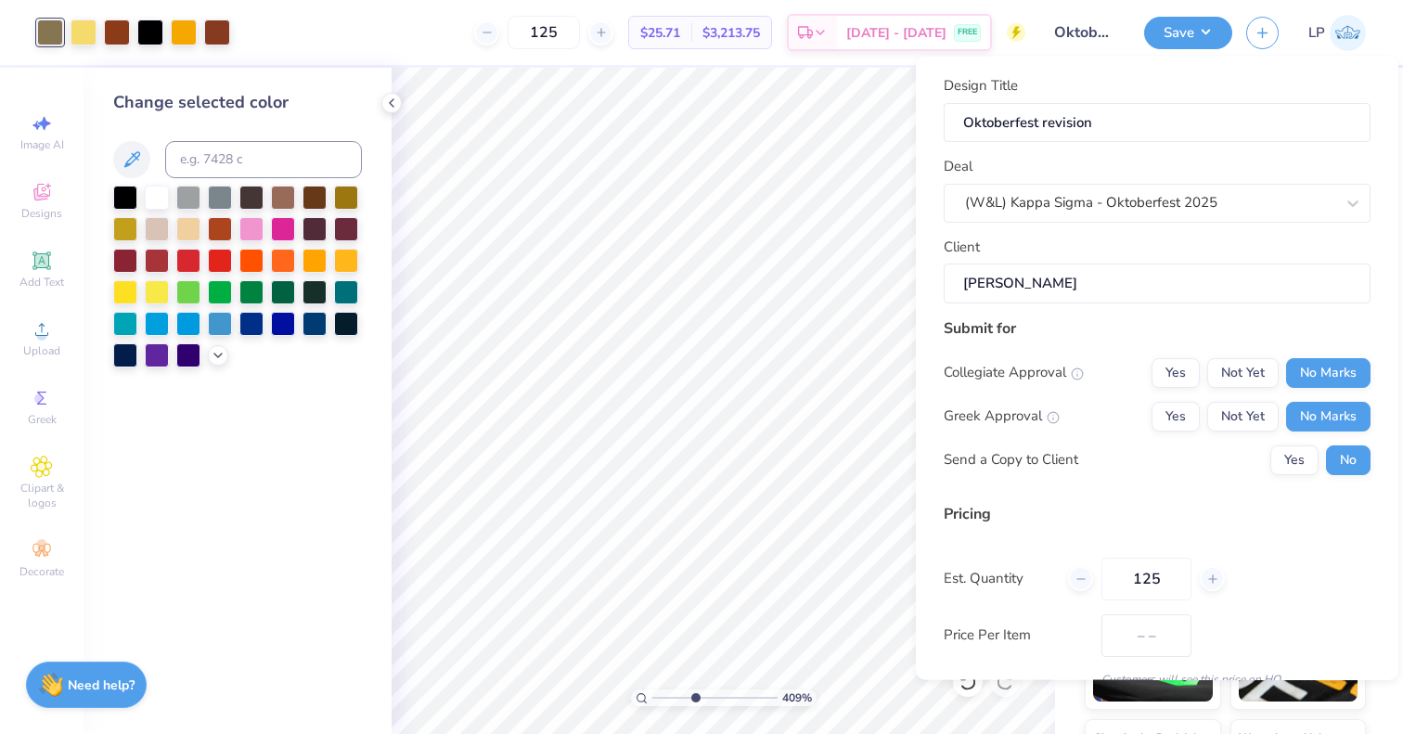
type input "$25.71"
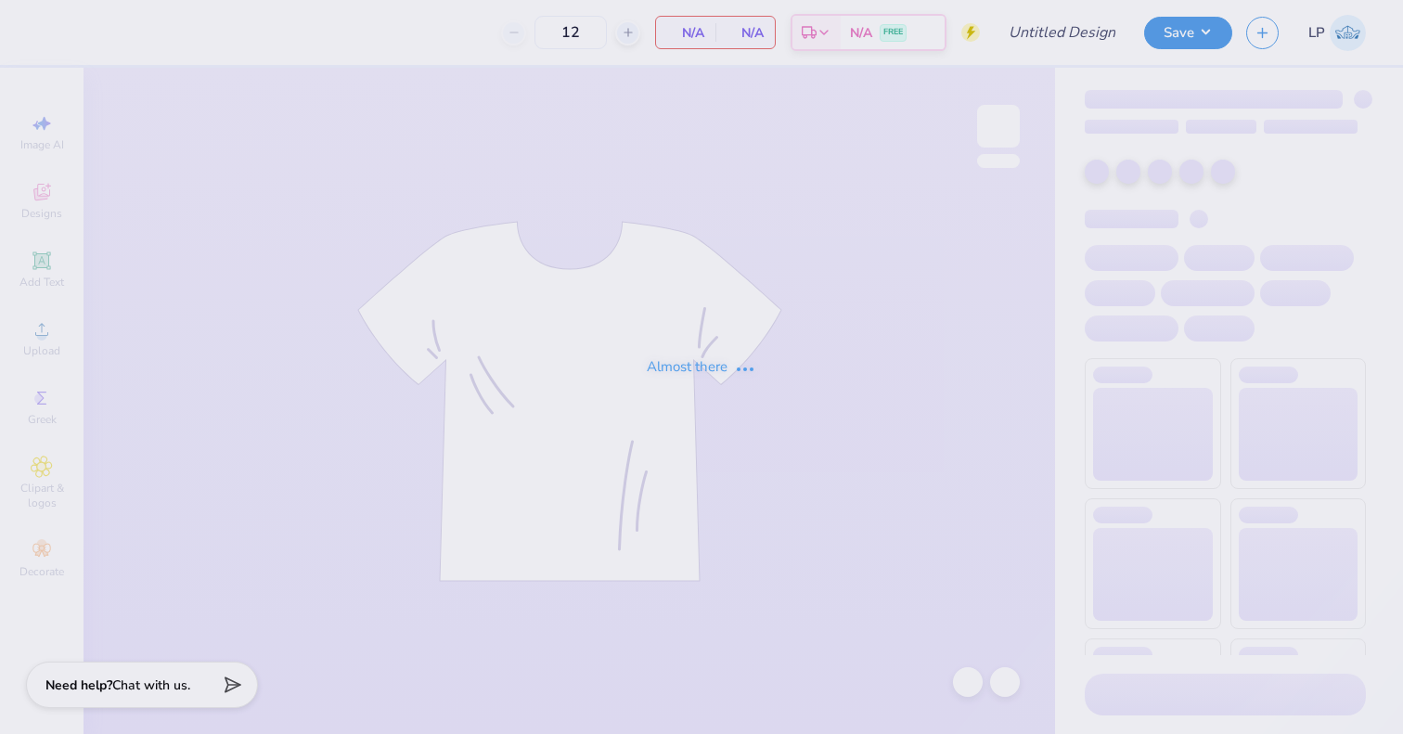
type input "Oktoberfest revision"
type input "125"
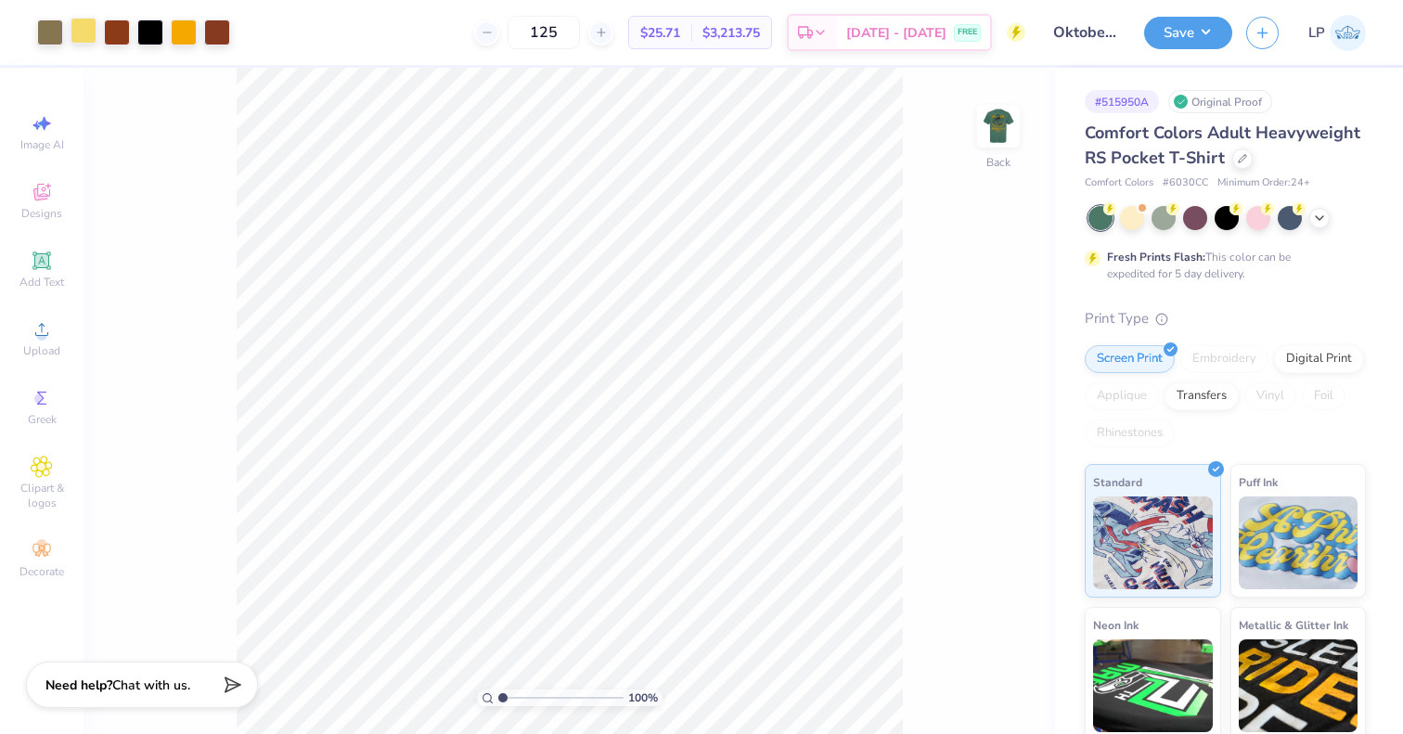
click at [79, 27] on div at bounding box center [84, 31] width 26 height 26
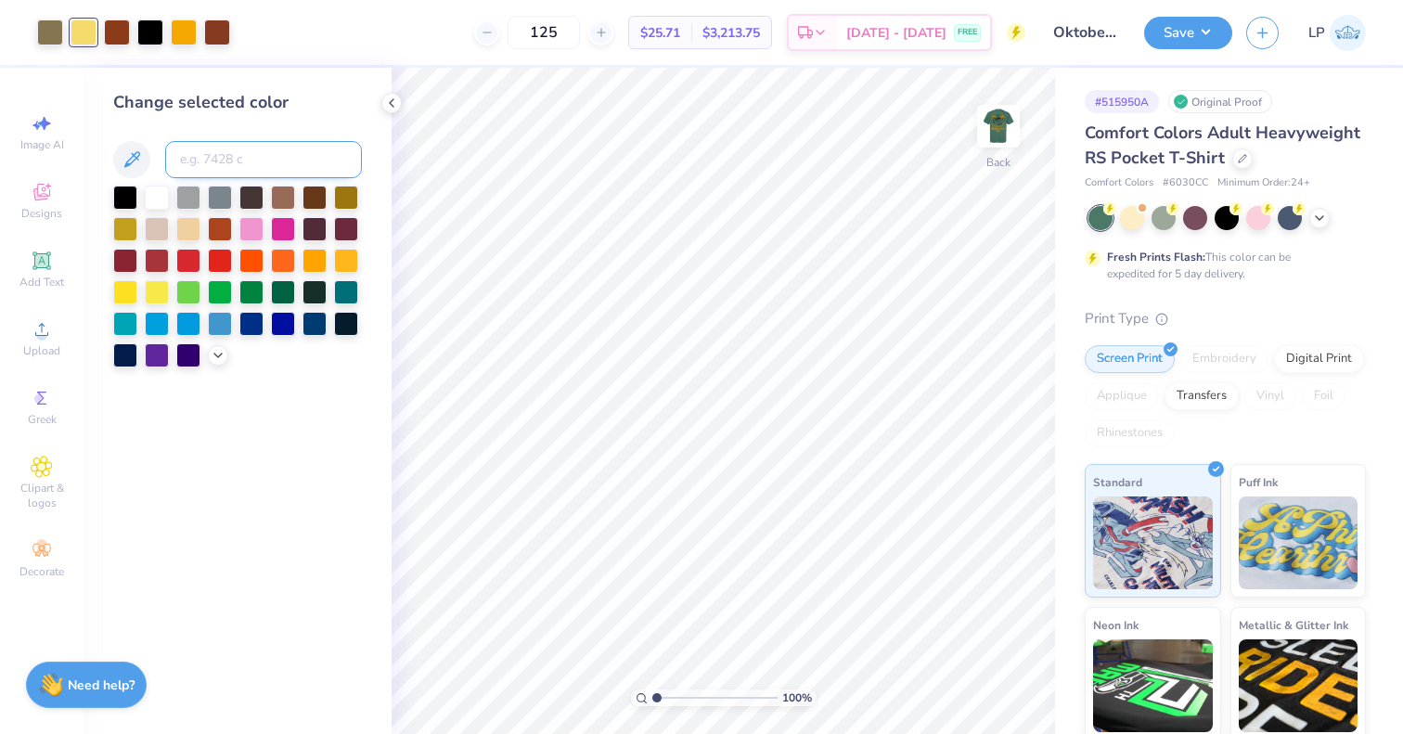
click at [262, 172] on input at bounding box center [263, 159] width 197 height 37
type input "130"
click at [81, 44] on div at bounding box center [84, 31] width 26 height 26
click at [56, 348] on span "Upload" at bounding box center [41, 350] width 37 height 15
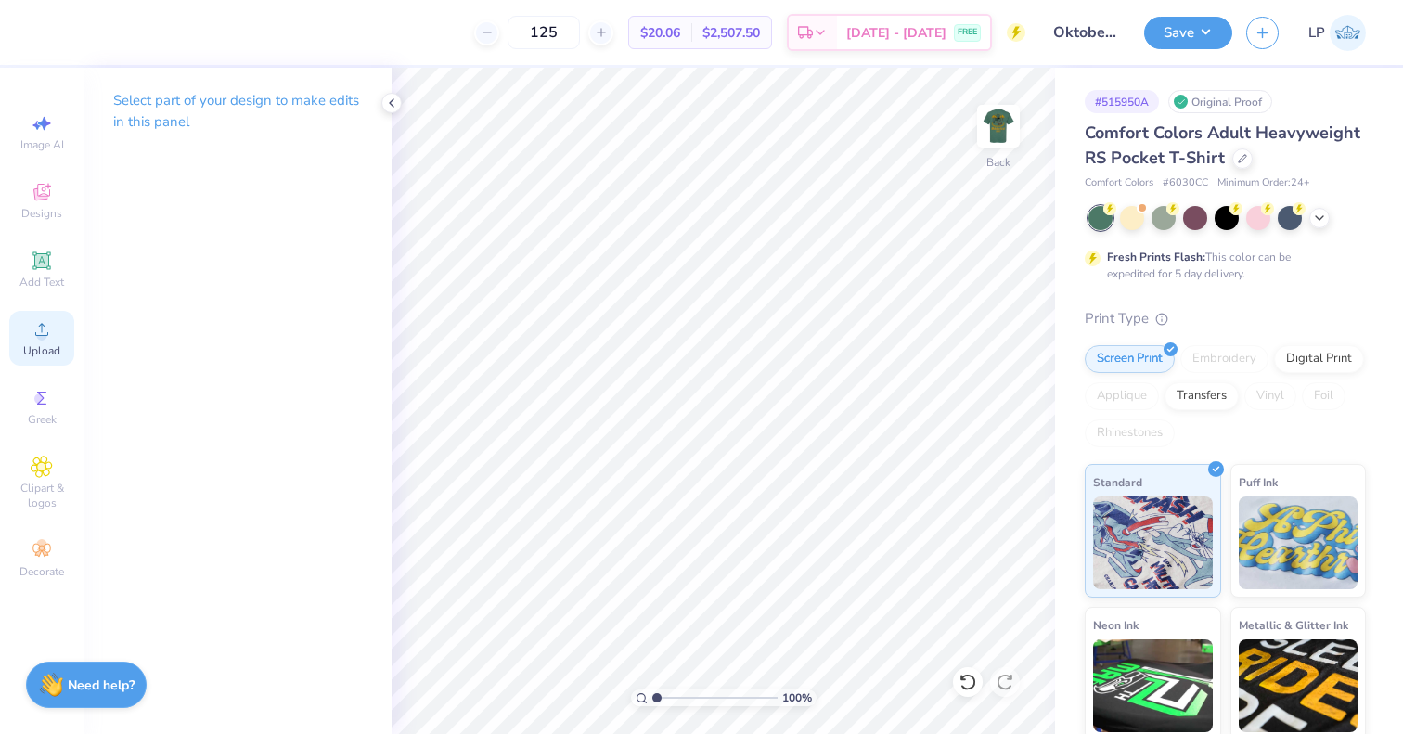
click at [34, 338] on icon at bounding box center [42, 329] width 22 height 22
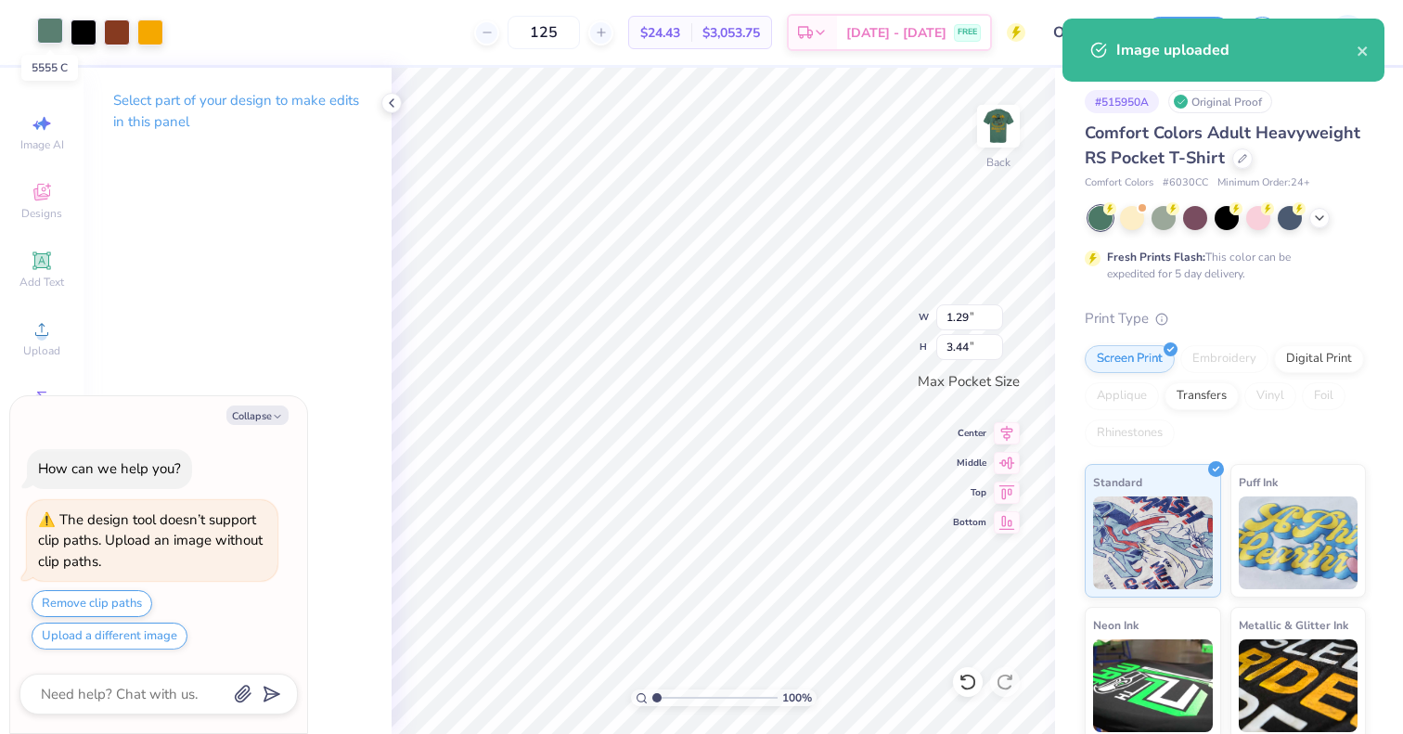
click at [53, 37] on div at bounding box center [50, 31] width 26 height 26
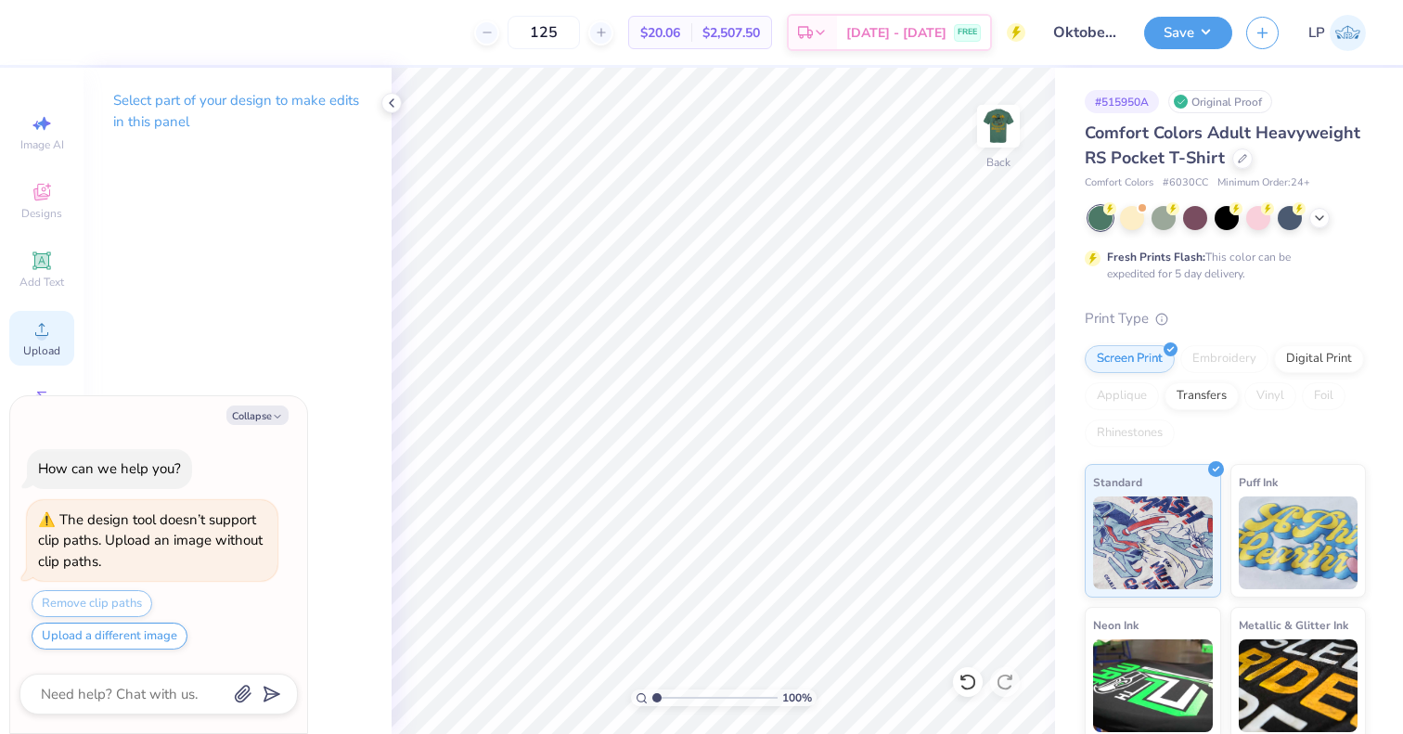
click at [49, 347] on span "Upload" at bounding box center [41, 350] width 37 height 15
click at [267, 423] on button "Collapse" at bounding box center [257, 415] width 62 height 19
type textarea "x"
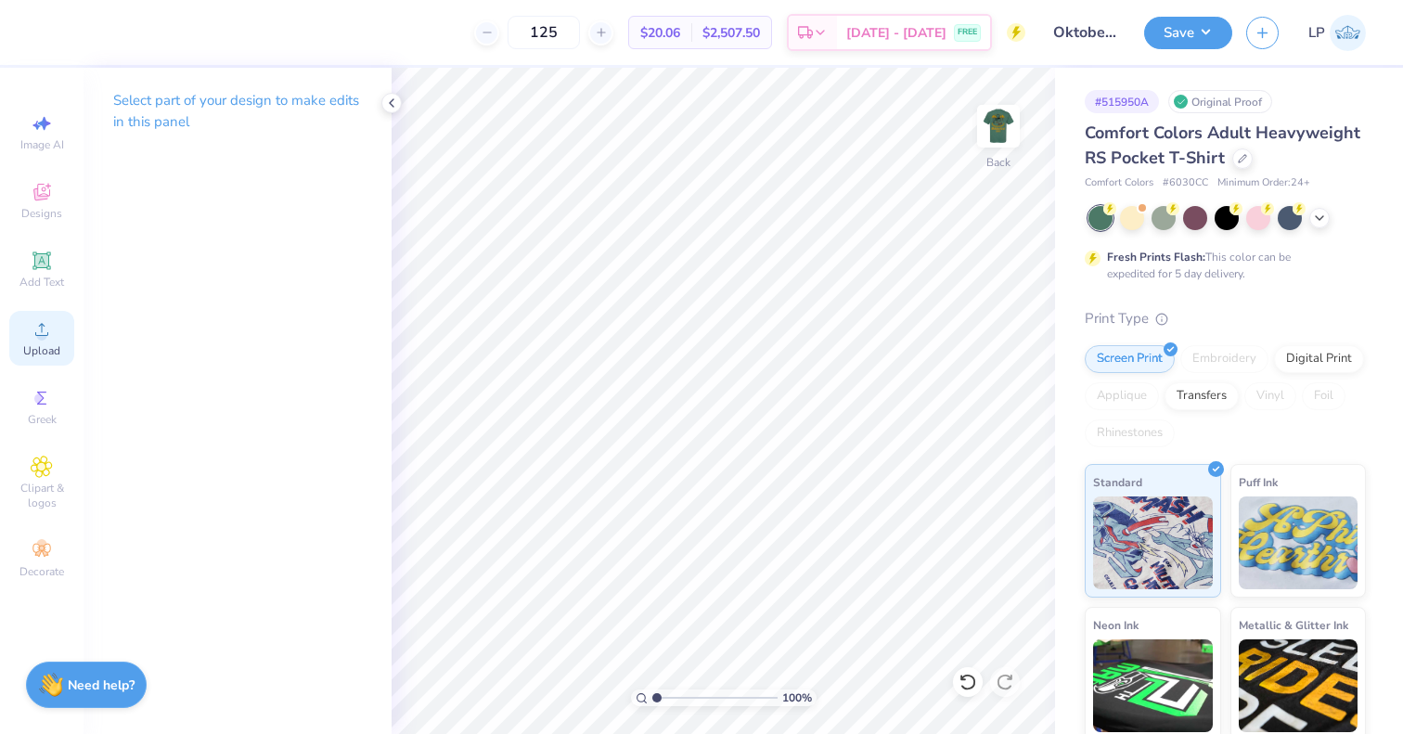
click at [36, 342] on div "Upload" at bounding box center [41, 338] width 65 height 55
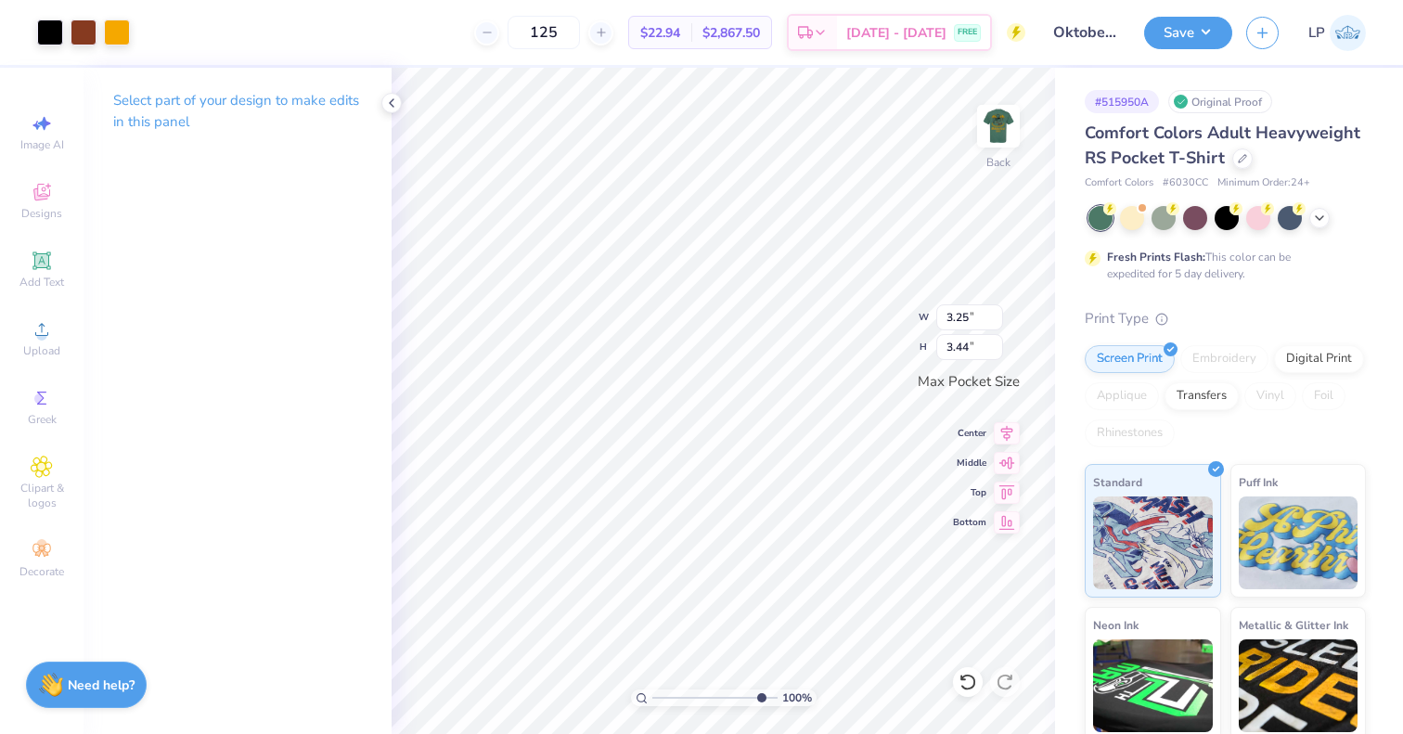
click at [758, 700] on input "range" at bounding box center [715, 698] width 125 height 17
type input "6.4"
click at [724, 692] on input "range" at bounding box center [715, 698] width 125 height 17
click at [1012, 462] on icon at bounding box center [1008, 463] width 16 height 12
click at [1011, 433] on icon at bounding box center [1007, 431] width 26 height 22
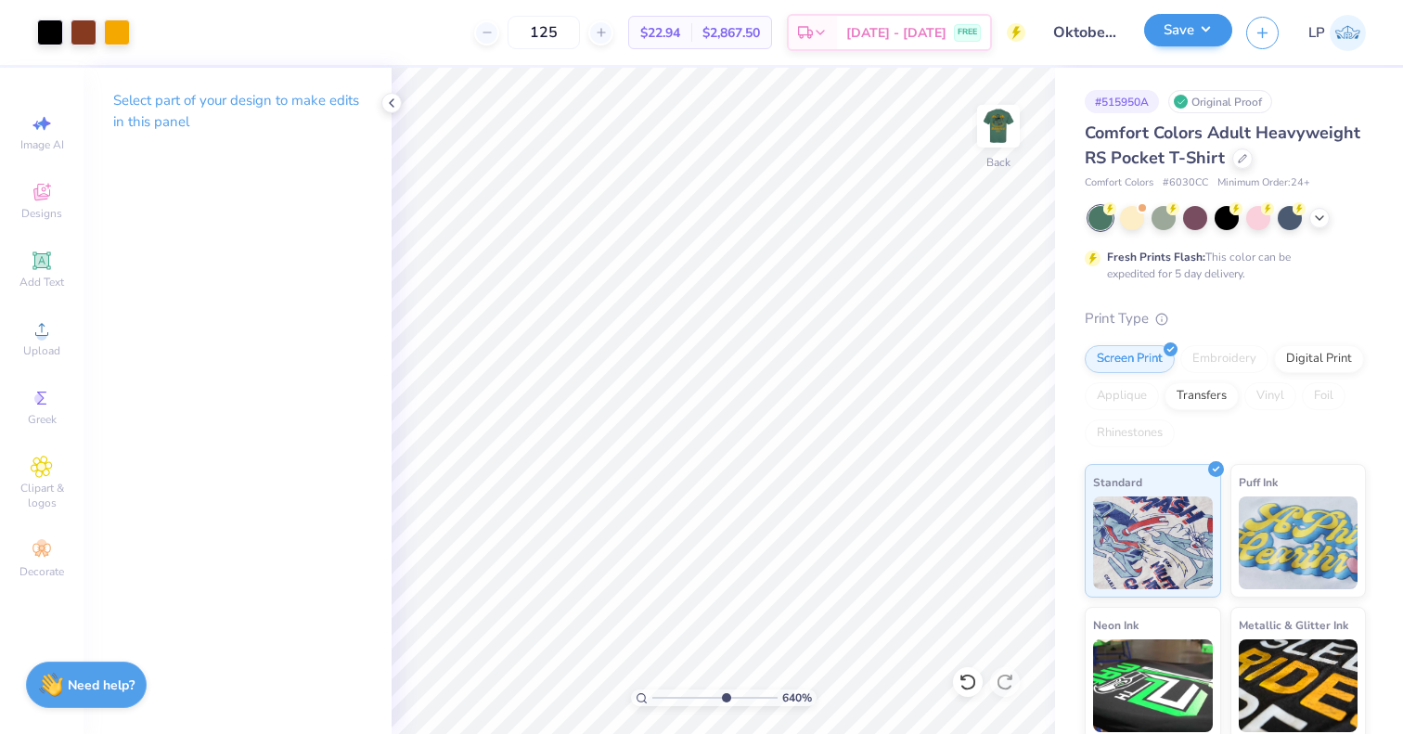
click at [1198, 42] on button "Save" at bounding box center [1188, 30] width 88 height 32
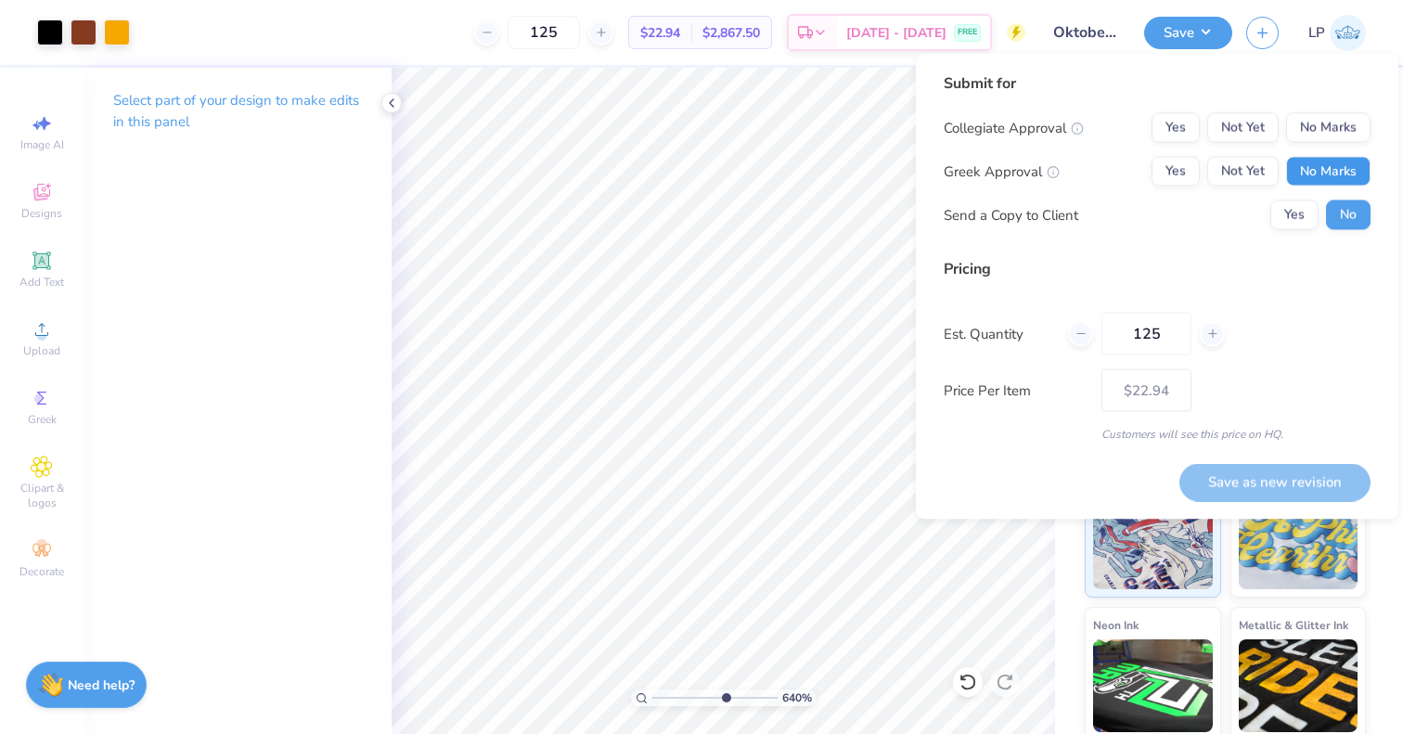
click at [1324, 173] on button "No Marks" at bounding box center [1328, 172] width 84 height 30
click at [1336, 122] on button "No Marks" at bounding box center [1328, 128] width 84 height 30
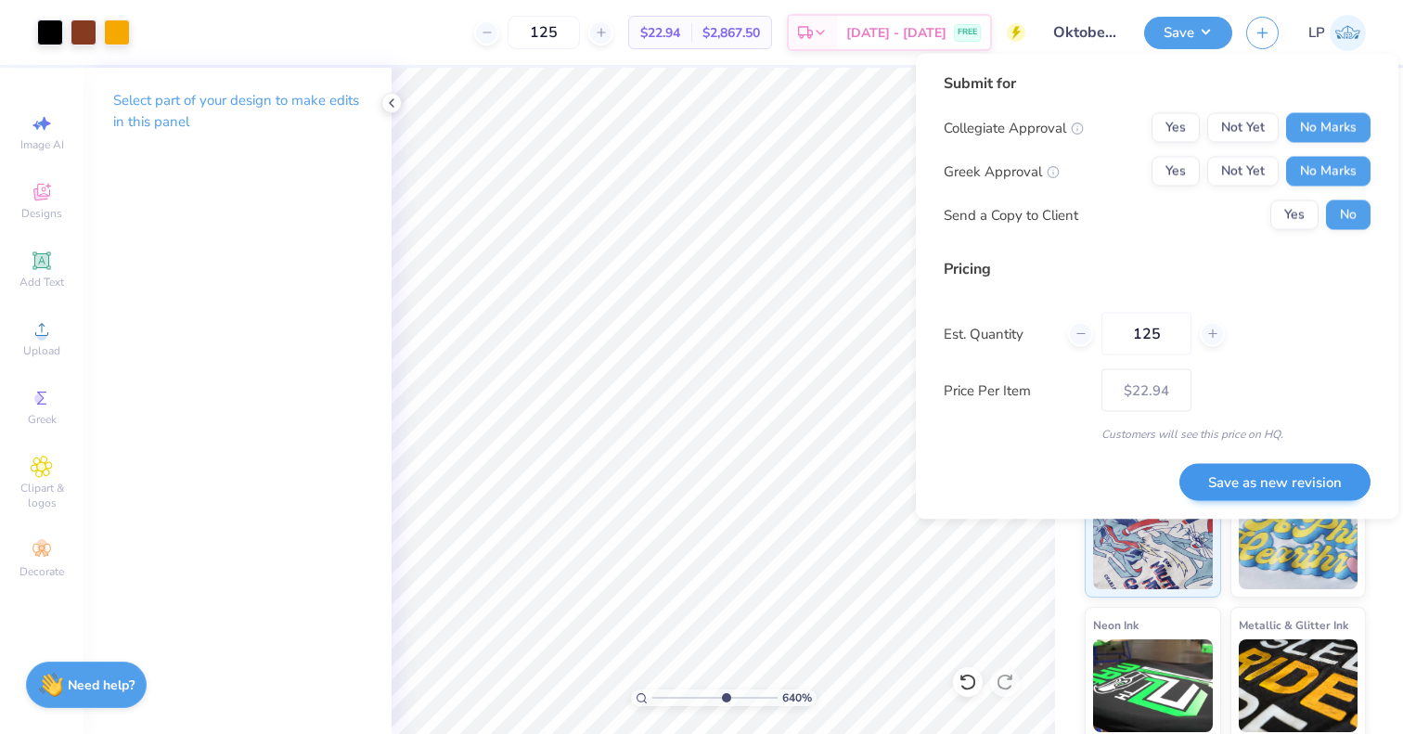
click at [1289, 472] on button "Save as new revision" at bounding box center [1275, 482] width 191 height 38
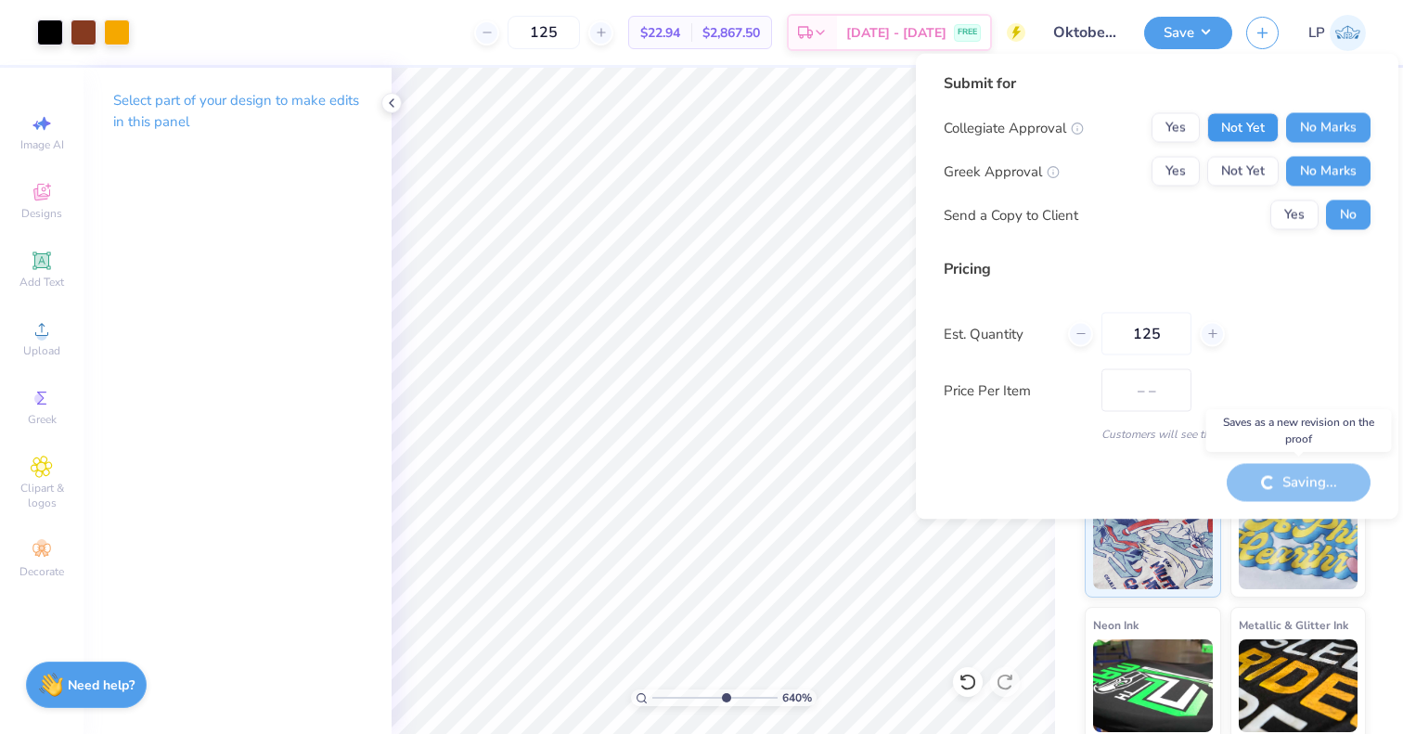
type input "$22.94"
